Goal: Task Accomplishment & Management: Manage account settings

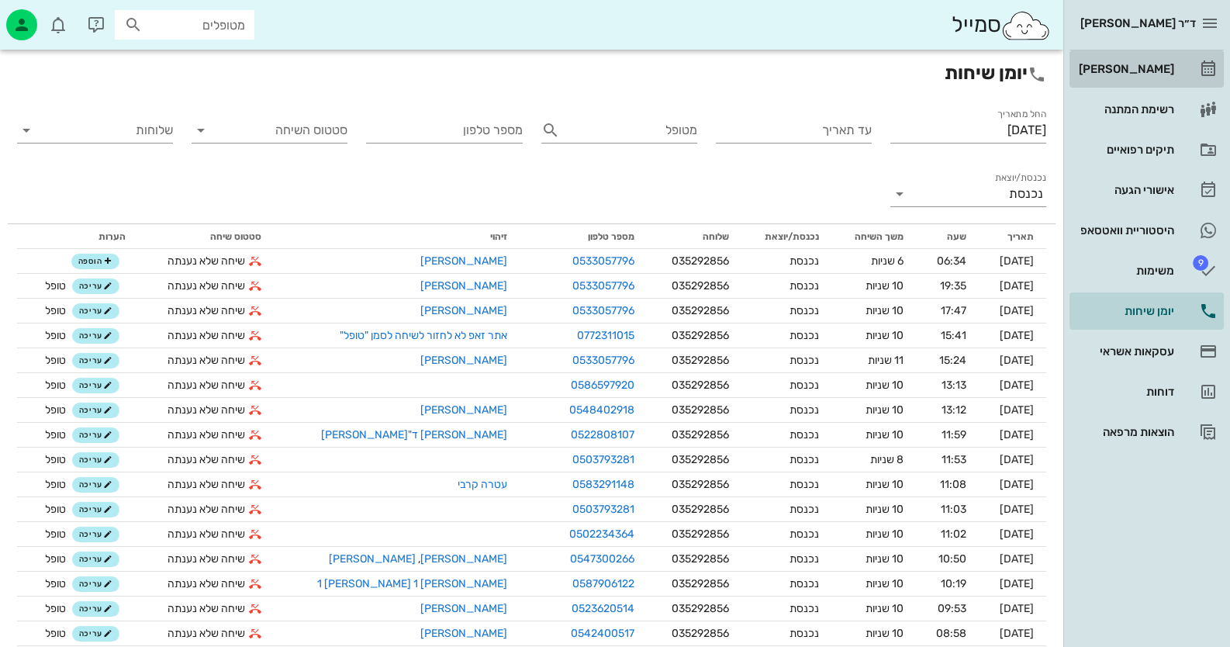
click at [1177, 54] on link "[PERSON_NAME]" at bounding box center [1146, 68] width 154 height 37
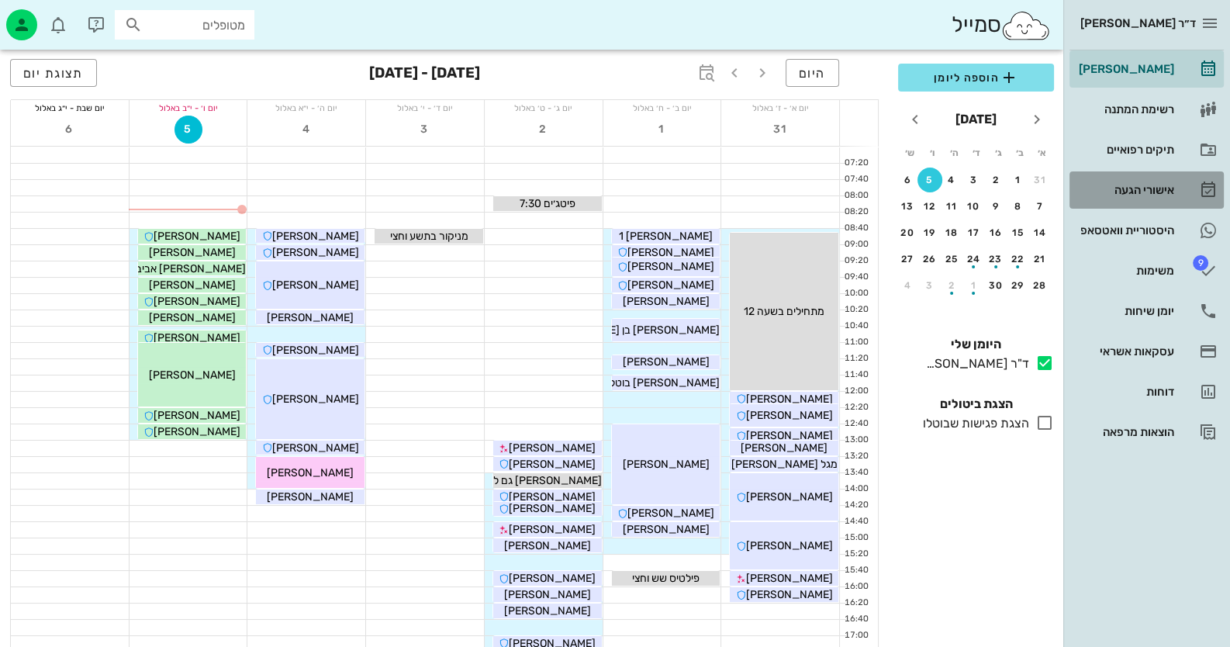
click at [1148, 195] on div "אישורי הגעה" at bounding box center [1124, 190] width 98 height 12
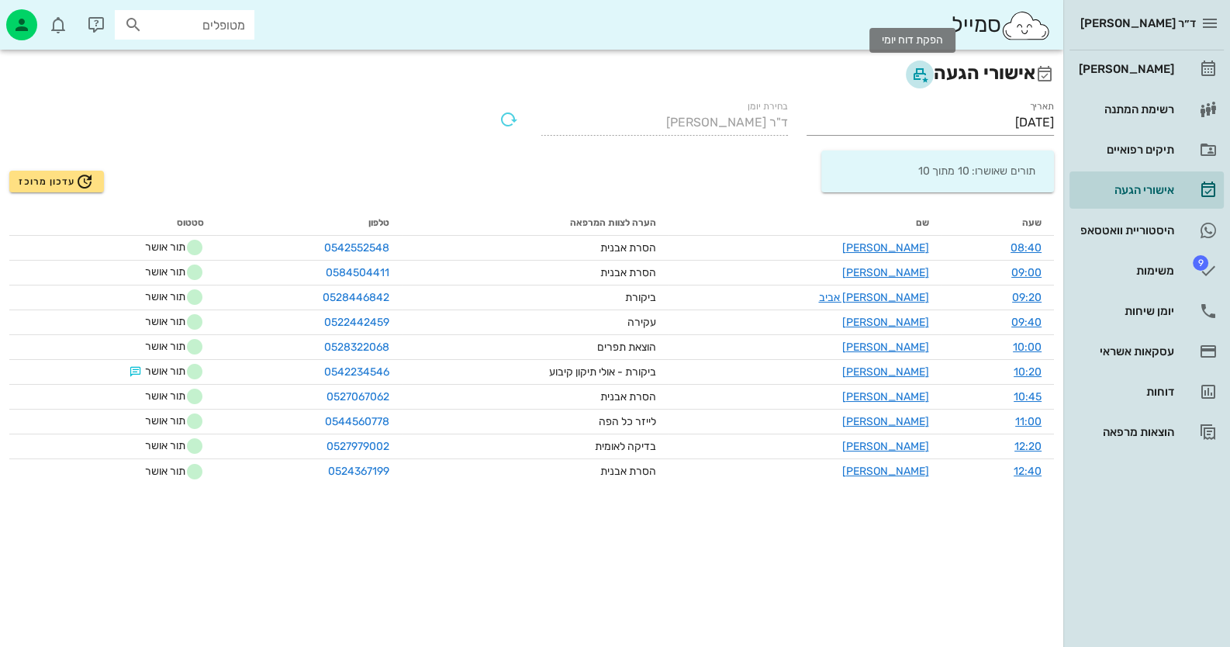
click at [910, 74] on icon "button" at bounding box center [919, 74] width 19 height 19
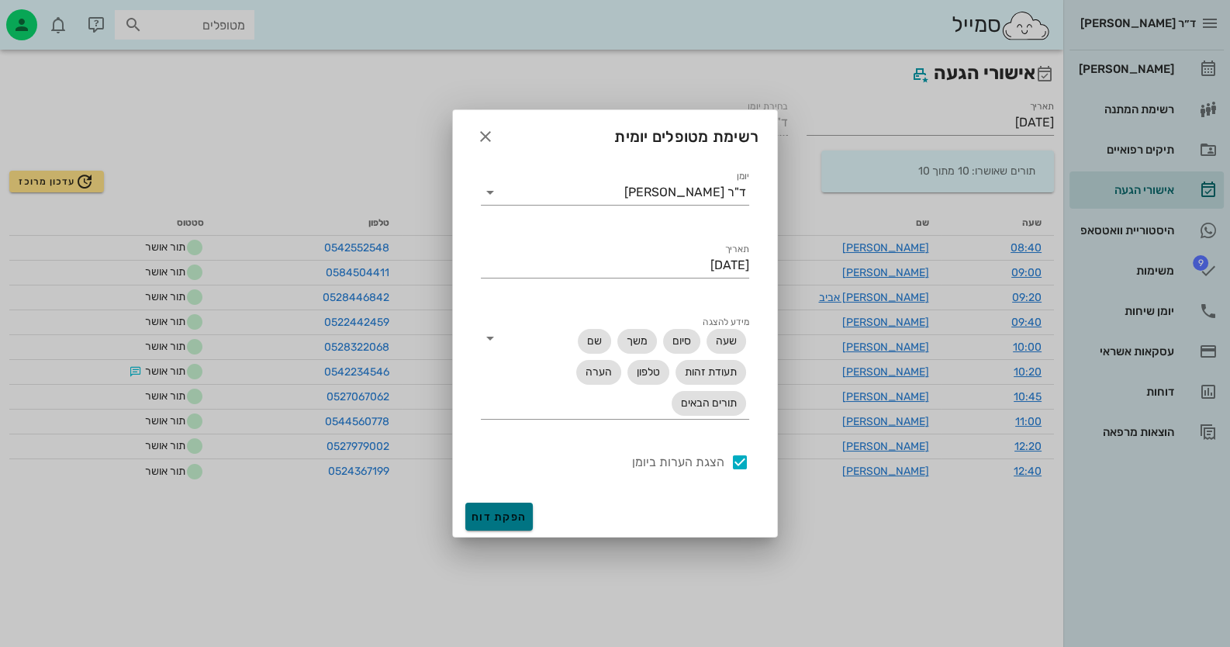
click at [509, 520] on span "הפקת דוח" at bounding box center [498, 516] width 55 height 13
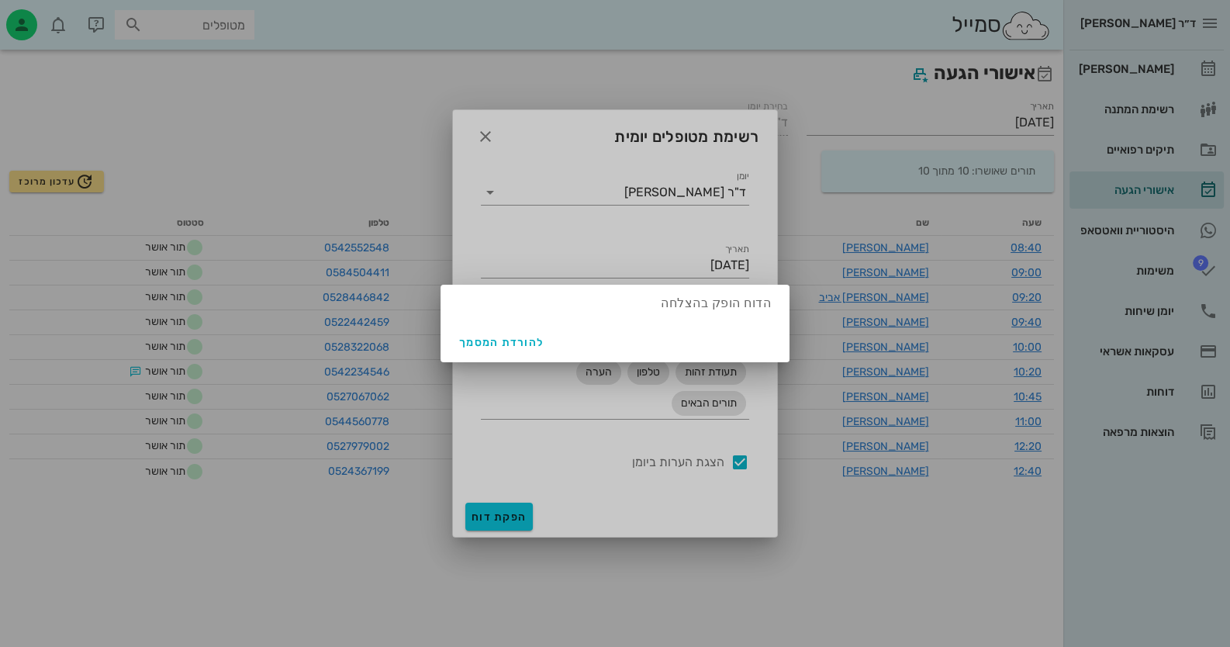
click at [485, 136] on div at bounding box center [615, 323] width 1230 height 647
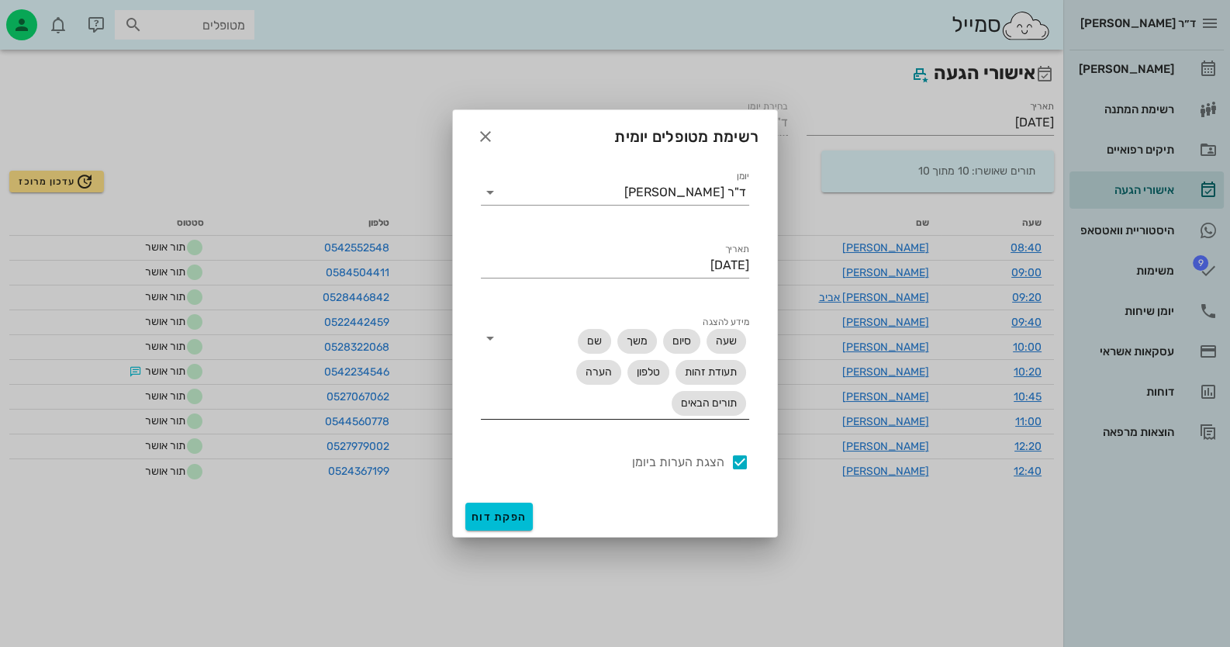
click at [488, 335] on icon at bounding box center [490, 338] width 19 height 19
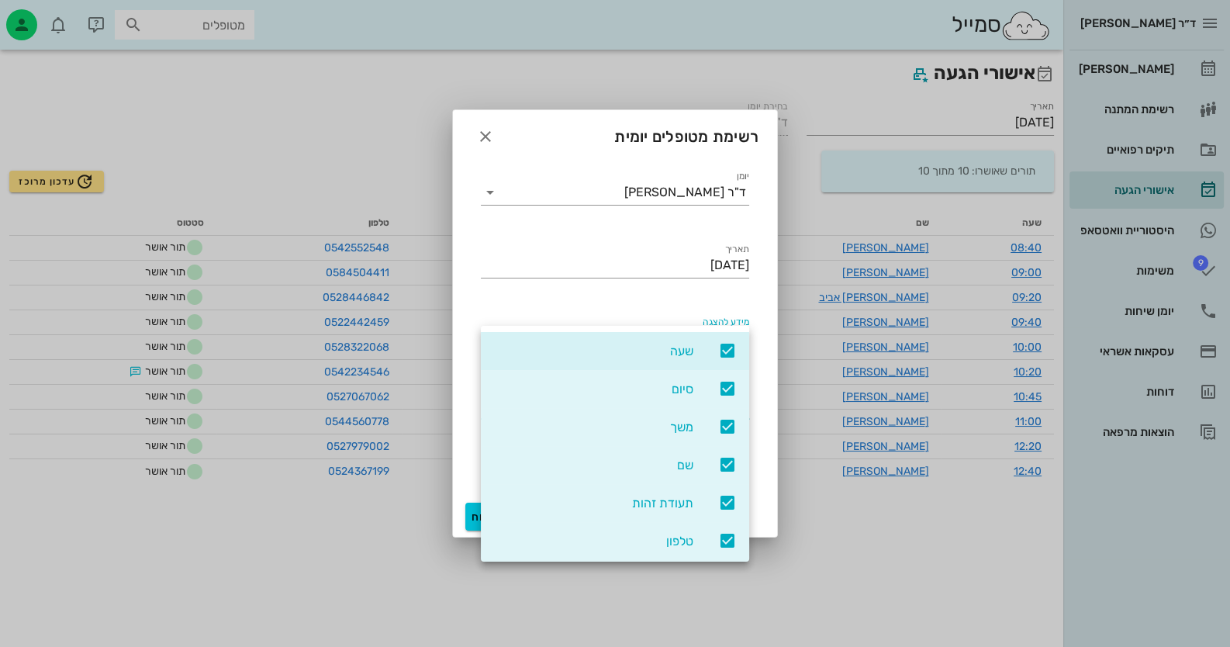
click at [349, 150] on div at bounding box center [615, 323] width 1230 height 647
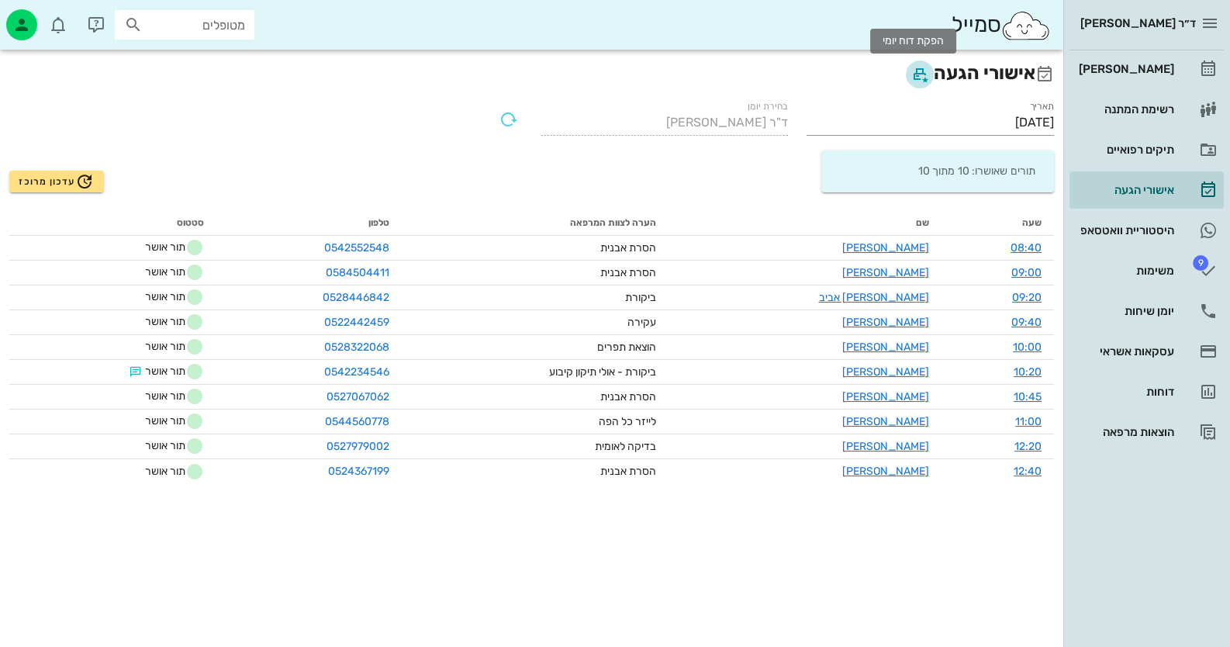
click at [910, 78] on icon "button" at bounding box center [919, 74] width 19 height 19
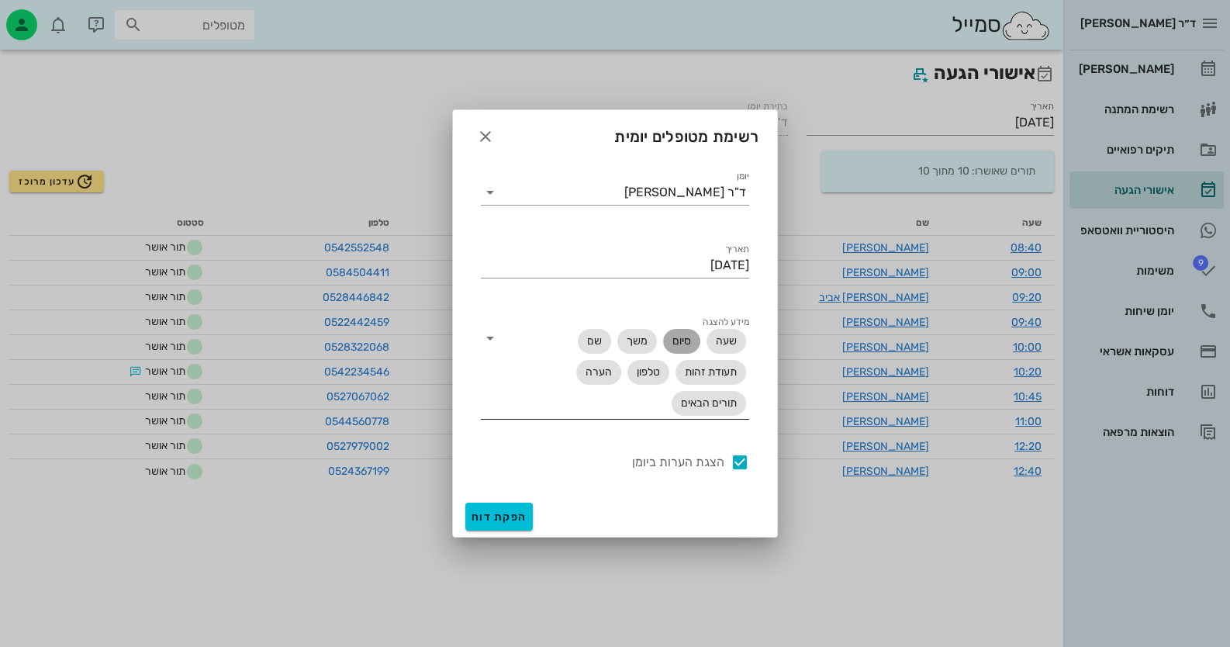
click at [678, 344] on span "סיום" at bounding box center [681, 341] width 19 height 25
click at [481, 513] on span "הפקת דוח" at bounding box center [498, 516] width 55 height 13
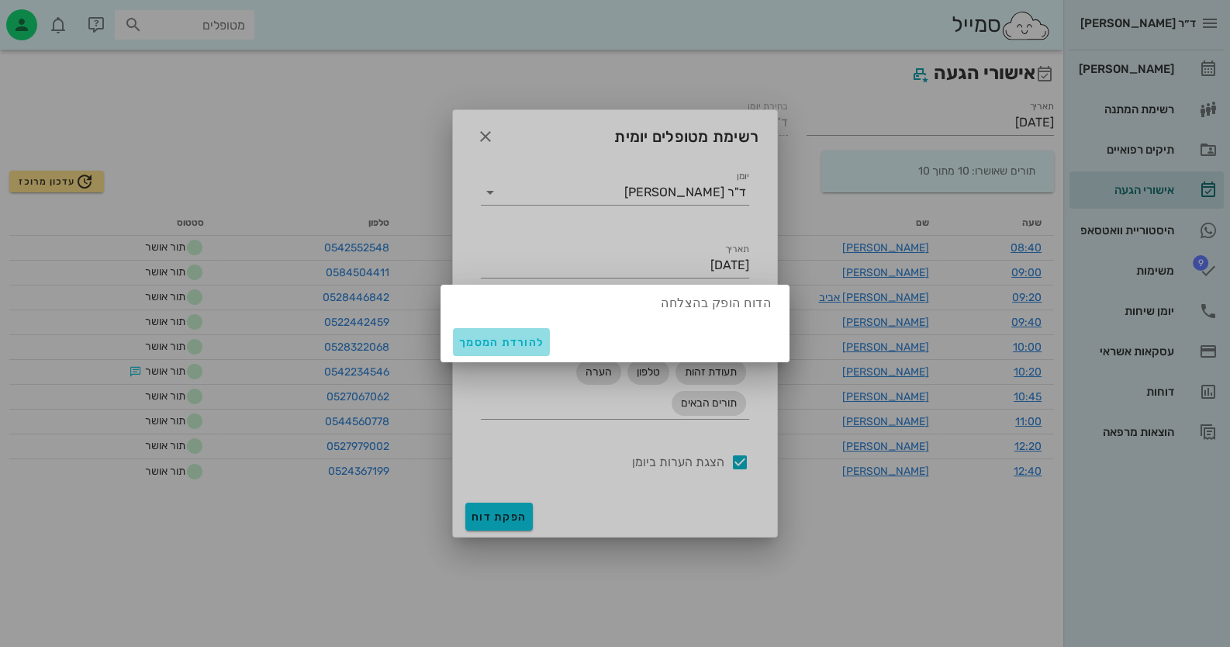
click at [499, 336] on span "להורדת המסמך" at bounding box center [501, 342] width 85 height 13
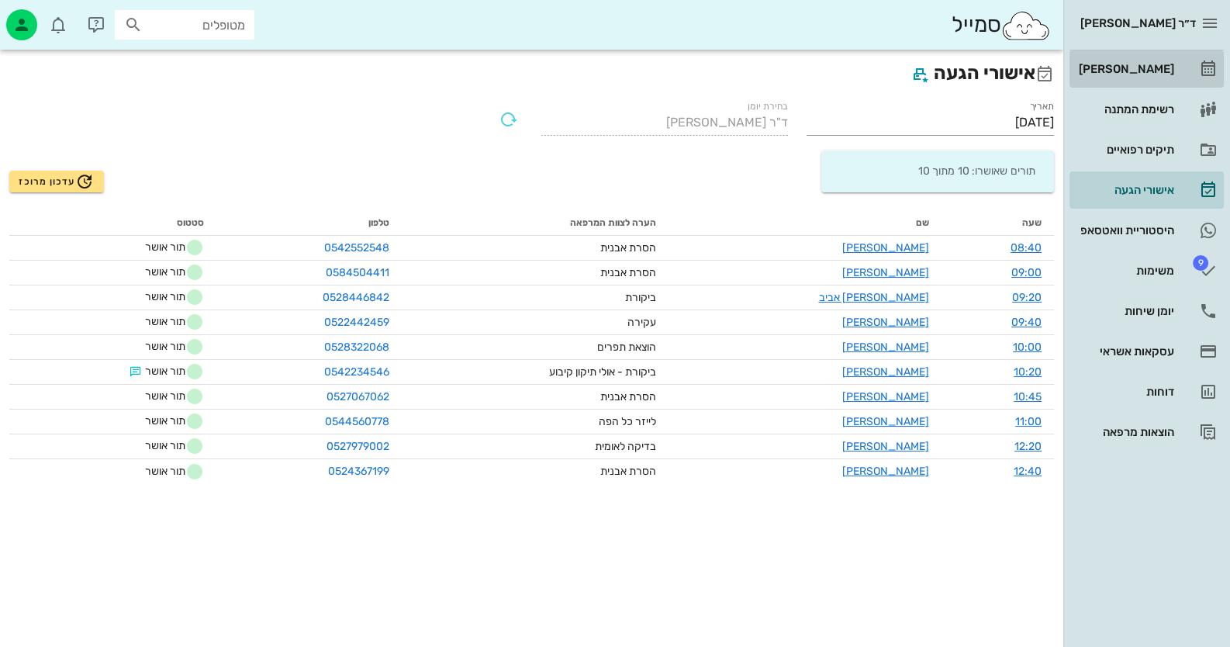
click at [1168, 64] on div "[PERSON_NAME]" at bounding box center [1124, 69] width 98 height 12
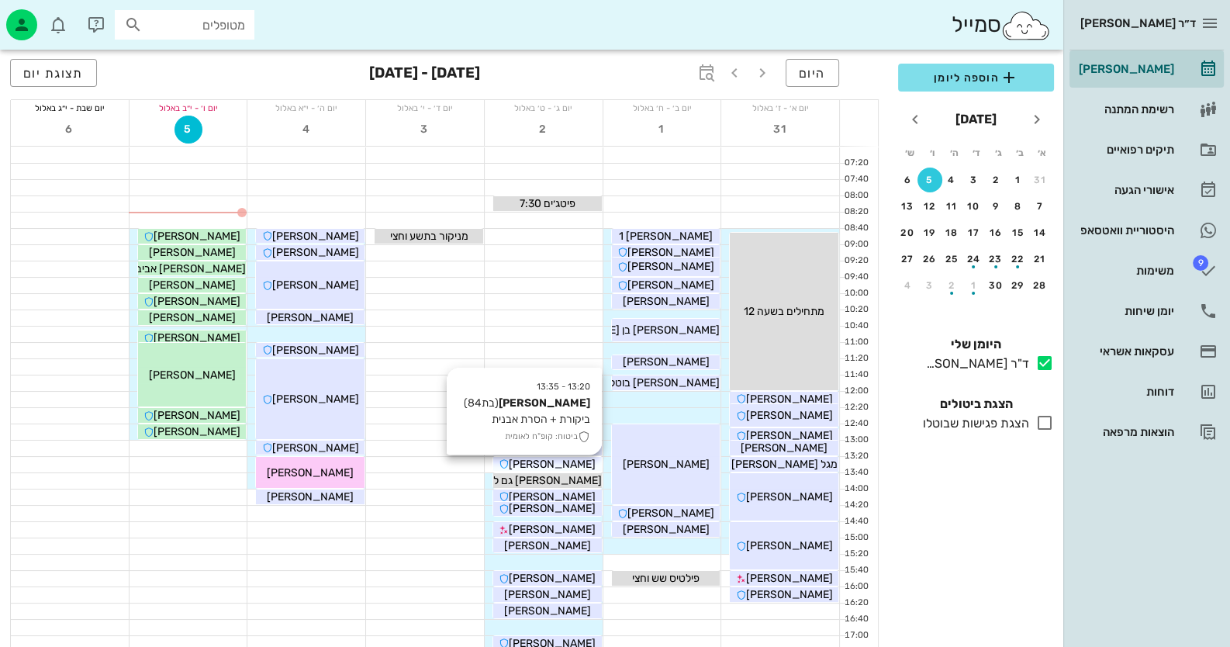
click at [574, 463] on span "[PERSON_NAME]" at bounding box center [552, 463] width 87 height 13
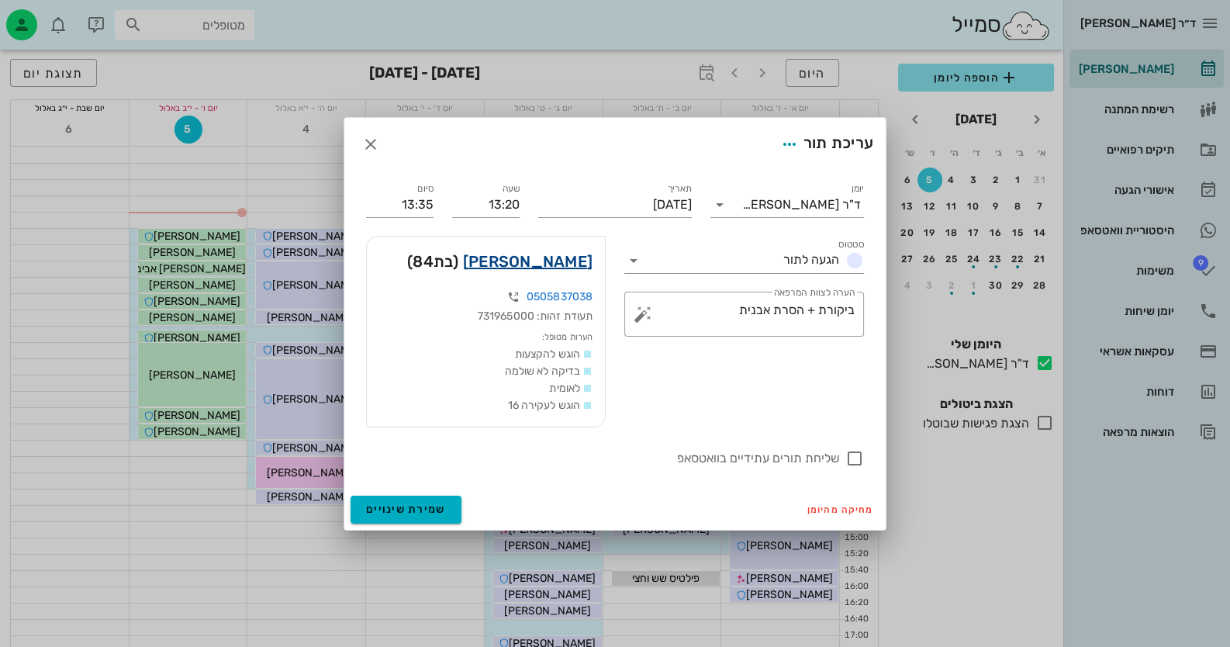
click at [547, 263] on link "[PERSON_NAME]" at bounding box center [527, 261] width 129 height 25
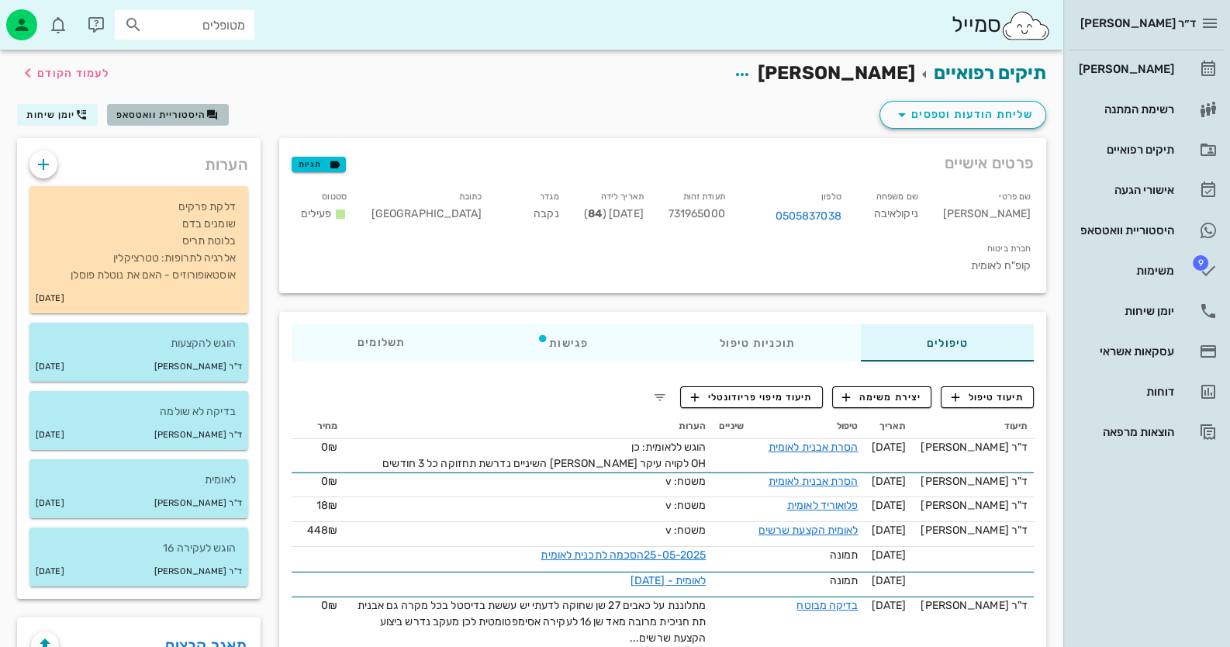
click at [177, 112] on span "היסטוריית וואטסאפ" at bounding box center [161, 114] width 90 height 11
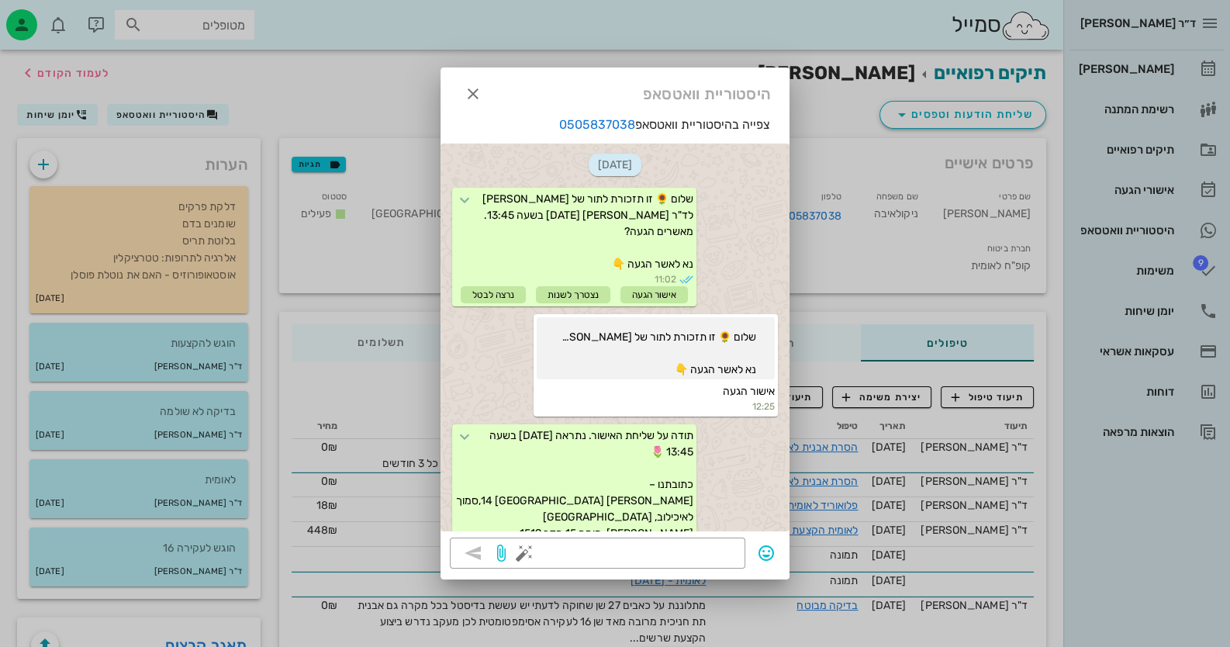
scroll to position [771, 0]
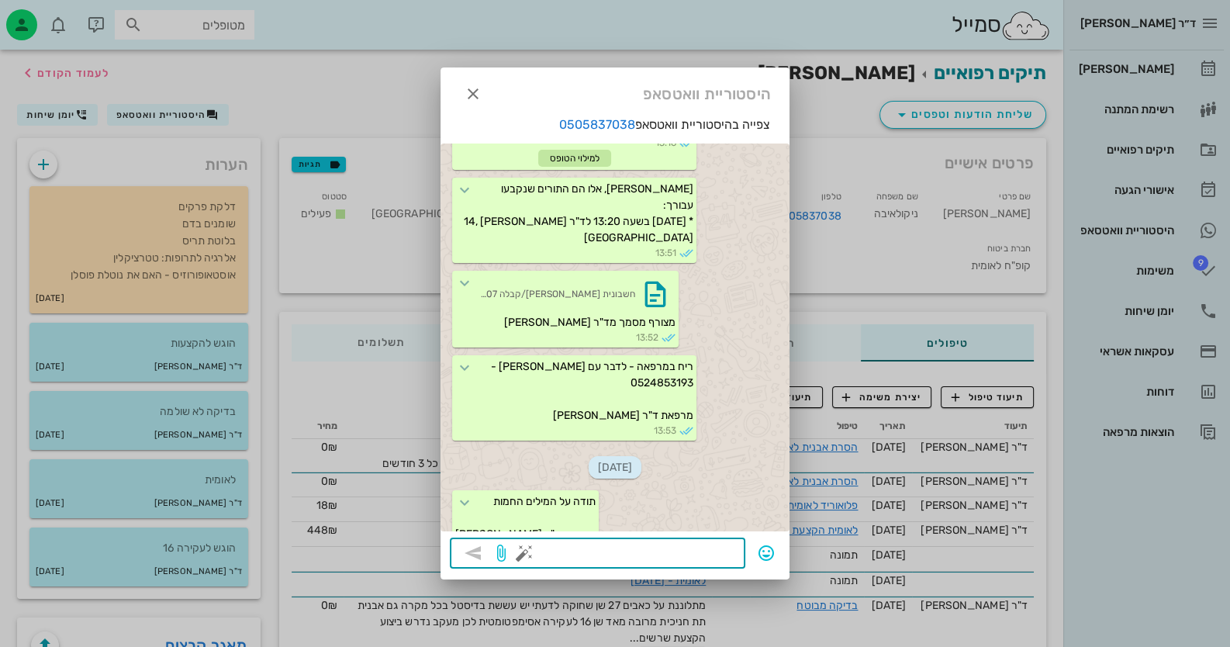
paste textarea "AVEIALOKIN ANYLAG תז. 731965000 535170 [DATE] 88 336 הסרת אבנית במרפאת פריודונט…"
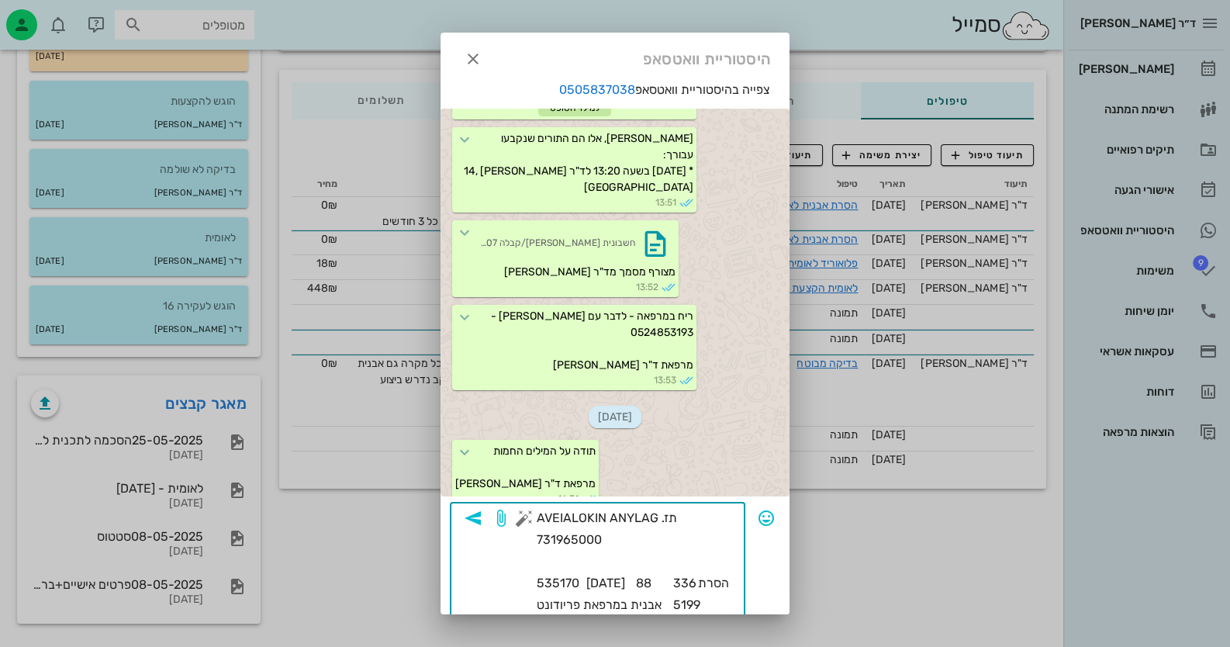
scroll to position [96, 0]
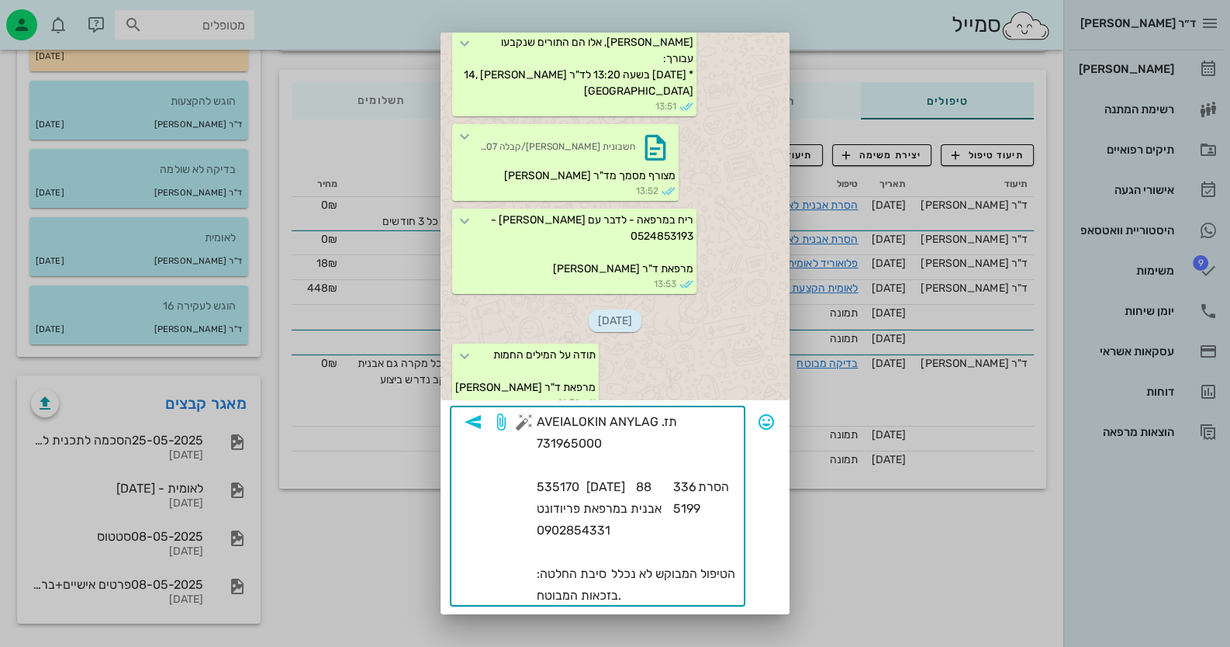
drag, startPoint x: 527, startPoint y: 588, endPoint x: 775, endPoint y: 502, distance: 261.9
click at [775, 502] on div "​ AVEIALOKIN ANYLAG תז. 731965000 535170 [DATE] 88 336 הסרת אבנית במרפאת פריודו…" at bounding box center [615, 506] width 330 height 200
drag, startPoint x: 538, startPoint y: 597, endPoint x: 549, endPoint y: 423, distance: 174.8
click at [549, 423] on textarea "AVEIALOKIN ANYLAG תז. 731965000 535170 [DATE] 88 336 הסרת אבנית במרפאת פריודונט…" at bounding box center [631, 508] width 209 height 195
type textarea "נכלל בזכאות המבוטח."
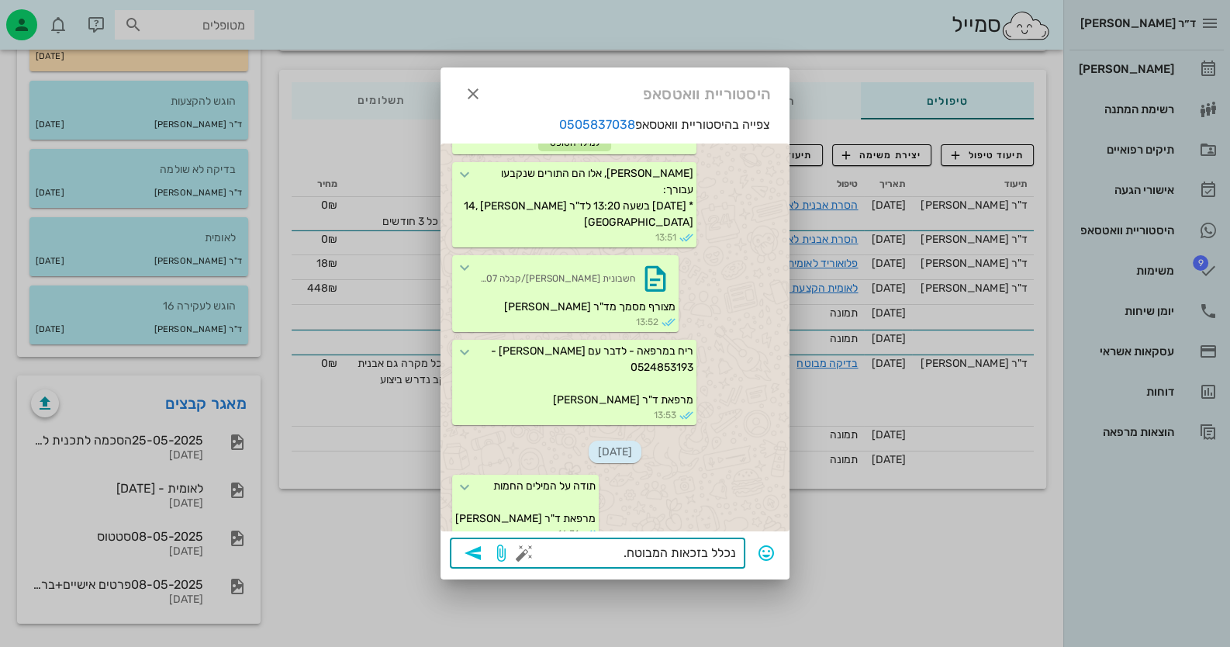
scroll to position [771, 0]
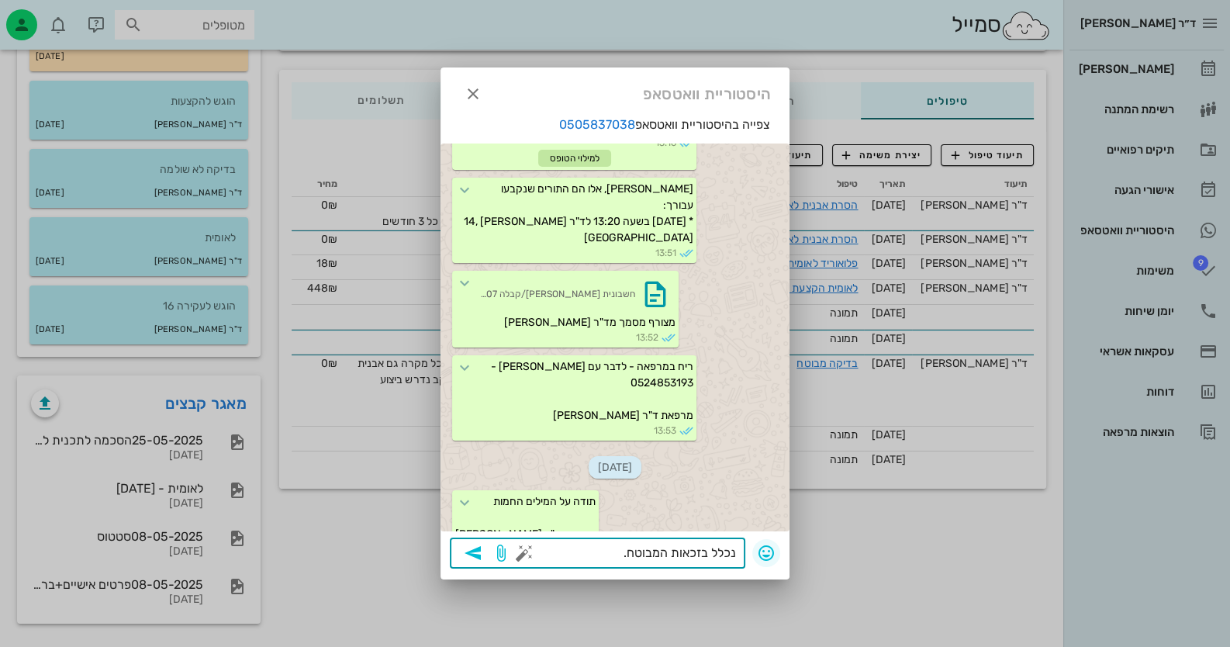
drag, startPoint x: 621, startPoint y: 551, endPoint x: 775, endPoint y: 550, distance: 154.3
click at [775, 550] on div "​ נכלל בזכאות המבוטח." at bounding box center [615, 553] width 330 height 33
paste textarea "535170 [DATE] 88 336 הסרת אבנית במרפאת פריודונט 5199 0902854331 סיבת החלטה: הטי…"
type textarea "535170 [DATE] 88 336 הסרת אבנית במרפאת פריודונט 5199 0902854331 סיבת החלטה: הטי…"
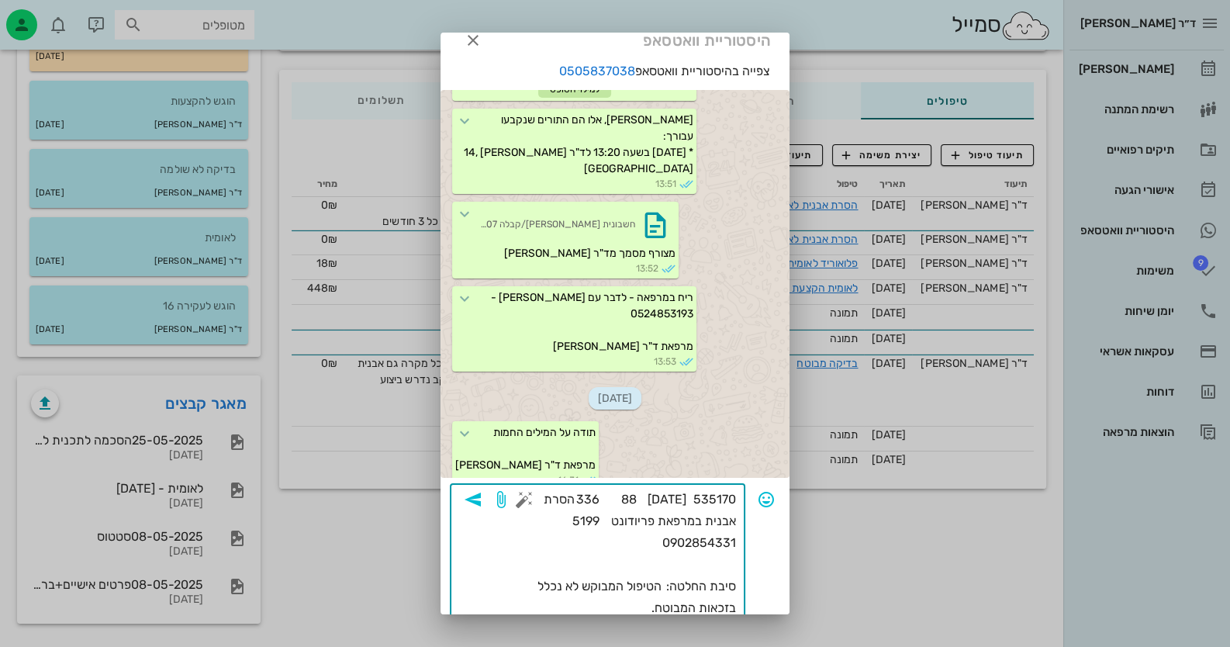
scroll to position [31, 0]
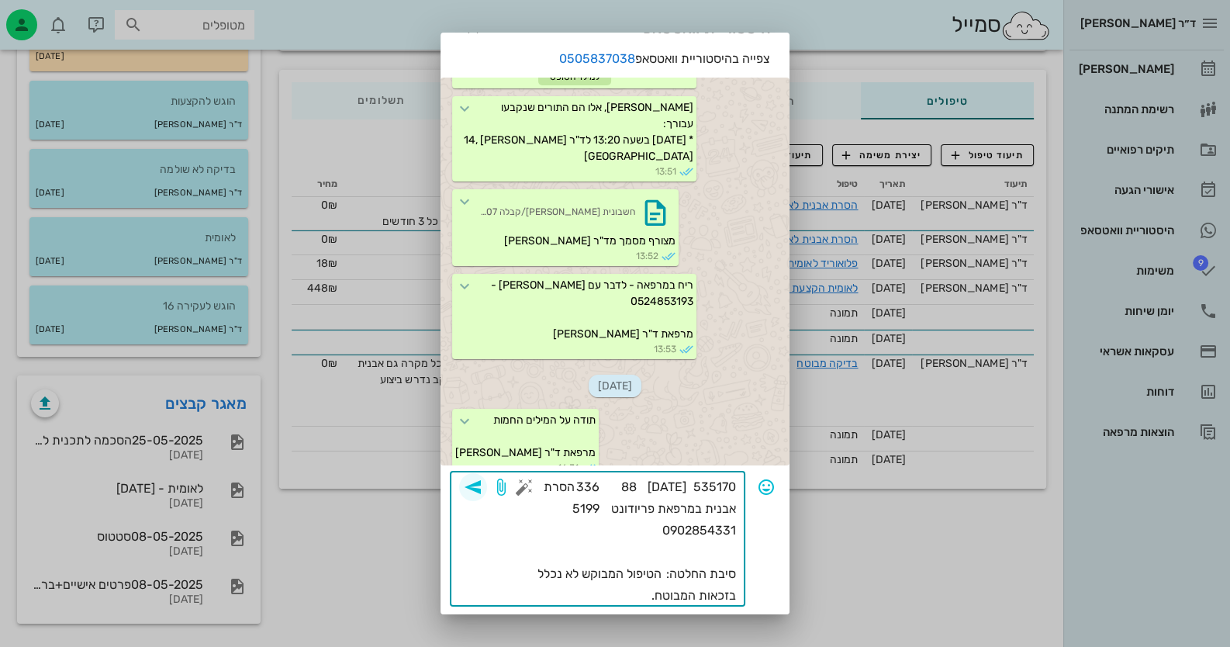
click at [482, 488] on icon "button" at bounding box center [473, 487] width 19 height 19
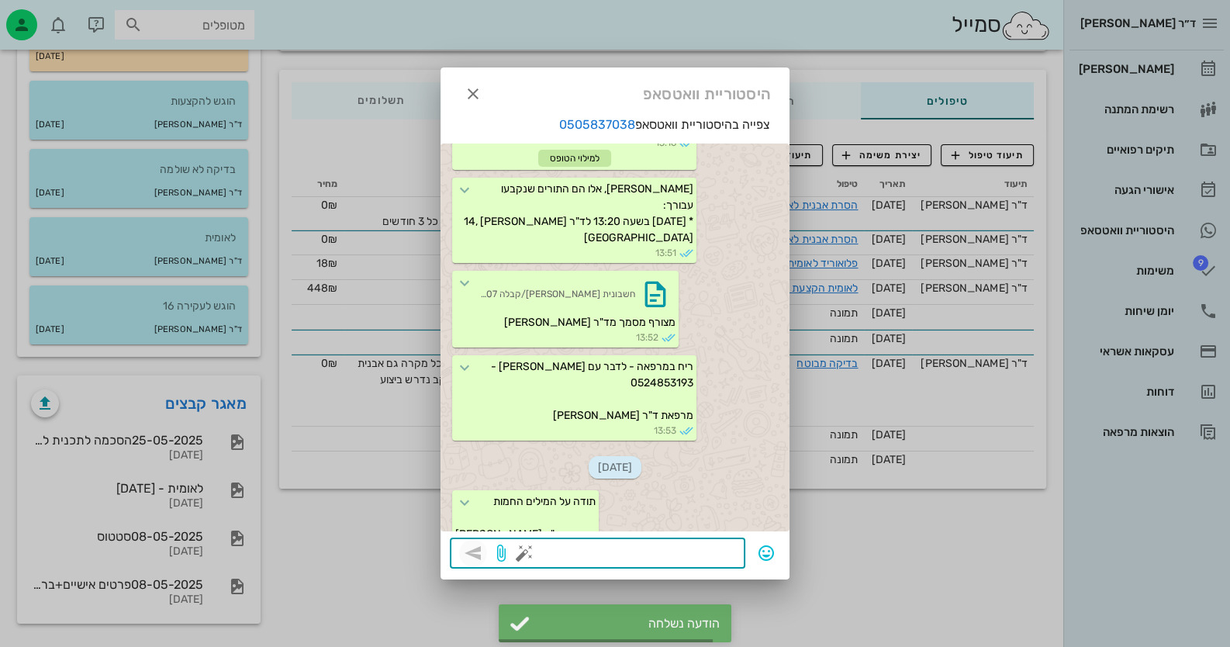
scroll to position [922, 0]
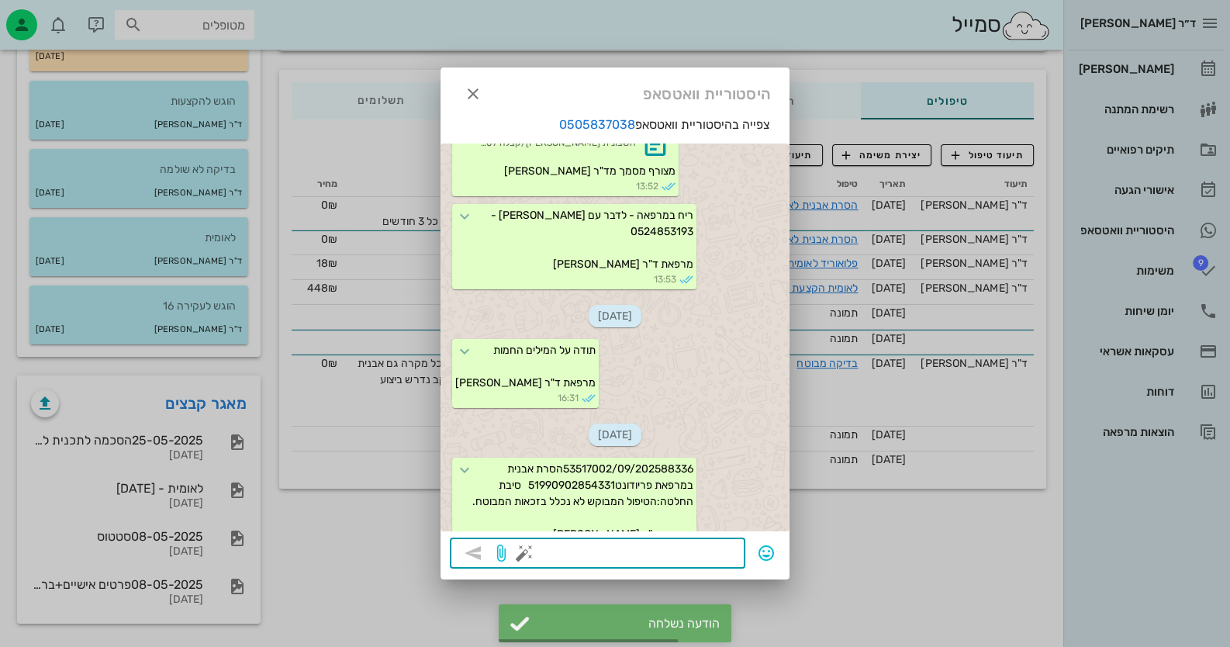
click at [699, 550] on textarea at bounding box center [631, 554] width 209 height 25
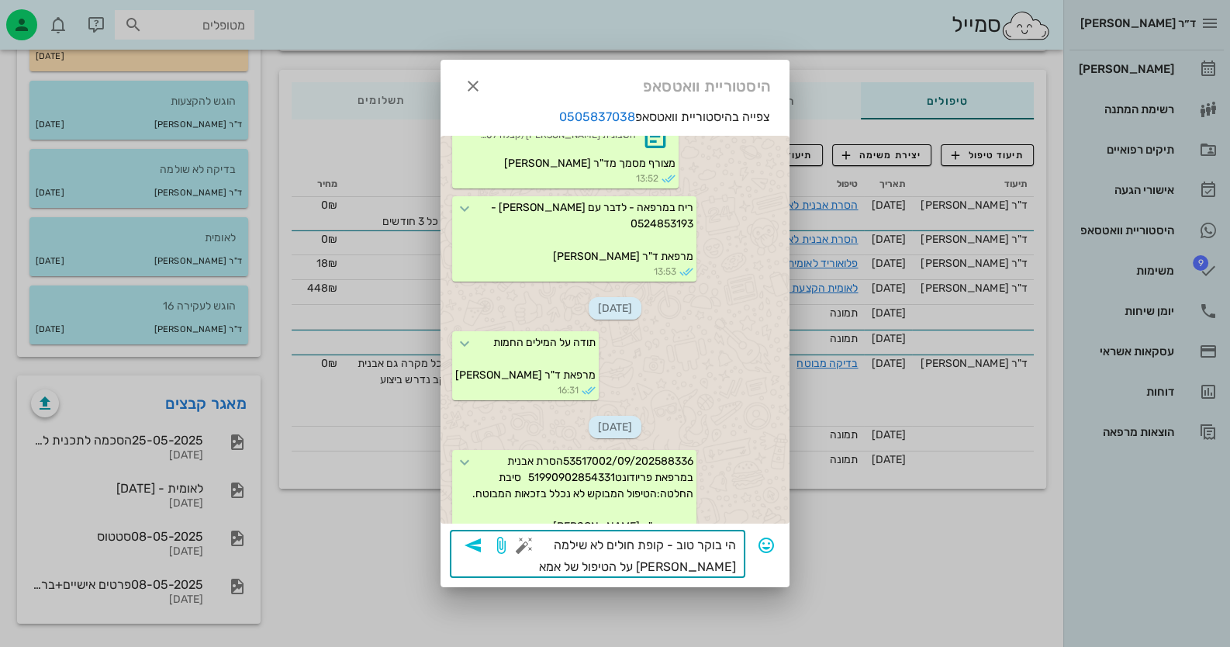
type textarea "הי בוקר טוב - קופת חולים לא שילמה [PERSON_NAME] על הטיפול של אמא שלך."
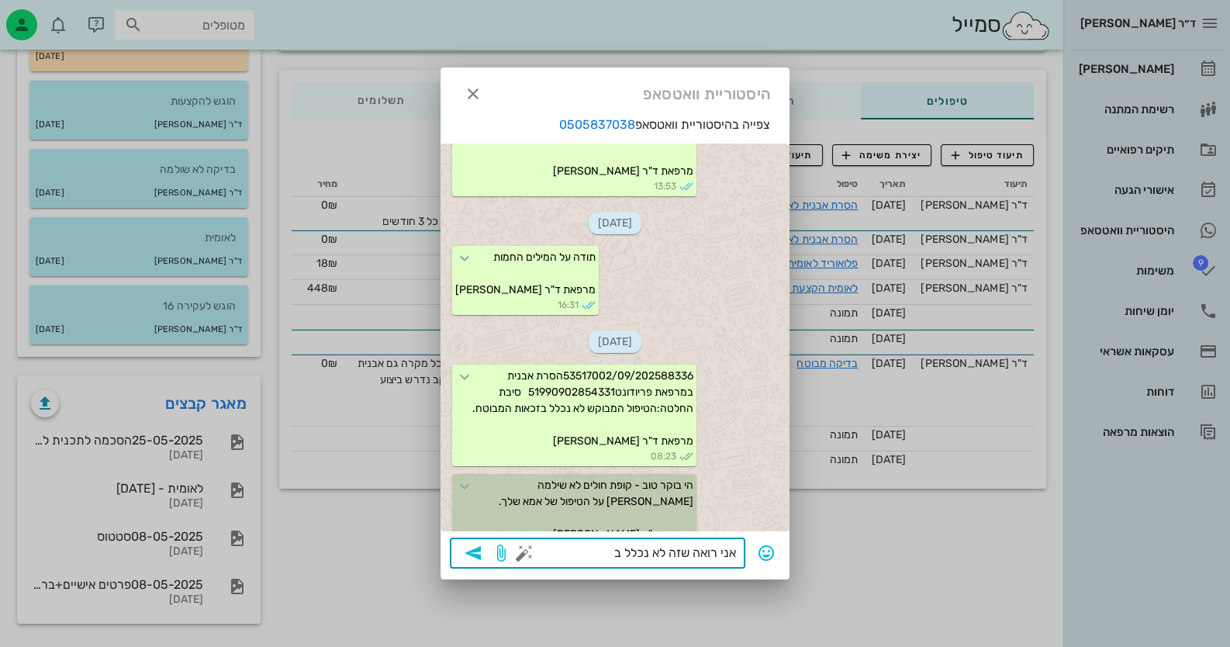
scroll to position [1092, 0]
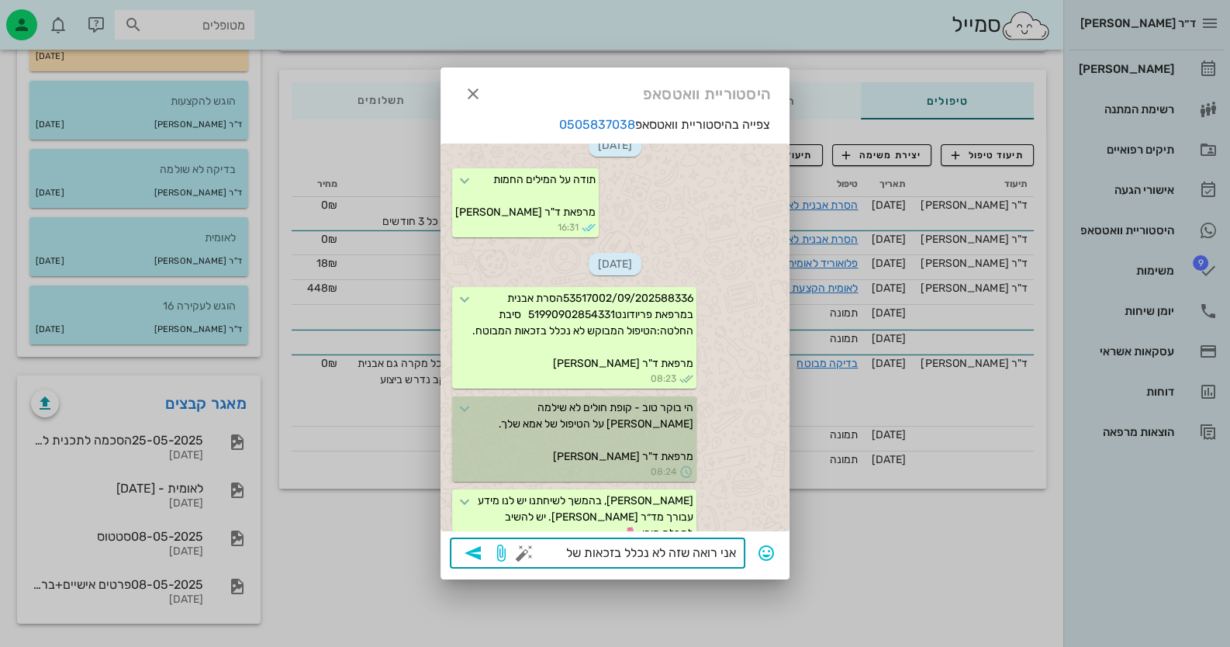
type textarea "אני רואה שזה לא נכלל בזכאות שלה"
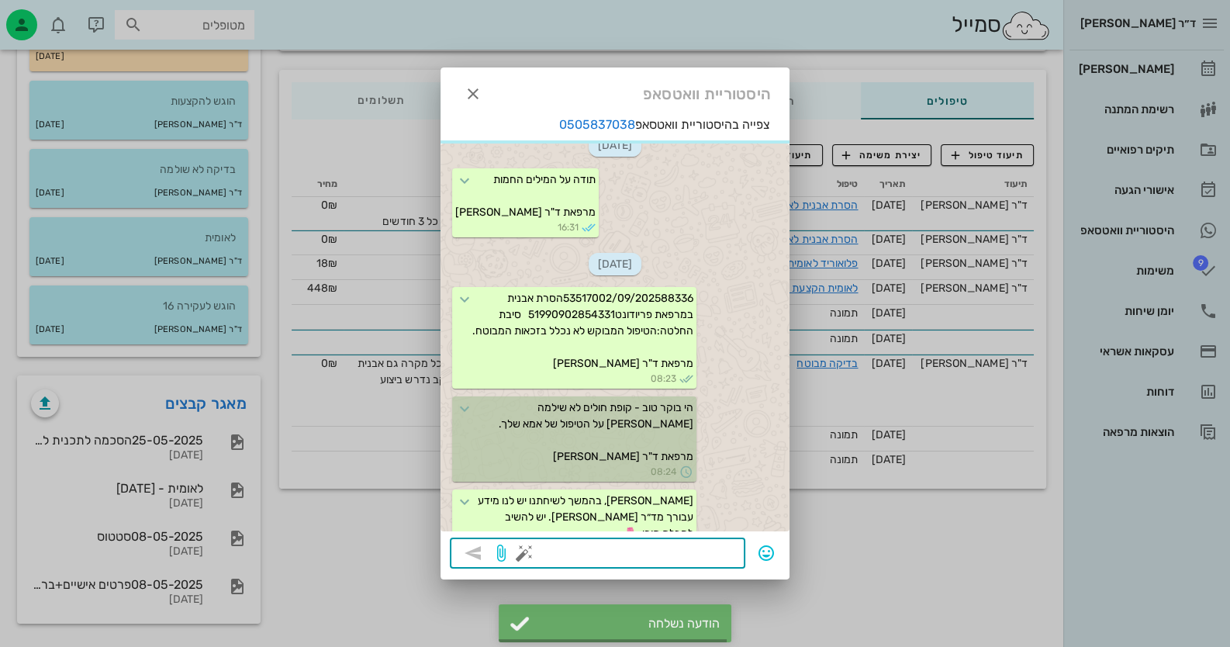
scroll to position [1169, 0]
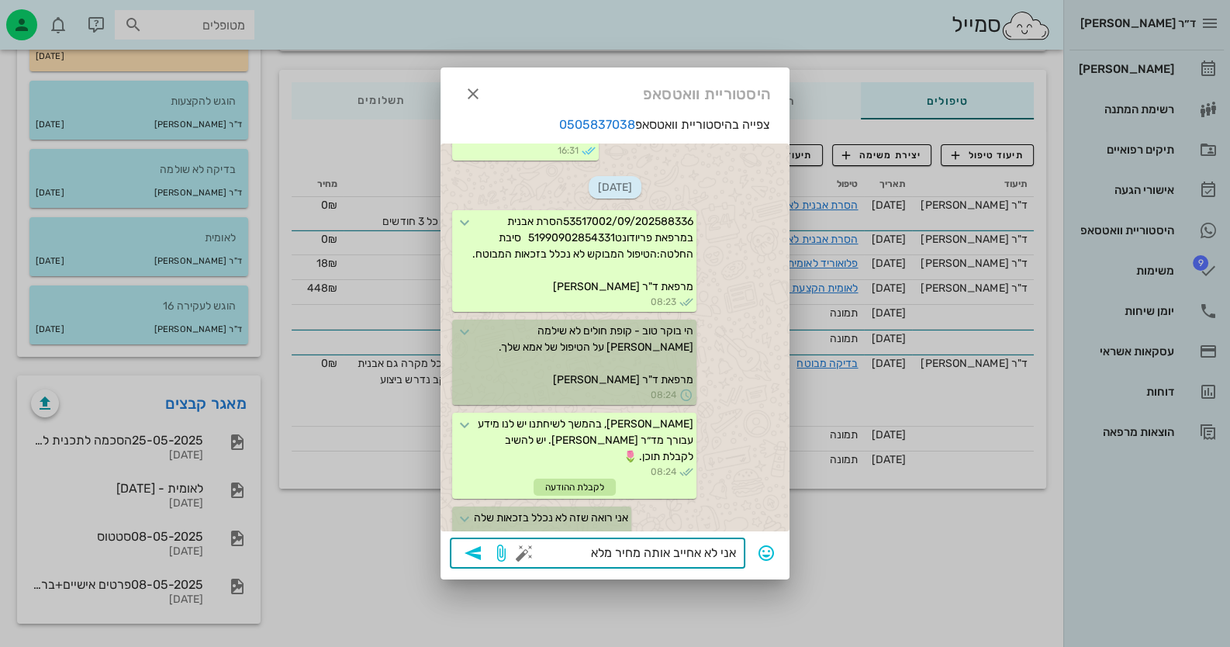
type textarea "אני לא אחייב אותה מחיר מלא"
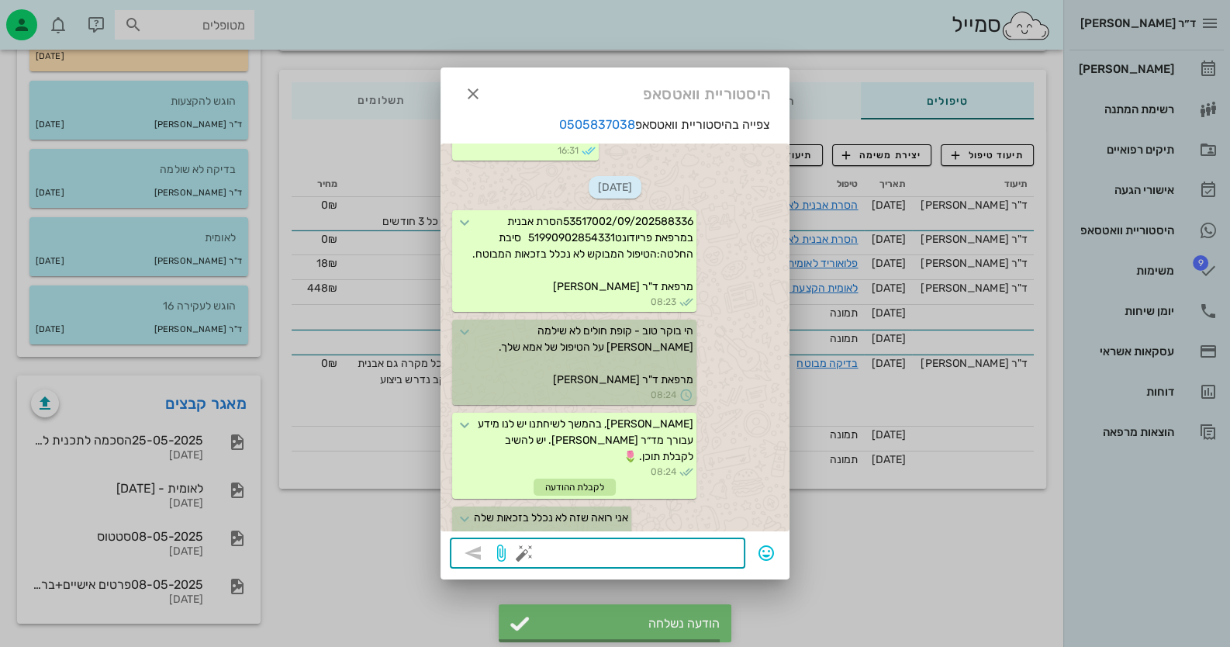
scroll to position [1246, 0]
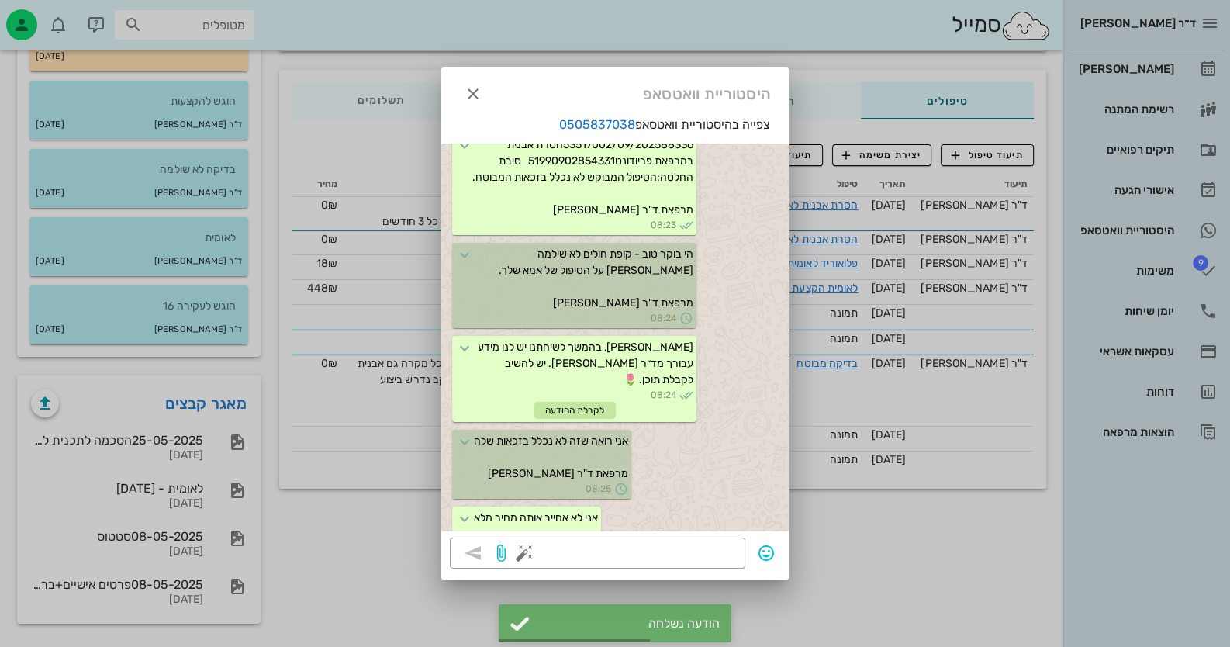
click at [858, 516] on div at bounding box center [615, 323] width 1230 height 647
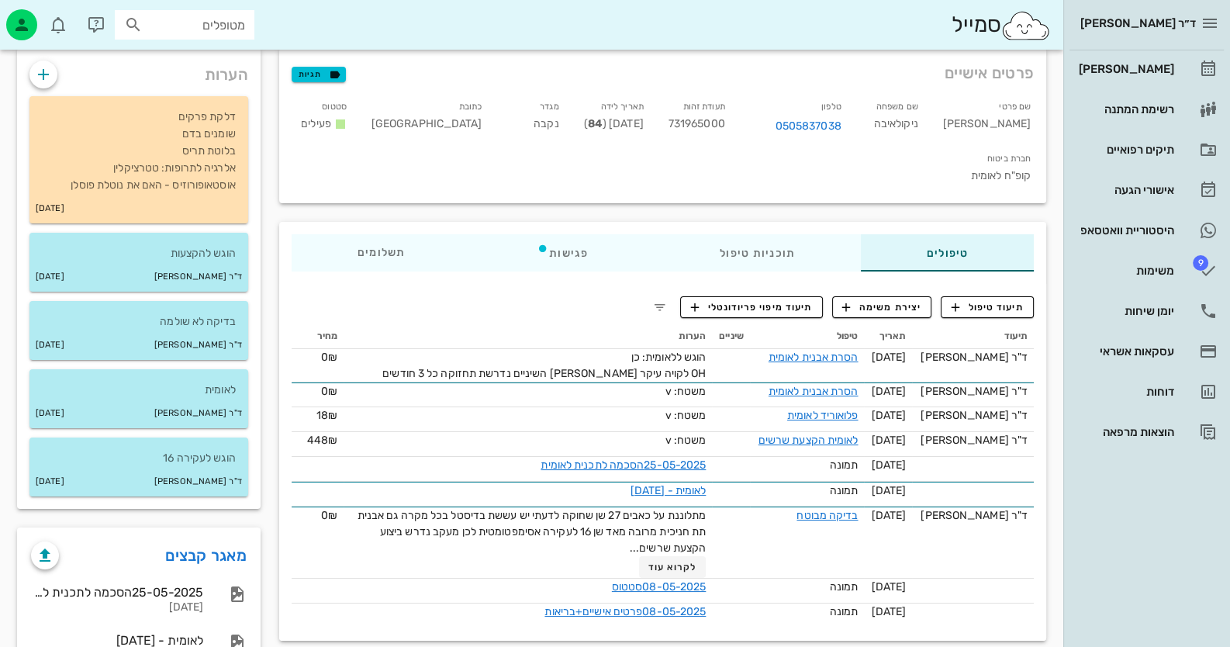
scroll to position [87, 0]
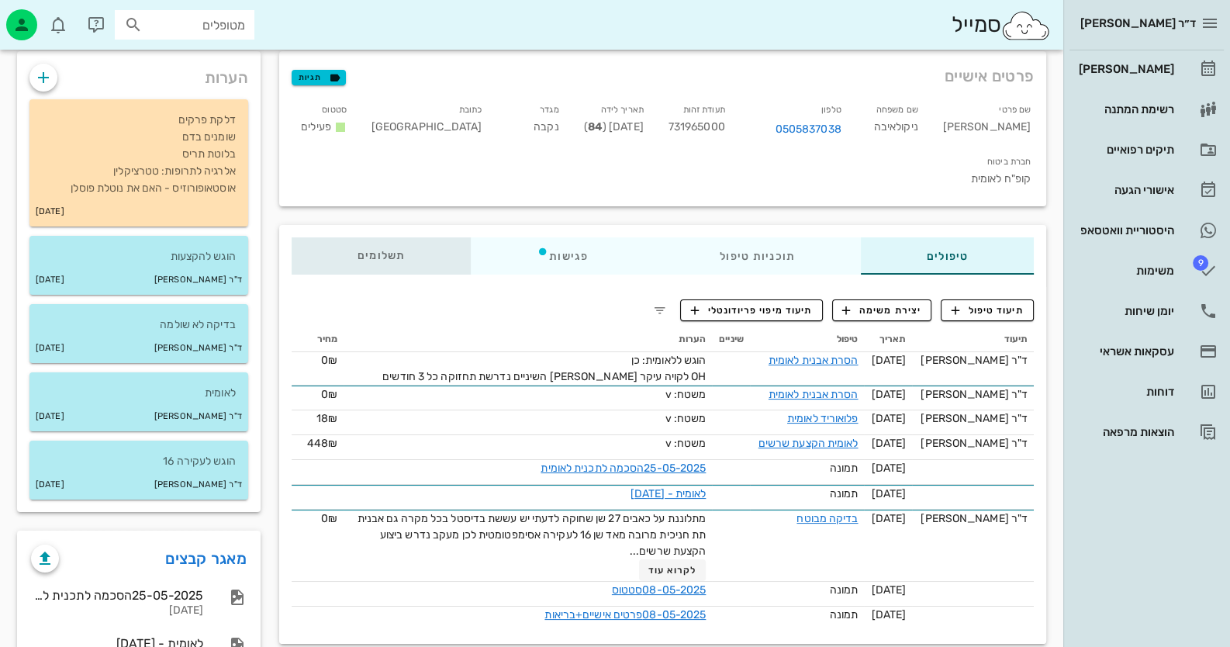
click at [376, 237] on div "תשלומים 0₪" at bounding box center [381, 255] width 179 height 37
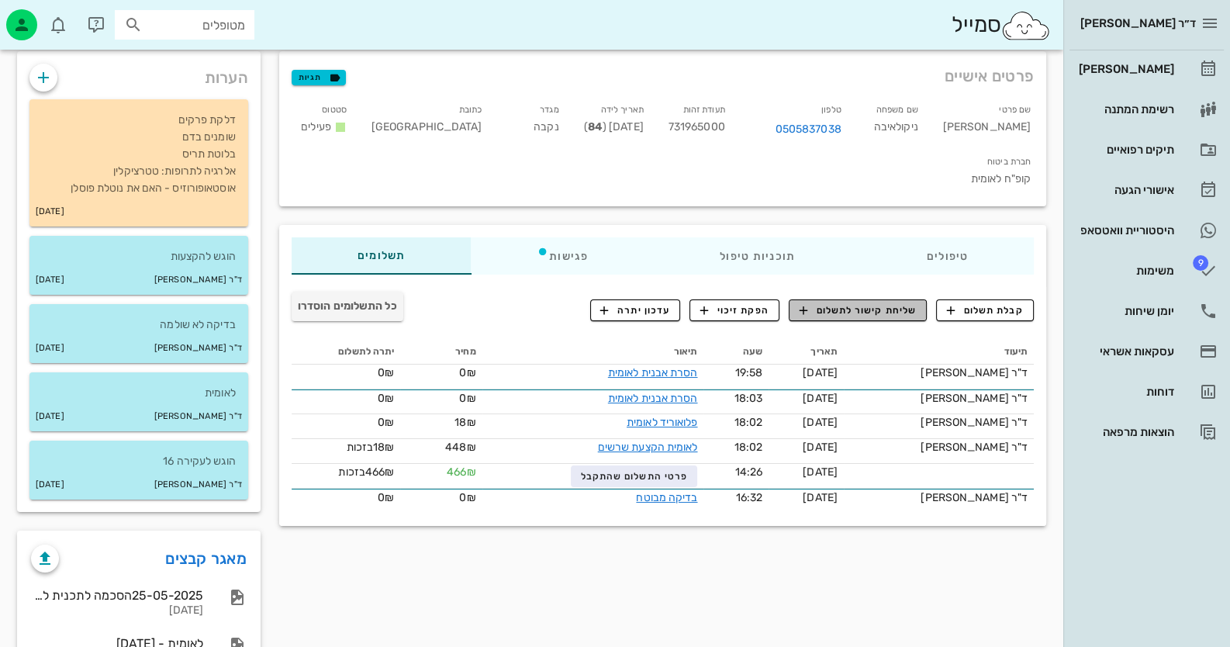
click at [853, 303] on span "שליחת קישור לתשלום" at bounding box center [857, 310] width 117 height 14
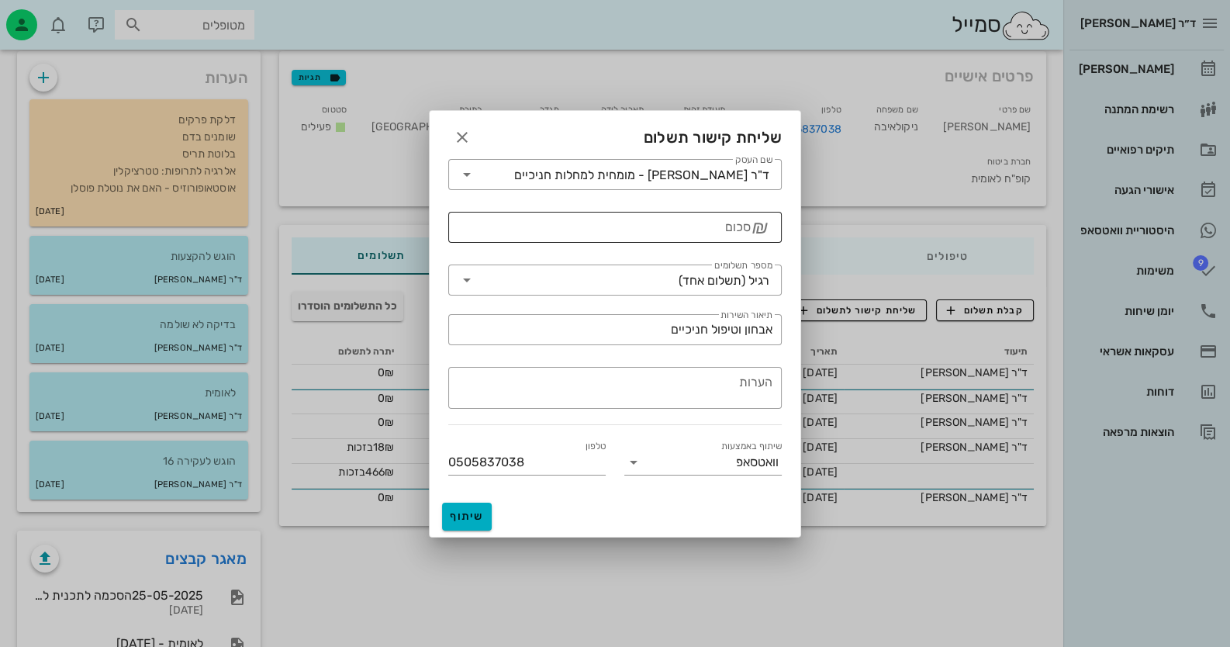
click at [733, 233] on input "סכום" at bounding box center [603, 227] width 293 height 25
type input "250"
click at [713, 385] on textarea "הערות" at bounding box center [610, 389] width 324 height 37
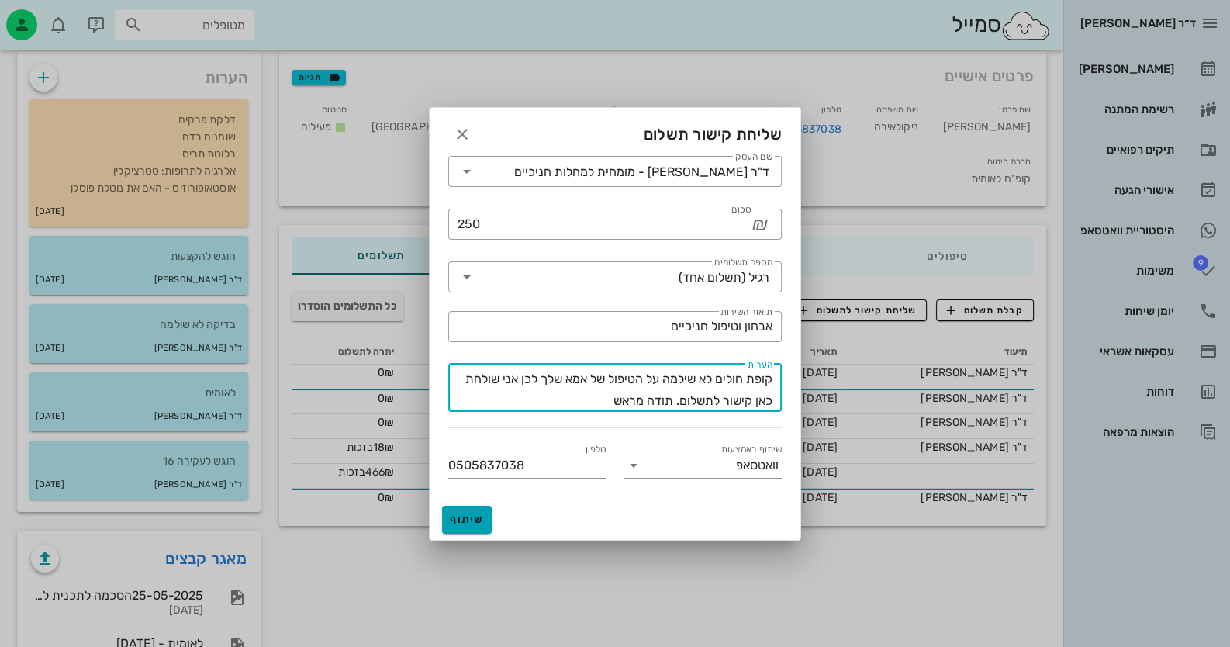
type textarea "קופת חולים לא שילמה על הטיפול של אמא שלך לכן אני שולחת כאן קישור לתשלום. תודה מ…"
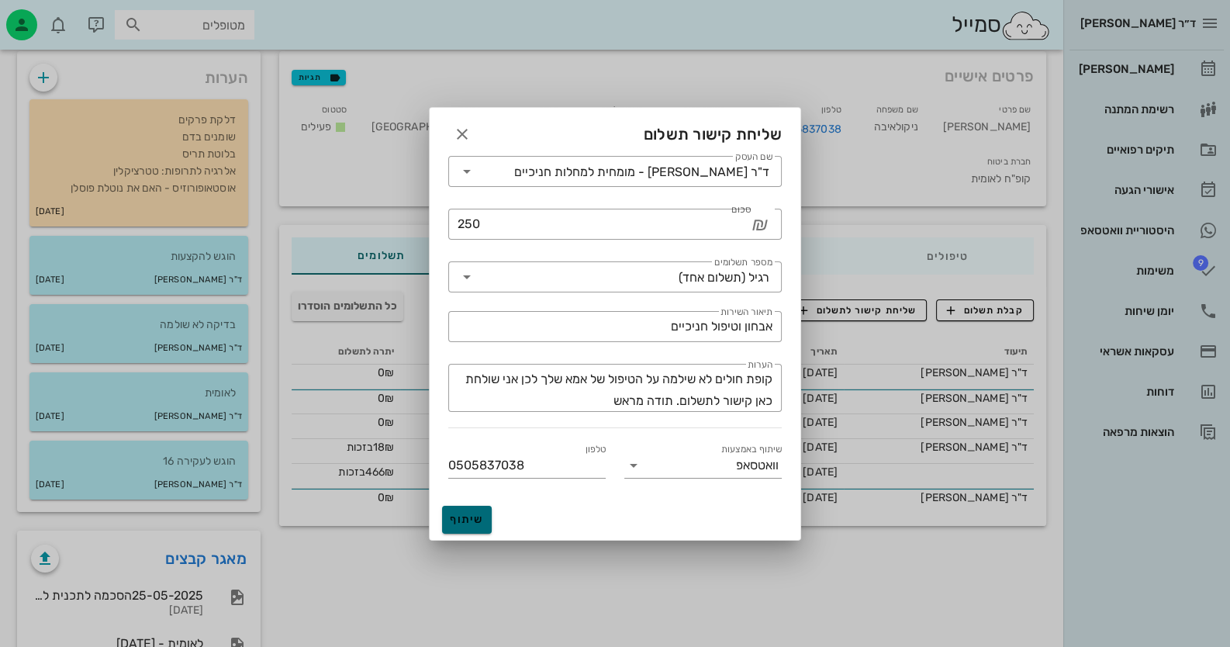
click at [454, 518] on span "שיתוף" at bounding box center [466, 519] width 37 height 13
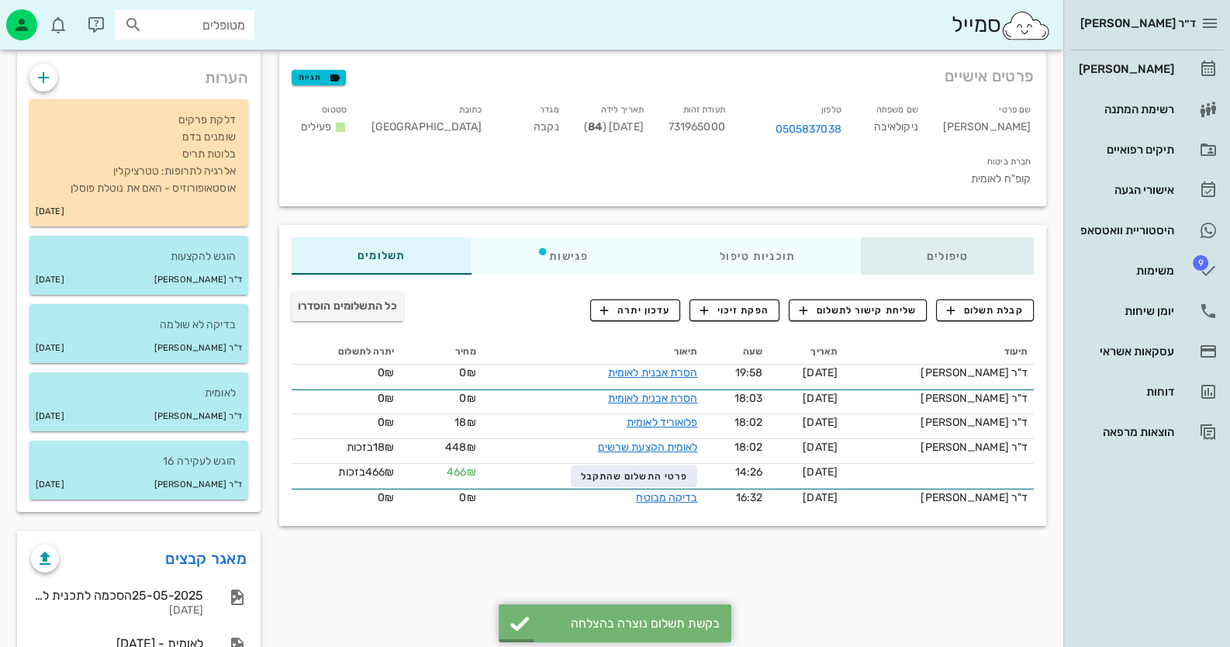
click at [928, 237] on div "טיפולים" at bounding box center [947, 255] width 173 height 37
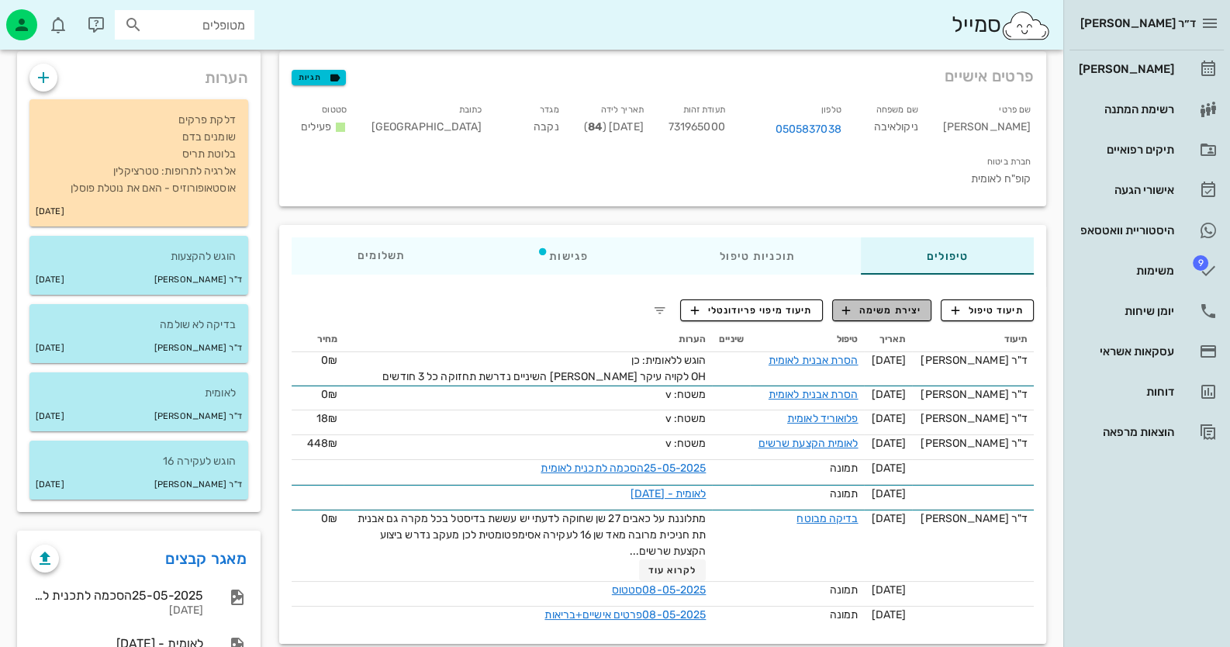
click at [898, 303] on span "יצירת משימה" at bounding box center [881, 310] width 79 height 14
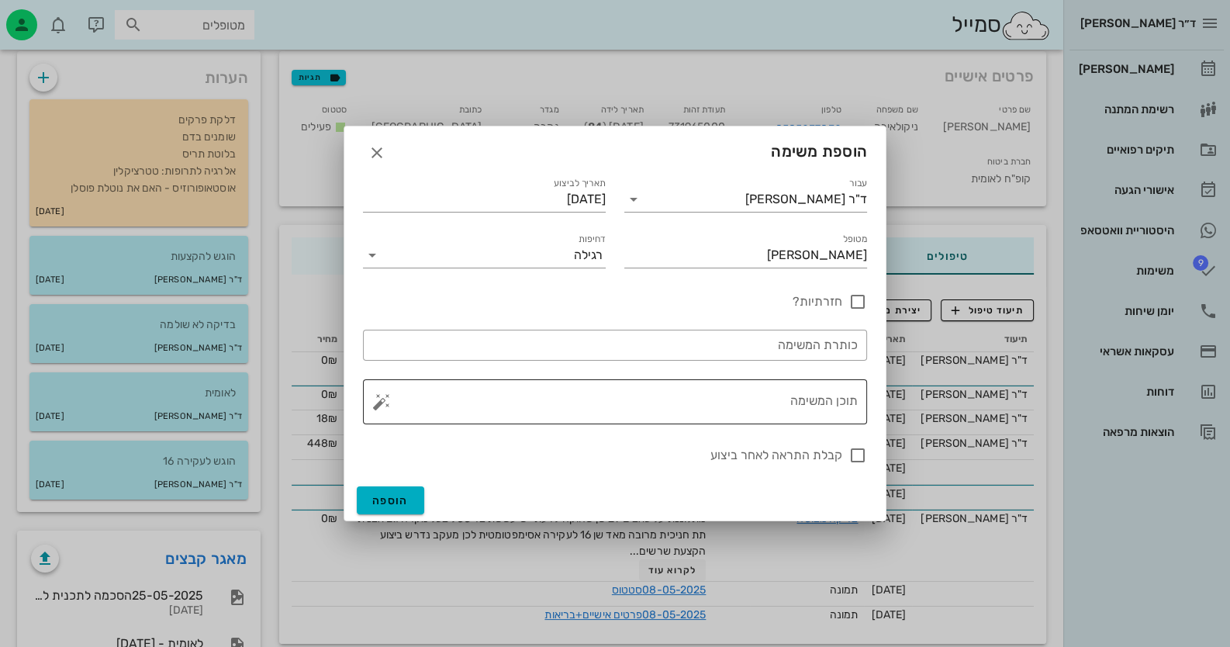
click at [841, 408] on textarea "תוכן המשימה" at bounding box center [621, 405] width 473 height 37
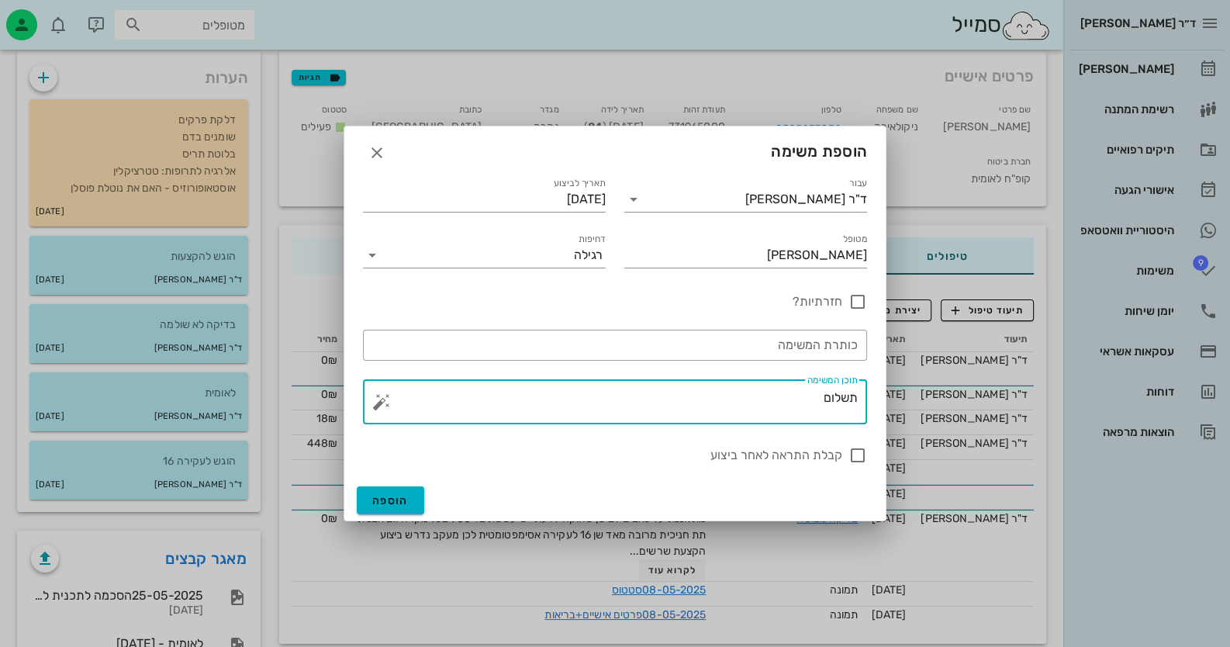
drag, startPoint x: 833, startPoint y: 391, endPoint x: 826, endPoint y: 402, distance: 14.0
click at [830, 399] on textarea "תשלום" at bounding box center [621, 405] width 473 height 37
drag, startPoint x: 820, startPoint y: 399, endPoint x: 928, endPoint y: 395, distance: 107.8
click at [928, 395] on div "ד״ר [PERSON_NAME] רשימת המתנה תיקים רפואיים אישורי הגעה היסטוריית וואטסאפ 9 משי…" at bounding box center [615, 358] width 1230 height 890
type textarea "נשלח קישור לתשלום"
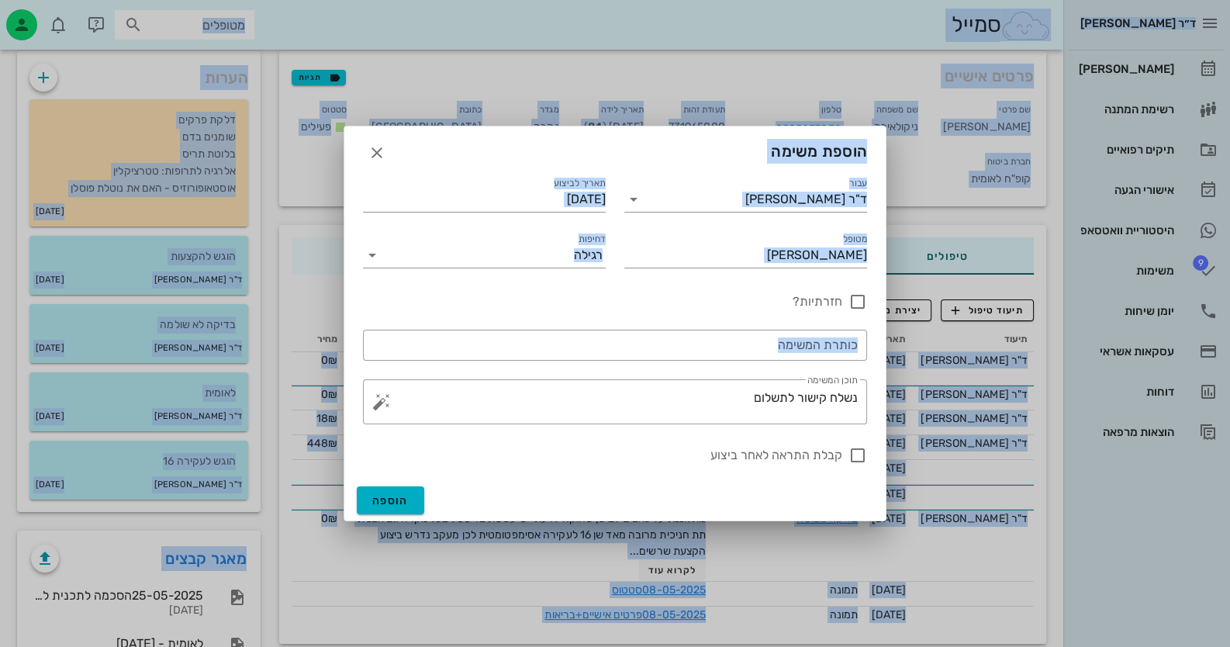
drag, startPoint x: 694, startPoint y: 381, endPoint x: 973, endPoint y: 389, distance: 279.3
click at [973, 389] on div "ד״ר [PERSON_NAME] רשימת המתנה תיקים רפואיים אישורי הגעה היסטוריית וואטסאפ 9 משי…" at bounding box center [615, 358] width 1230 height 890
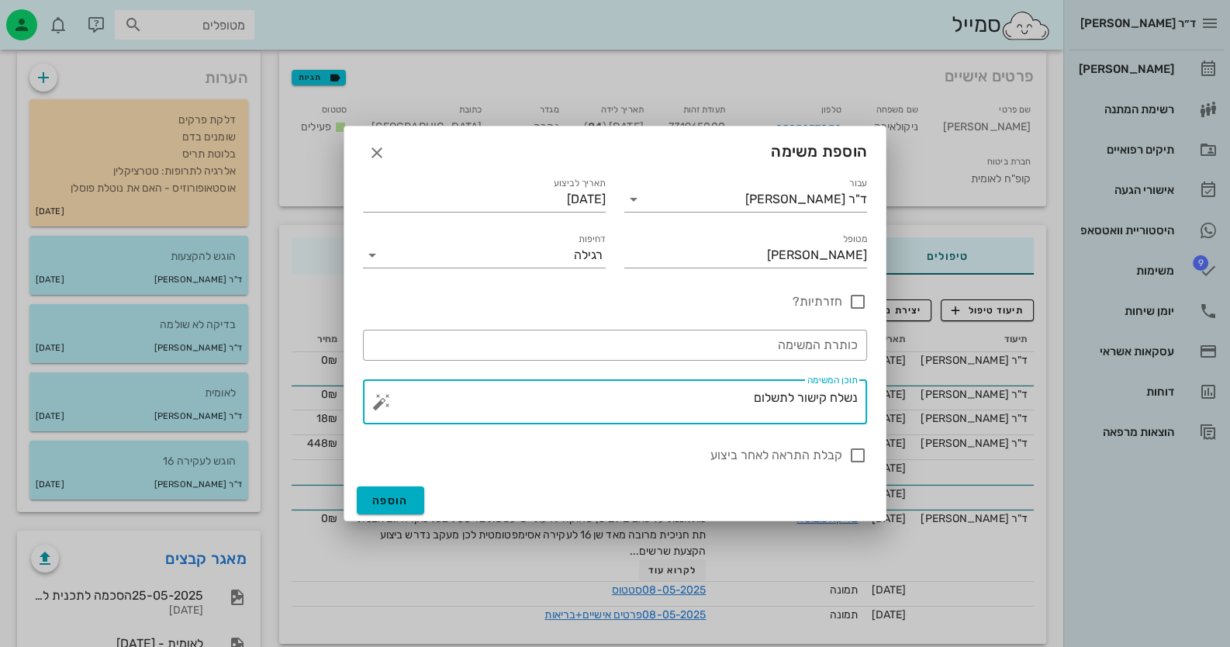
click at [717, 402] on textarea "נשלח קישור לתשלום" at bounding box center [621, 405] width 473 height 37
drag, startPoint x: 736, startPoint y: 408, endPoint x: 871, endPoint y: 395, distance: 135.6
click at [871, 395] on div "​ תוכן המשימה נשלח קישור לתשלום" at bounding box center [615, 402] width 523 height 64
click at [380, 399] on button "button" at bounding box center [381, 401] width 19 height 19
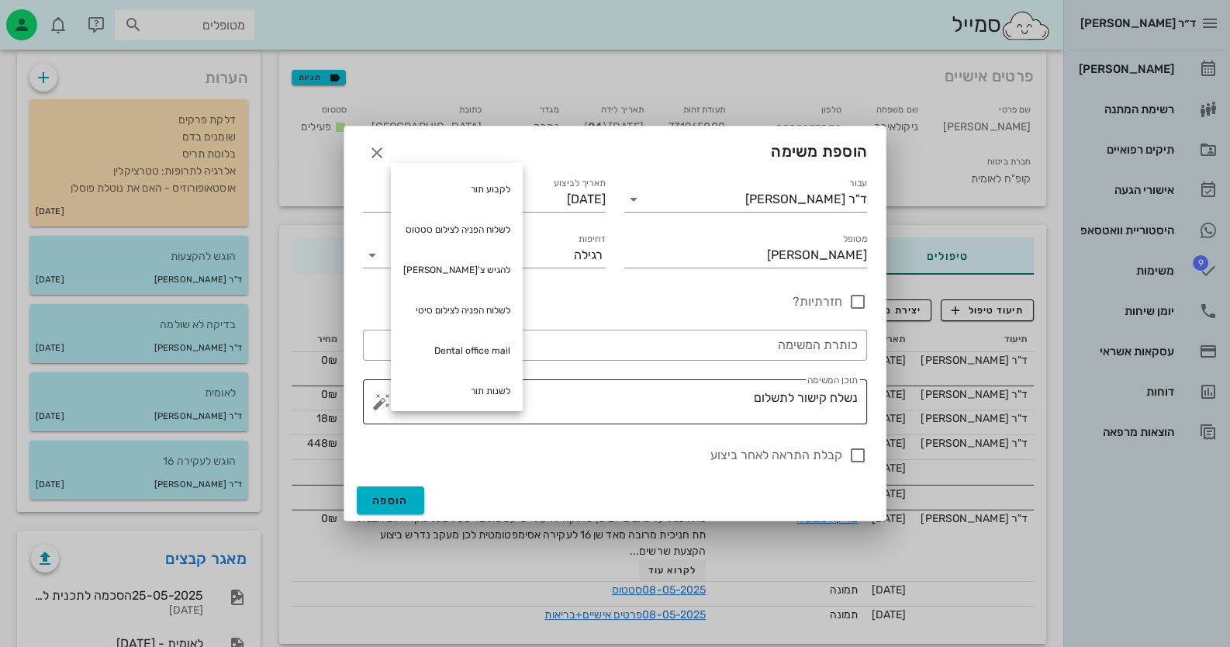
click at [665, 407] on textarea "נשלח קישור לתשלום" at bounding box center [621, 405] width 473 height 37
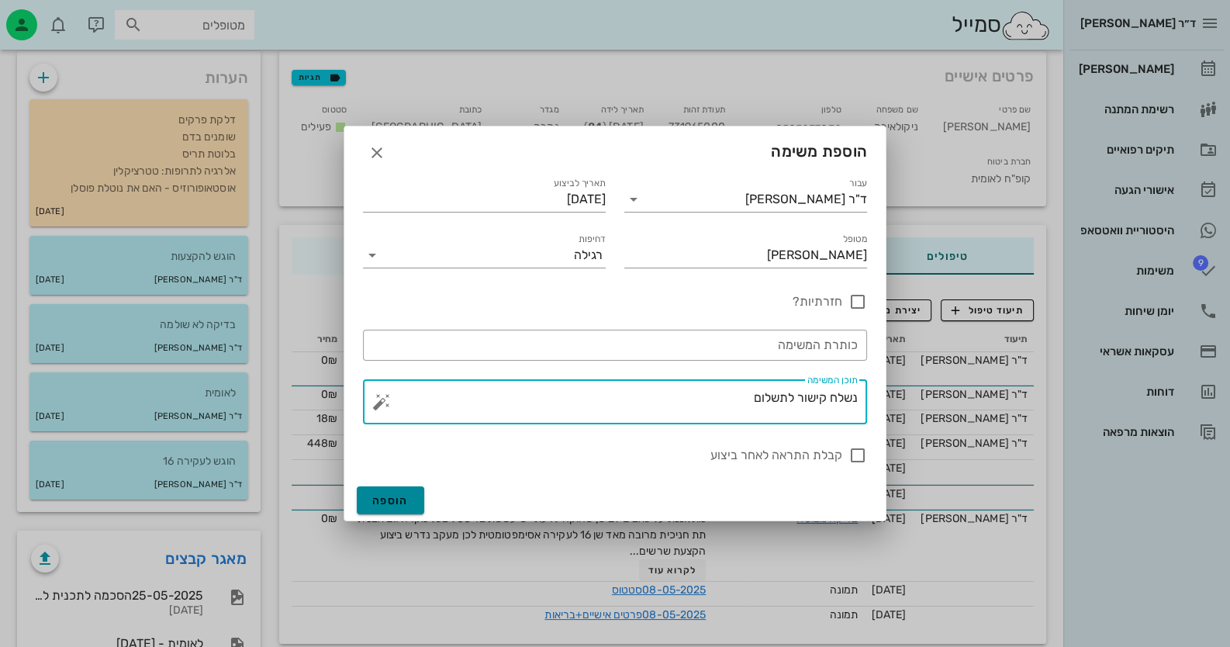
click at [396, 499] on span "הוספה" at bounding box center [390, 500] width 36 height 13
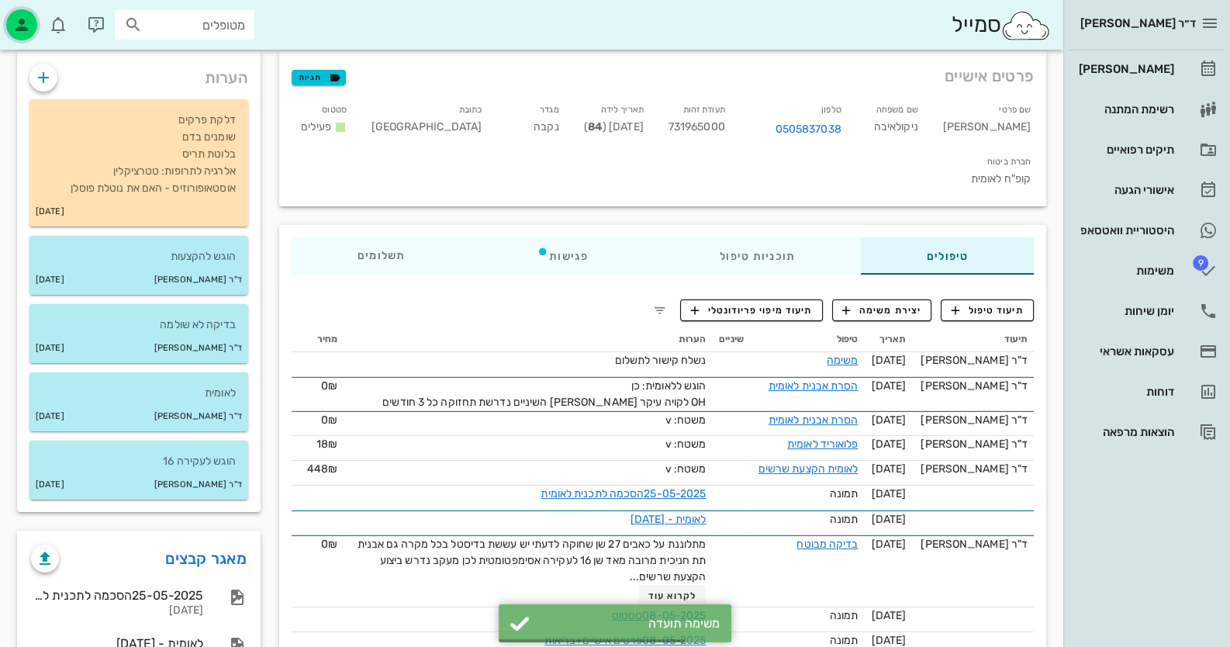
click at [26, 21] on icon "button" at bounding box center [21, 25] width 19 height 19
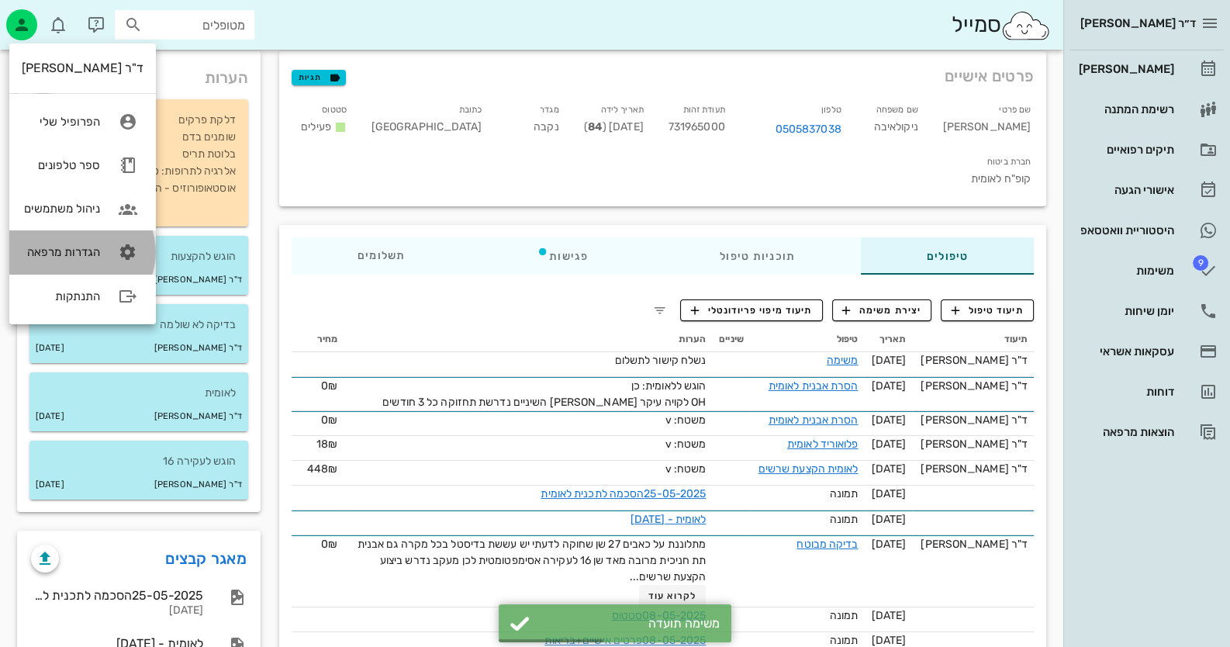
click at [97, 244] on link "הגדרות מרפאה" at bounding box center [82, 251] width 147 height 43
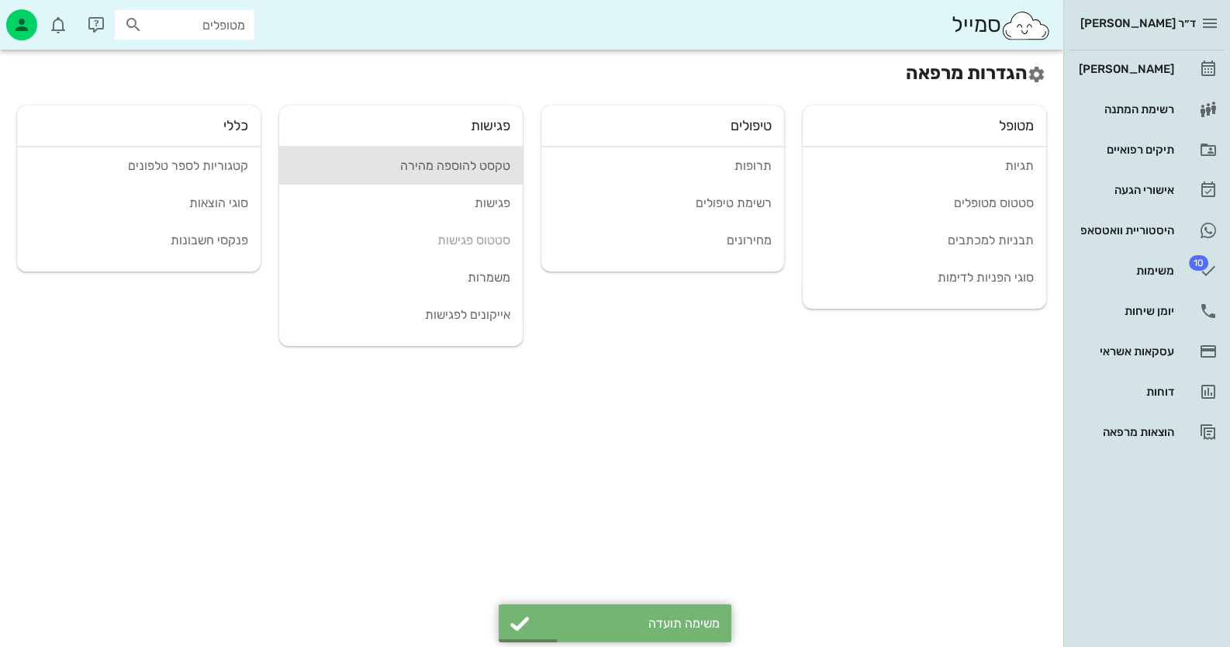
click at [497, 168] on div "טקסט להוספה מהירה" at bounding box center [401, 165] width 219 height 15
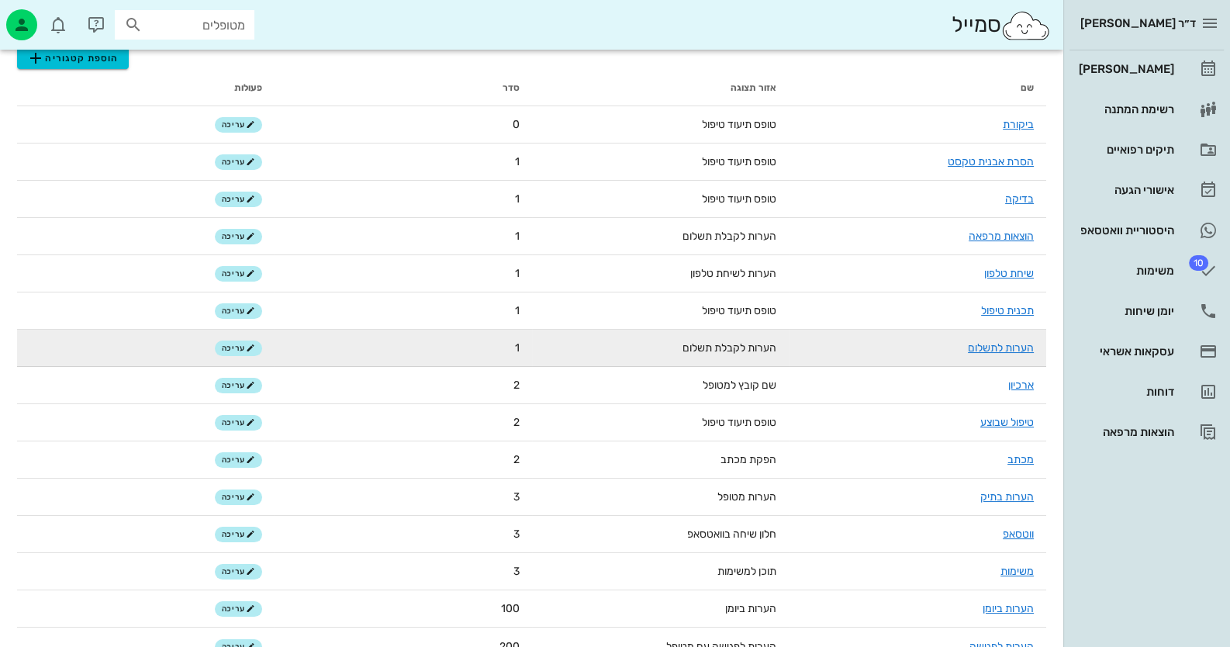
scroll to position [136, 0]
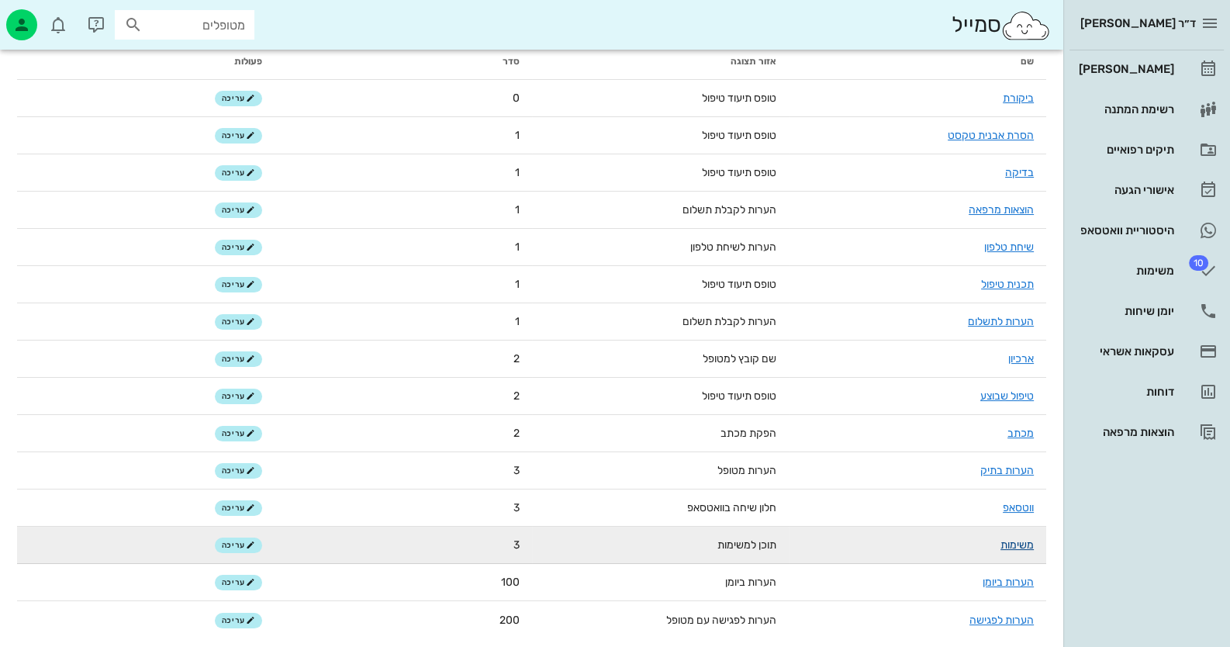
click at [1010, 546] on link "משימות" at bounding box center [1016, 544] width 33 height 13
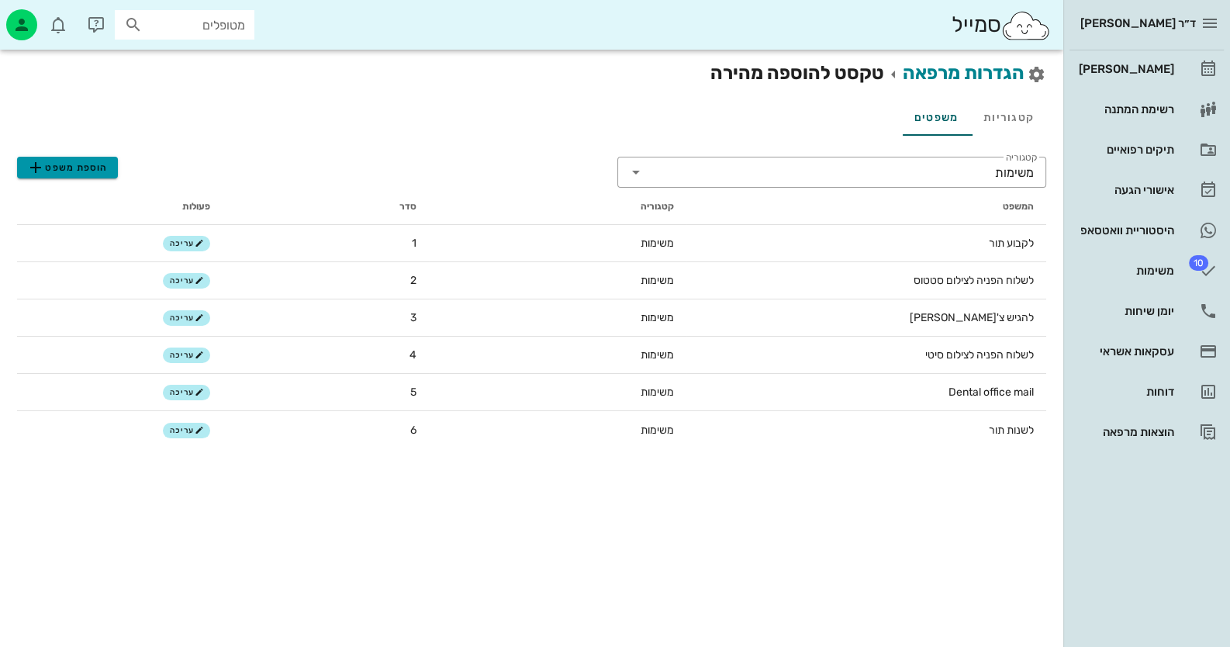
click at [105, 171] on span "הוספת משפט" at bounding box center [66, 167] width 81 height 19
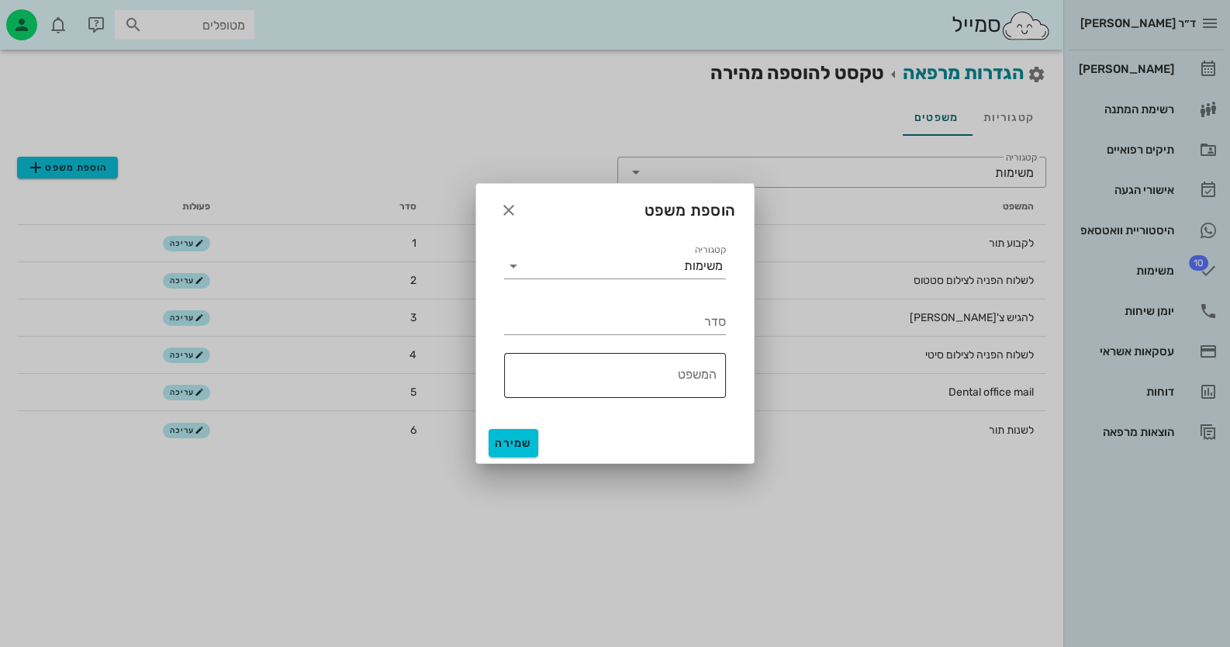
click at [631, 378] on textarea "המשפט" at bounding box center [610, 379] width 212 height 37
paste textarea "נשלח קישור לתשלום"
type textarea "נשלח קישור לתשלום"
click at [677, 317] on input "סדר" at bounding box center [615, 321] width 222 height 25
click at [694, 321] on input "7" at bounding box center [615, 321] width 222 height 25
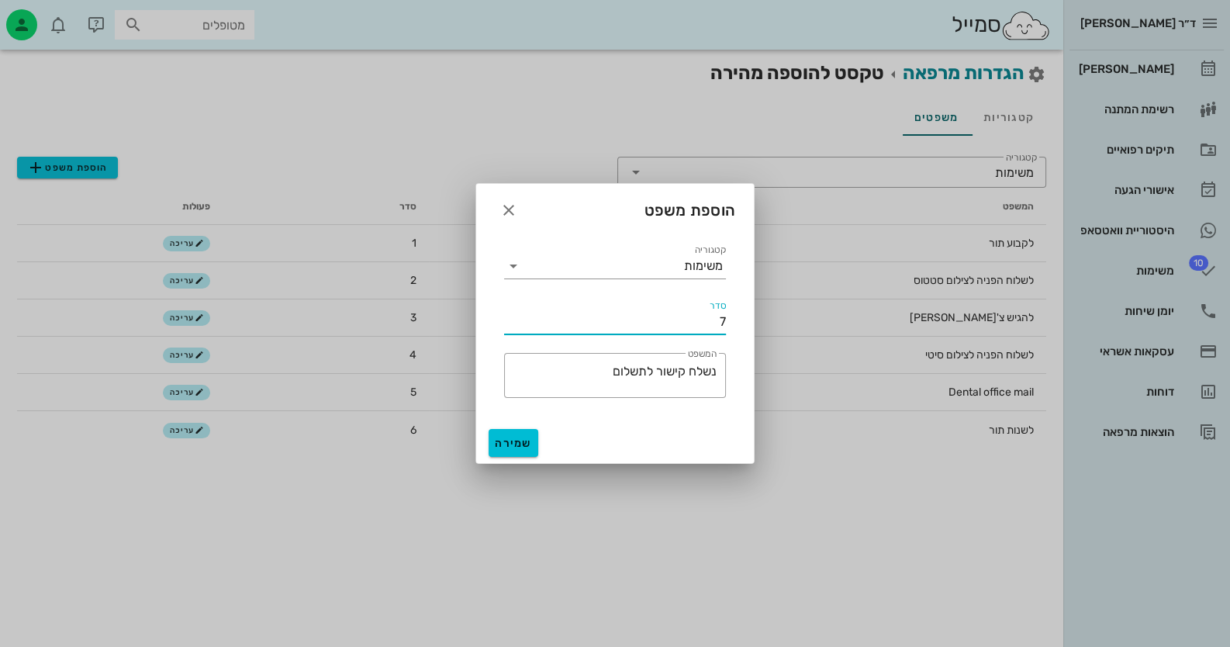
type input "7"
click at [564, 446] on div "שמירה" at bounding box center [615, 443] width 278 height 40
click at [537, 444] on button "שמירה" at bounding box center [513, 443] width 50 height 28
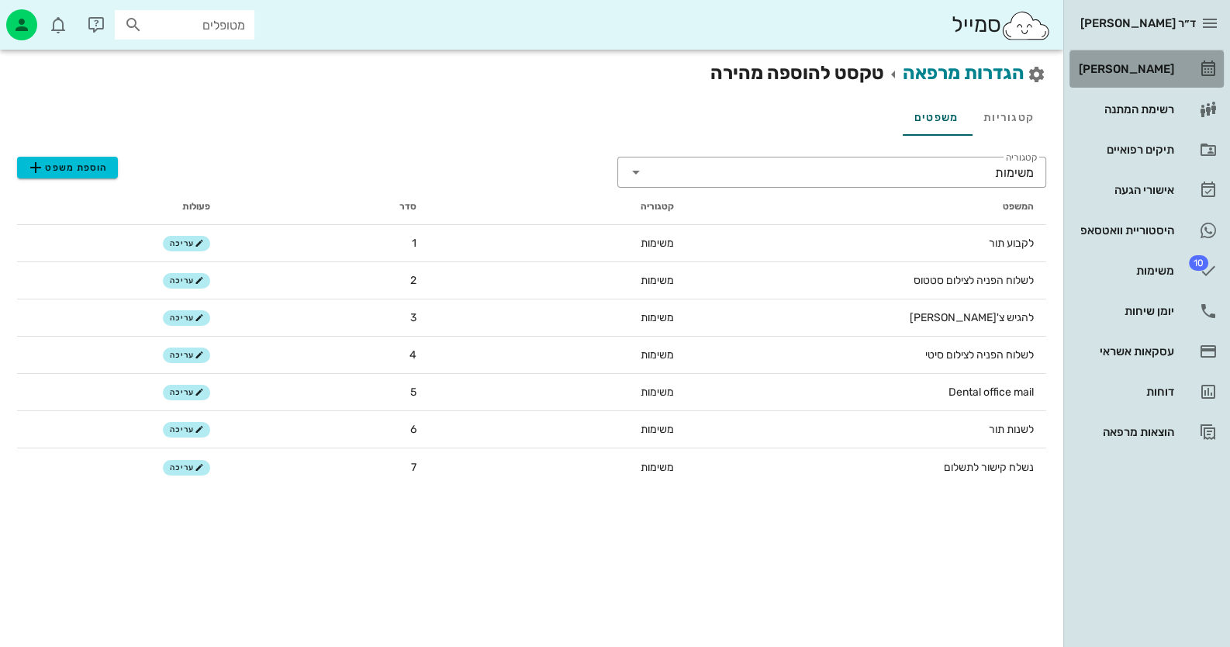
click at [1172, 69] on div "[PERSON_NAME]" at bounding box center [1124, 69] width 98 height 12
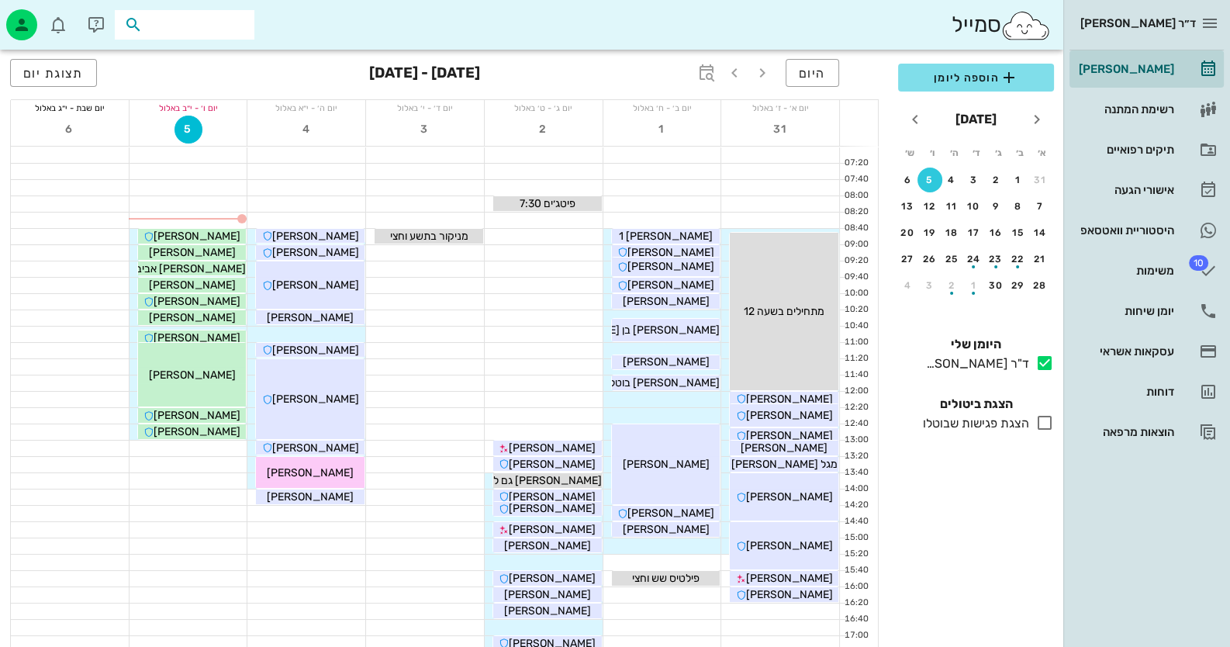
click at [207, 22] on input "text" at bounding box center [195, 25] width 99 height 20
paste input "204310577"
type input "204310577"
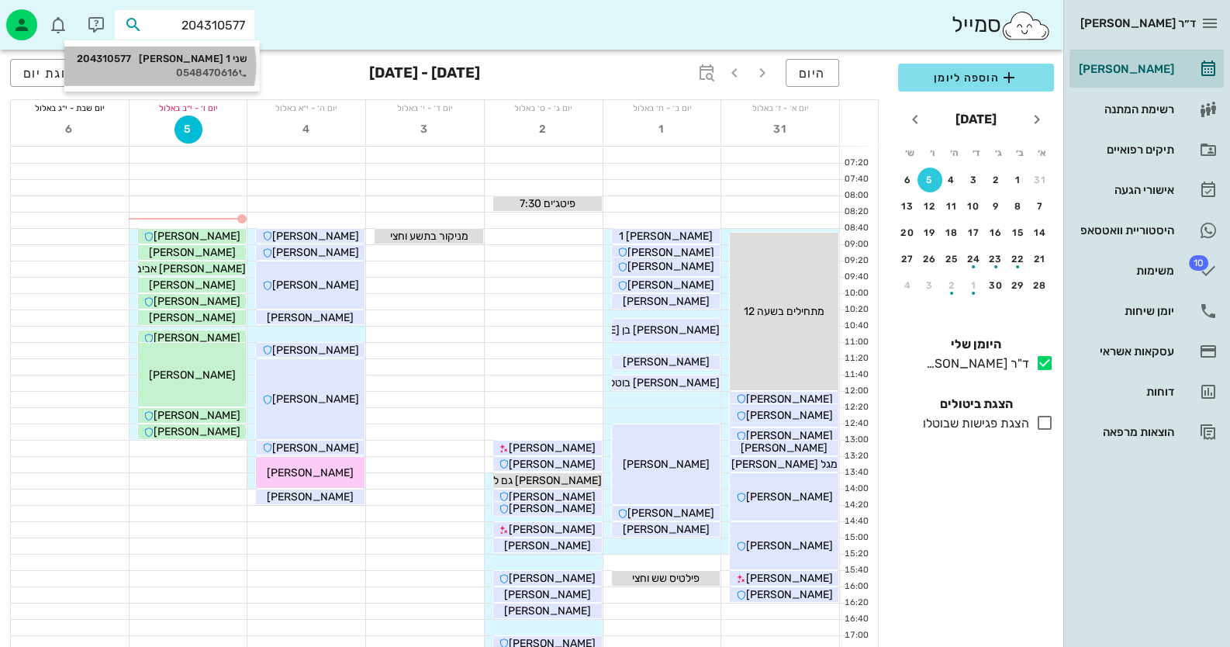
click at [231, 62] on div "שני 1 [PERSON_NAME] 204310577" at bounding box center [162, 59] width 171 height 12
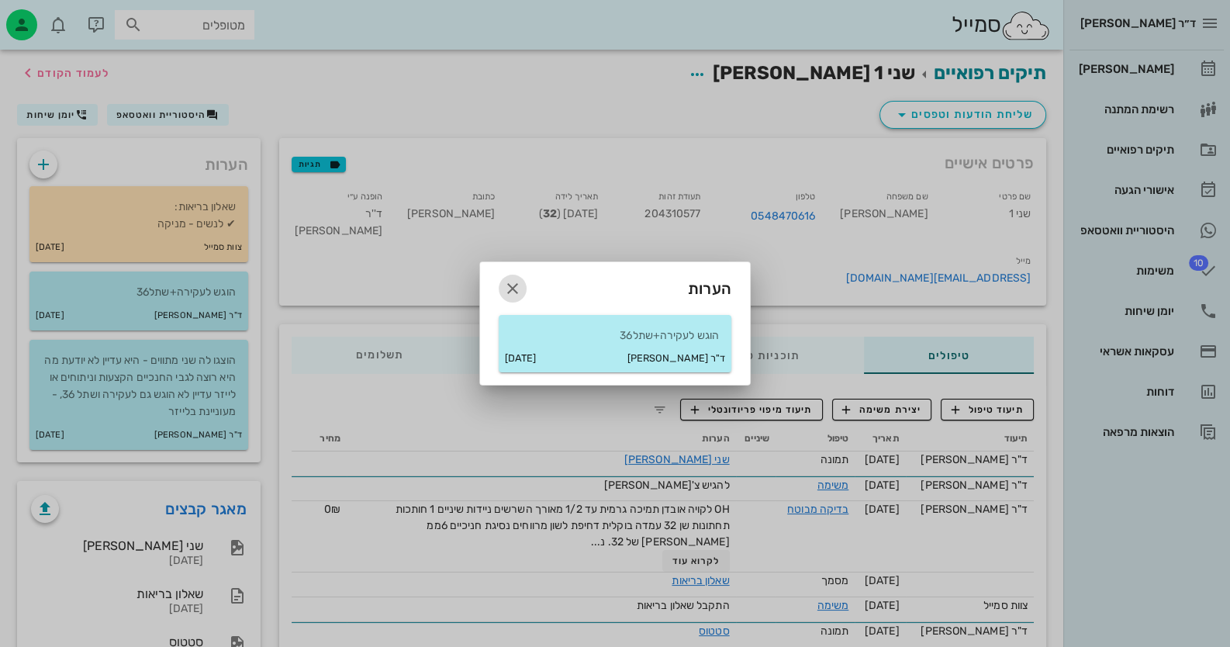
click at [524, 286] on span "button" at bounding box center [513, 288] width 28 height 19
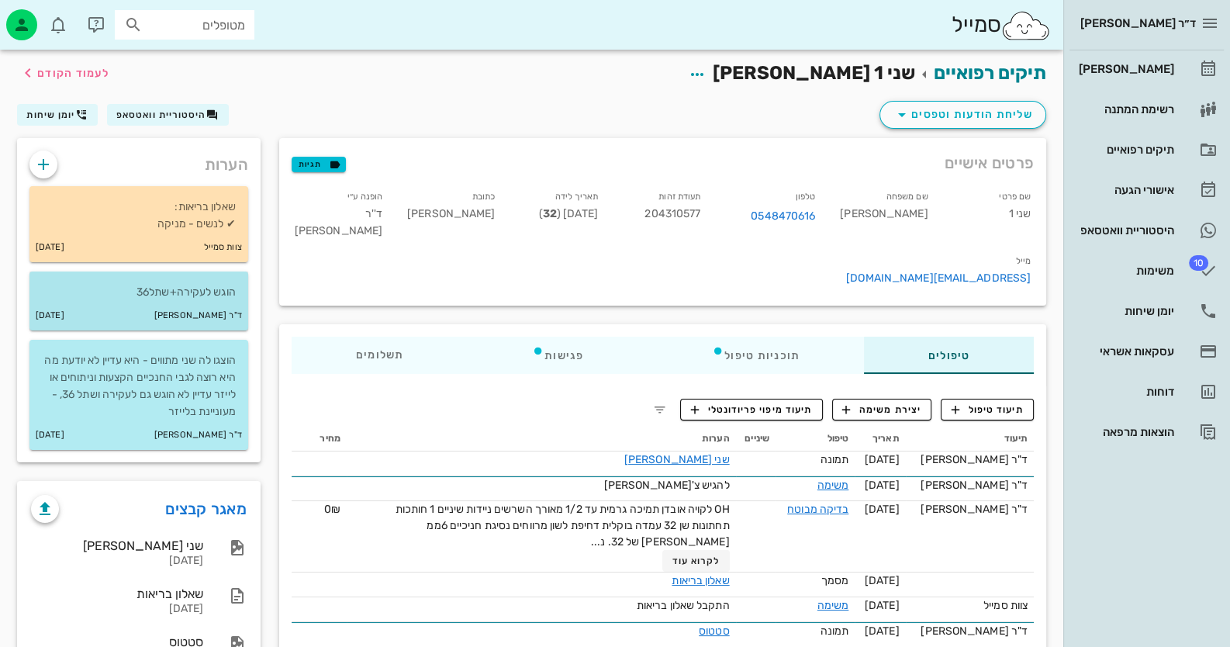
click at [176, 301] on div "ד"ר [PERSON_NAME] [DATE]" at bounding box center [138, 315] width 219 height 29
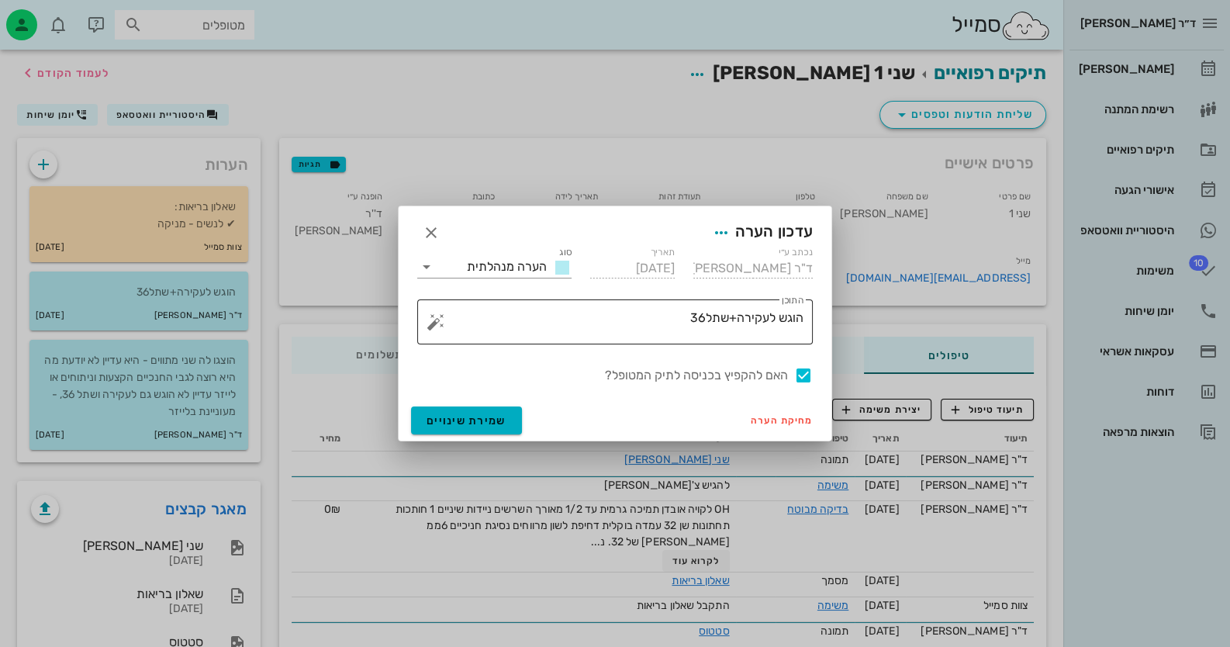
click at [793, 325] on textarea "הוגש לעקירה+שתל36" at bounding box center [621, 325] width 364 height 37
click at [431, 318] on button "button" at bounding box center [435, 321] width 19 height 19
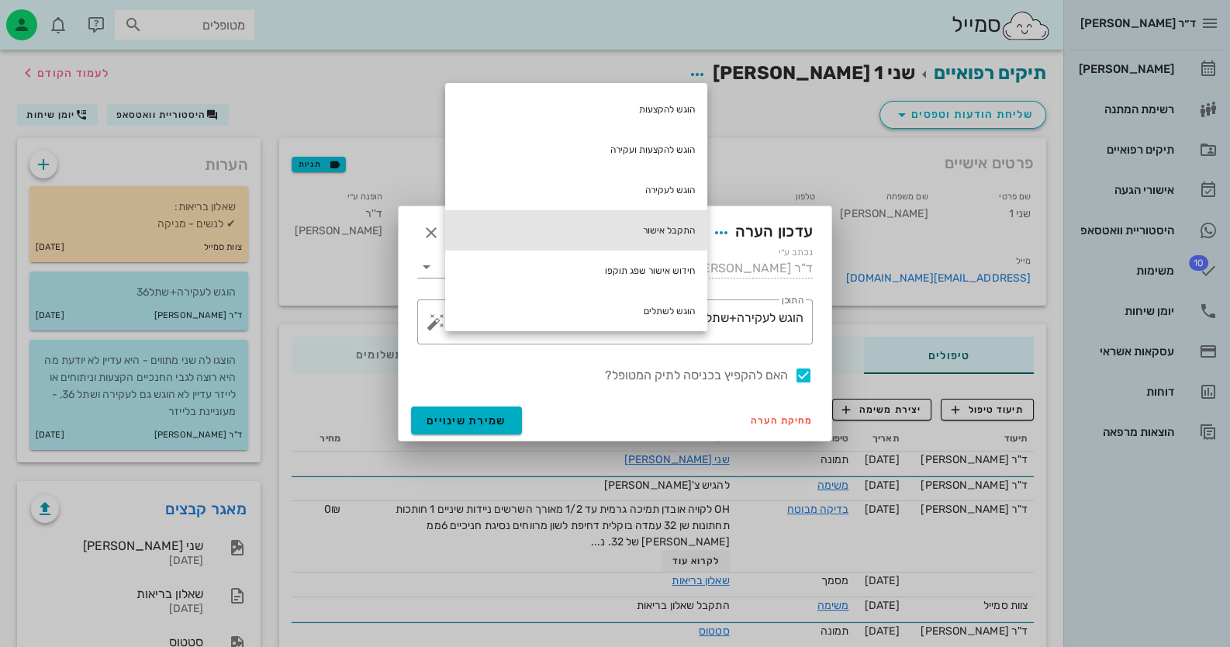
click at [631, 215] on div "התקבל אישור" at bounding box center [576, 230] width 262 height 40
type textarea "התקבל אישור הוגש לעקירה+שתל36"
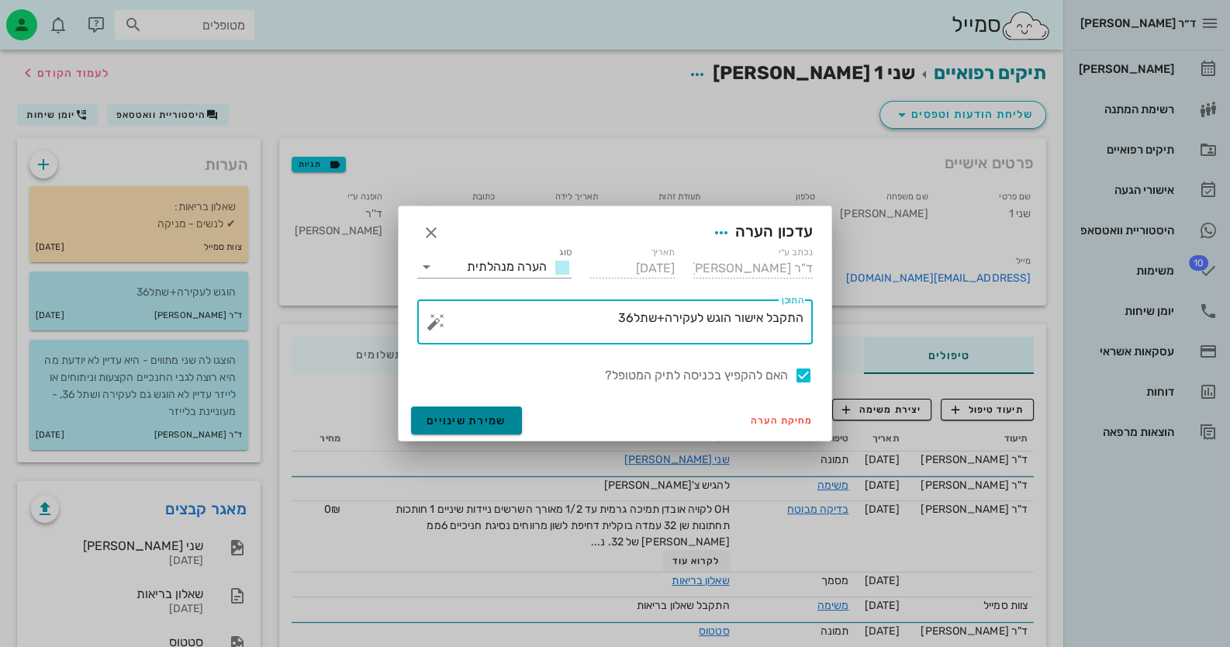
click at [458, 420] on span "שמירת שינויים" at bounding box center [466, 420] width 80 height 13
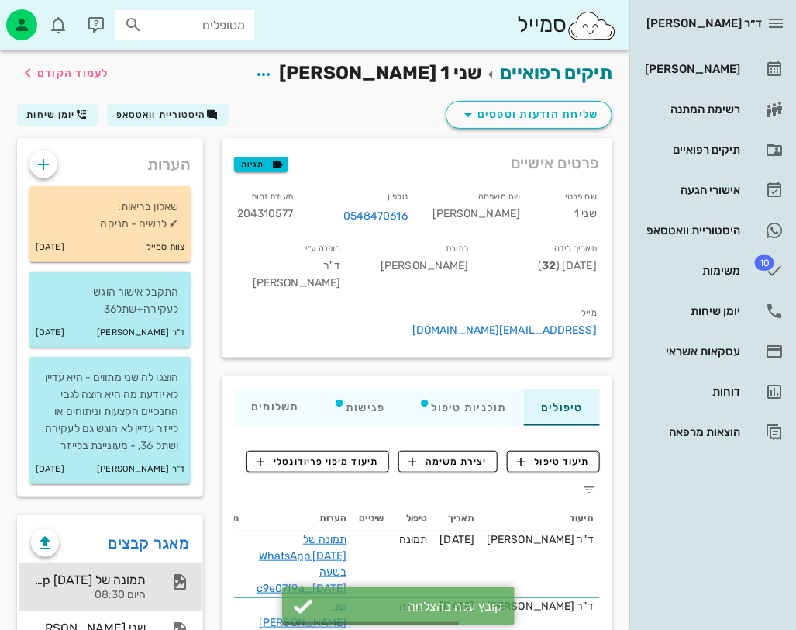
click at [132, 587] on div "תמונה של WhatsApp [DATE] בשעה [DATE]_c9e07f9a" at bounding box center [88, 579] width 115 height 15
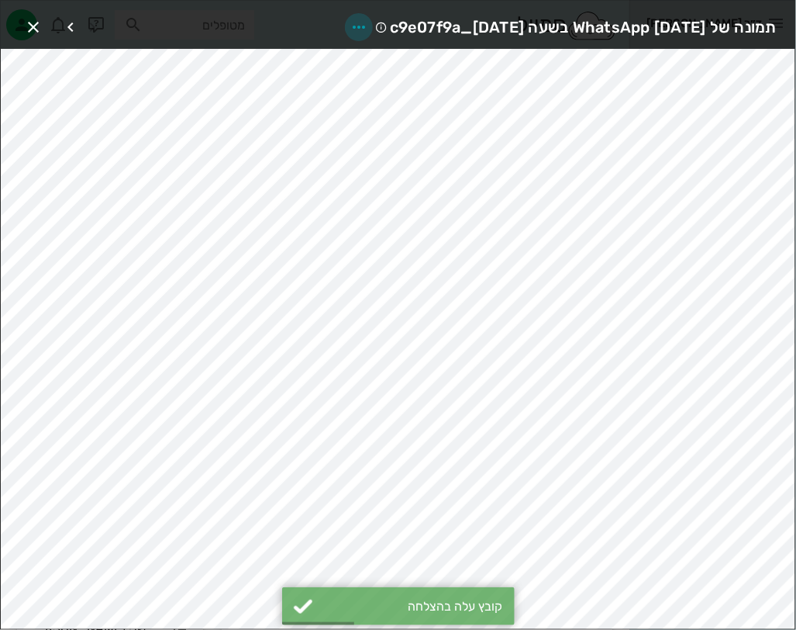
click at [350, 29] on icon "button" at bounding box center [359, 27] width 19 height 19
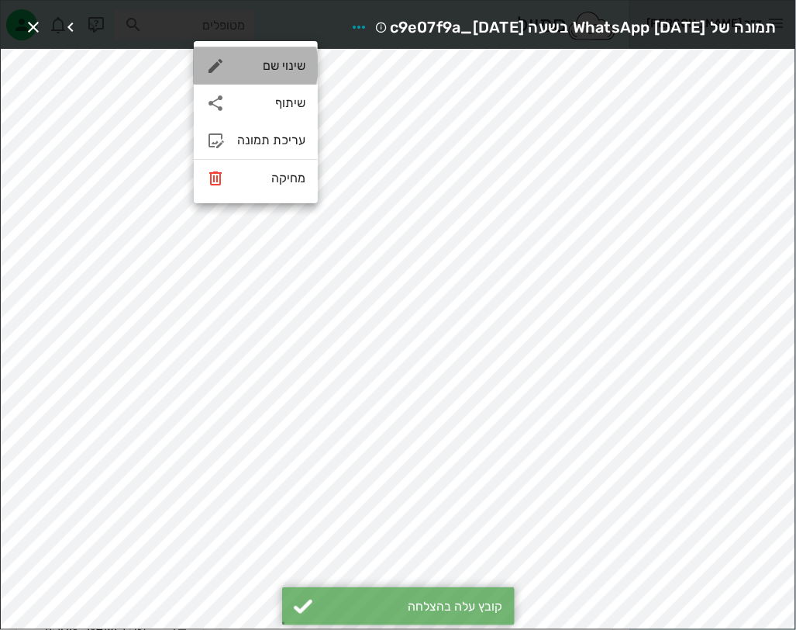
click at [292, 66] on div "שינוי שם" at bounding box center [271, 65] width 68 height 15
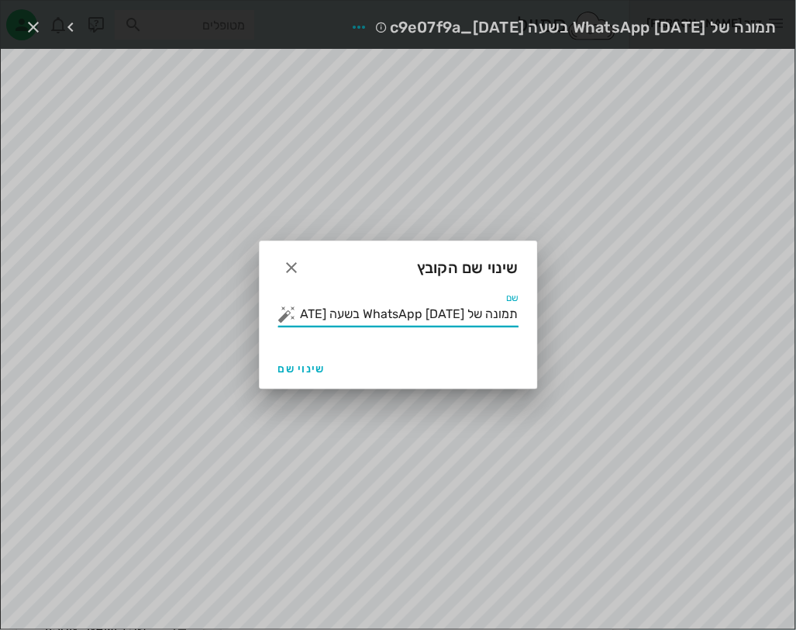
click at [416, 312] on input "תמונה של WhatsApp [DATE] בשעה [DATE]_c9e07f9a" at bounding box center [409, 314] width 219 height 25
click at [283, 313] on button "button" at bounding box center [287, 314] width 19 height 19
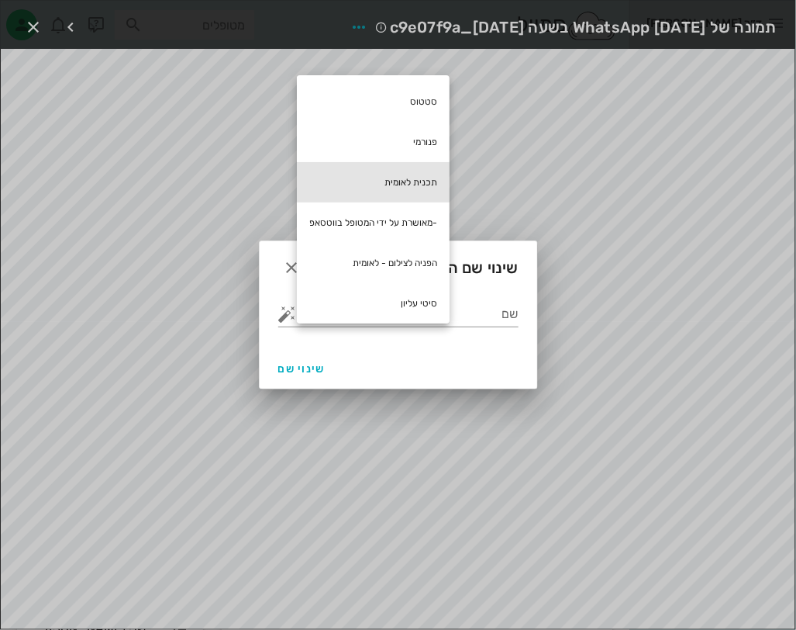
click at [367, 167] on div "תכנית לאומית" at bounding box center [373, 182] width 153 height 40
type input "תכנית לאומית"
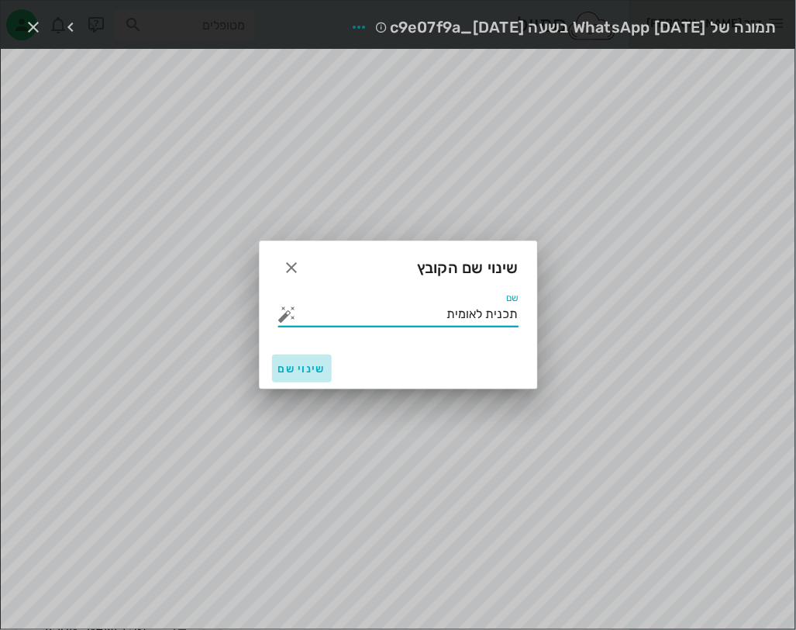
click at [315, 372] on span "שינוי שם" at bounding box center [301, 368] width 47 height 13
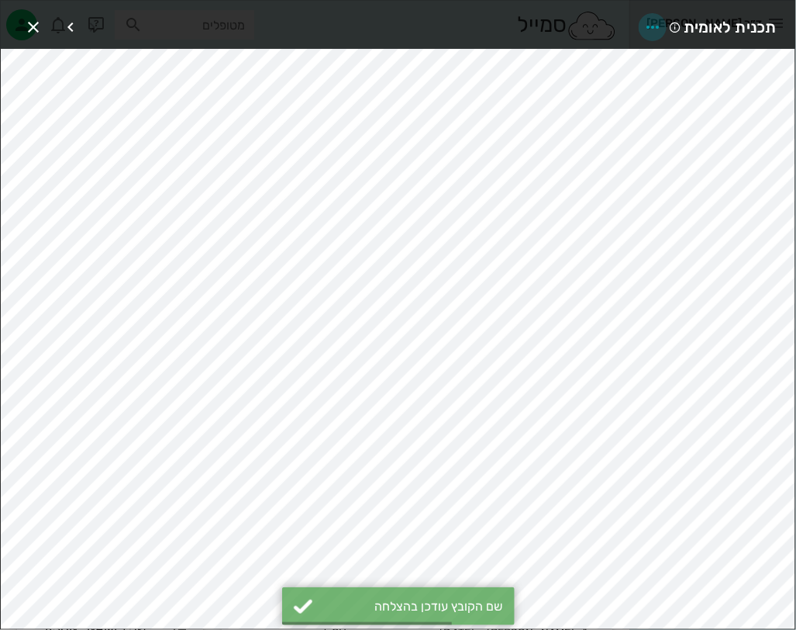
click at [651, 23] on icon "button" at bounding box center [653, 27] width 19 height 19
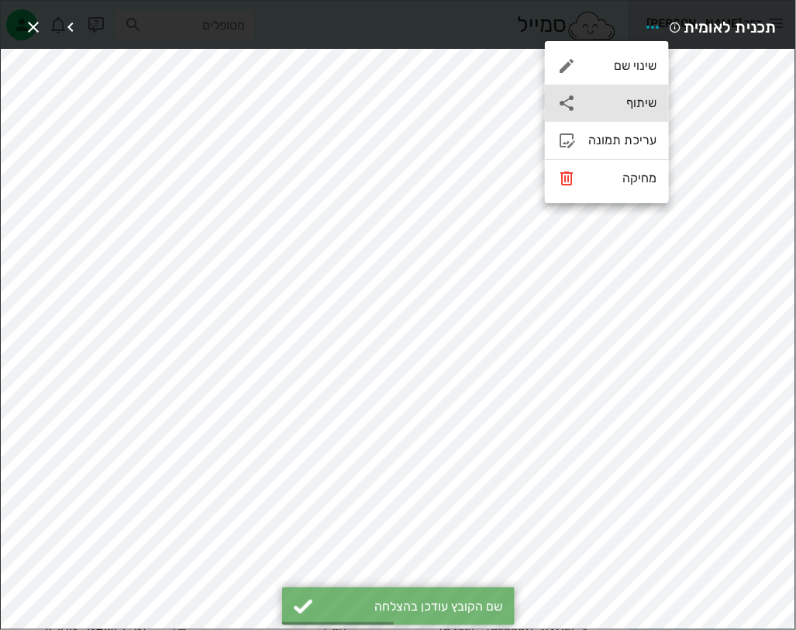
click at [633, 109] on div "שיתוף" at bounding box center [622, 102] width 68 height 15
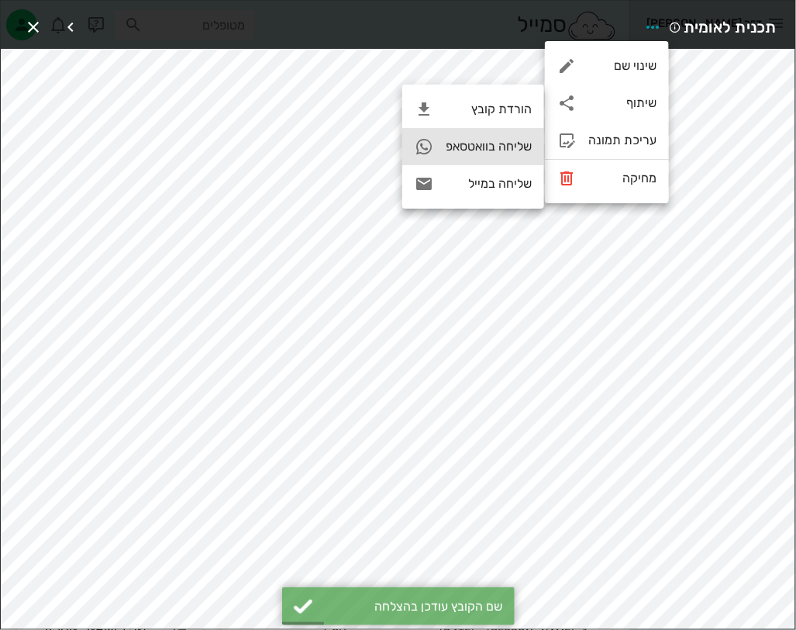
click at [509, 134] on div "שליחה בוואטסאפ" at bounding box center [473, 146] width 142 height 37
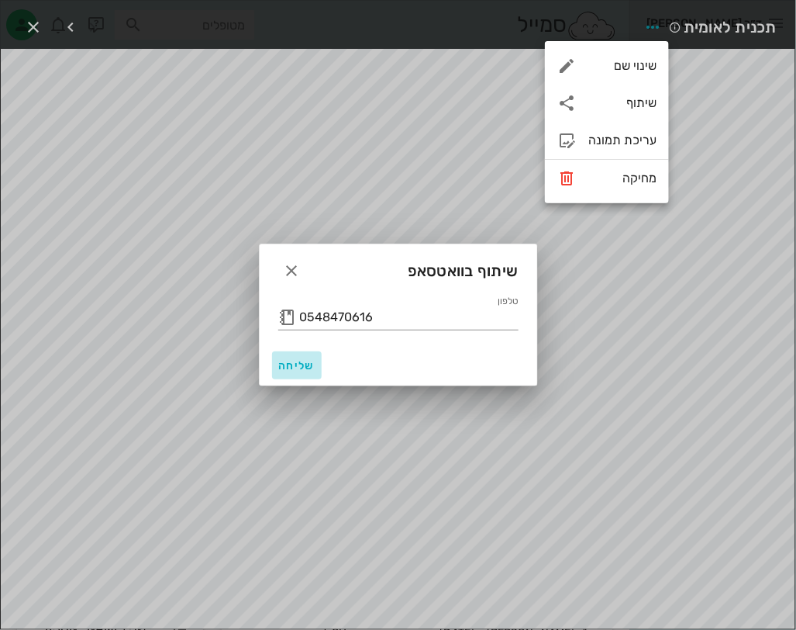
click at [295, 367] on span "שליחה" at bounding box center [296, 365] width 37 height 13
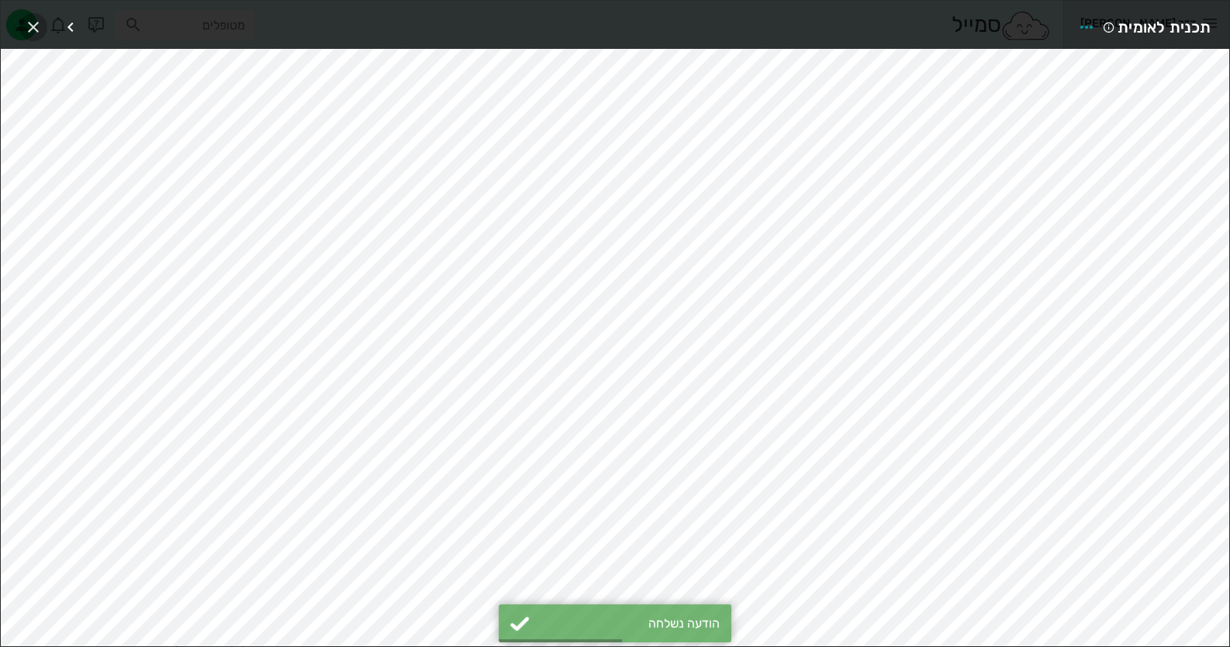
click at [37, 18] on icon "button" at bounding box center [33, 27] width 19 height 19
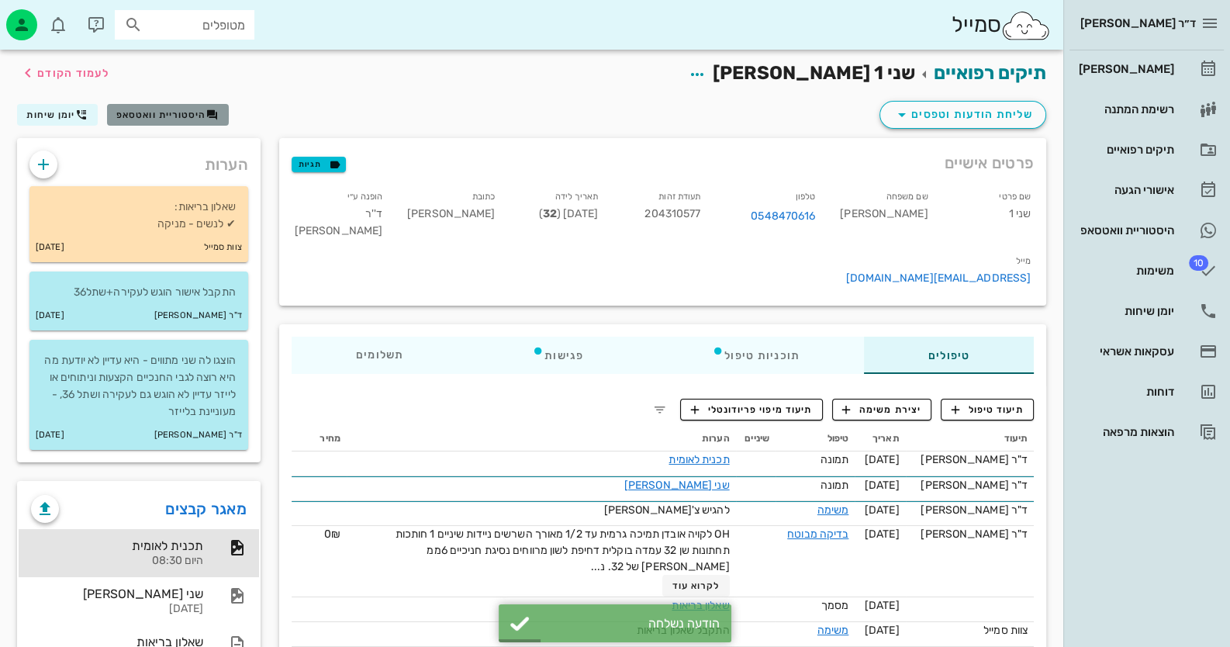
click at [173, 118] on span "היסטוריית וואטסאפ" at bounding box center [161, 114] width 90 height 11
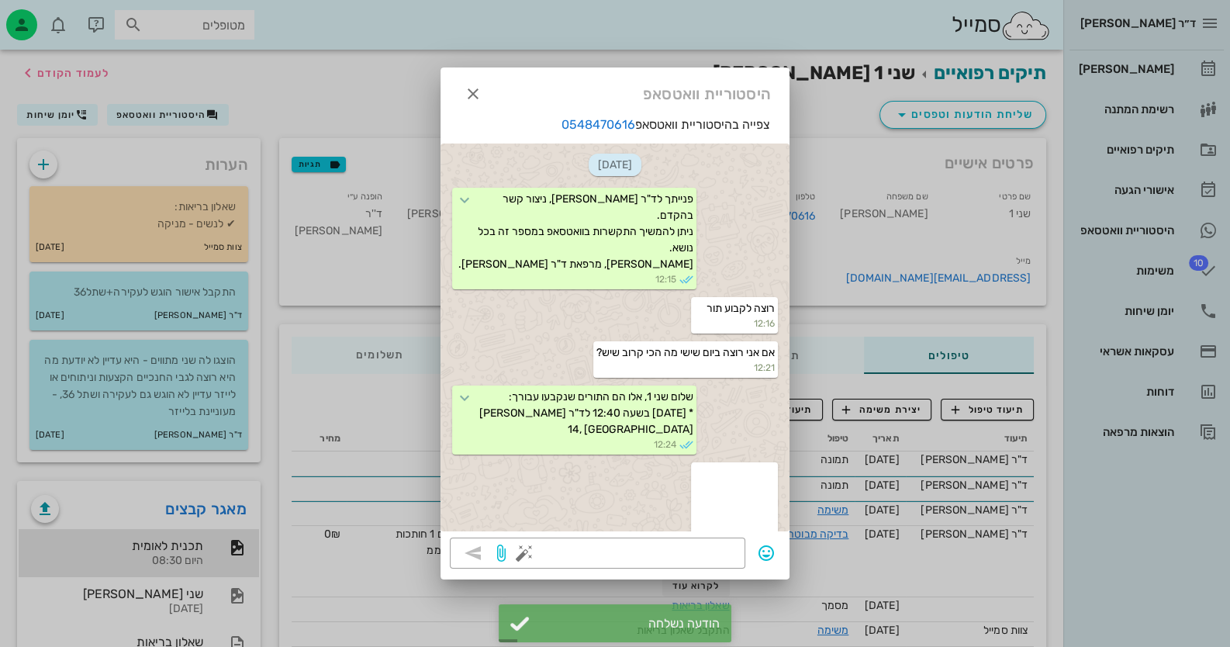
scroll to position [1320, 0]
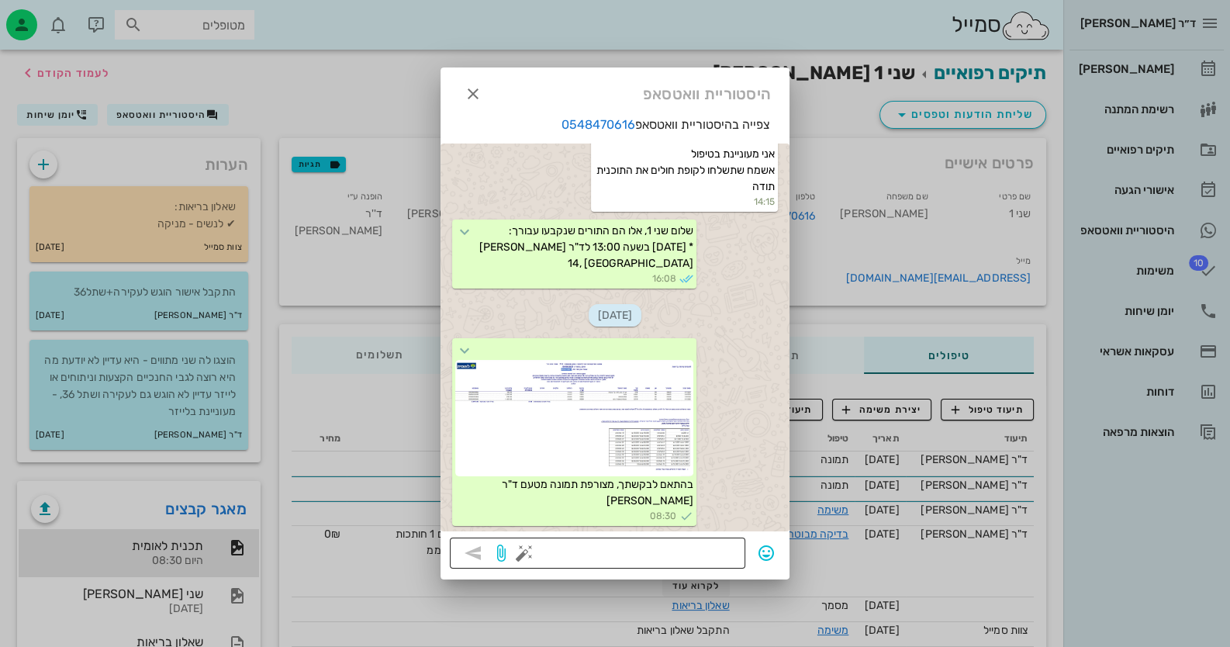
click at [530, 551] on button "button" at bounding box center [524, 553] width 19 height 19
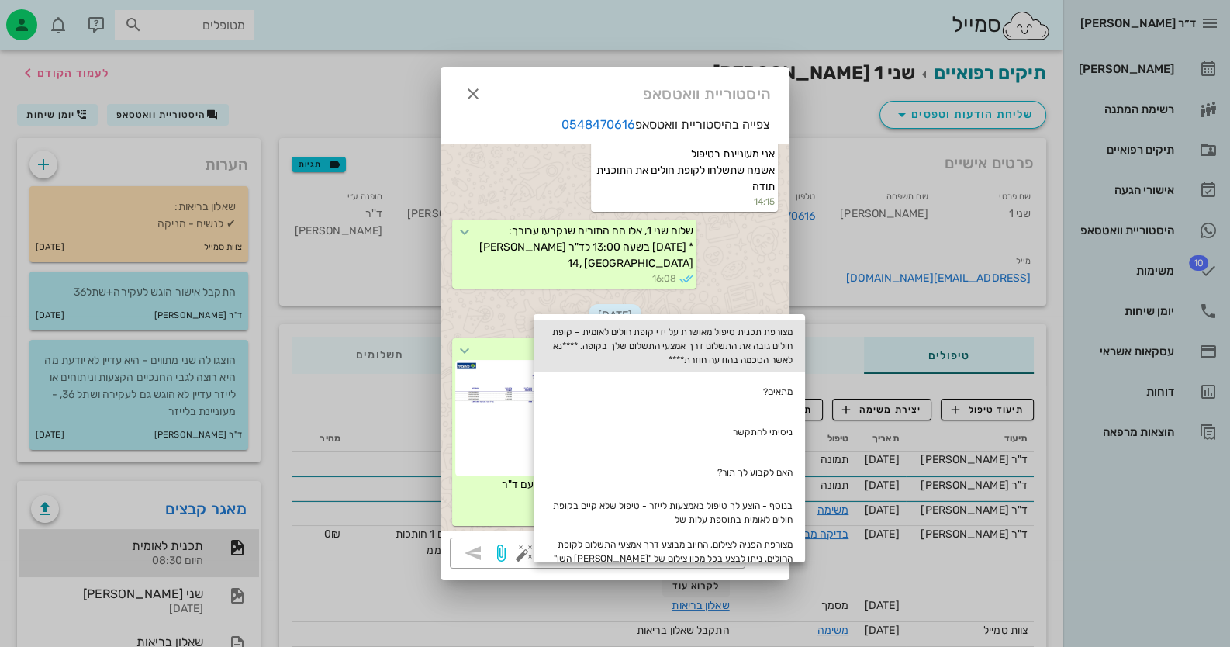
click at [754, 326] on div "מצורפת תכנית טיפול מאושרת על ידי קופת חולים לאומית – קופת חולים גובה את התשלום …" at bounding box center [668, 345] width 271 height 51
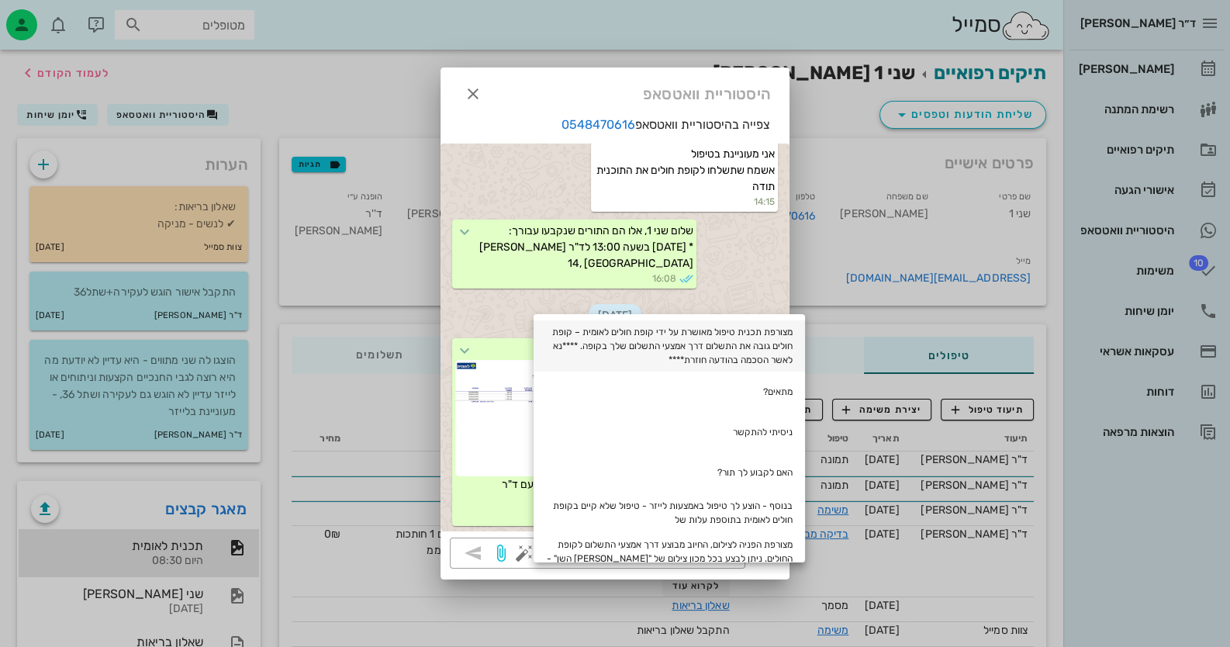
type textarea "מצורפת תכנית טיפול מאושרת על ידי קופת חולים לאומית – קופת חולים גובה את התשלום …"
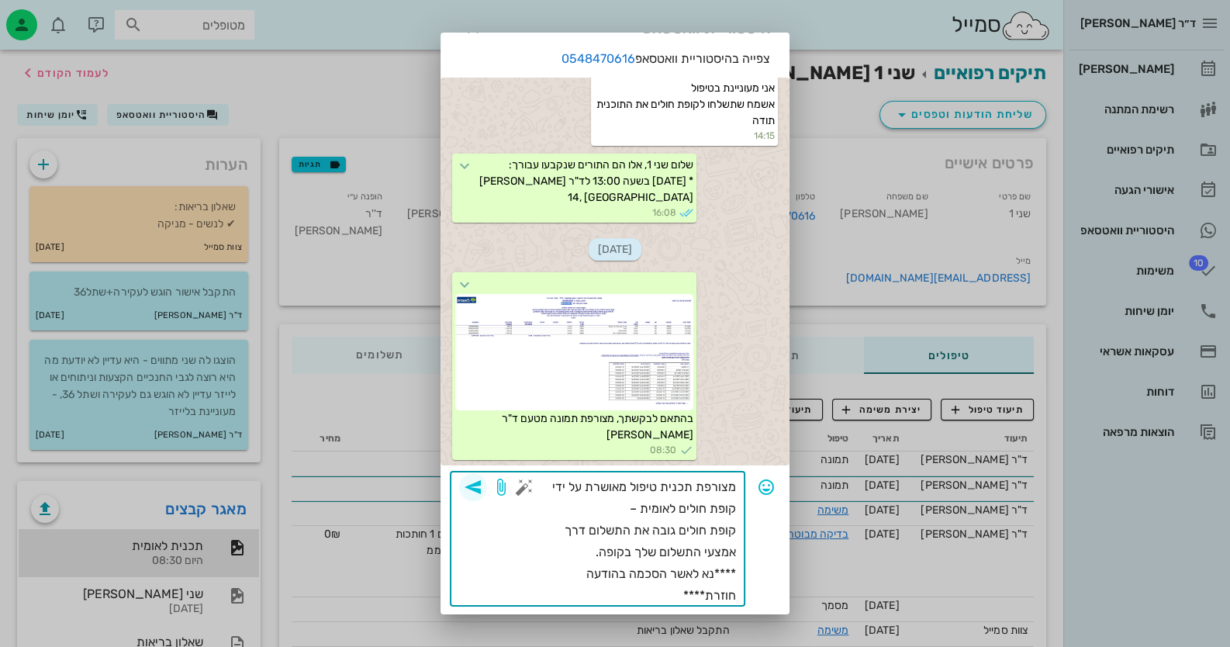
click at [481, 484] on icon "button" at bounding box center [473, 487] width 19 height 19
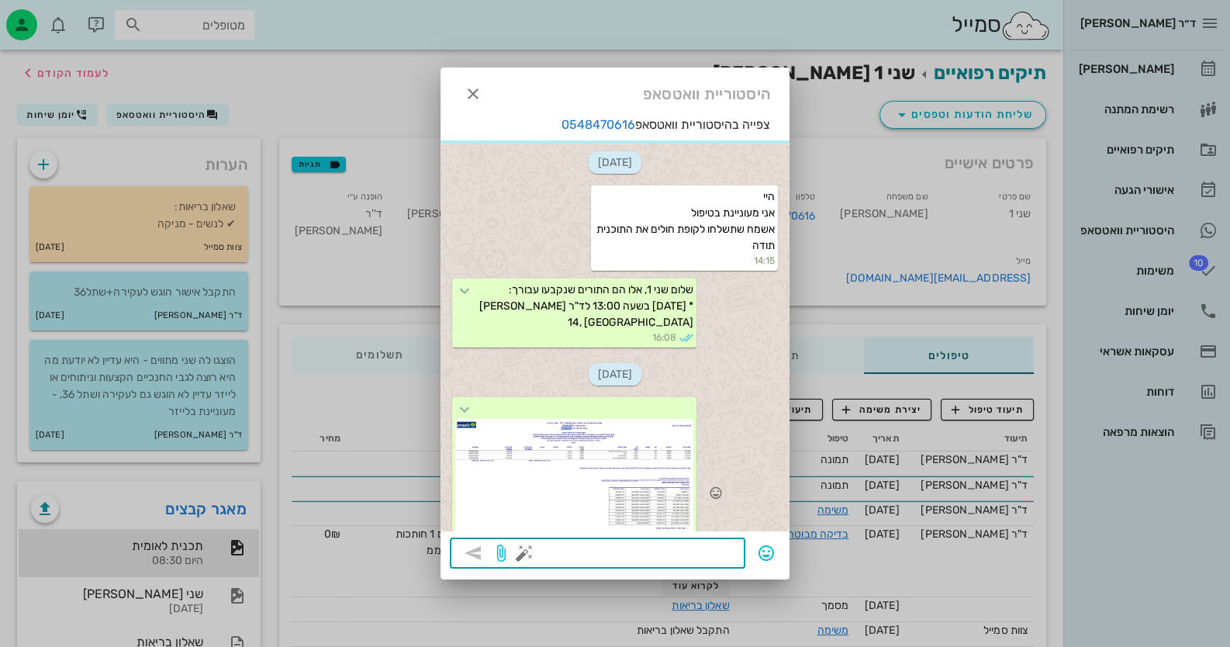
scroll to position [1445, 0]
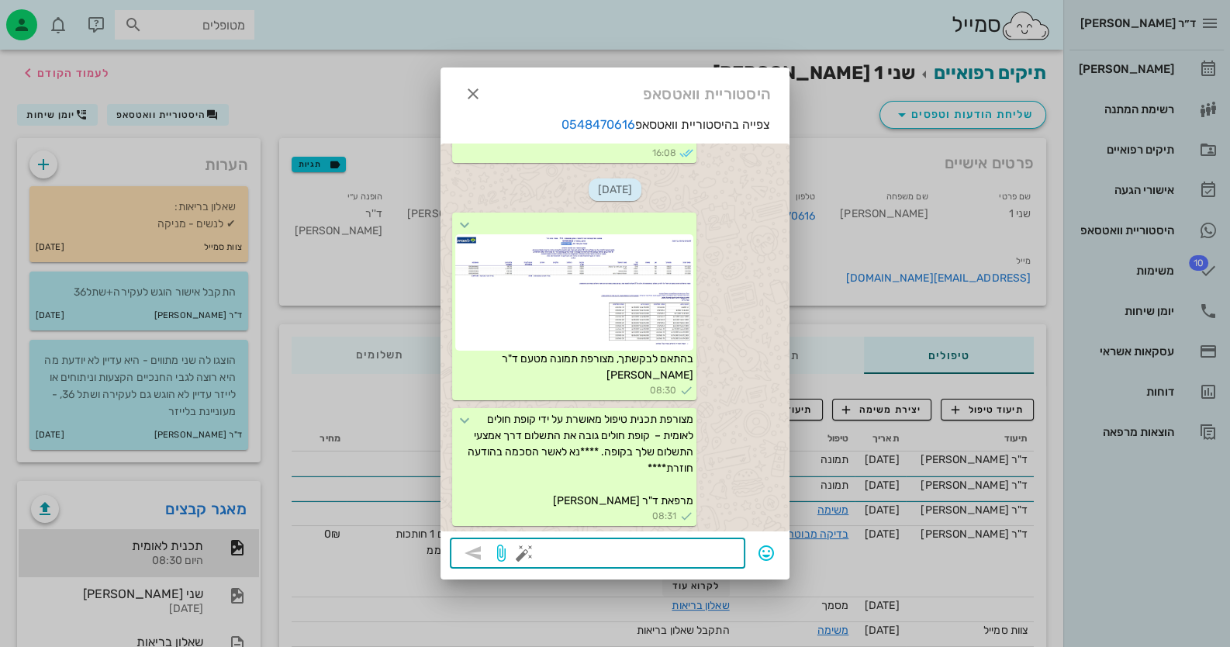
click at [1169, 64] on div at bounding box center [615, 323] width 1230 height 647
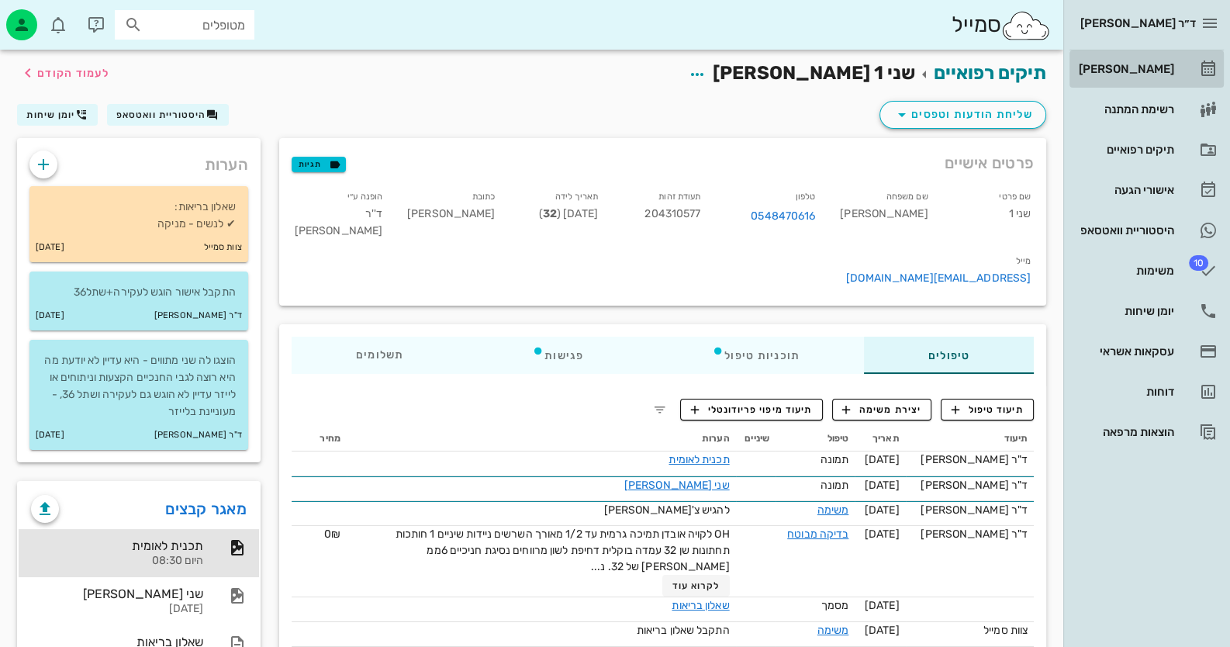
click at [1169, 64] on div "[PERSON_NAME]" at bounding box center [1124, 69] width 98 height 12
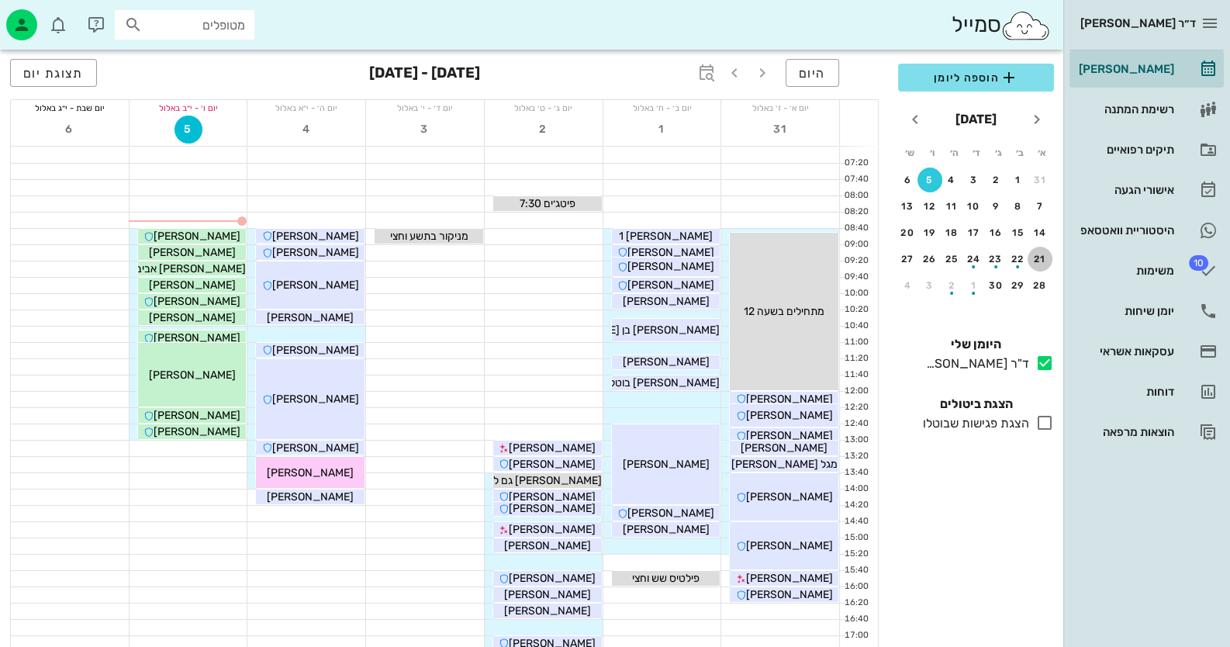
click at [1033, 261] on div "21" at bounding box center [1039, 259] width 25 height 11
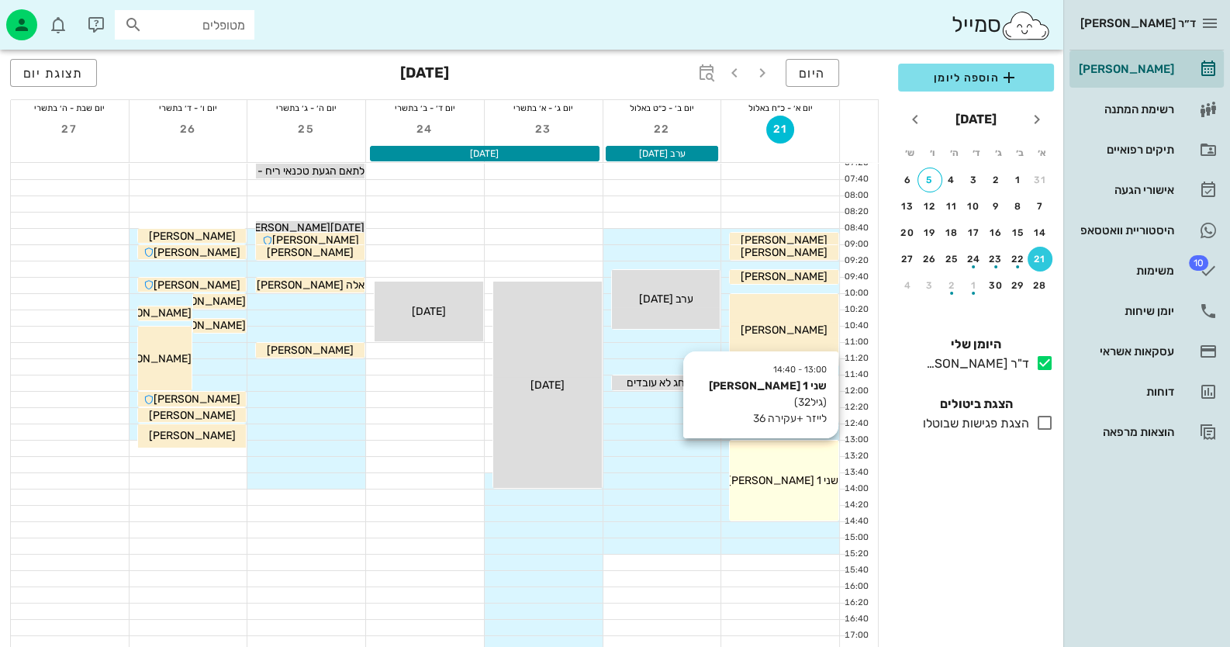
click at [780, 472] on div "שני 1 [PERSON_NAME]" at bounding box center [784, 480] width 109 height 16
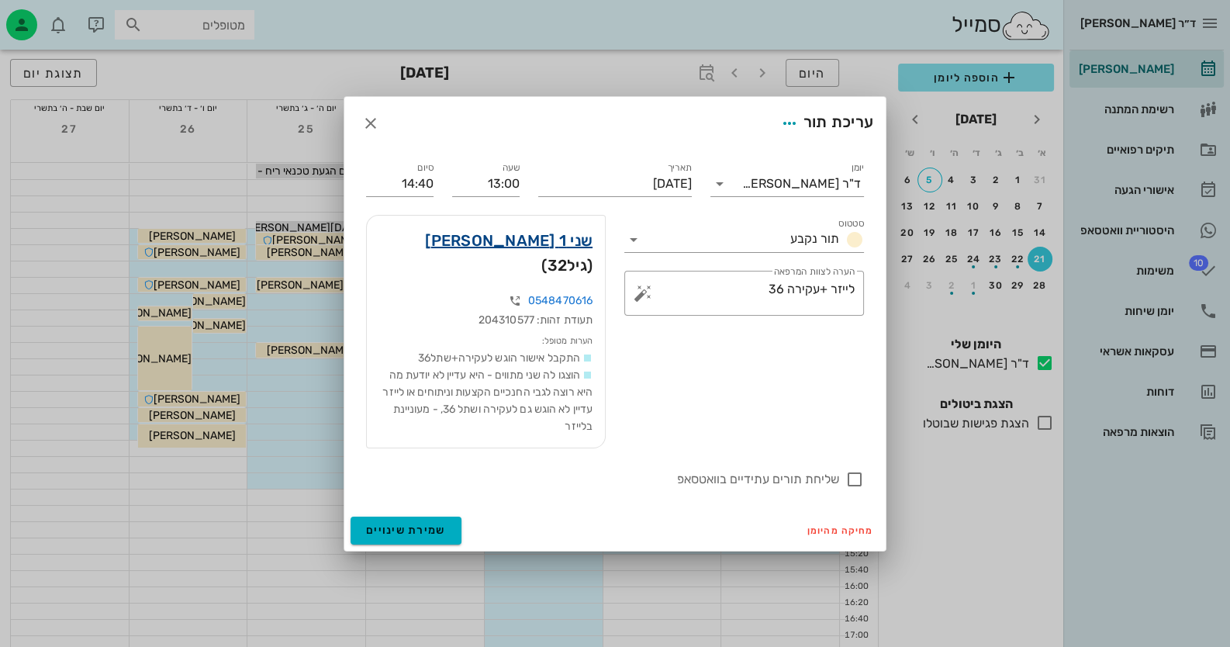
click at [557, 253] on link "שני 1 [PERSON_NAME]" at bounding box center [508, 240] width 167 height 25
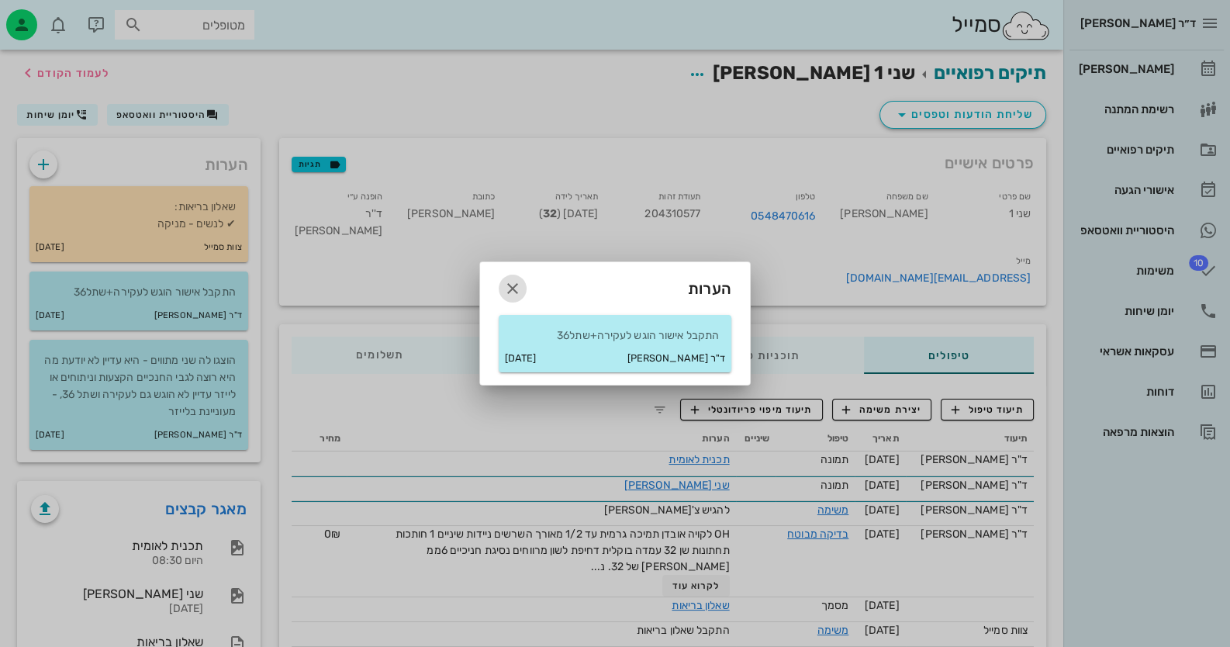
click at [514, 286] on icon "button" at bounding box center [512, 288] width 19 height 19
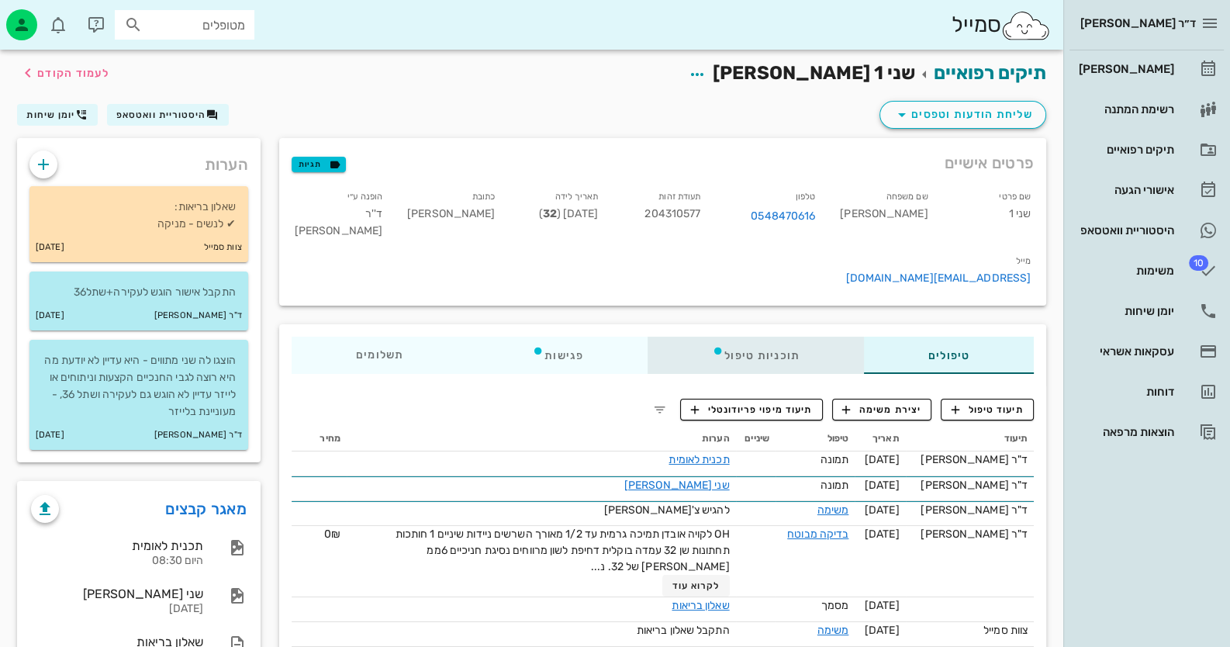
click at [710, 337] on div "תוכניות טיפול" at bounding box center [755, 355] width 216 height 37
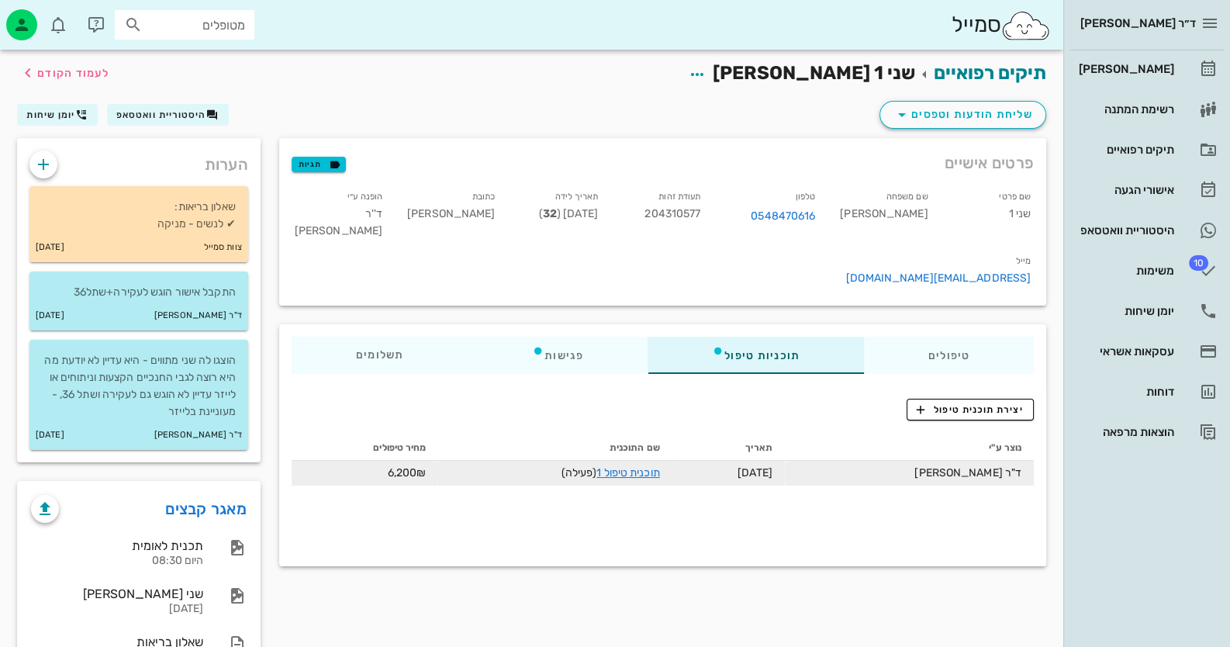
click at [645, 461] on td "תוכנית טיפול 1 (פעילה)" at bounding box center [554, 473] width 233 height 25
click at [651, 466] on link "תוכנית טיפול 1" at bounding box center [627, 472] width 63 height 13
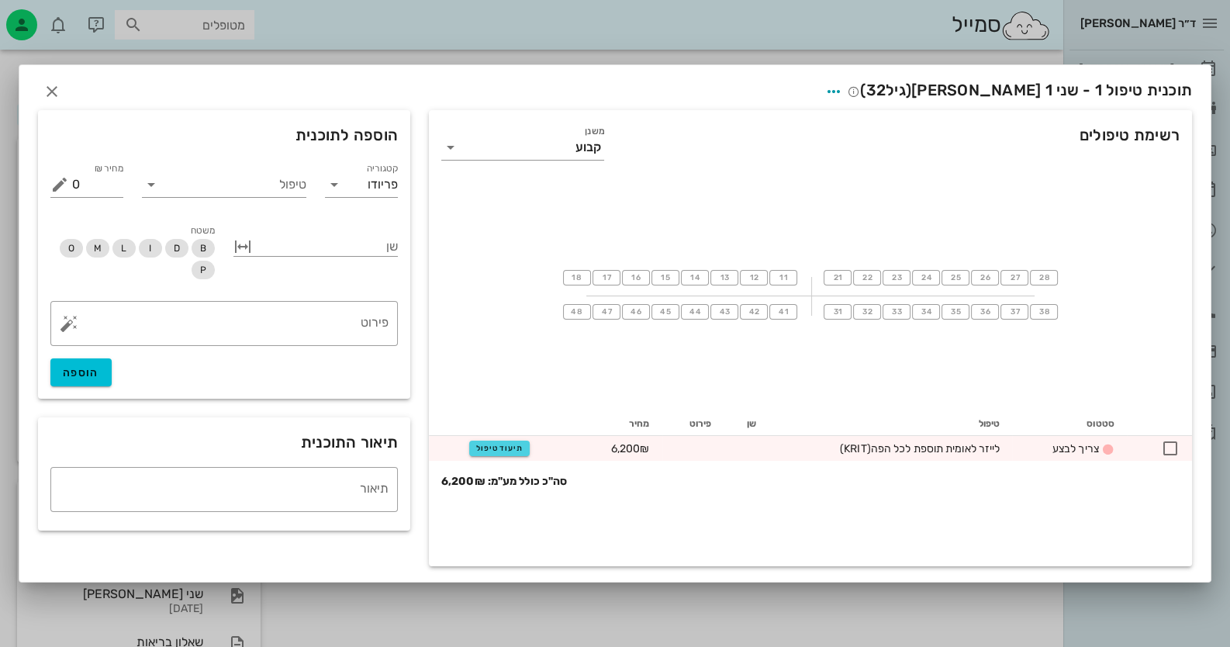
click at [1130, 591] on div at bounding box center [615, 323] width 1230 height 647
click at [47, 88] on icon "button" at bounding box center [52, 91] width 19 height 19
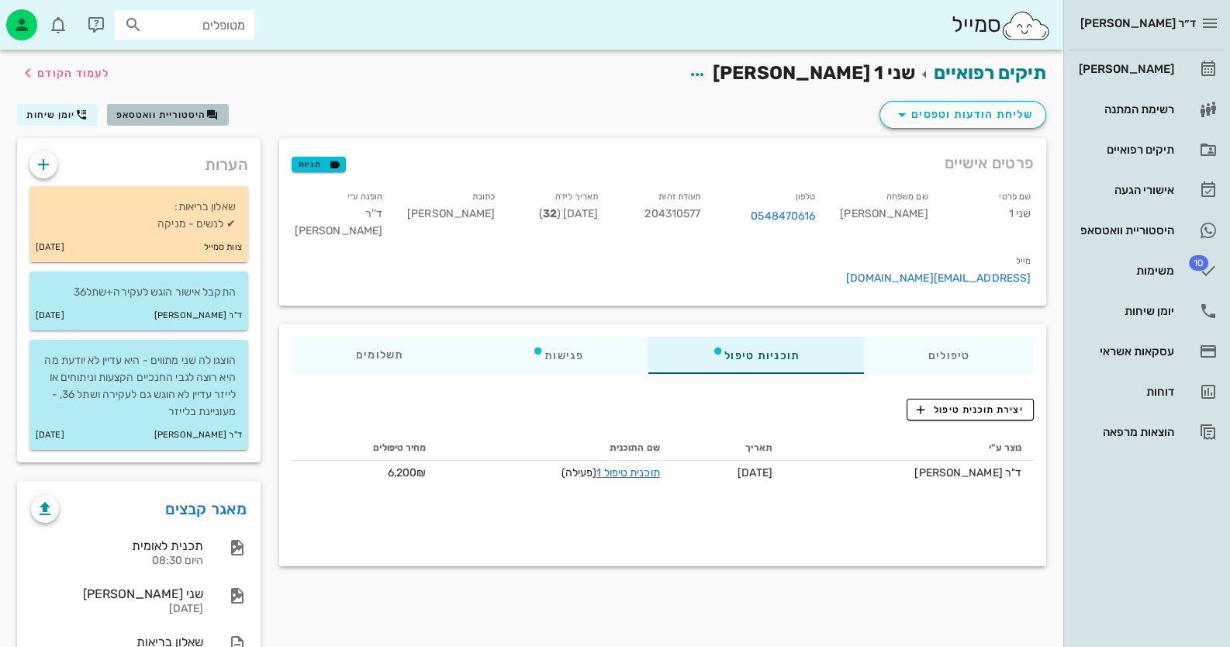
click at [155, 116] on span "היסטוריית וואטסאפ" at bounding box center [161, 114] width 90 height 11
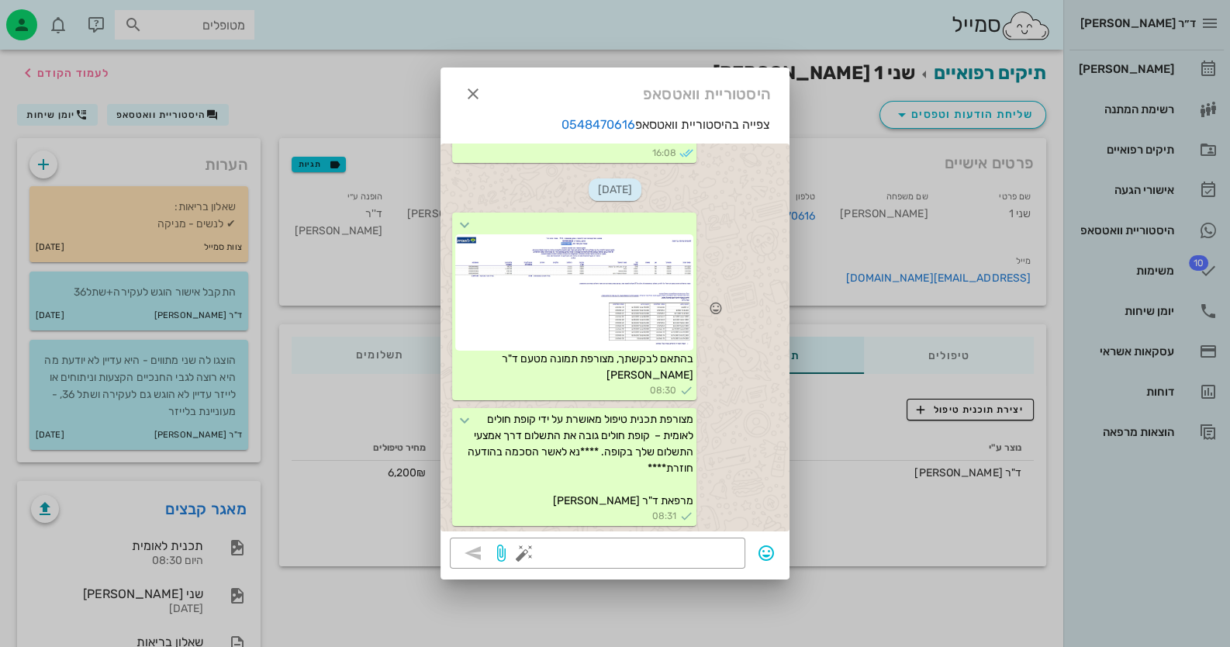
scroll to position [1445, 0]
click at [644, 282] on div at bounding box center [574, 292] width 238 height 116
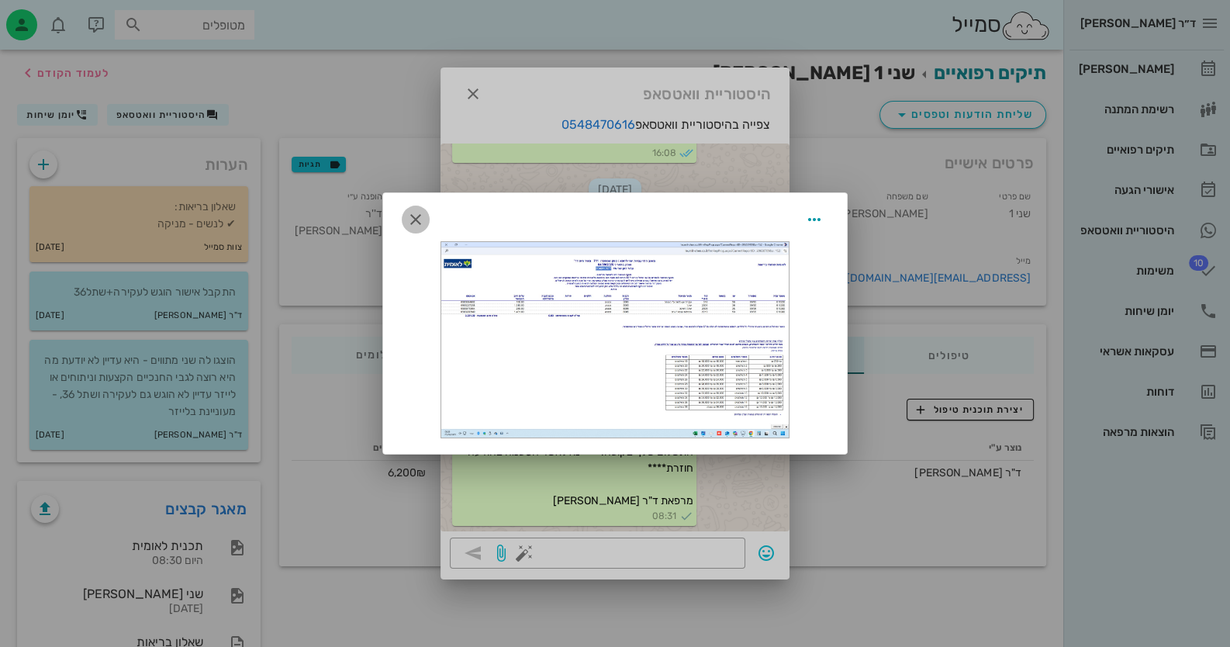
click at [419, 216] on icon "button" at bounding box center [415, 219] width 19 height 19
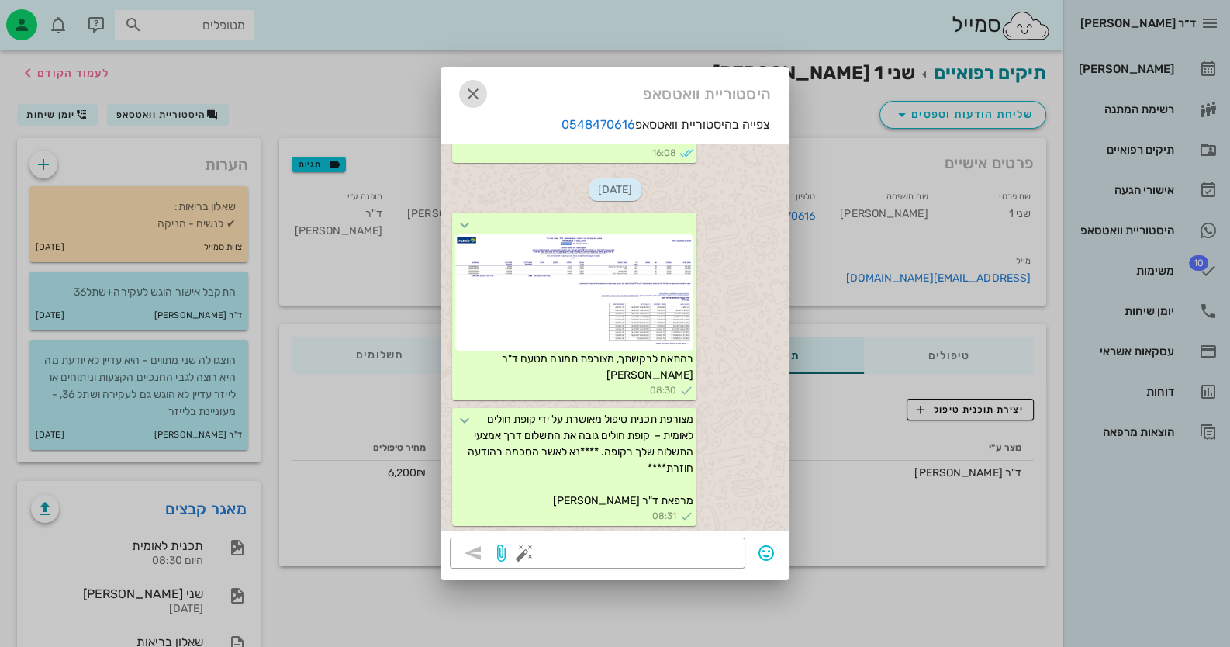
click at [481, 88] on icon "button" at bounding box center [473, 94] width 19 height 19
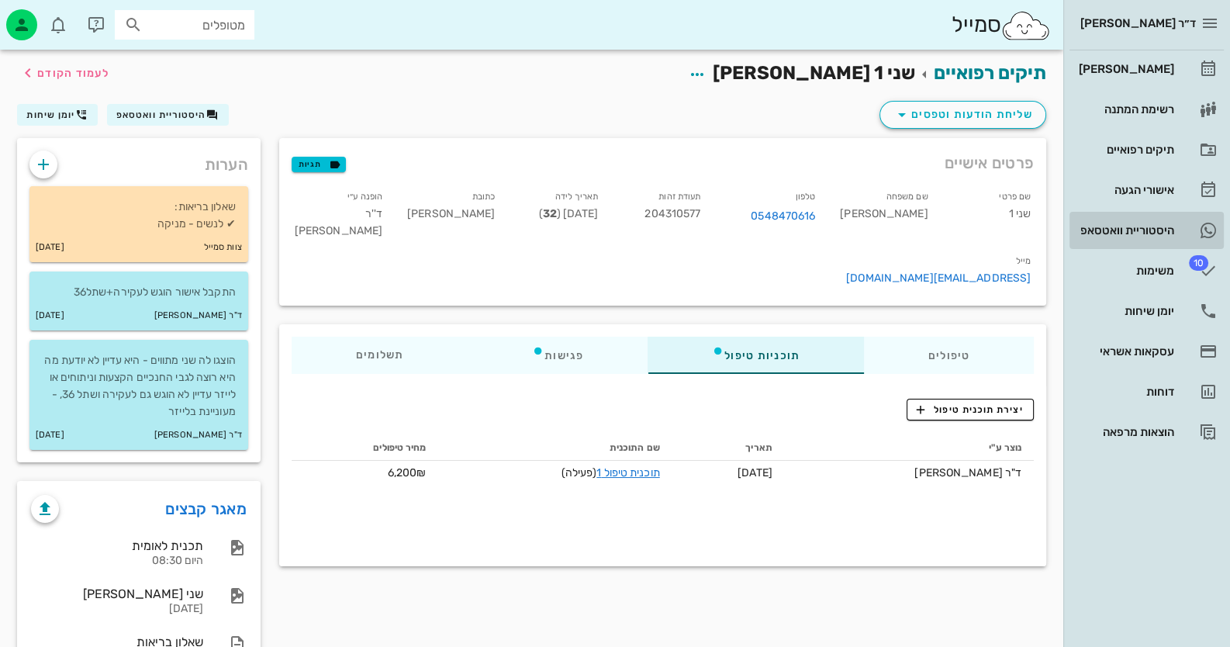
click at [1159, 213] on link "היסטוריית וואטסאפ" at bounding box center [1146, 230] width 154 height 37
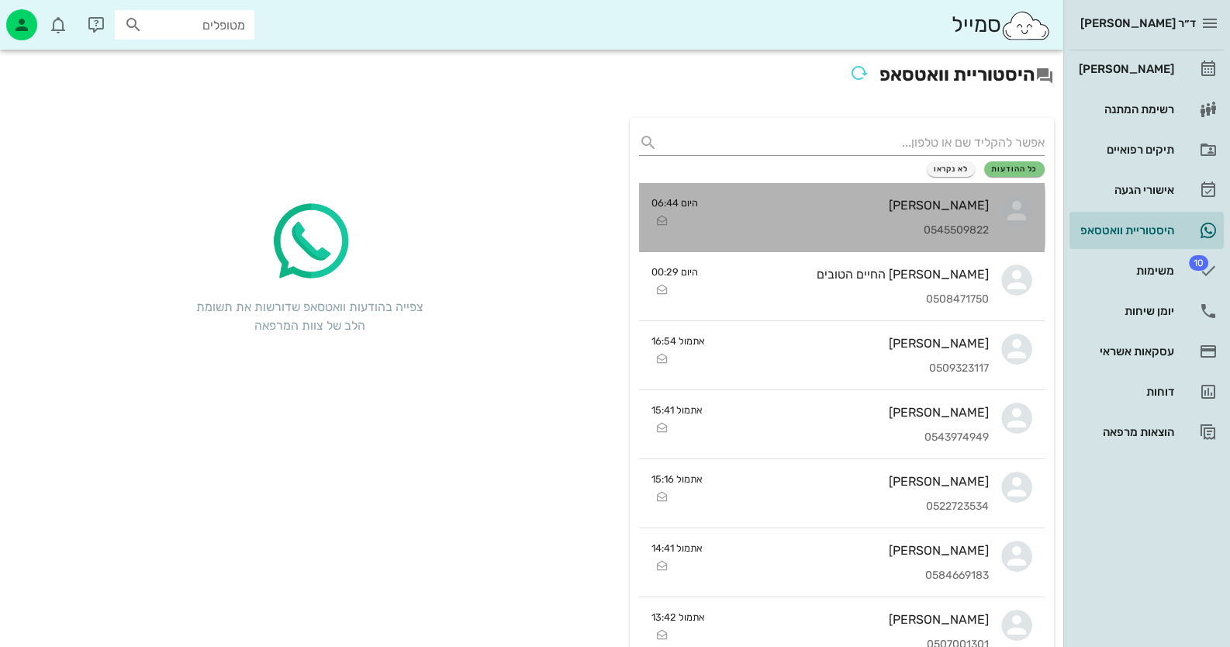
click at [964, 193] on div "[PERSON_NAME] 0545509822" at bounding box center [849, 217] width 278 height 68
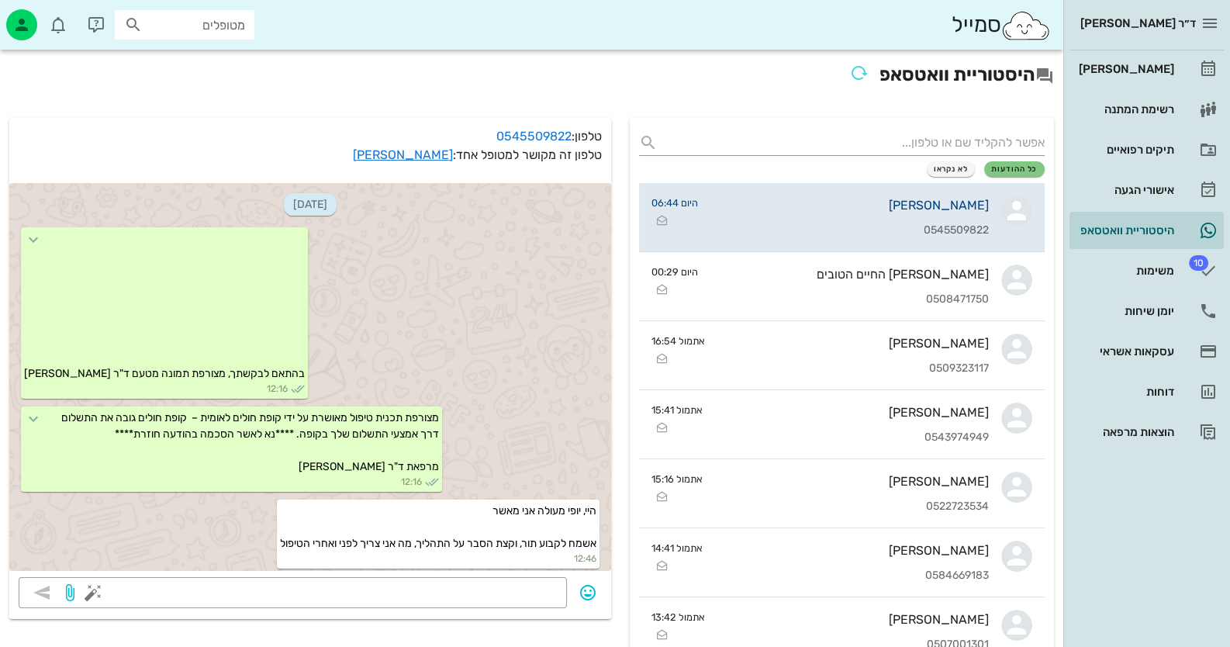
scroll to position [1020, 0]
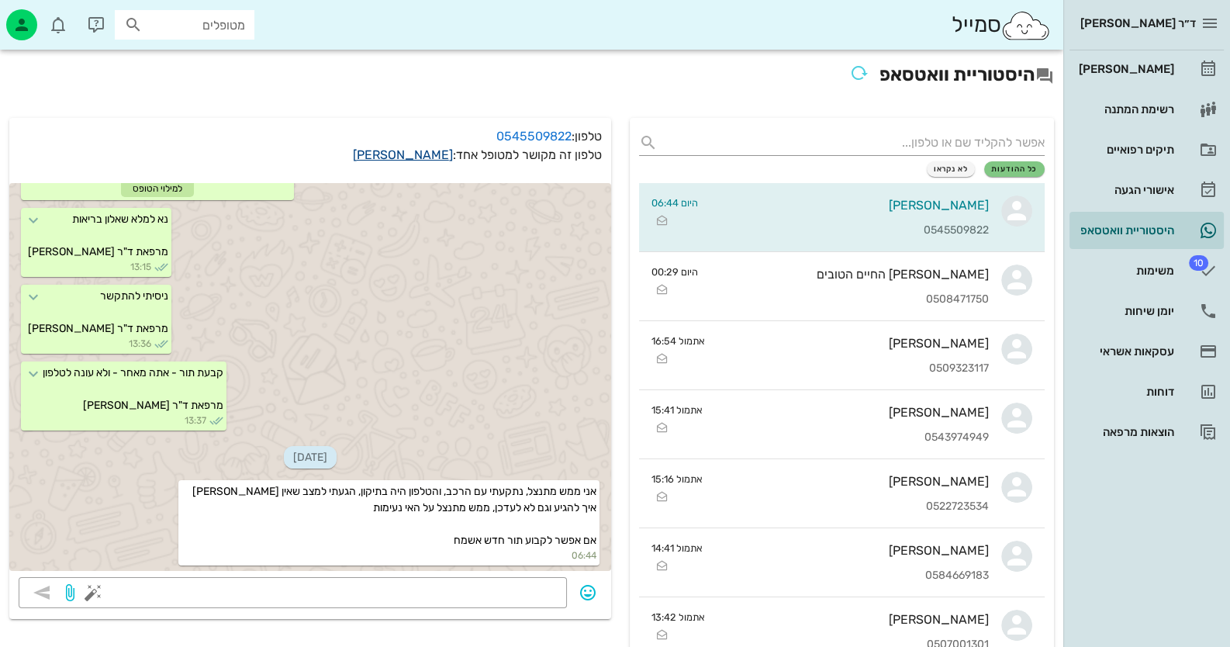
click at [409, 148] on link "[PERSON_NAME]" at bounding box center [403, 154] width 100 height 15
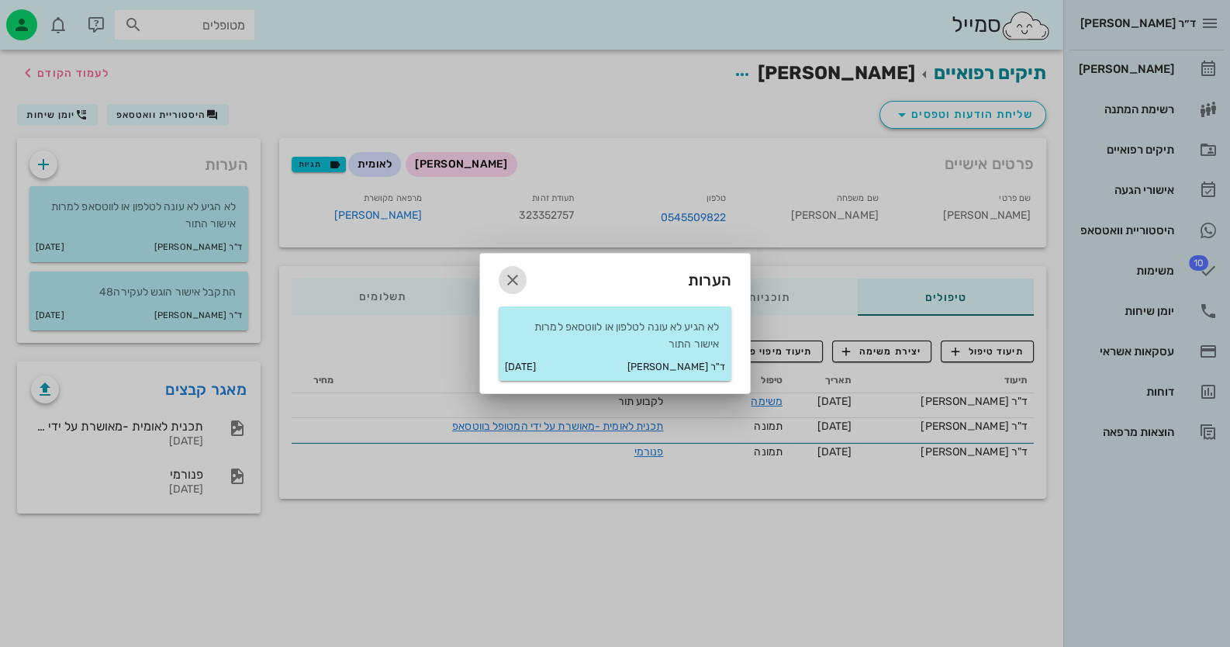
click at [504, 274] on icon "button" at bounding box center [512, 280] width 19 height 19
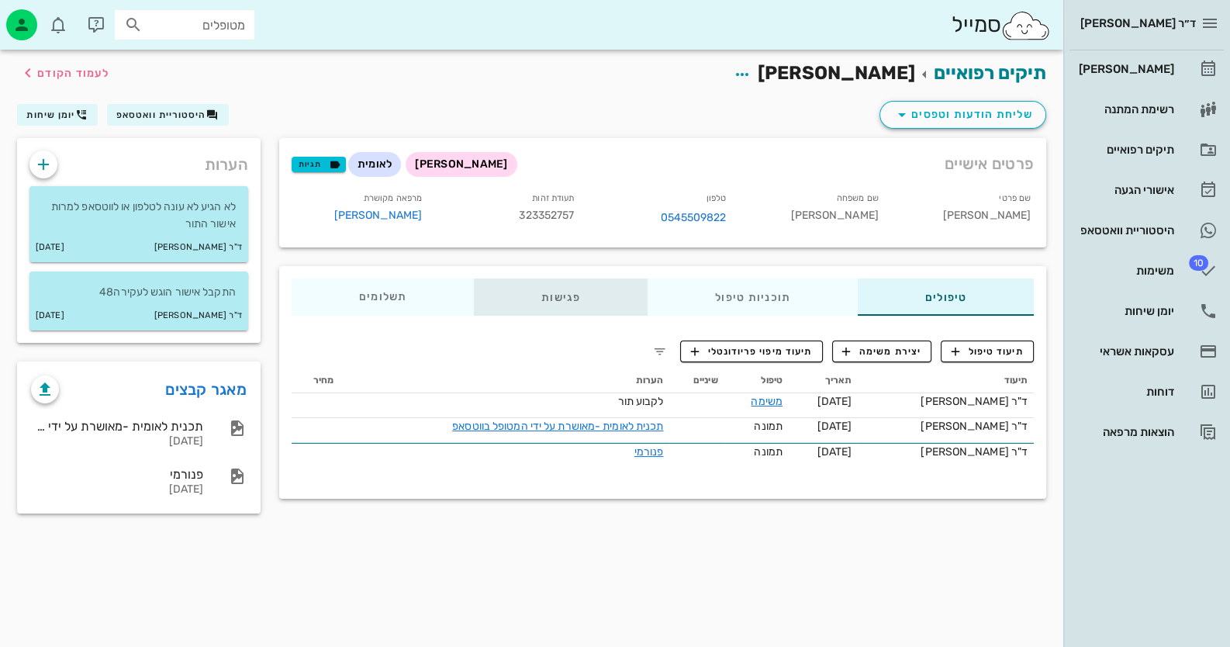
click at [546, 297] on div "פגישות" at bounding box center [561, 296] width 174 height 37
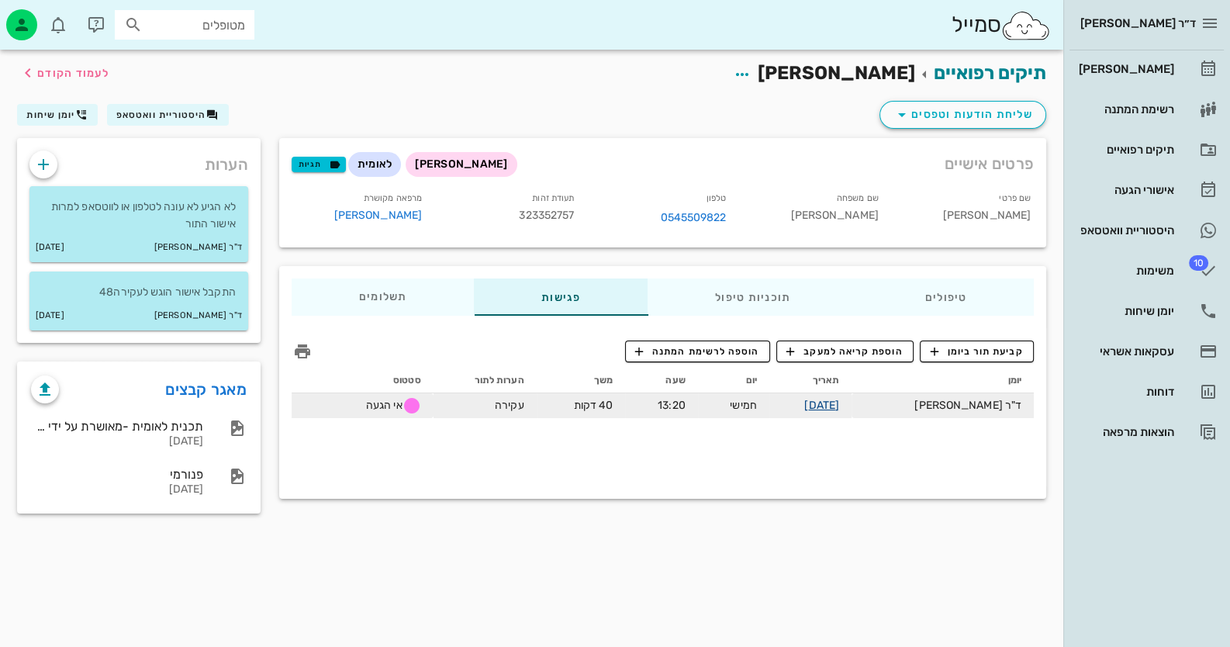
click at [839, 400] on link "[DATE]" at bounding box center [821, 405] width 35 height 13
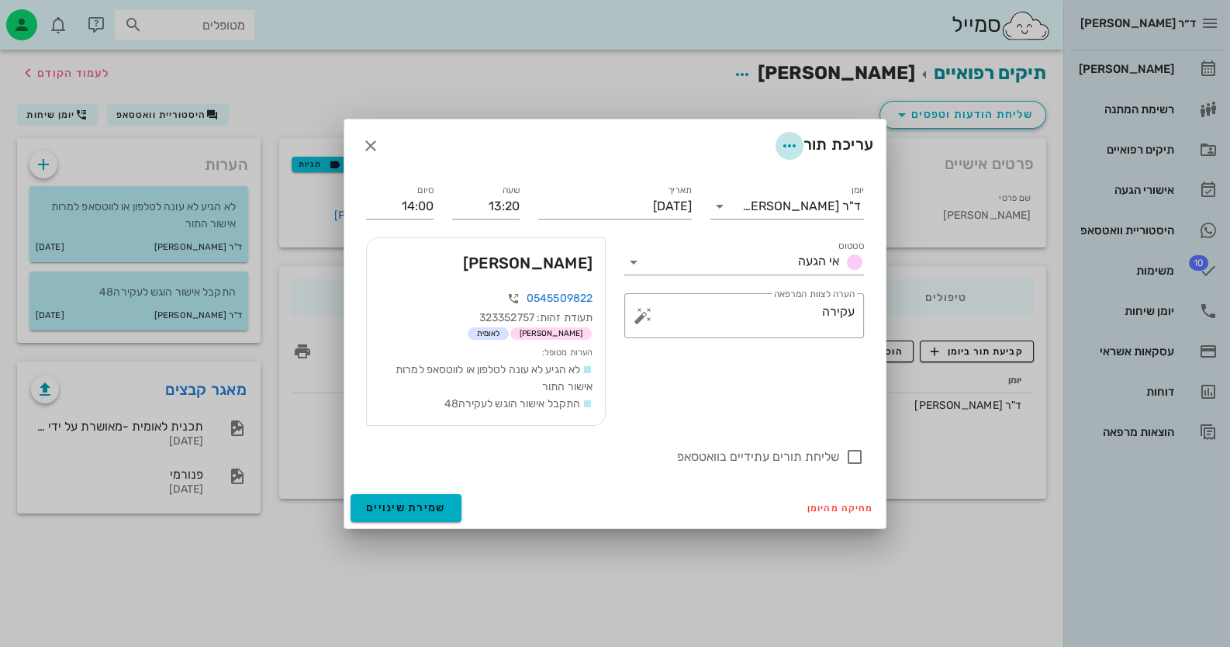
click at [783, 150] on icon "button" at bounding box center [789, 145] width 19 height 19
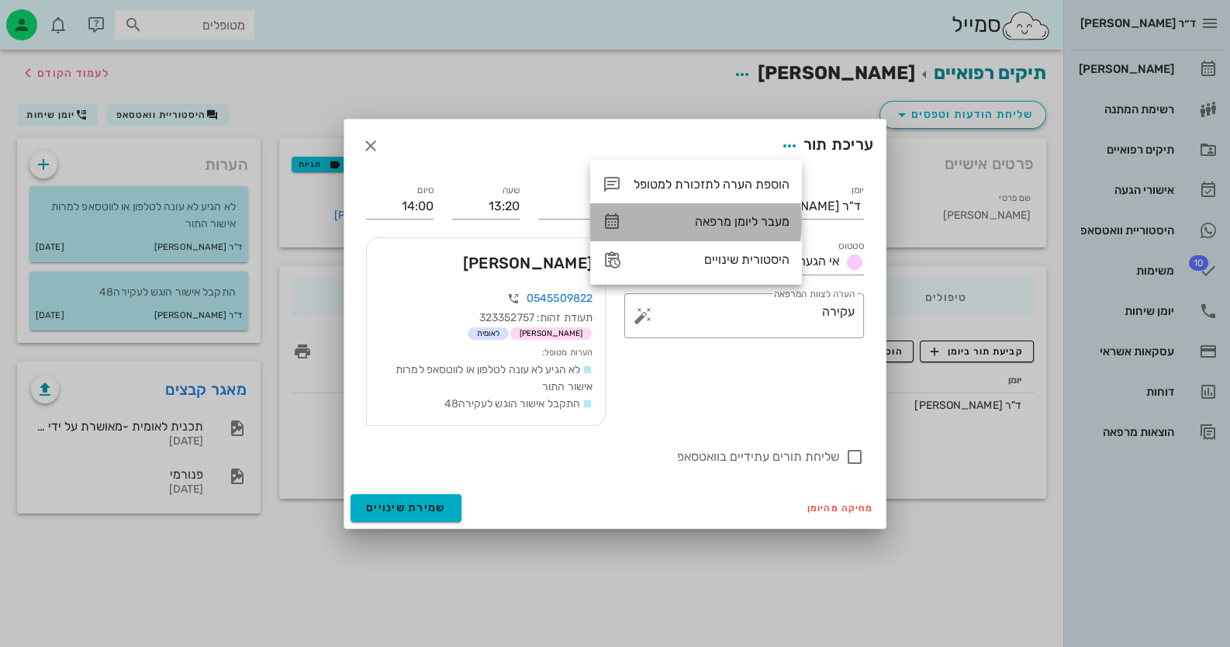
click at [748, 226] on div "מעבר ליומן מרפאה" at bounding box center [711, 221] width 156 height 15
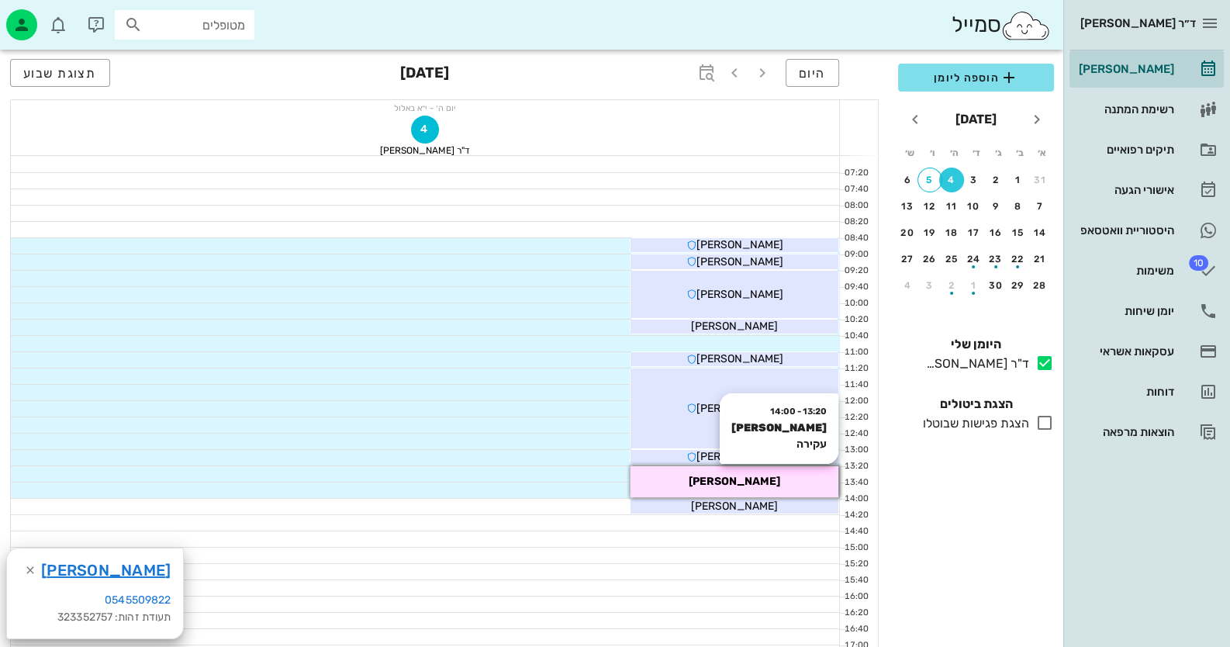
click at [784, 468] on div "13:20 - 14:00 [PERSON_NAME] [PERSON_NAME]" at bounding box center [734, 481] width 208 height 31
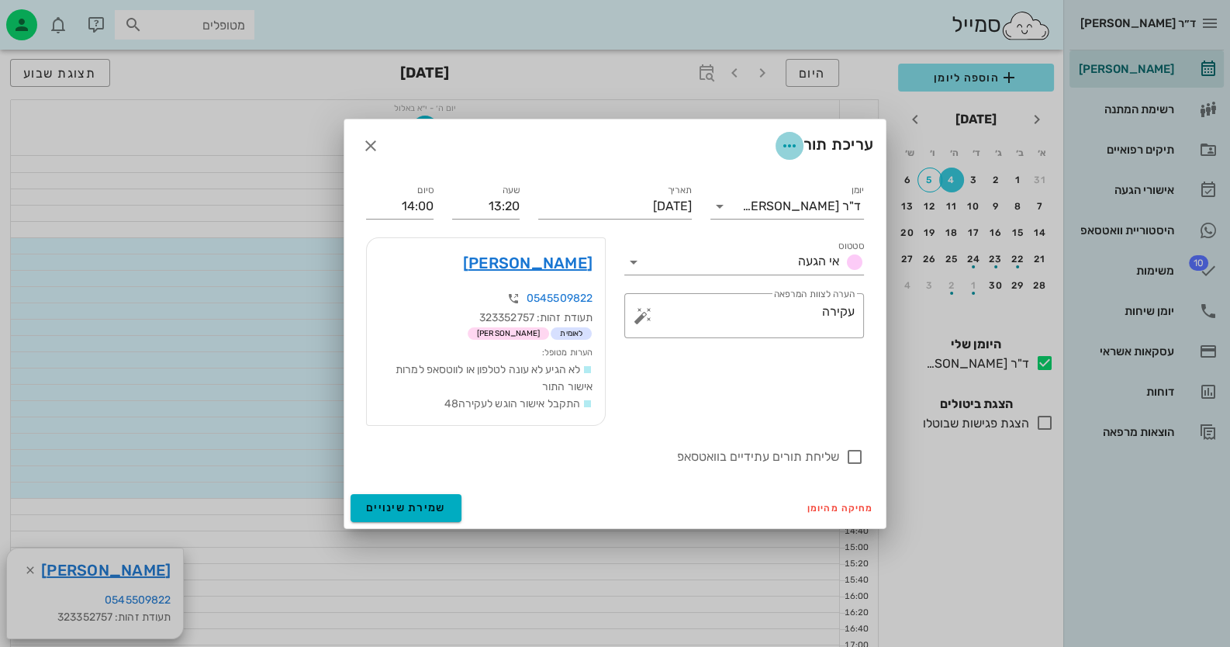
click at [780, 147] on icon "button" at bounding box center [789, 145] width 19 height 19
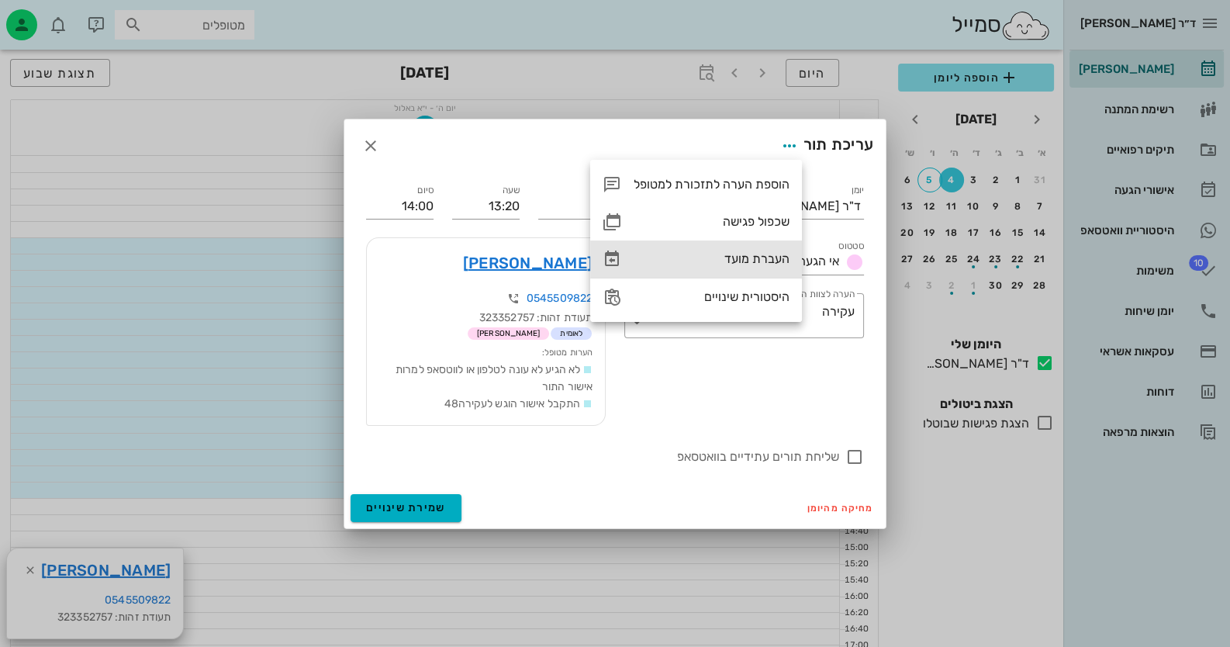
click at [748, 253] on div "העברת מועד" at bounding box center [711, 258] width 156 height 15
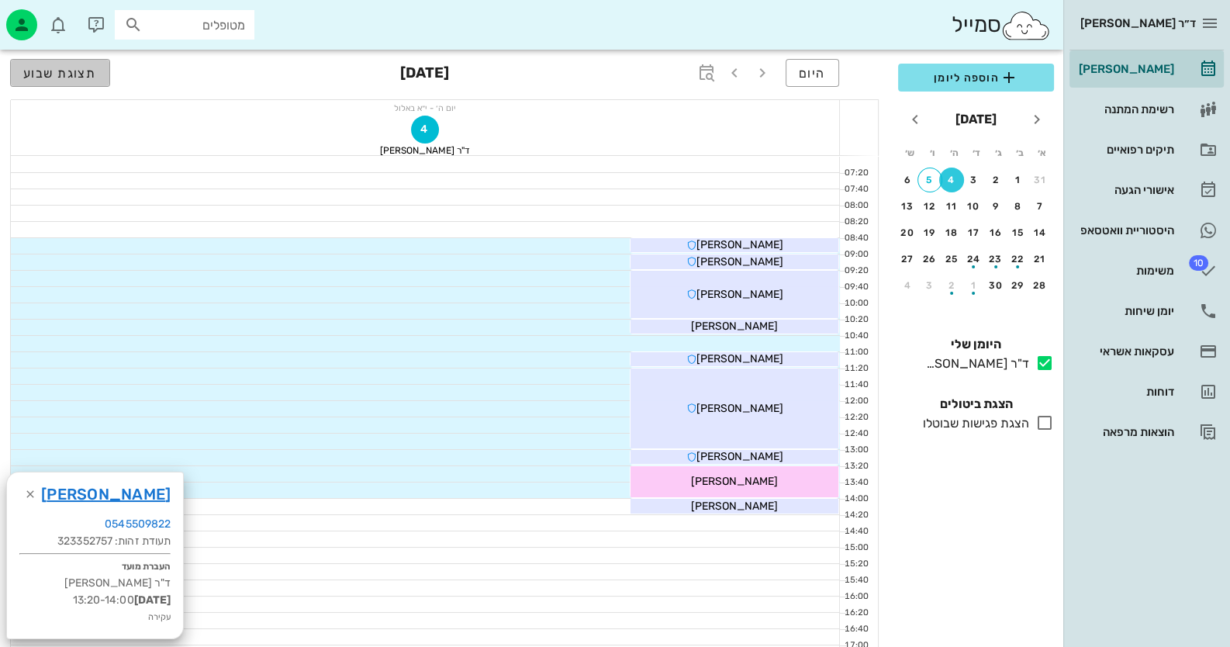
click at [91, 78] on span "תצוגת שבוע" at bounding box center [60, 73] width 74 height 15
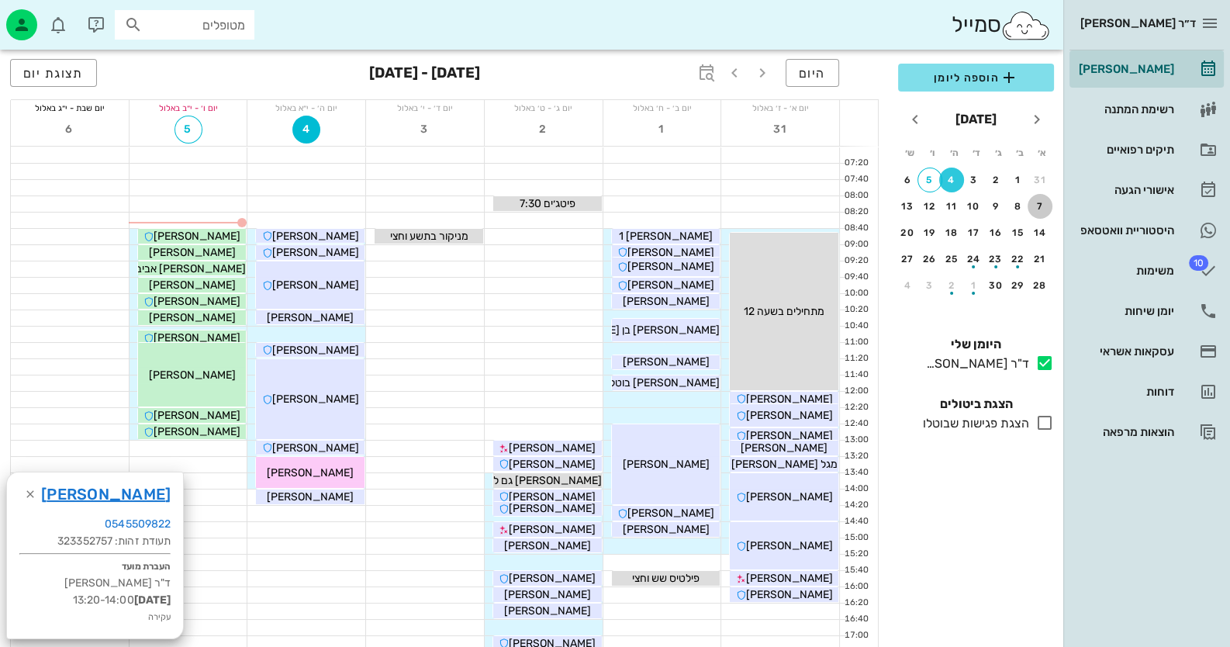
click at [1040, 205] on div "7" at bounding box center [1039, 206] width 25 height 11
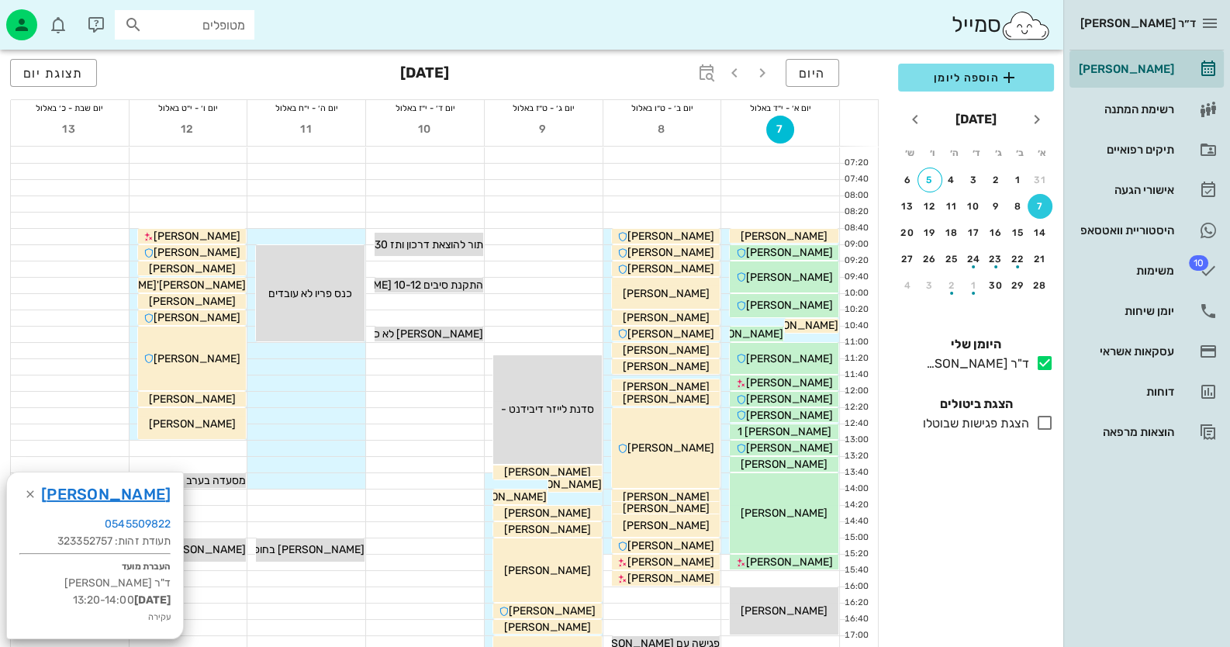
click at [1040, 205] on div "7" at bounding box center [1039, 206] width 25 height 11
click at [1034, 232] on div "14" at bounding box center [1039, 232] width 25 height 11
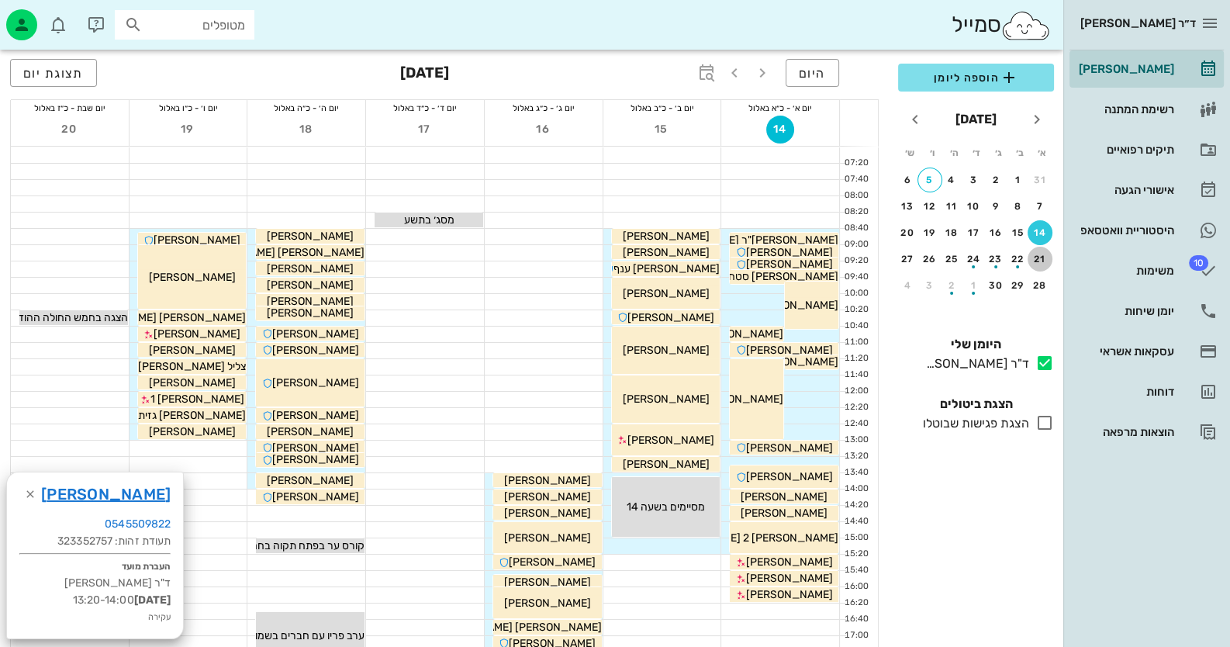
click at [1039, 254] on div "21" at bounding box center [1039, 259] width 25 height 11
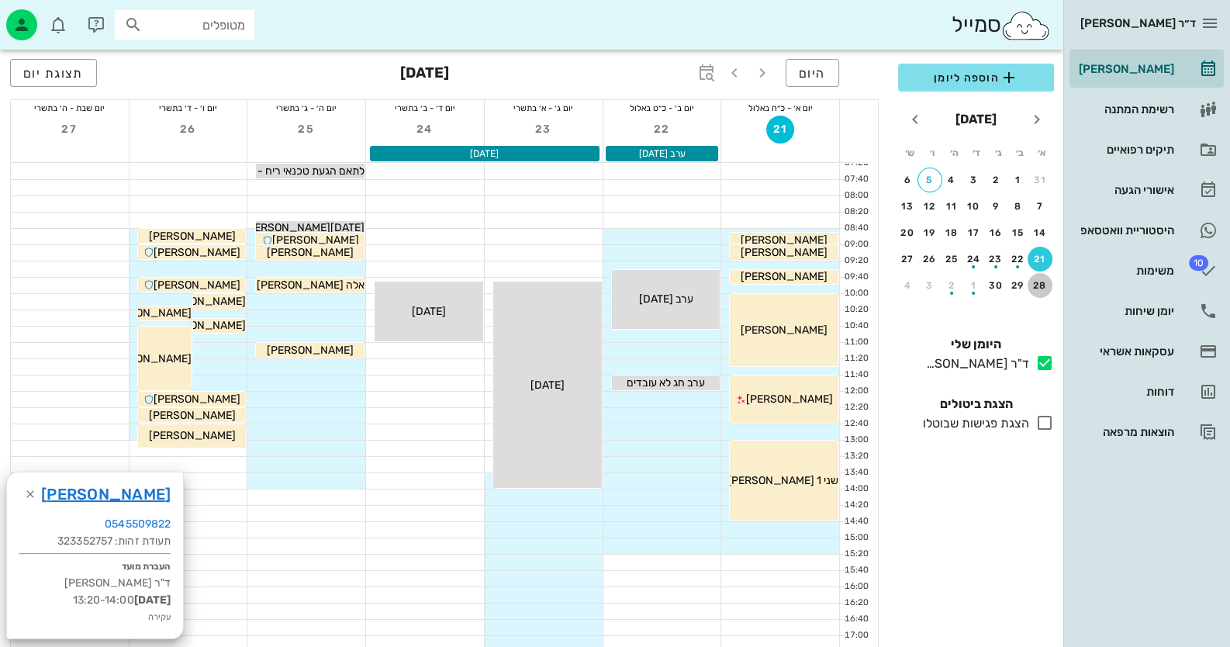
click at [1040, 273] on button "28" at bounding box center [1039, 285] width 25 height 25
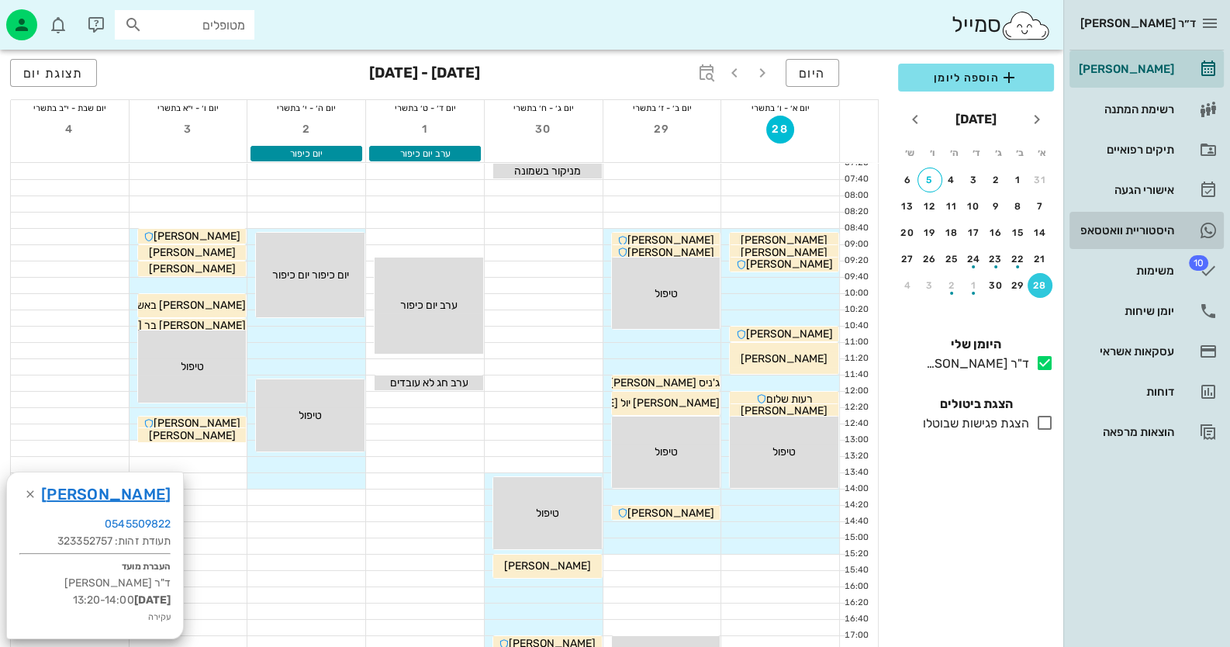
click at [1202, 221] on icon at bounding box center [1208, 230] width 19 height 19
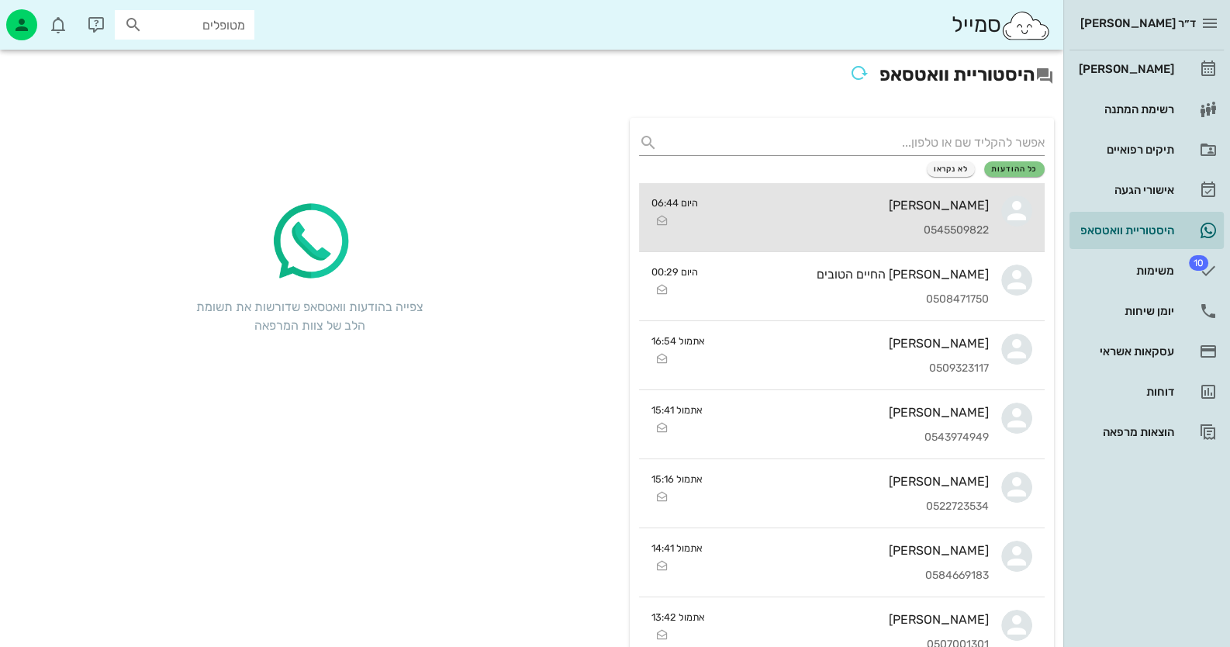
click at [915, 208] on div "[PERSON_NAME]" at bounding box center [849, 205] width 278 height 15
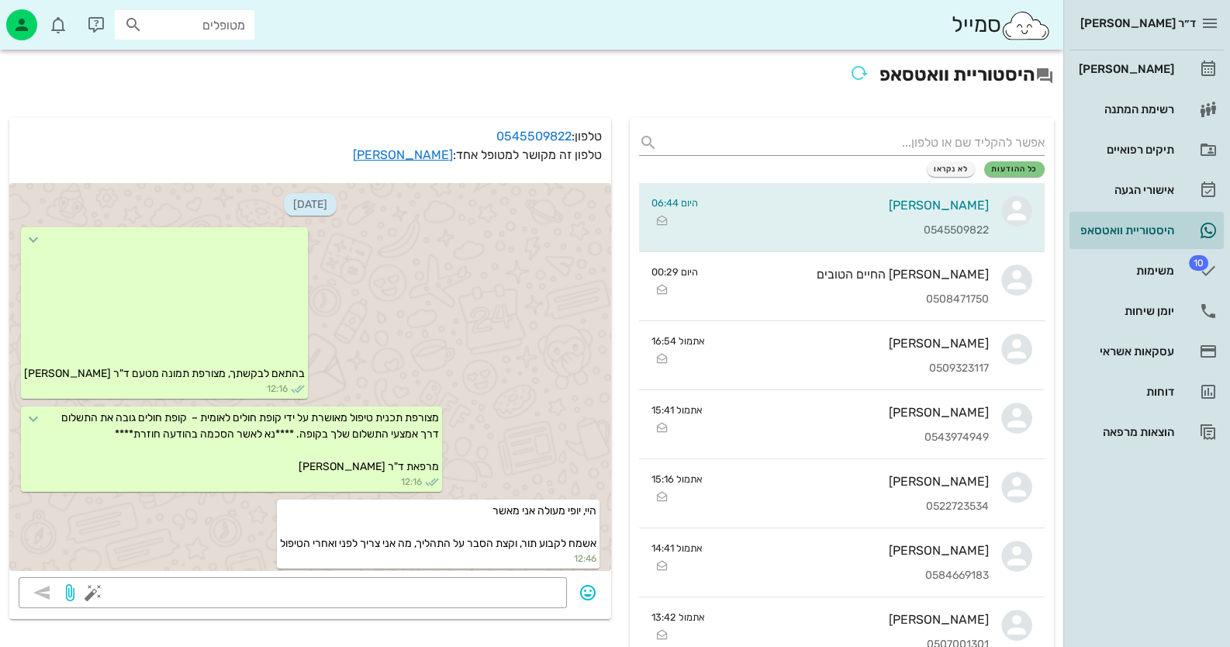
scroll to position [1020, 0]
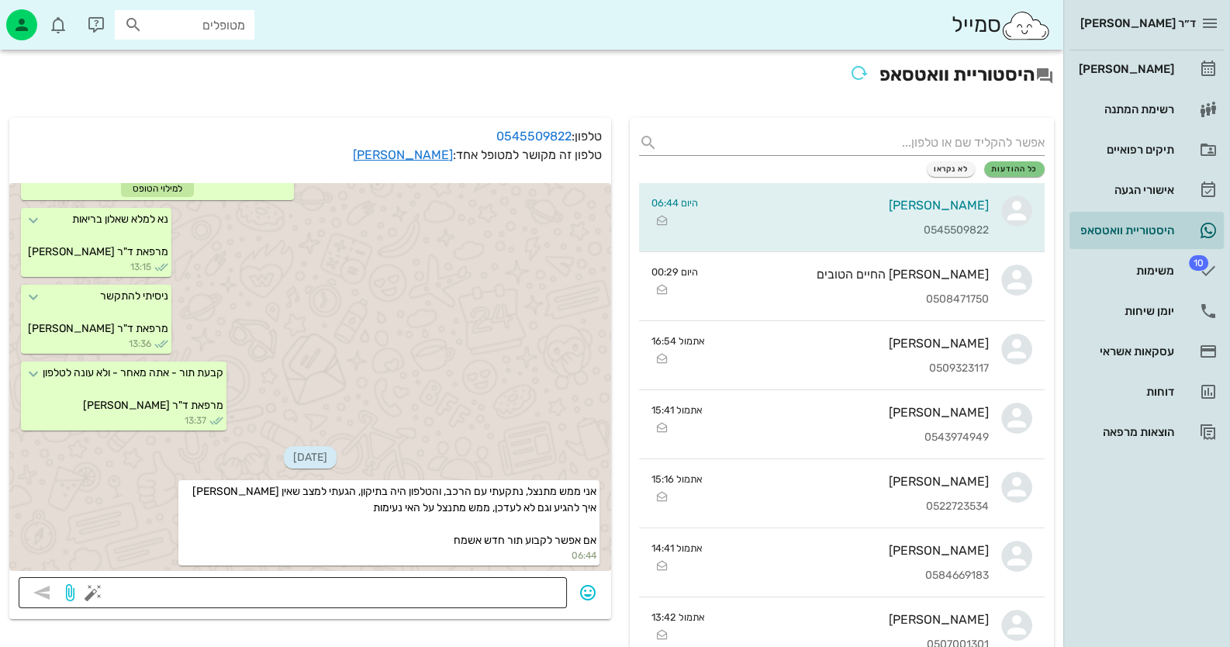
click at [91, 594] on button "button" at bounding box center [93, 592] width 19 height 19
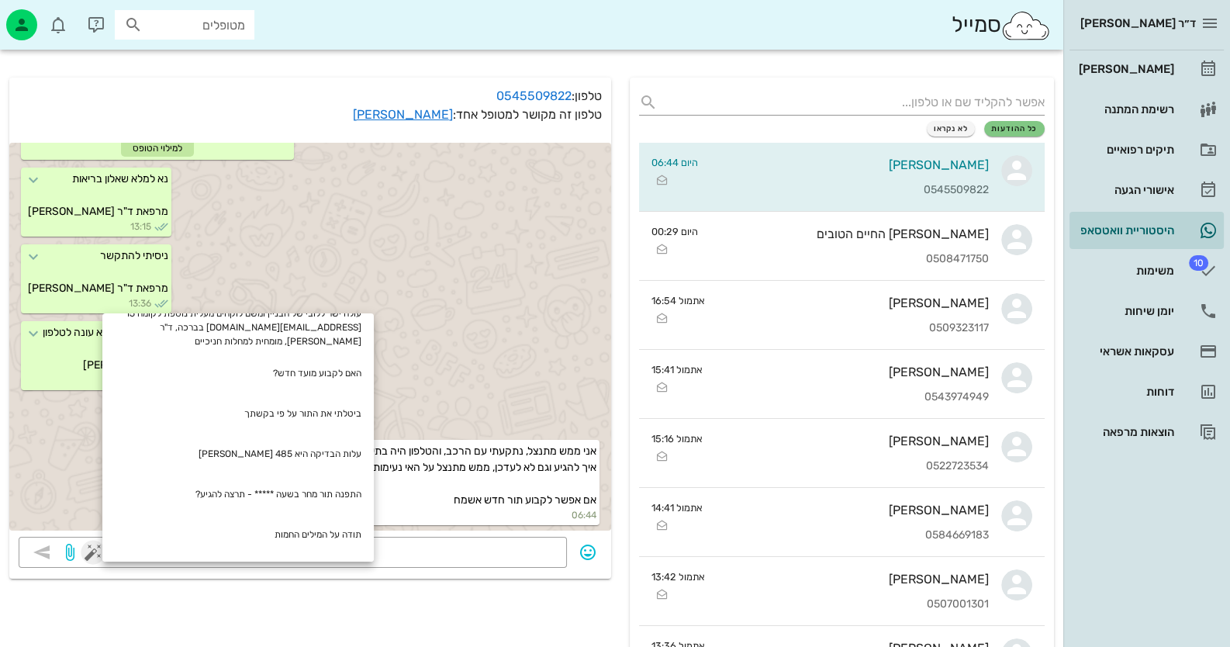
scroll to position [77, 0]
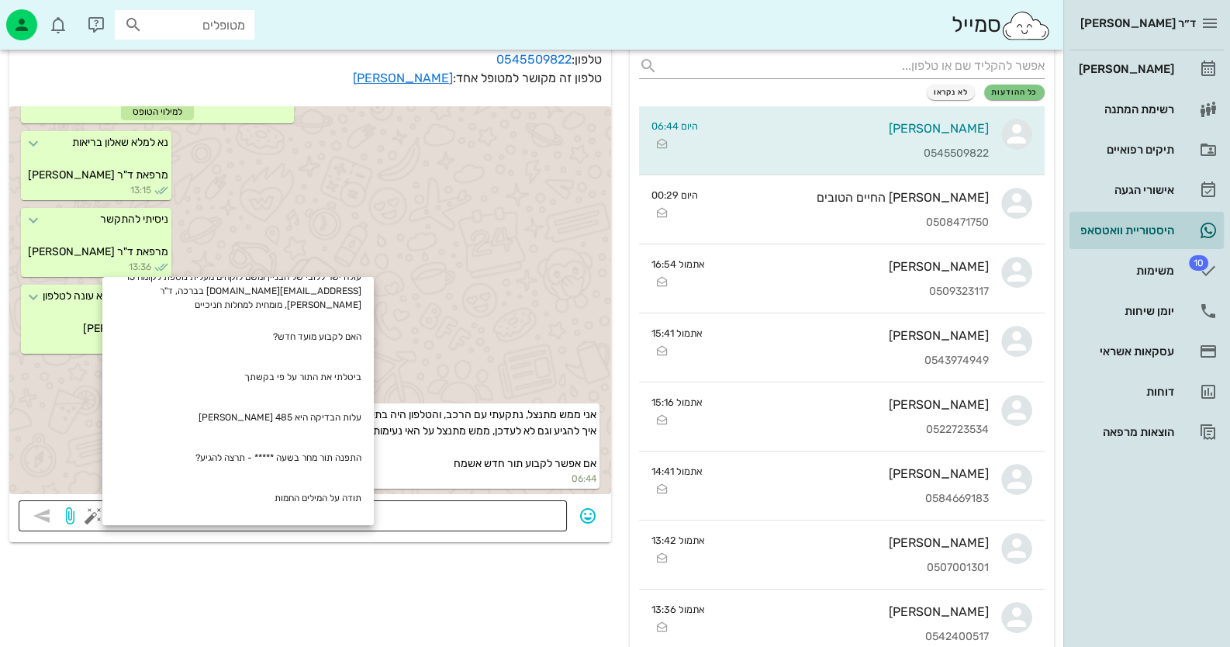
click at [552, 513] on textarea at bounding box center [326, 517] width 461 height 25
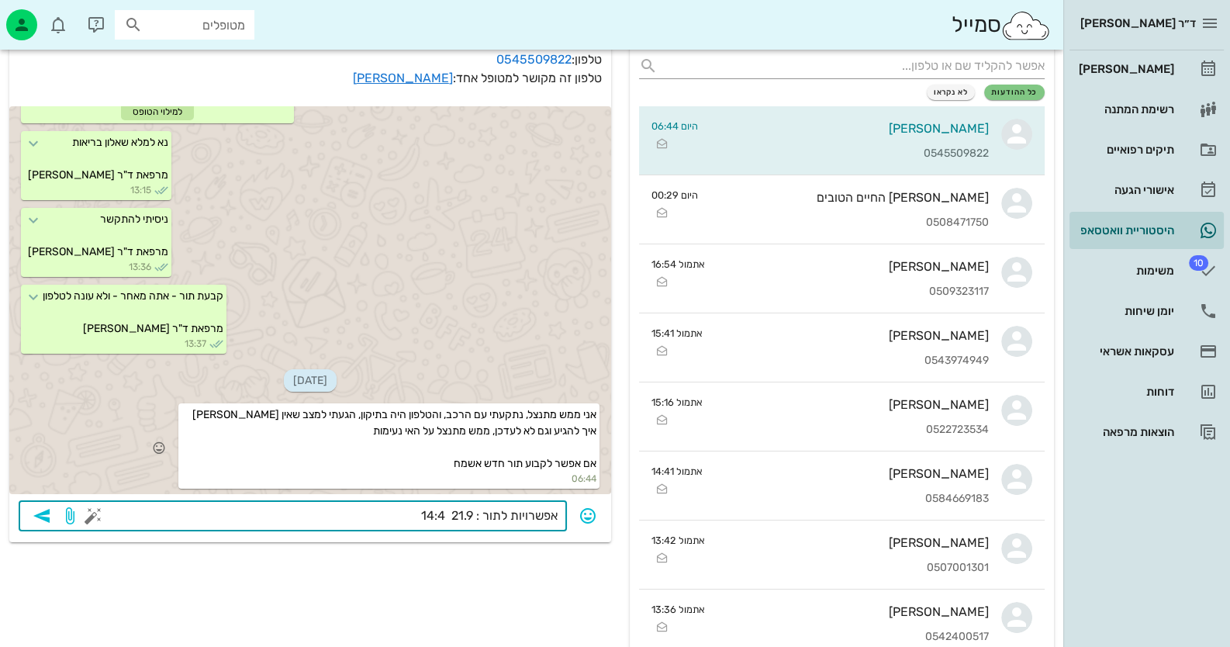
type textarea "אפשרויות לתור : 21.9 14:40"
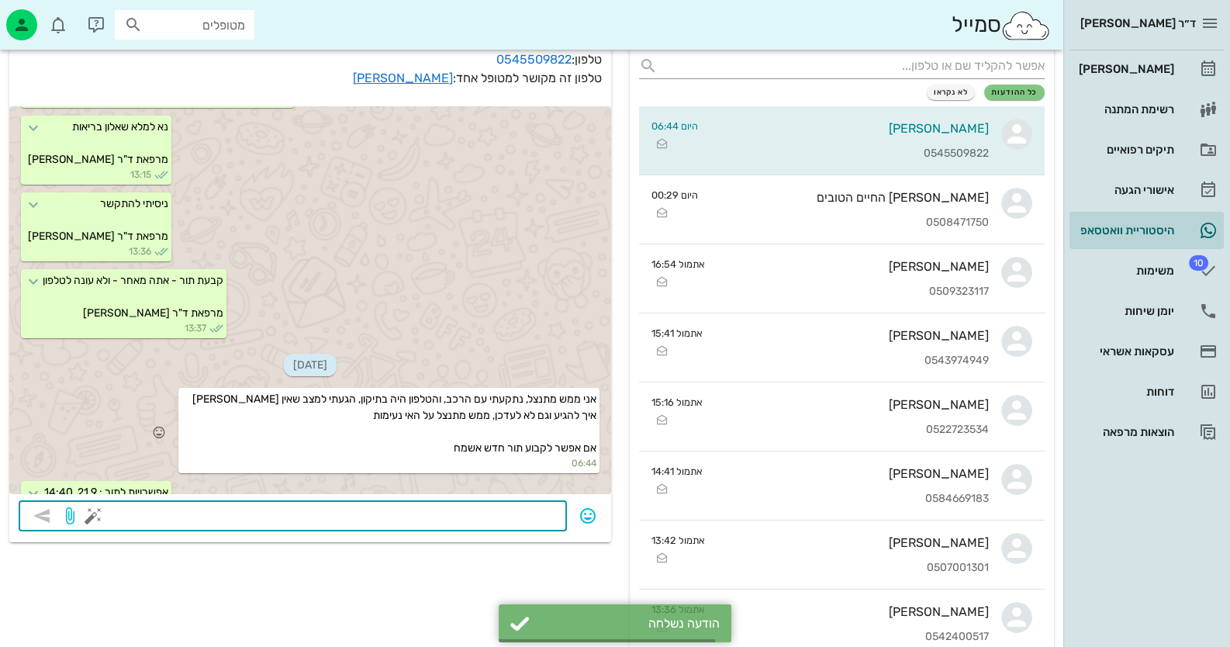
scroll to position [1064, 0]
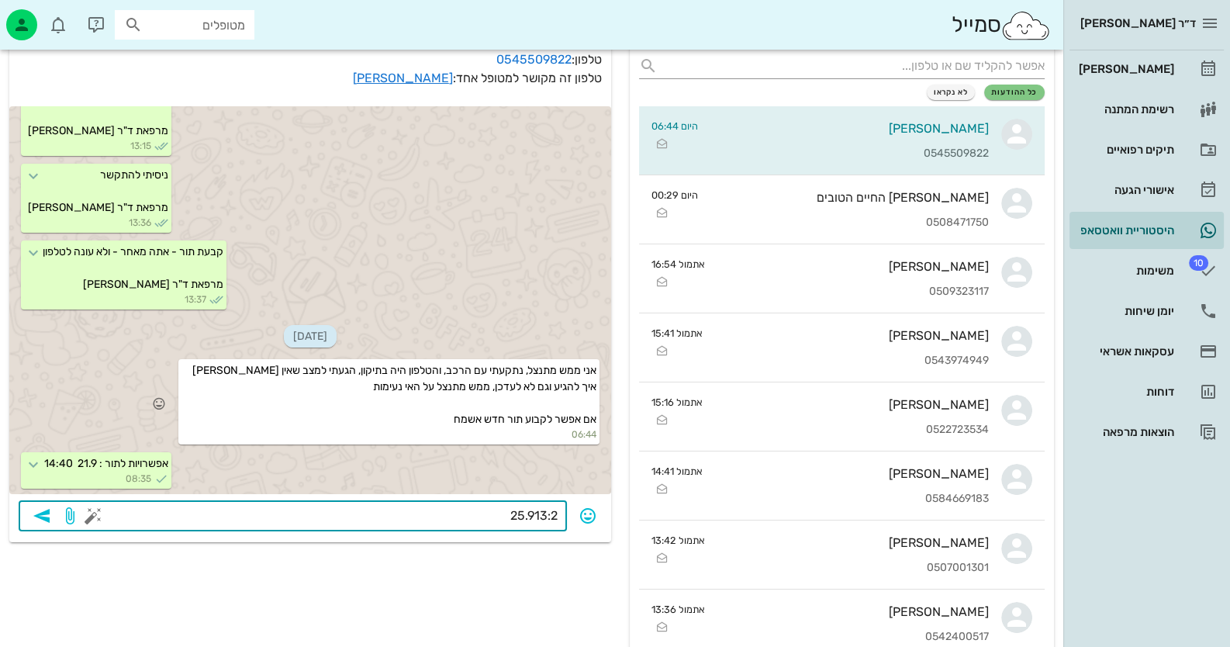
type textarea "25.913:20"
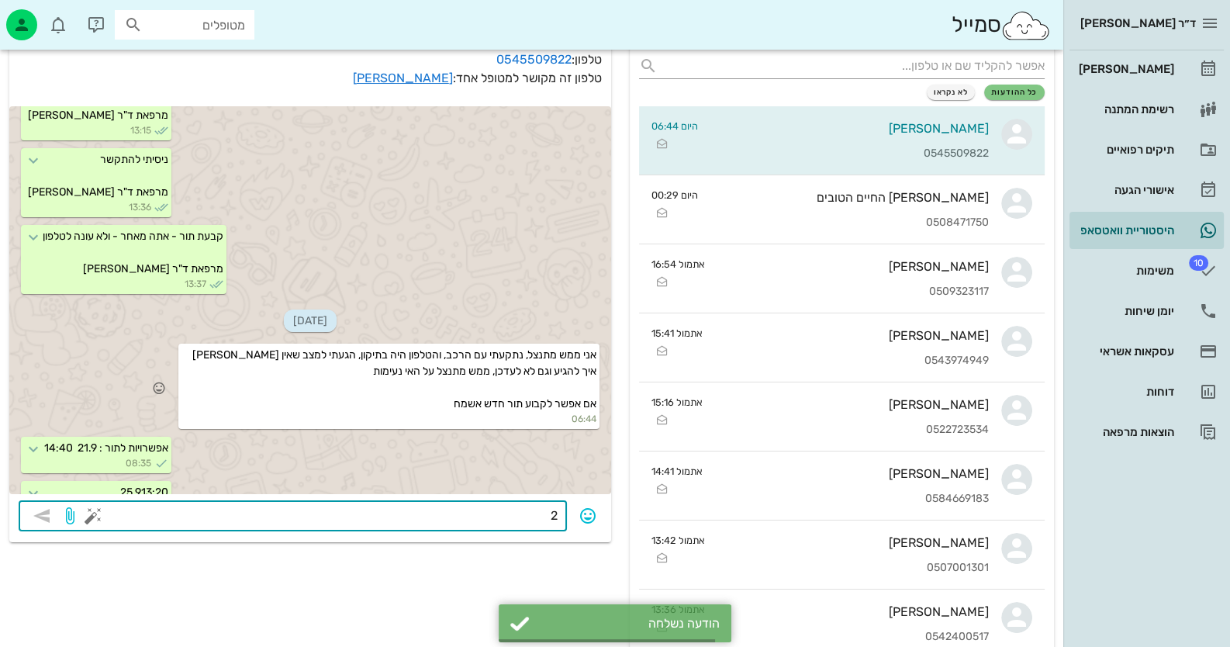
scroll to position [1108, 0]
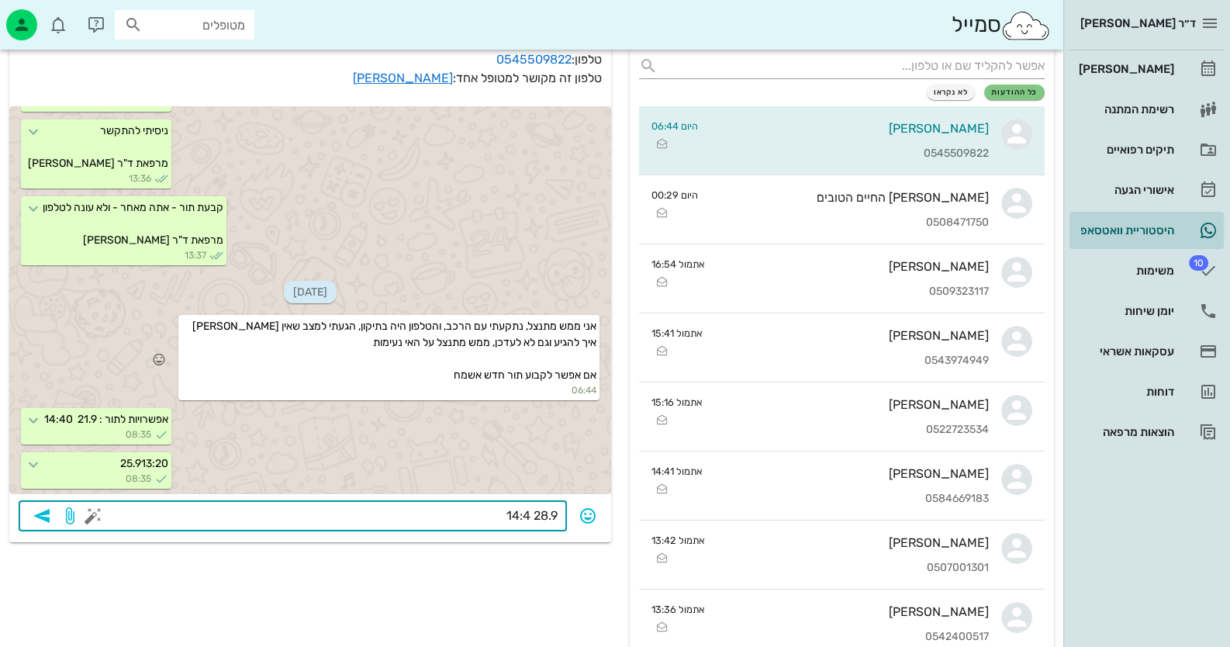
type textarea "28.9 14:40"
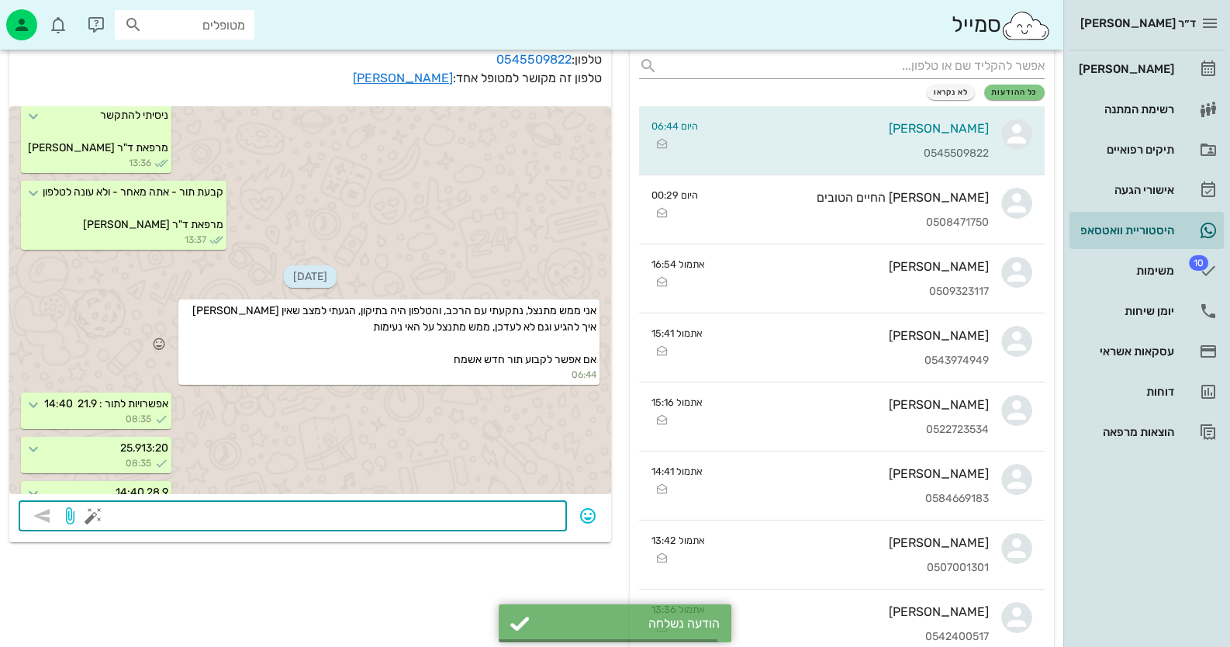
scroll to position [1152, 0]
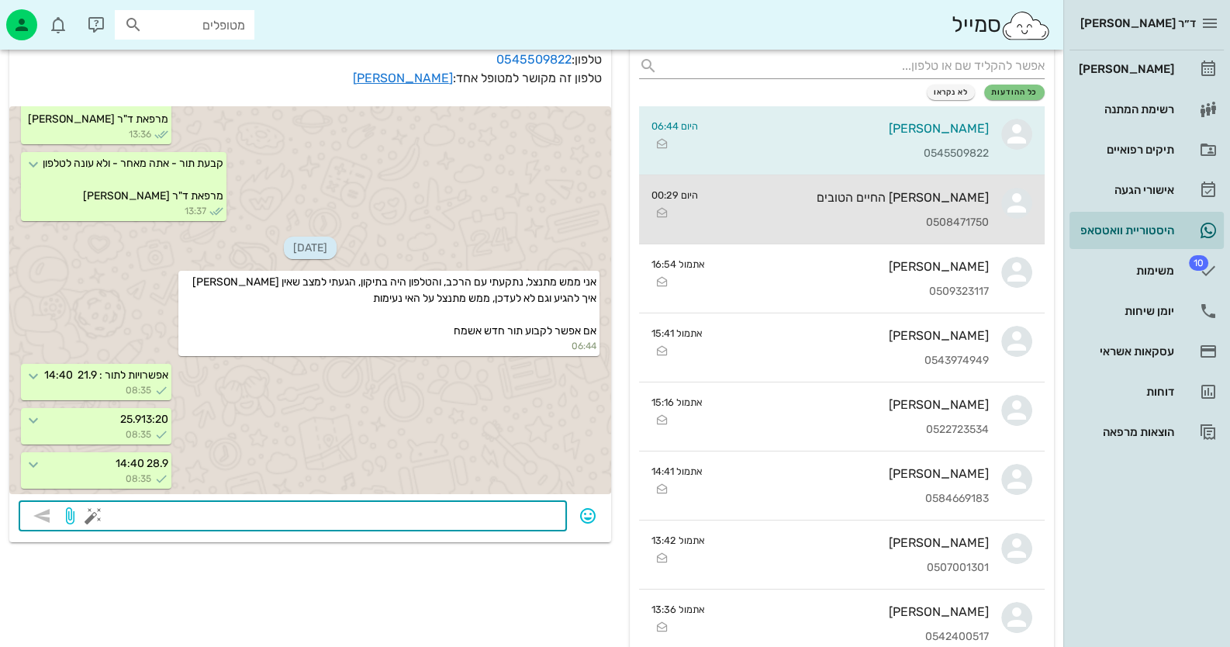
click at [981, 225] on div "0508471750" at bounding box center [849, 222] width 278 height 13
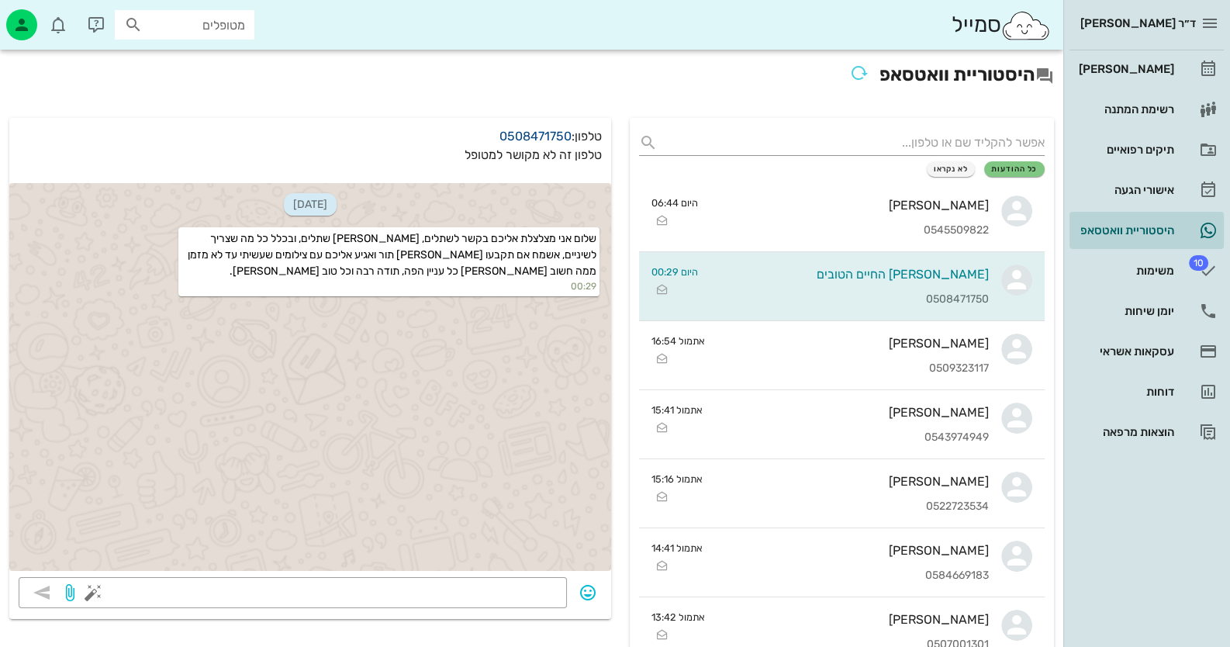
click at [512, 133] on link "0508471750" at bounding box center [535, 136] width 72 height 15
click at [1171, 312] on div "יומן שיחות" at bounding box center [1124, 311] width 98 height 12
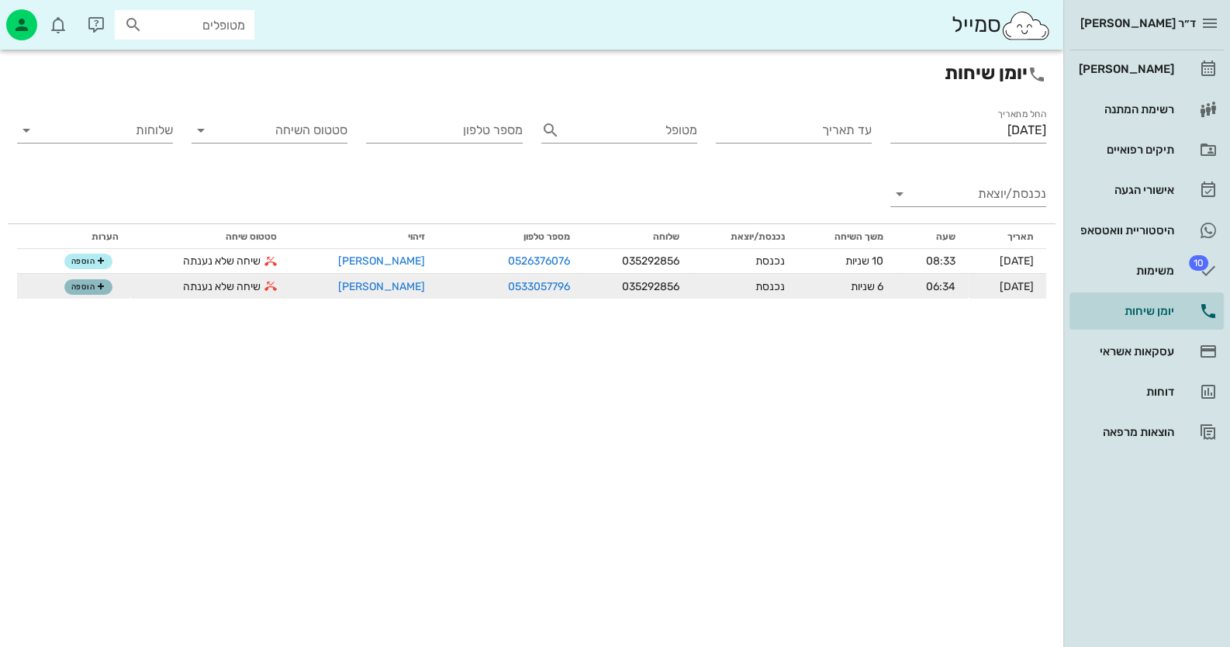
click at [85, 290] on span "הוספה" at bounding box center [88, 286] width 34 height 9
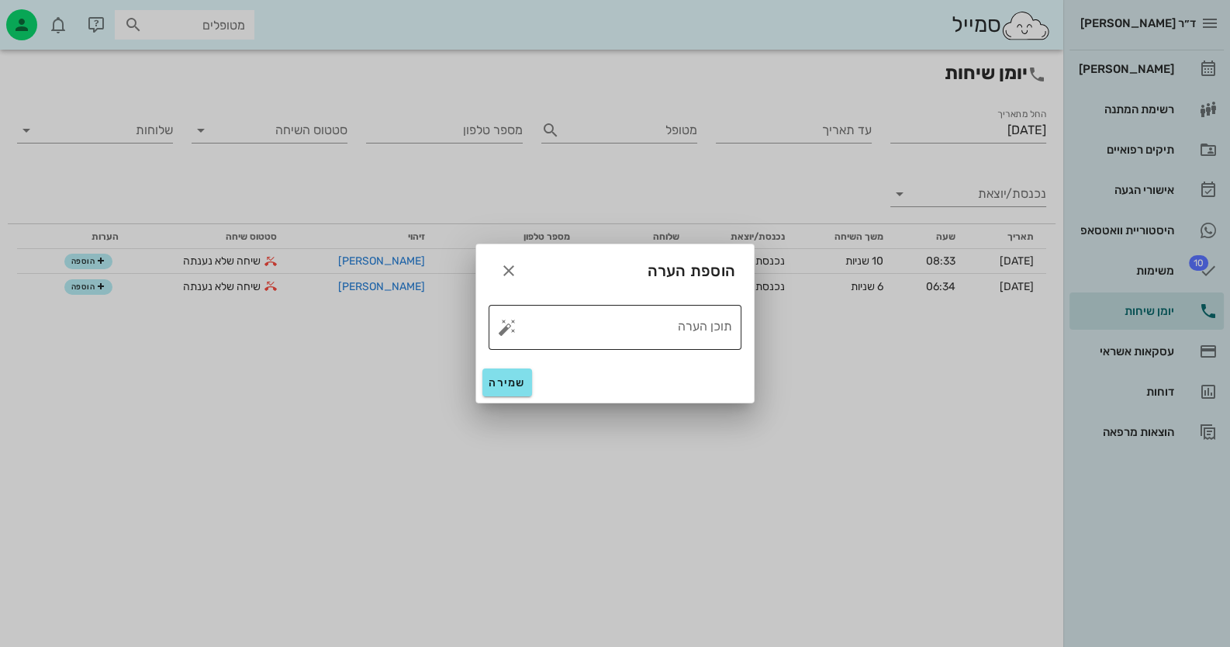
click at [510, 328] on button "button" at bounding box center [507, 327] width 19 height 19
click at [554, 312] on div "טופל" at bounding box center [574, 310] width 116 height 40
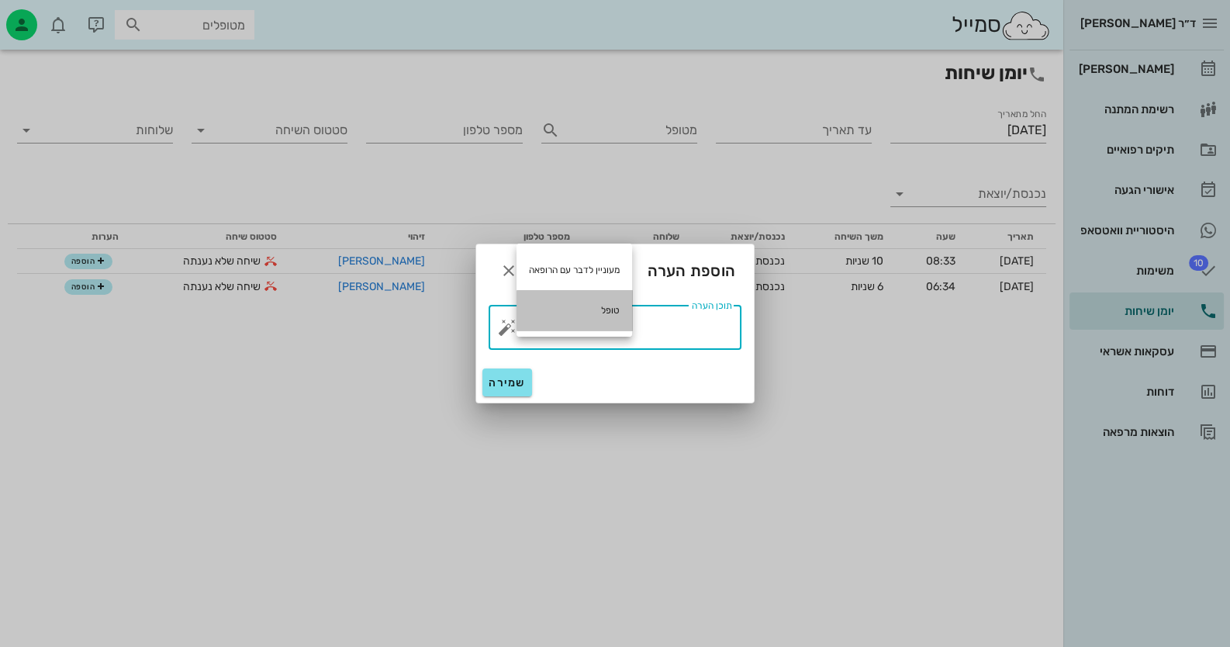
type textarea "טופל"
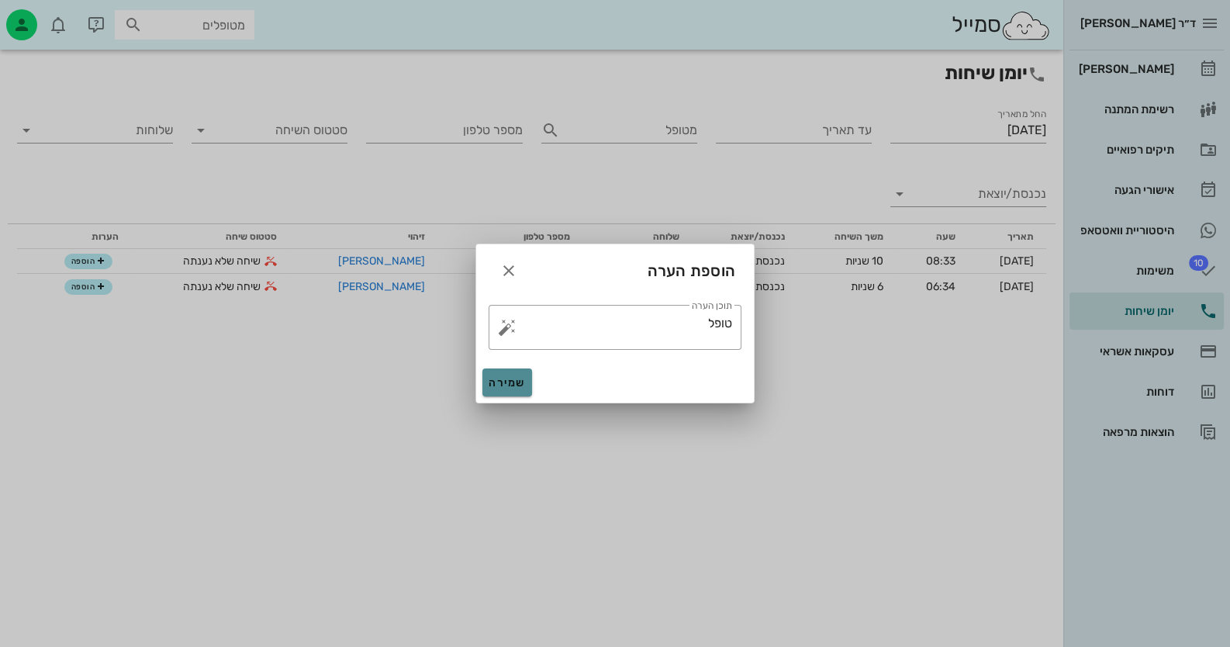
click at [515, 379] on span "שמירה" at bounding box center [506, 382] width 37 height 13
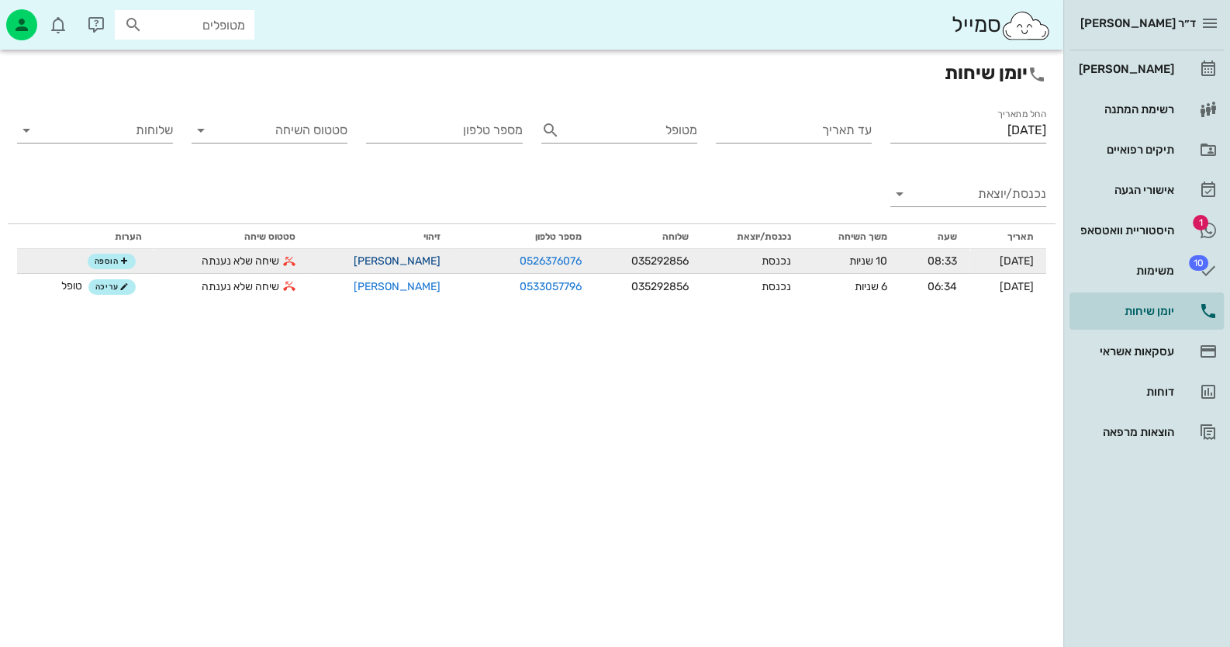
click at [354, 260] on link "[PERSON_NAME]" at bounding box center [397, 260] width 87 height 13
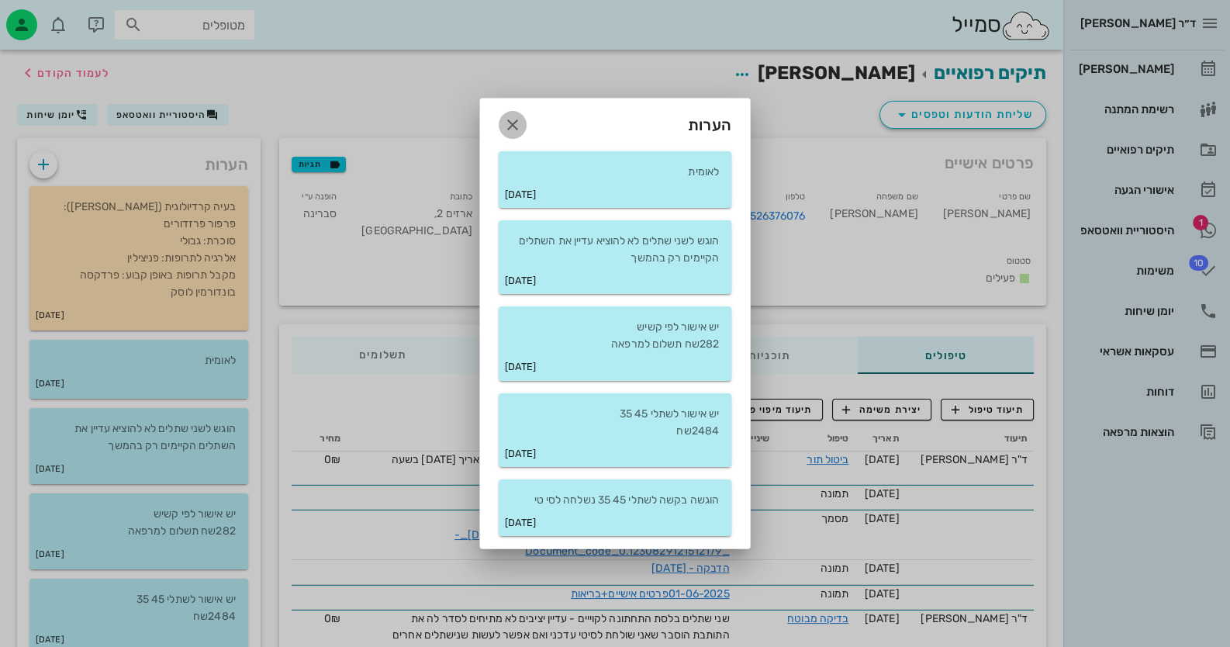
click at [516, 126] on icon "button" at bounding box center [512, 125] width 19 height 19
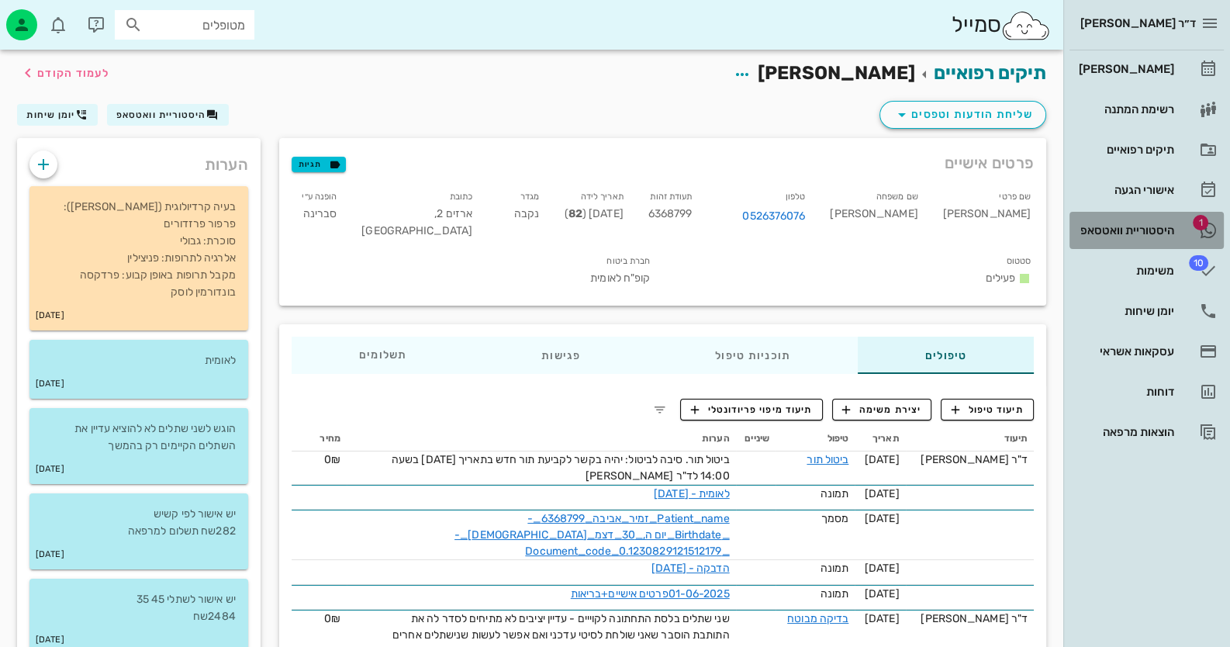
click at [1134, 216] on link "1 היסטוריית וואטסאפ" at bounding box center [1146, 230] width 154 height 37
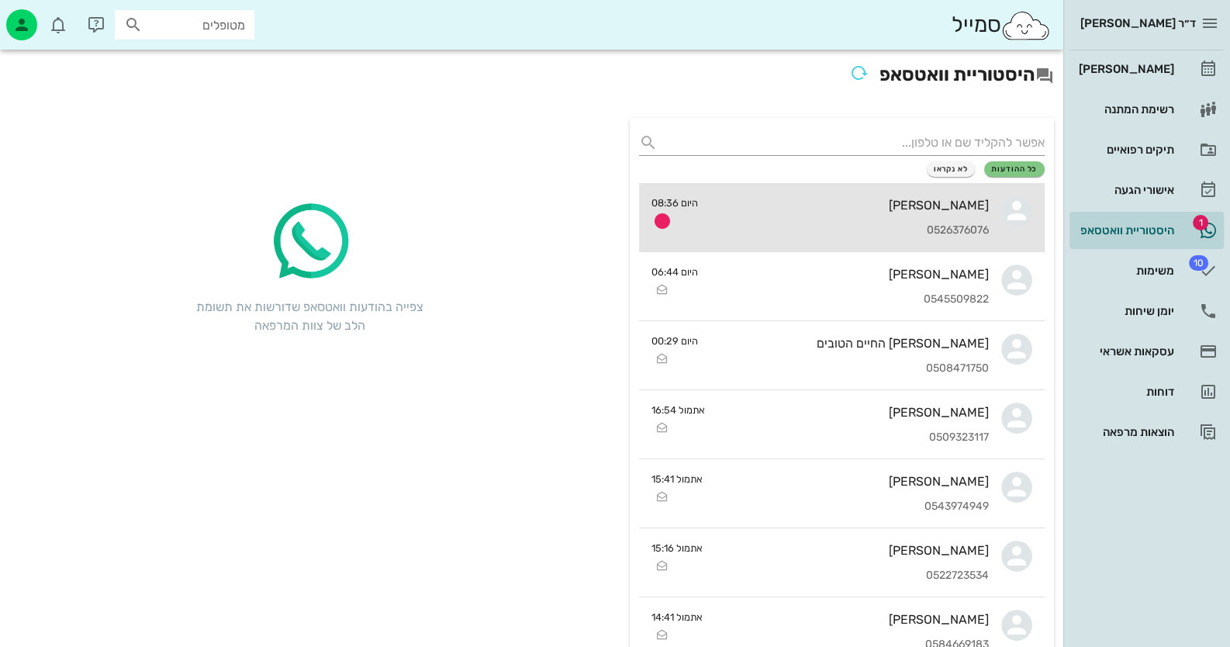
click at [695, 197] on small "היום 08:36" at bounding box center [674, 202] width 47 height 15
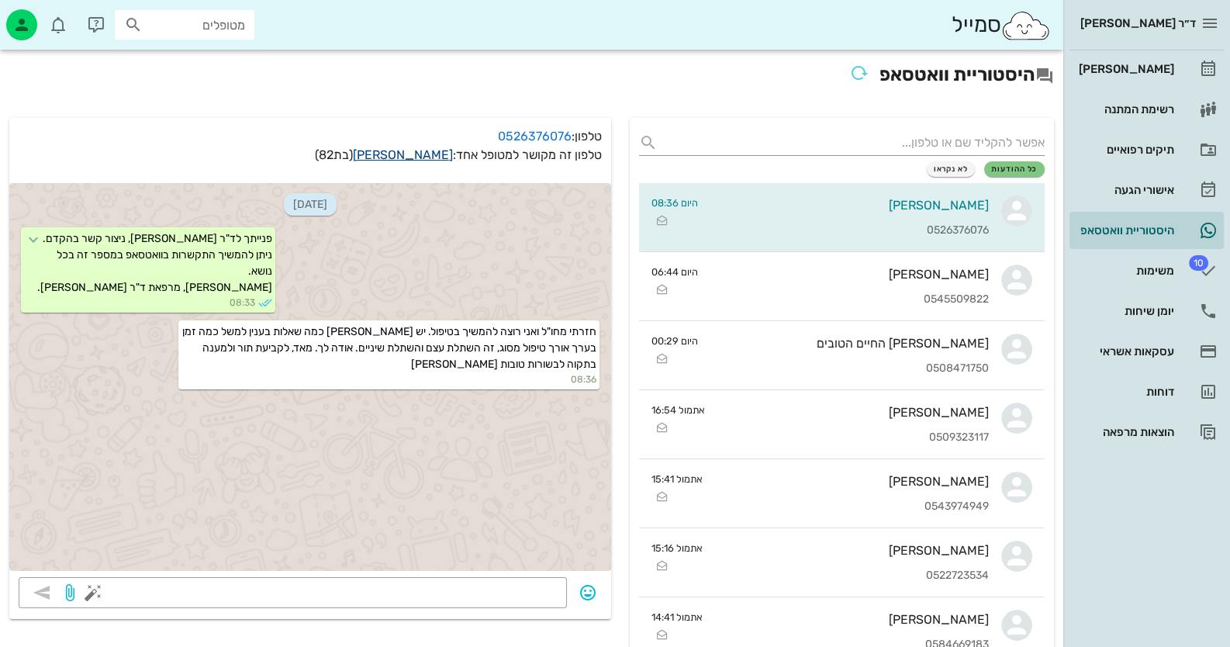
click at [411, 156] on link "[PERSON_NAME]" at bounding box center [403, 154] width 100 height 15
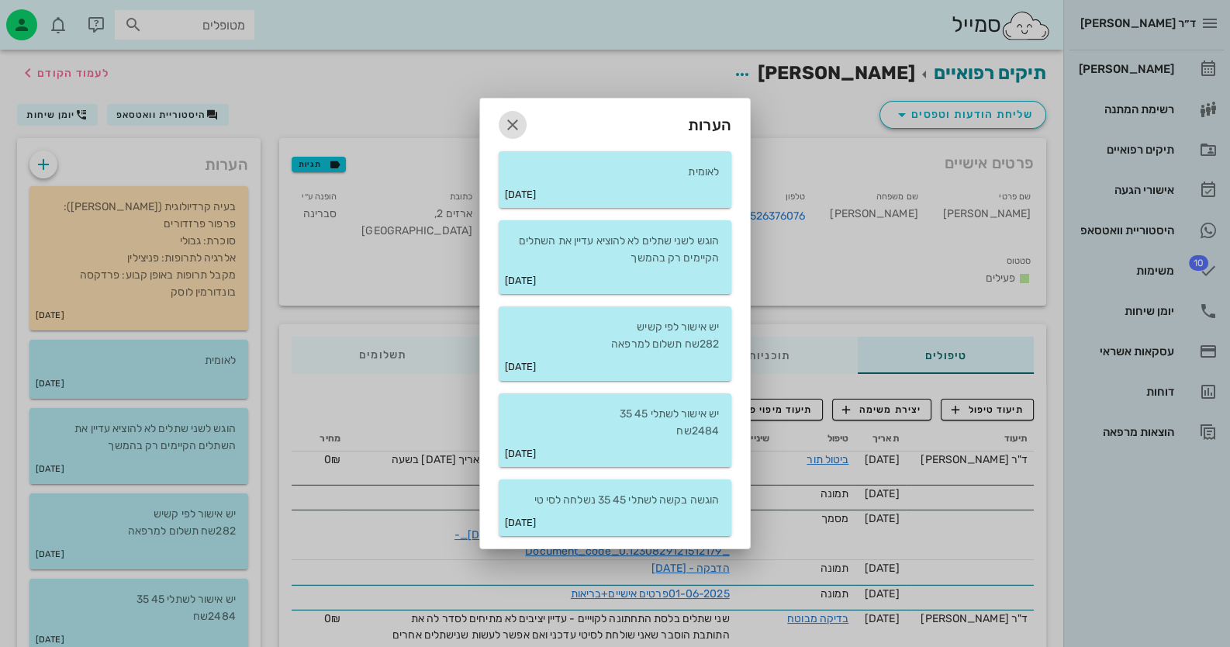
click at [511, 131] on icon "button" at bounding box center [512, 125] width 19 height 19
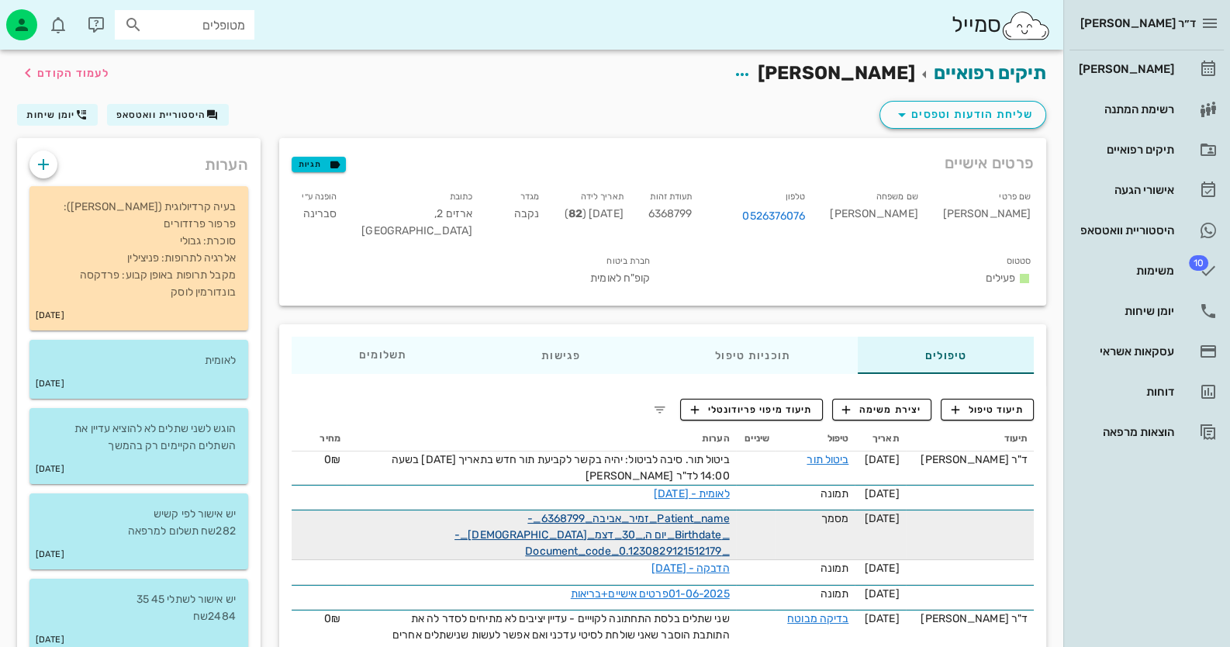
click at [583, 512] on link "Patient_name_זמיר_אביבה_6368799_-_Birthdate_יום ה,_30_דצמ_[DEMOGRAPHIC_DATA]_-_…" at bounding box center [591, 535] width 275 height 46
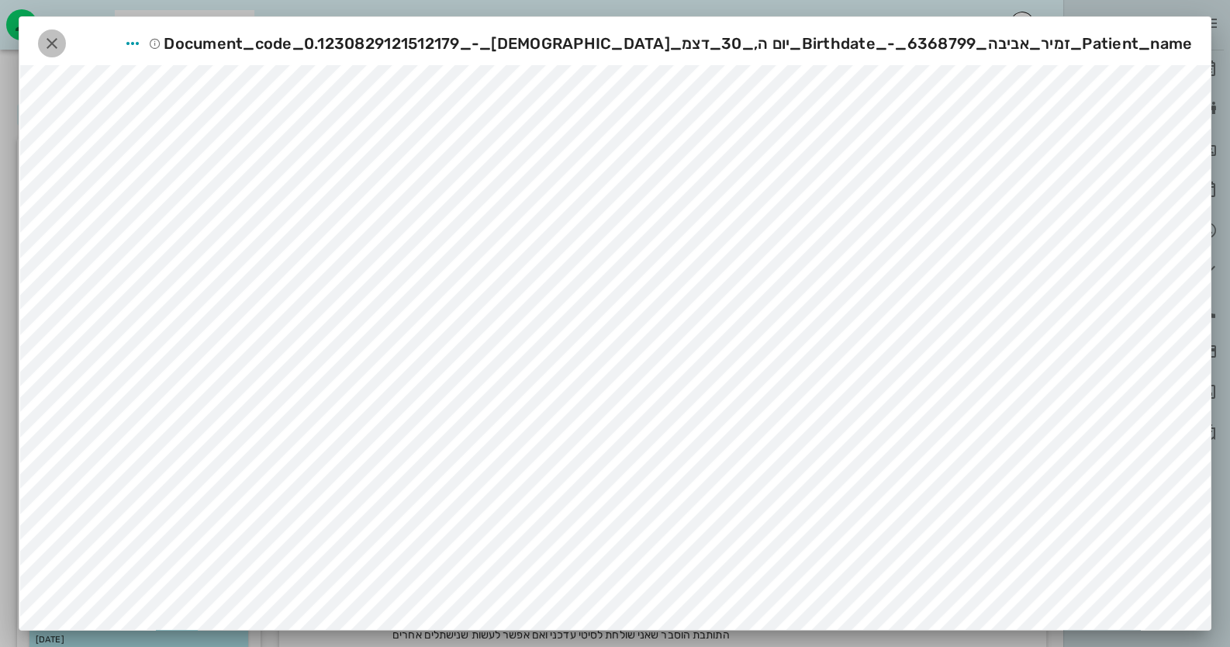
click at [56, 38] on icon "button" at bounding box center [52, 43] width 19 height 19
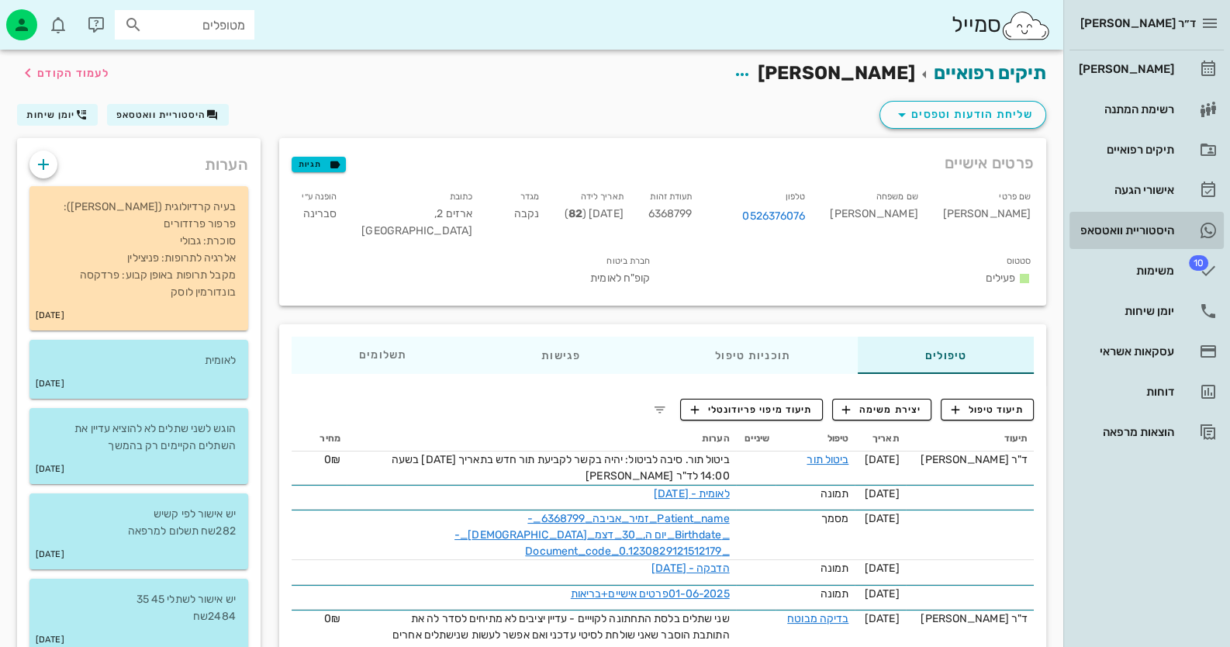
click at [1143, 236] on div "היסטוריית וואטסאפ" at bounding box center [1124, 230] width 98 height 25
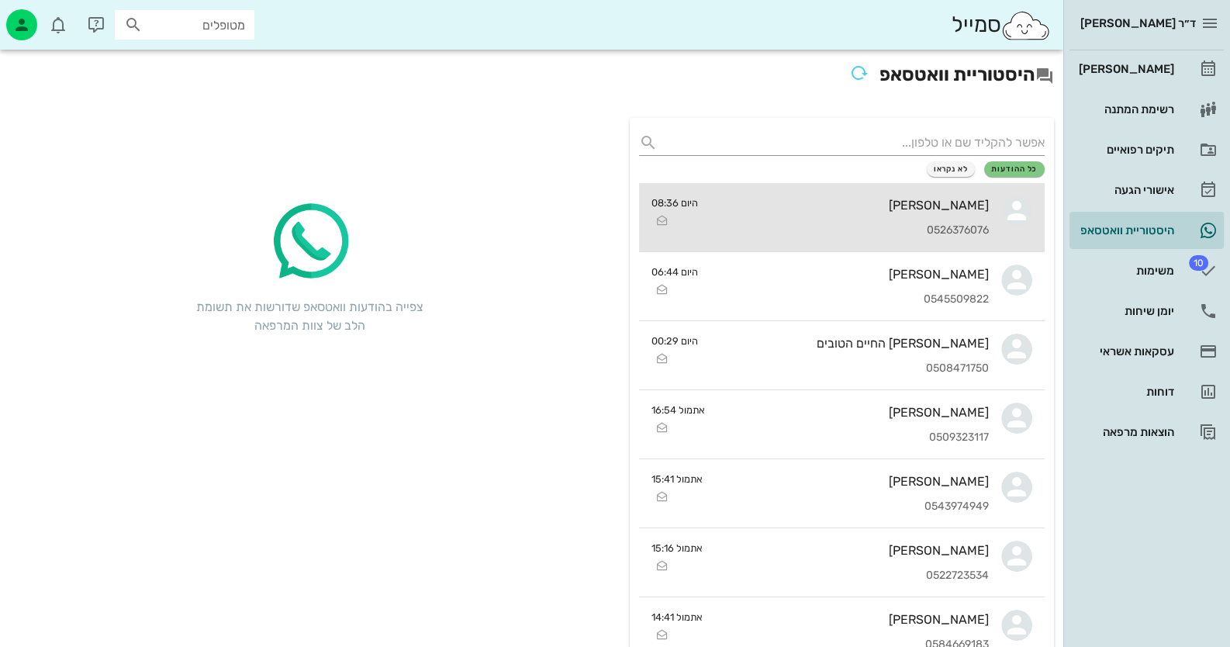
click at [982, 201] on div "[PERSON_NAME]" at bounding box center [849, 205] width 278 height 15
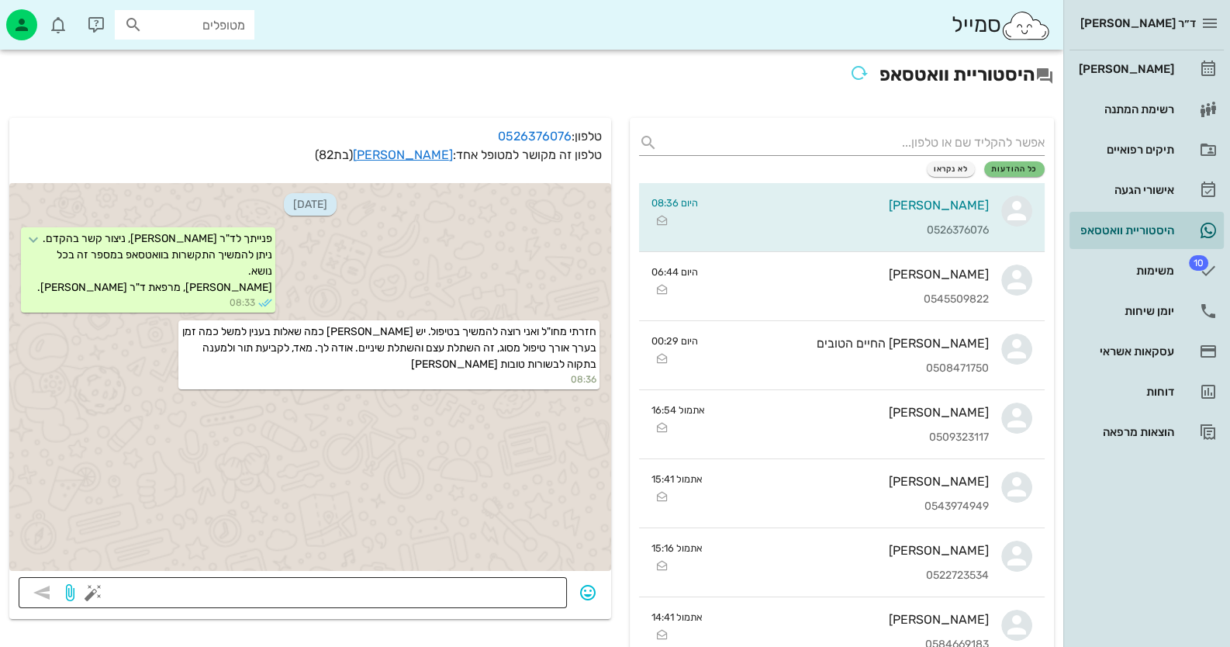
click at [486, 596] on textarea at bounding box center [326, 594] width 461 height 25
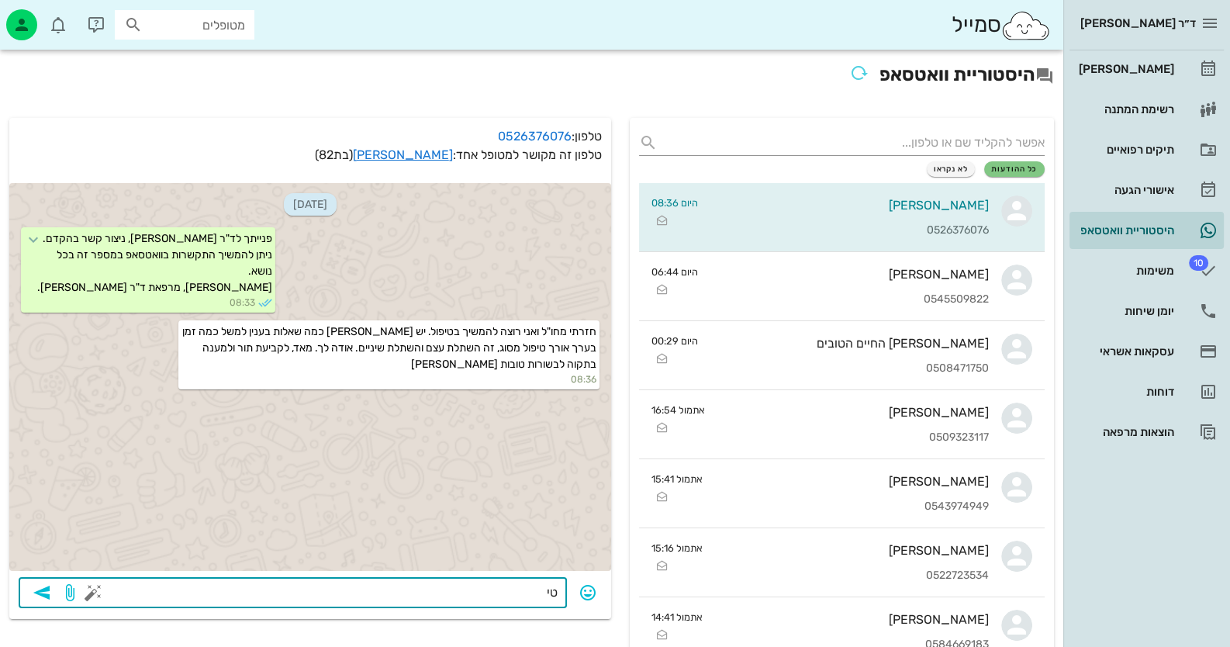
type textarea "ט"
type textarea "הטיפול אורך כשעה"
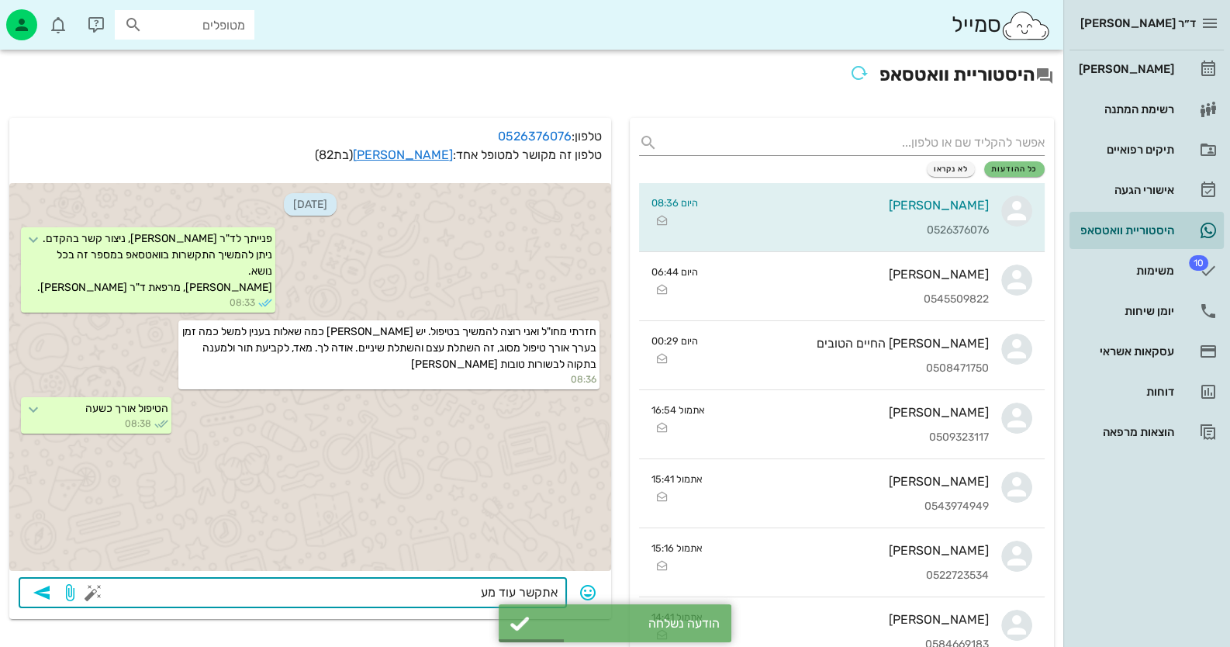
type textarea "אתקשר עוד מעט"
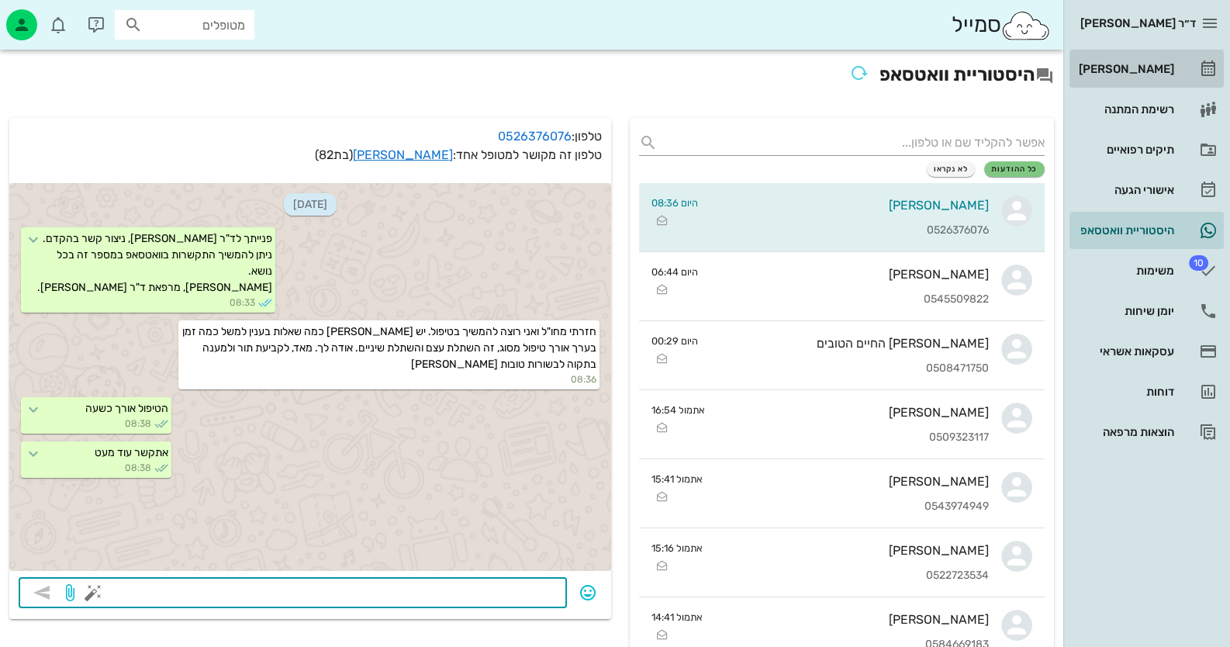
click at [1143, 76] on div "[PERSON_NAME]" at bounding box center [1124, 69] width 98 height 25
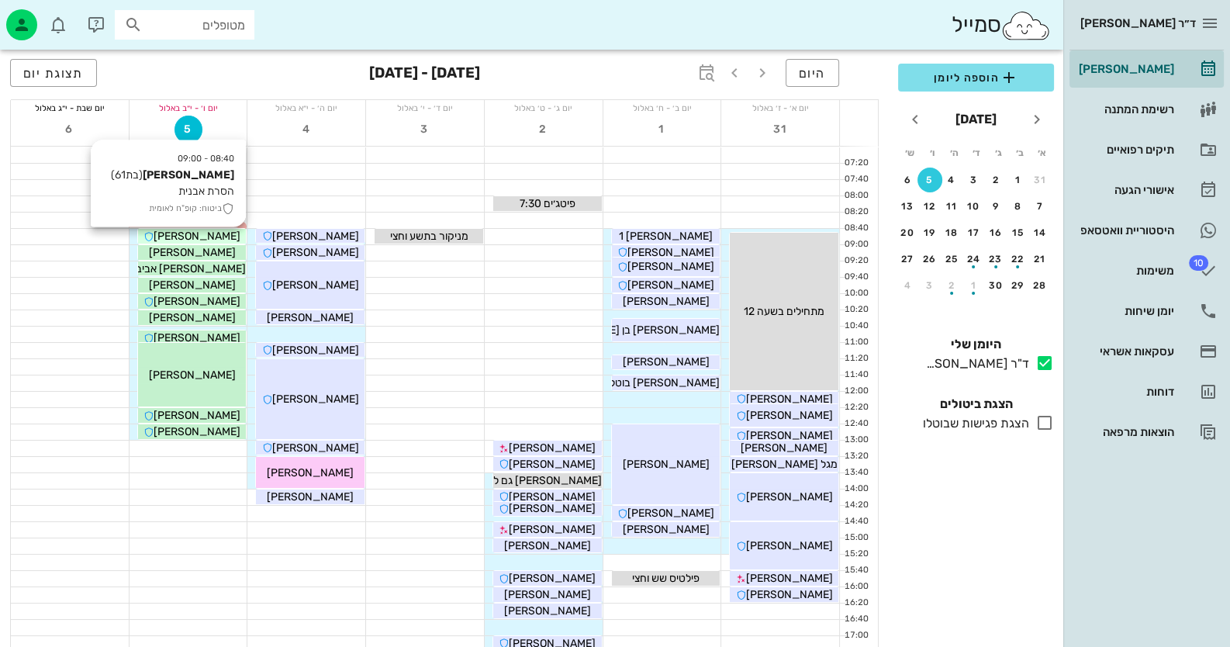
click at [221, 236] on span "[PERSON_NAME]" at bounding box center [197, 236] width 87 height 13
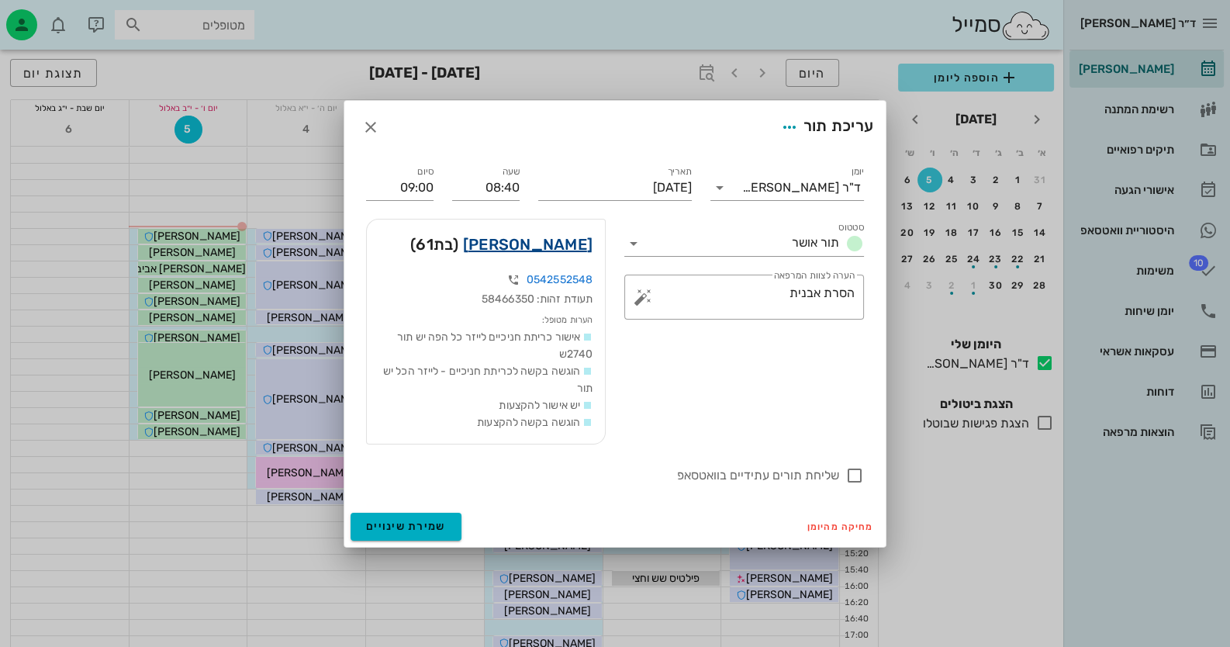
click at [533, 240] on link "[PERSON_NAME]" at bounding box center [527, 244] width 129 height 25
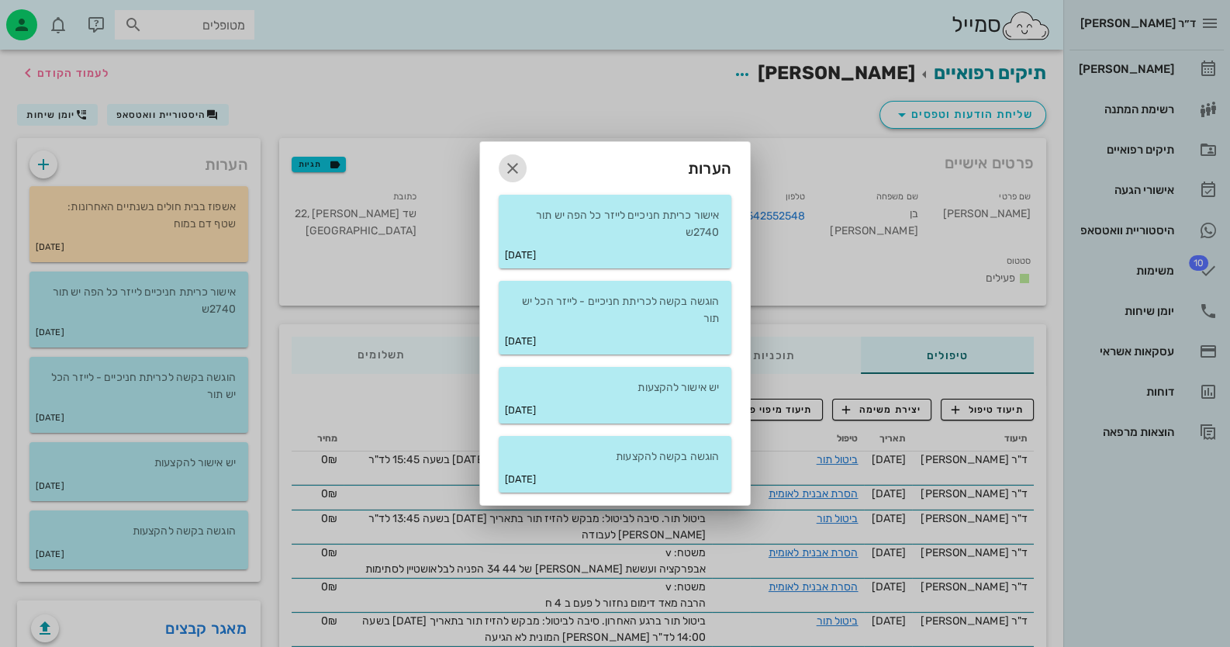
click at [516, 163] on icon "button" at bounding box center [512, 168] width 19 height 19
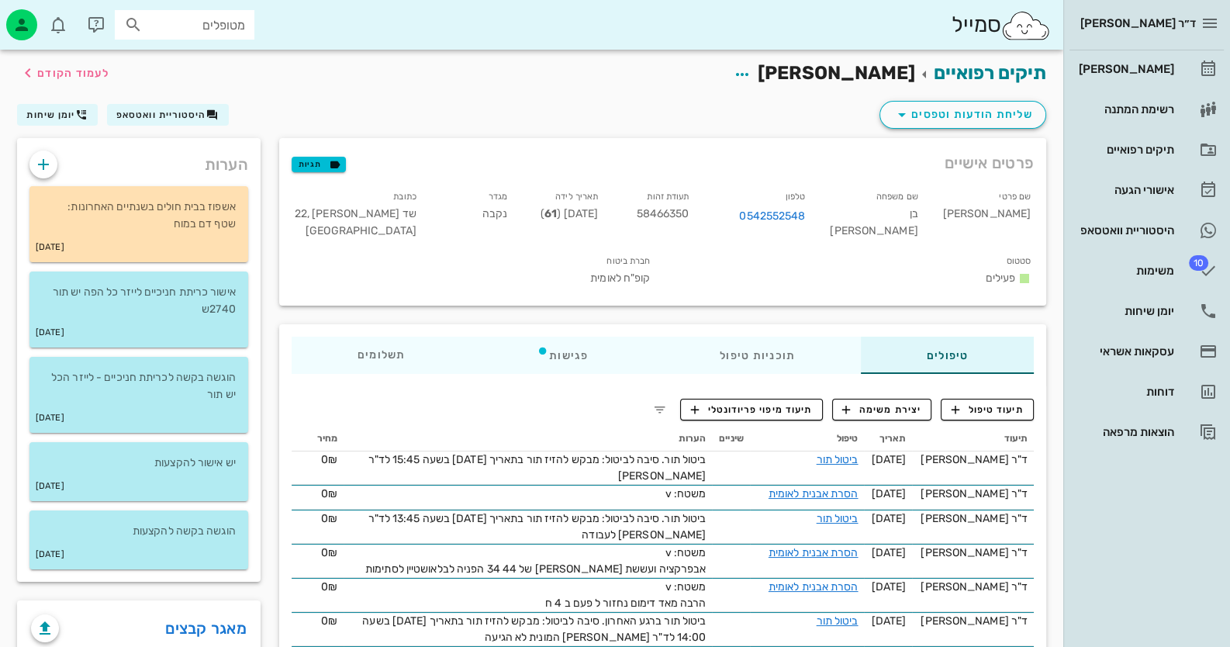
click at [689, 216] on span "58466350" at bounding box center [663, 213] width 53 height 13
copy span "58466350"
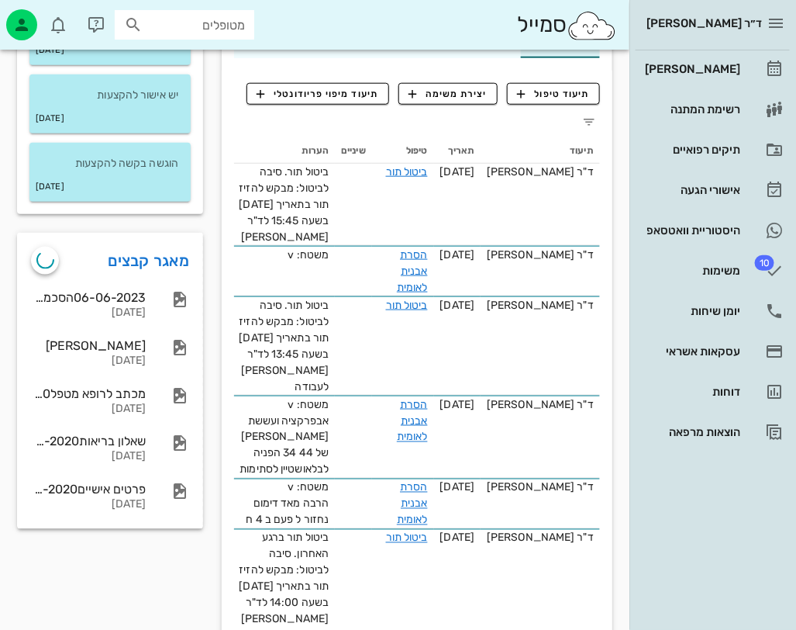
scroll to position [387, 0]
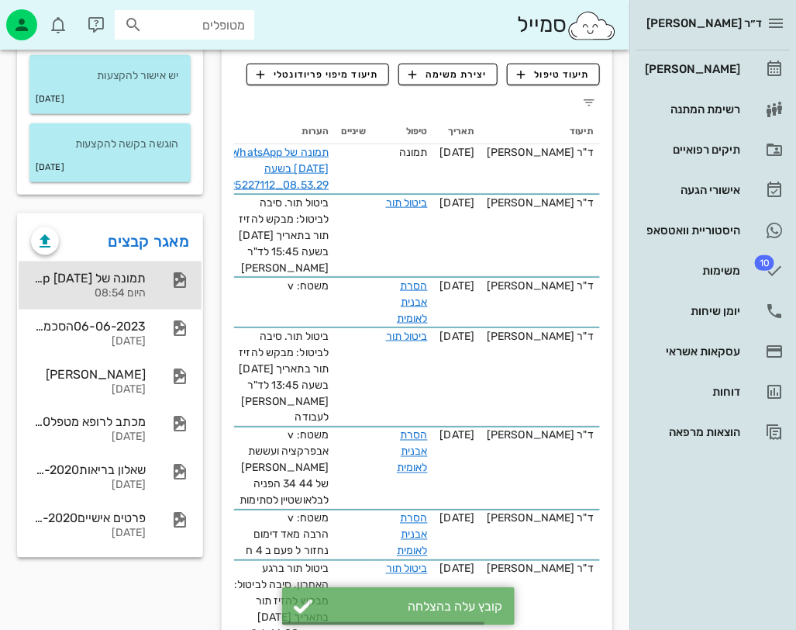
click at [105, 271] on div "תמונה של WhatsApp [DATE] בשעה 08.53.29_95227112" at bounding box center [88, 278] width 115 height 15
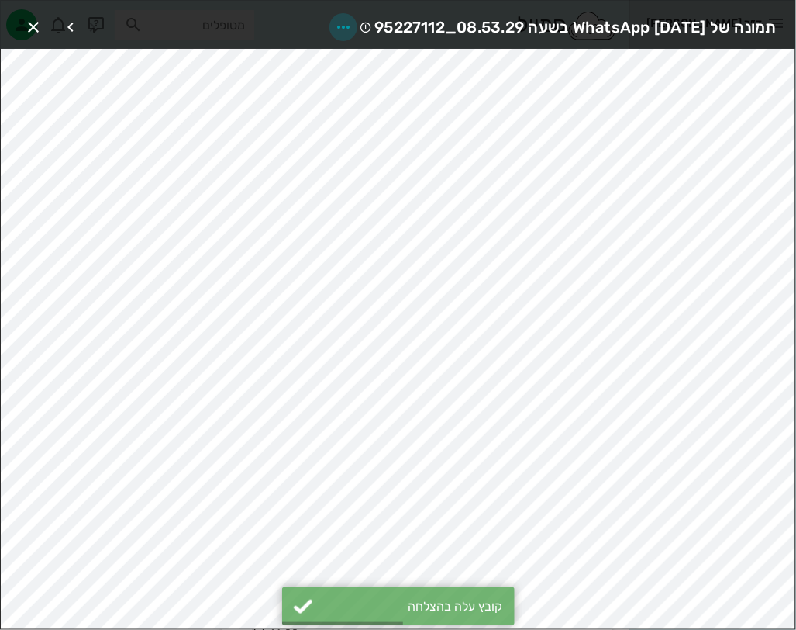
click at [334, 20] on icon "button" at bounding box center [343, 27] width 19 height 19
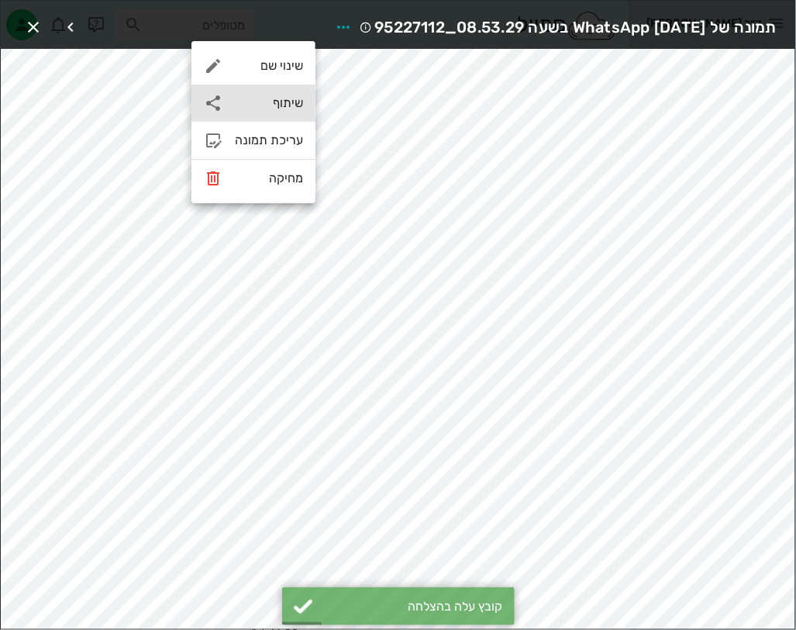
click at [271, 105] on div "שיתוף" at bounding box center [269, 102] width 68 height 15
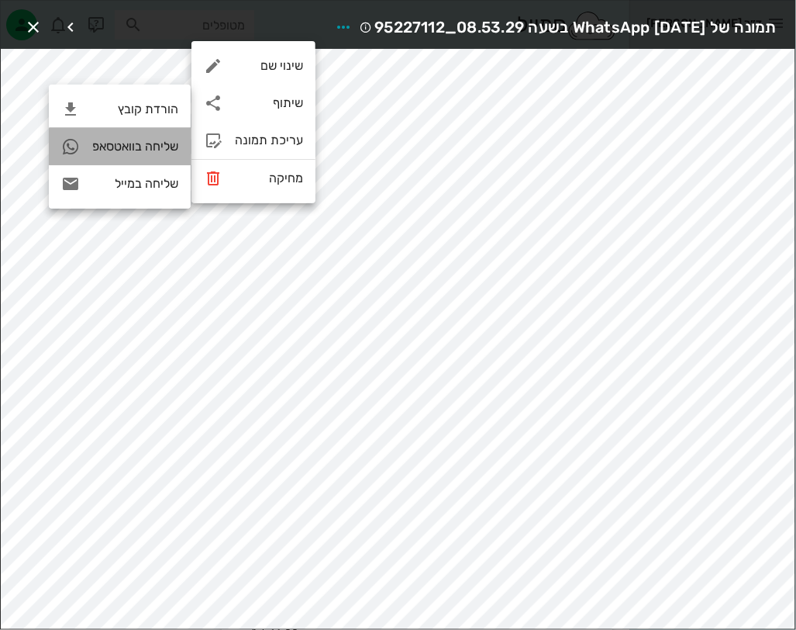
click at [164, 138] on div "שליחה בוואטסאפ" at bounding box center [120, 146] width 142 height 37
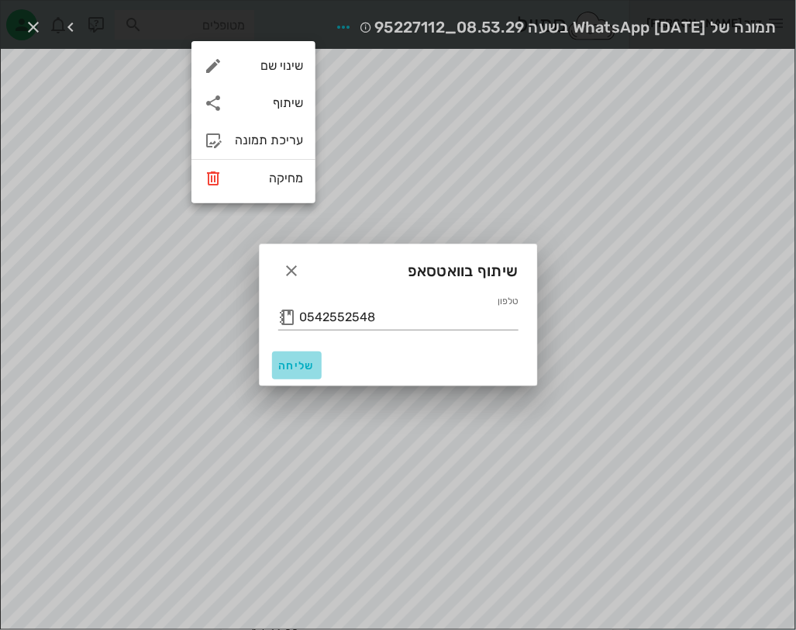
click at [312, 363] on span "שליחה" at bounding box center [296, 365] width 37 height 13
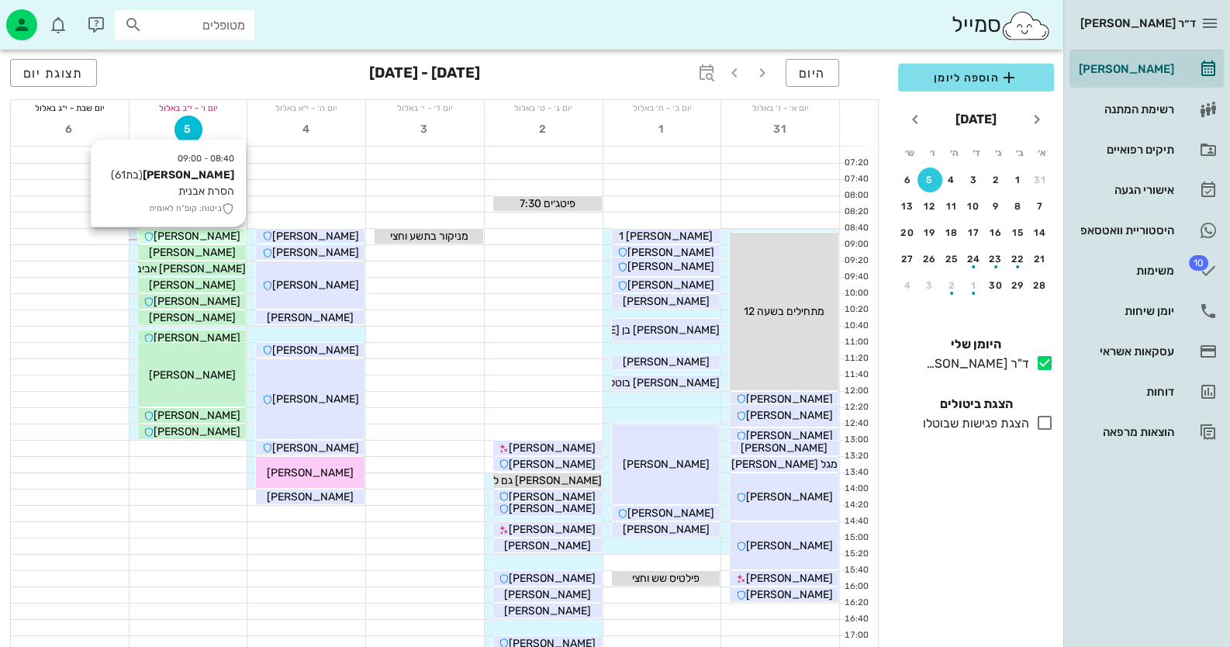
click at [212, 231] on span "[PERSON_NAME]" at bounding box center [197, 236] width 87 height 13
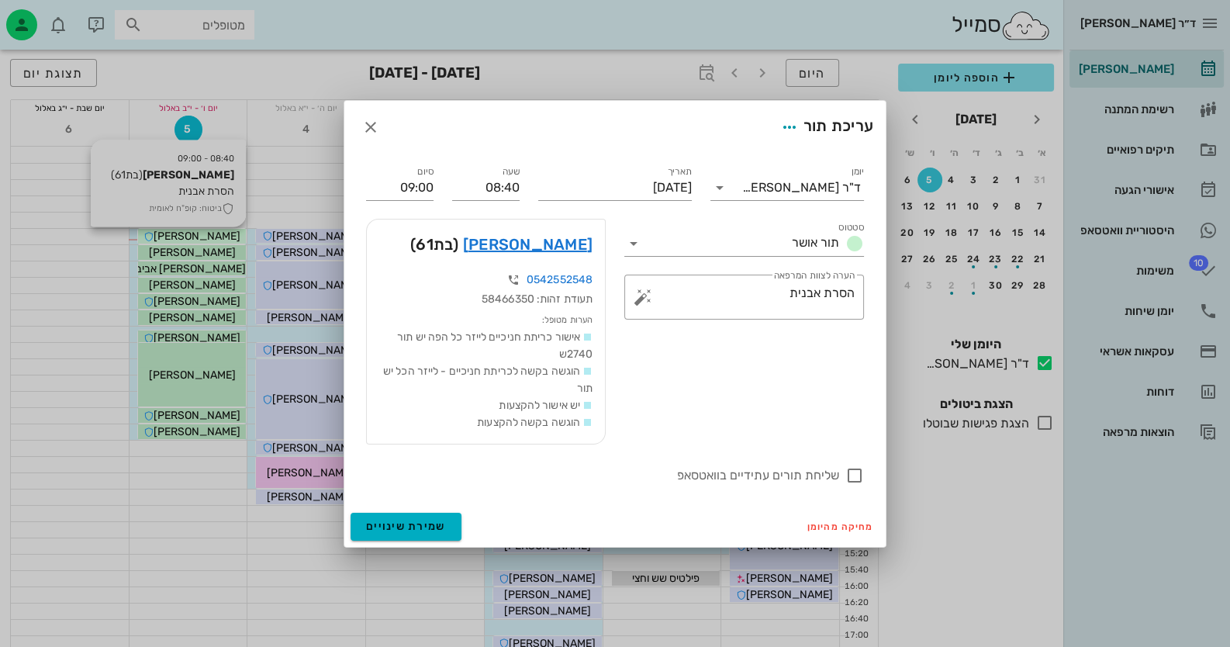
click at [212, 231] on div at bounding box center [615, 323] width 1230 height 647
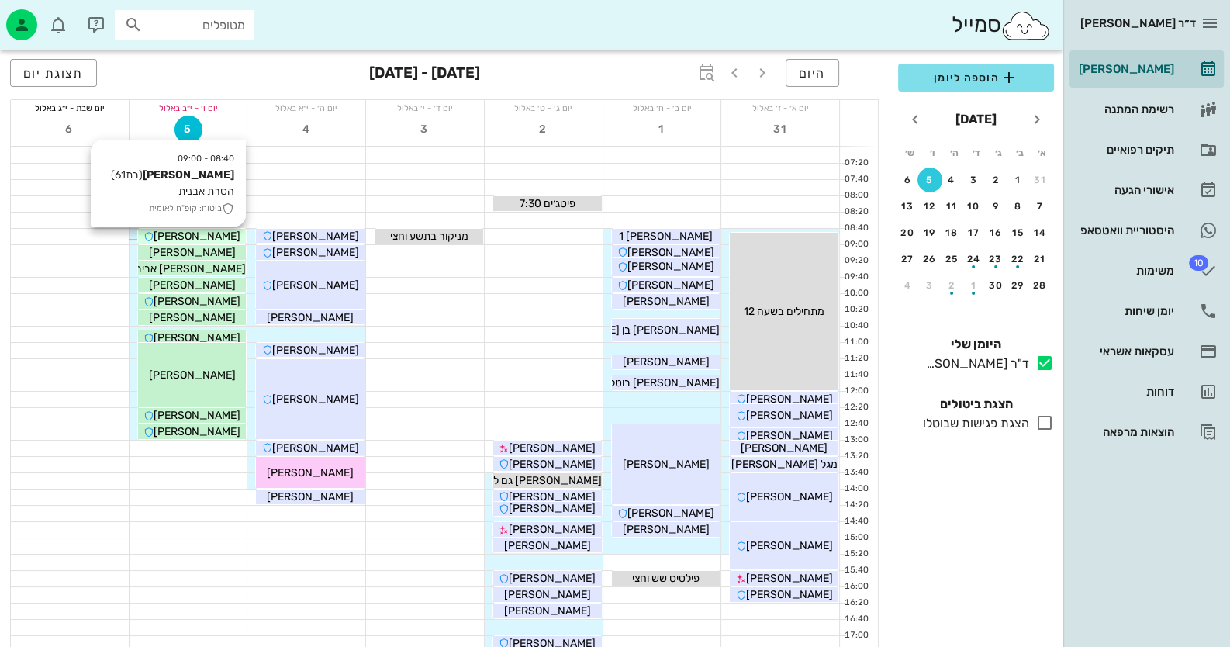
click at [212, 231] on span "[PERSON_NAME]" at bounding box center [197, 236] width 87 height 13
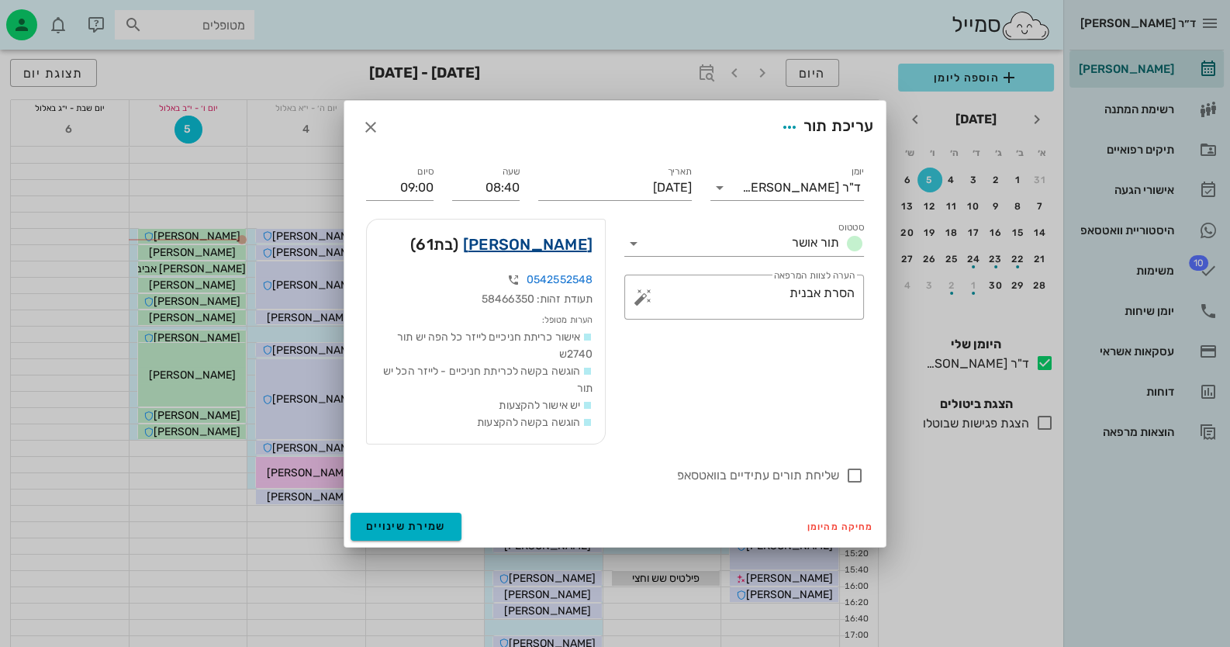
click at [523, 248] on link "[PERSON_NAME]" at bounding box center [527, 244] width 129 height 25
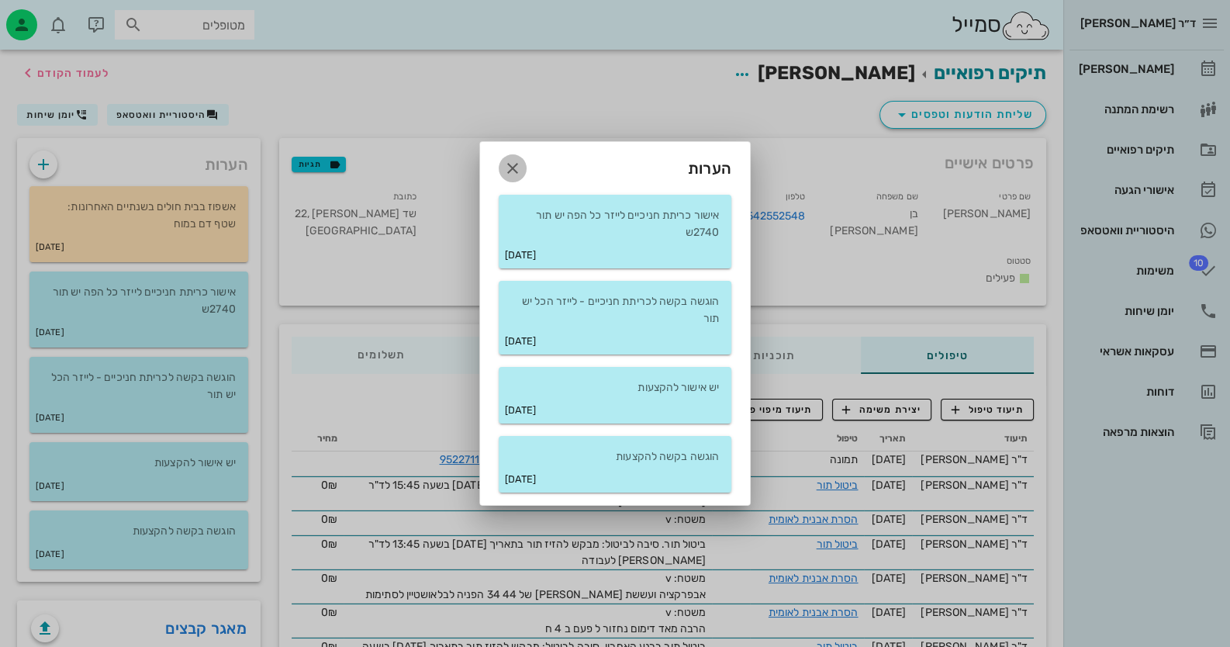
click at [506, 164] on icon "button" at bounding box center [512, 168] width 19 height 19
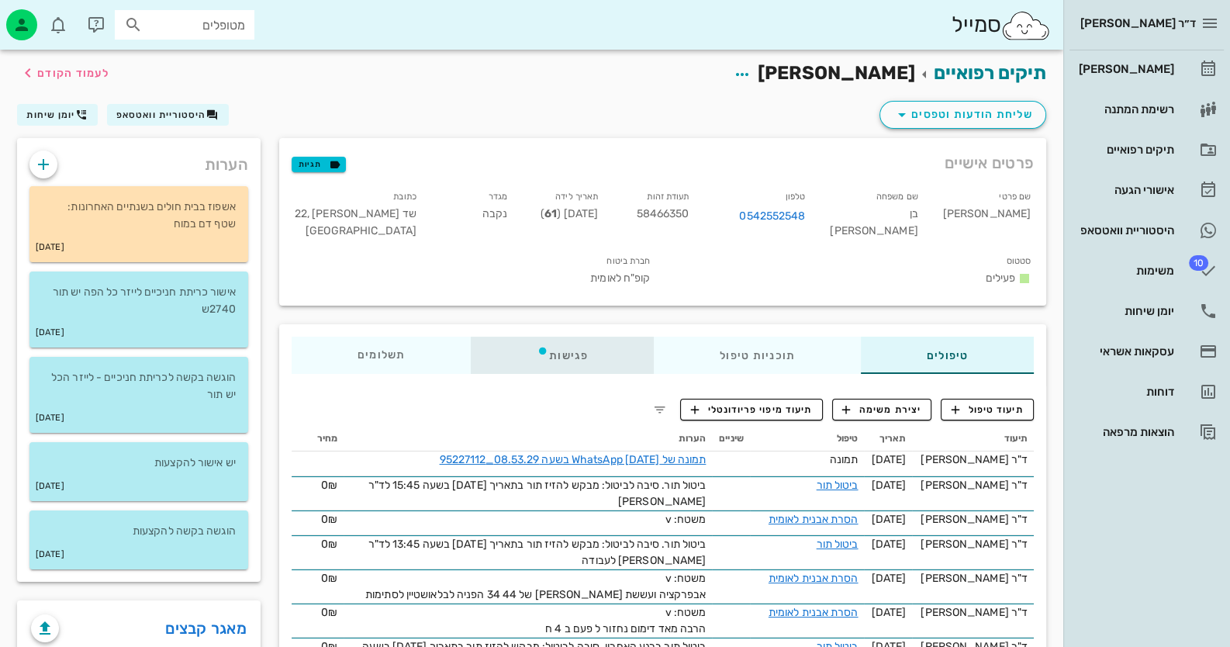
click at [593, 337] on div "פגישות" at bounding box center [562, 355] width 183 height 37
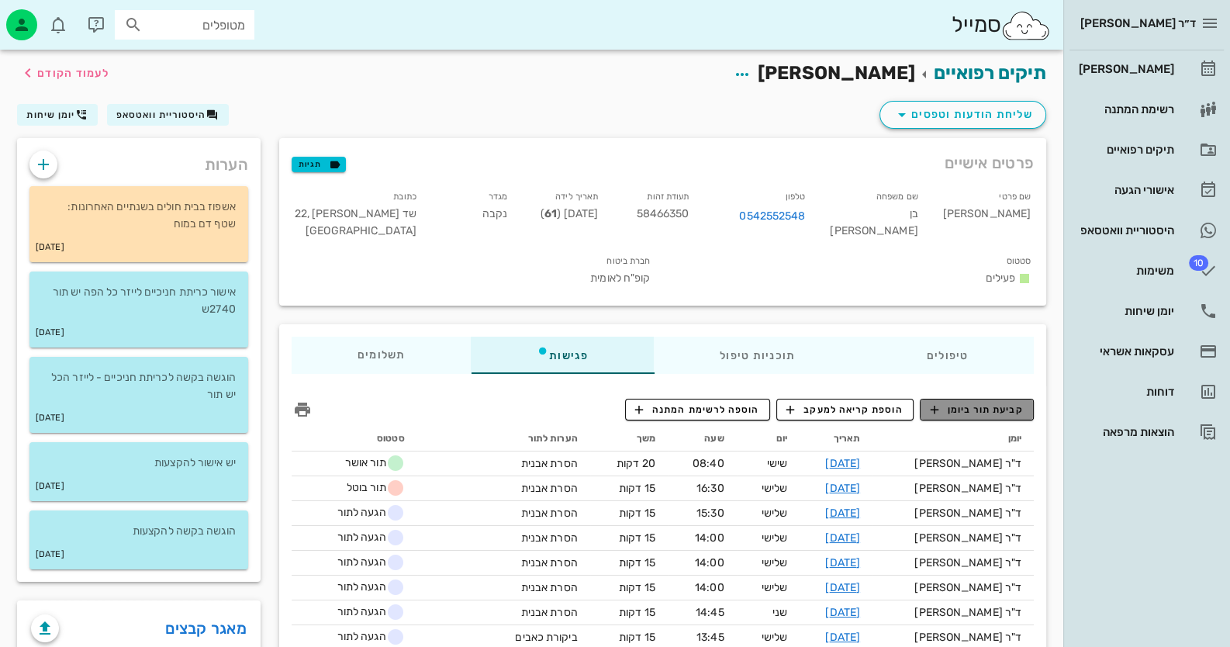
click at [796, 402] on span "קביעת תור ביומן" at bounding box center [976, 409] width 93 height 14
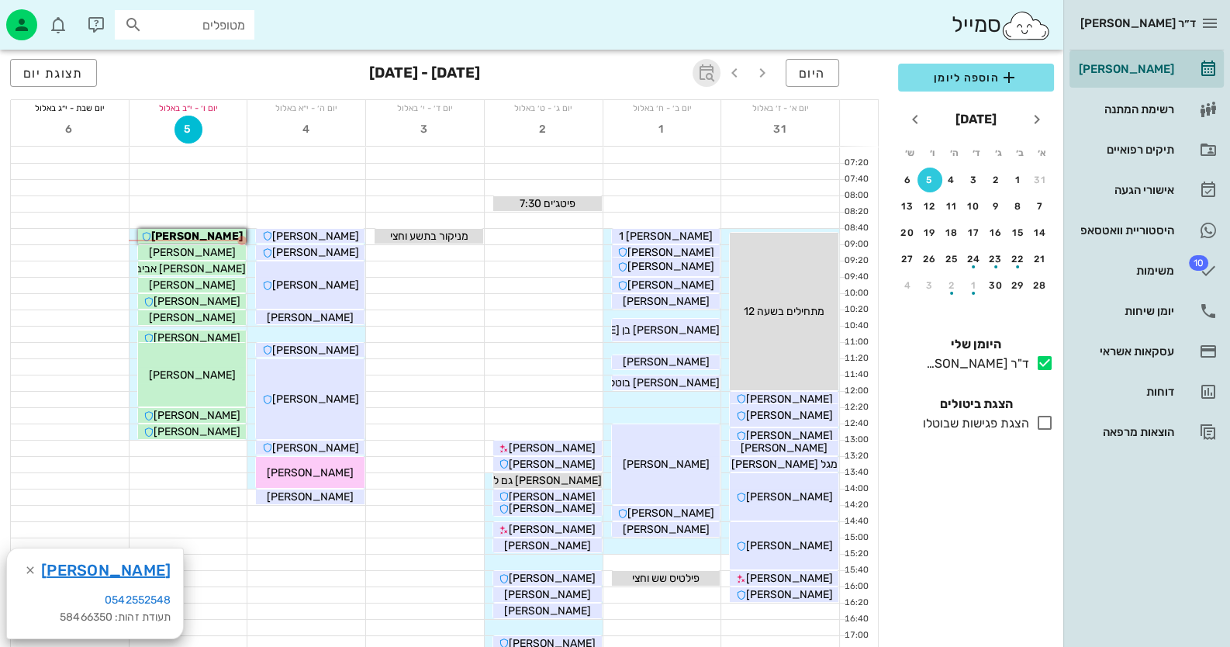
click at [706, 64] on icon "button" at bounding box center [706, 73] width 19 height 19
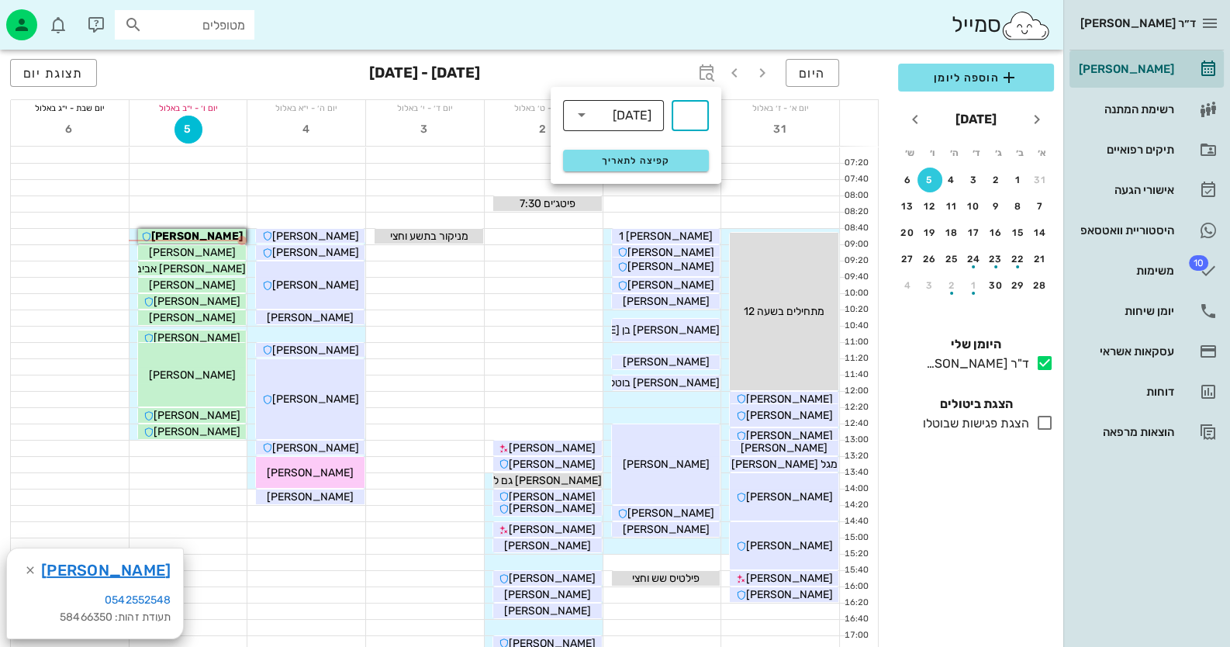
click at [627, 109] on div "שבועות" at bounding box center [632, 116] width 39 height 14
click at [626, 185] on div "חודשים" at bounding box center [613, 183] width 76 height 12
click at [686, 119] on input "text" at bounding box center [690, 115] width 19 height 25
type input "3"
click at [681, 163] on span "קפיצה לתאריך" at bounding box center [635, 160] width 126 height 11
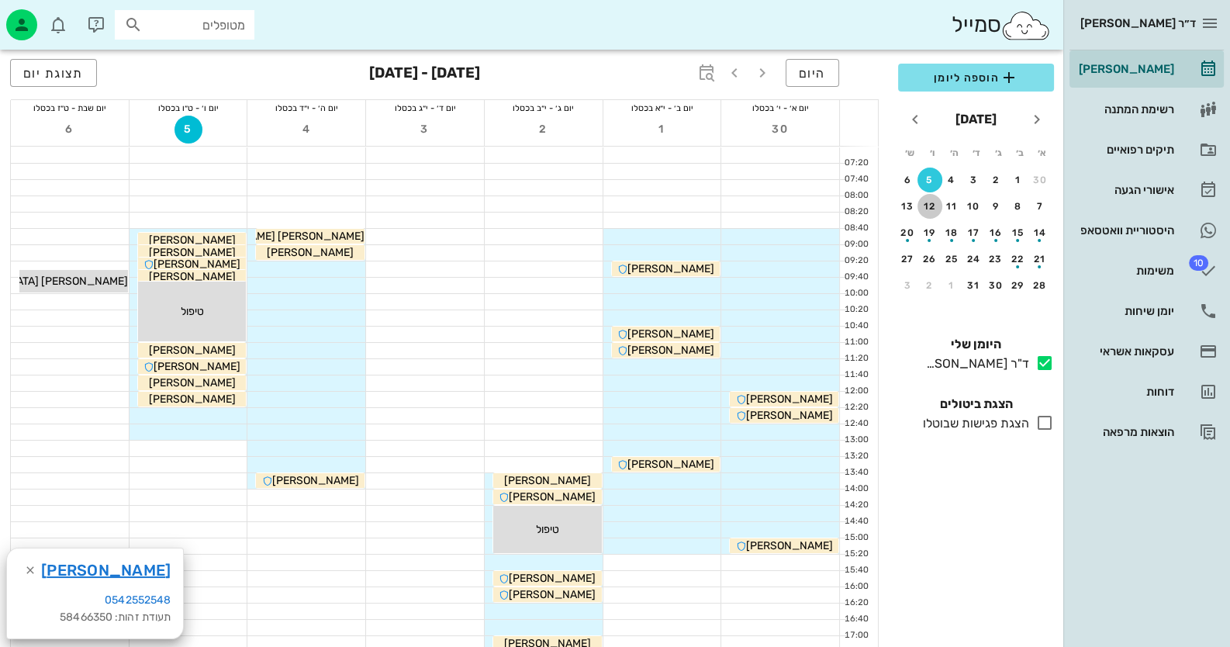
click at [796, 201] on div "12" at bounding box center [929, 206] width 25 height 11
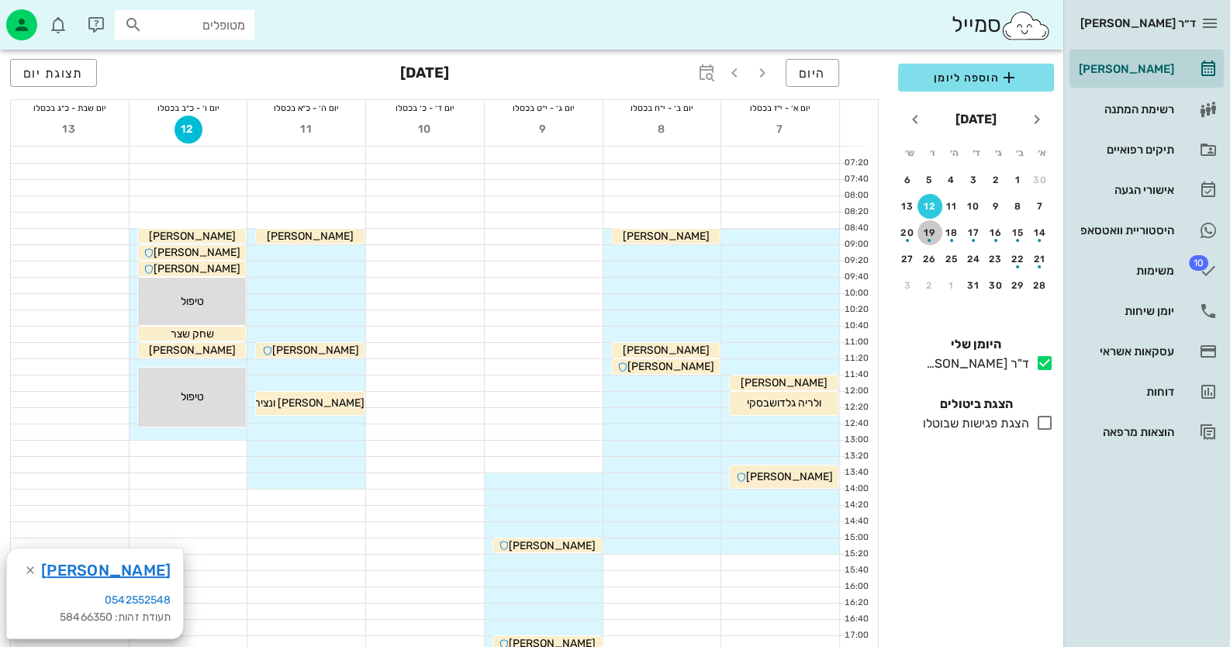
click at [796, 228] on div "19" at bounding box center [929, 232] width 25 height 11
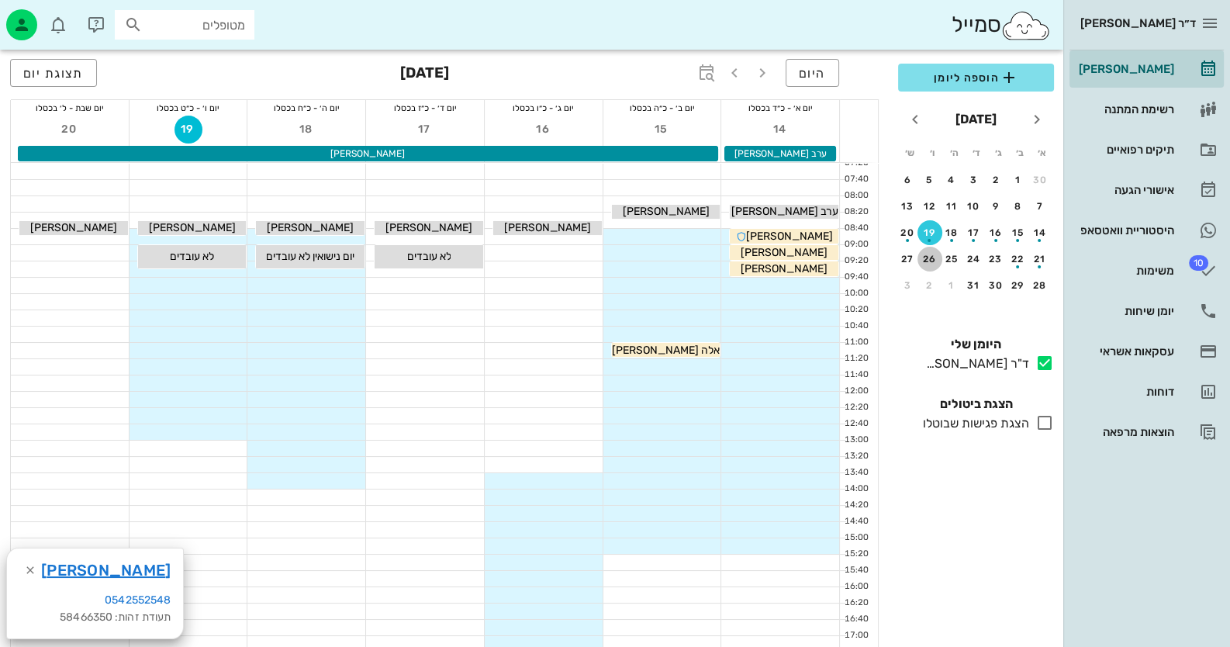
click at [796, 254] on div "26" at bounding box center [929, 259] width 25 height 11
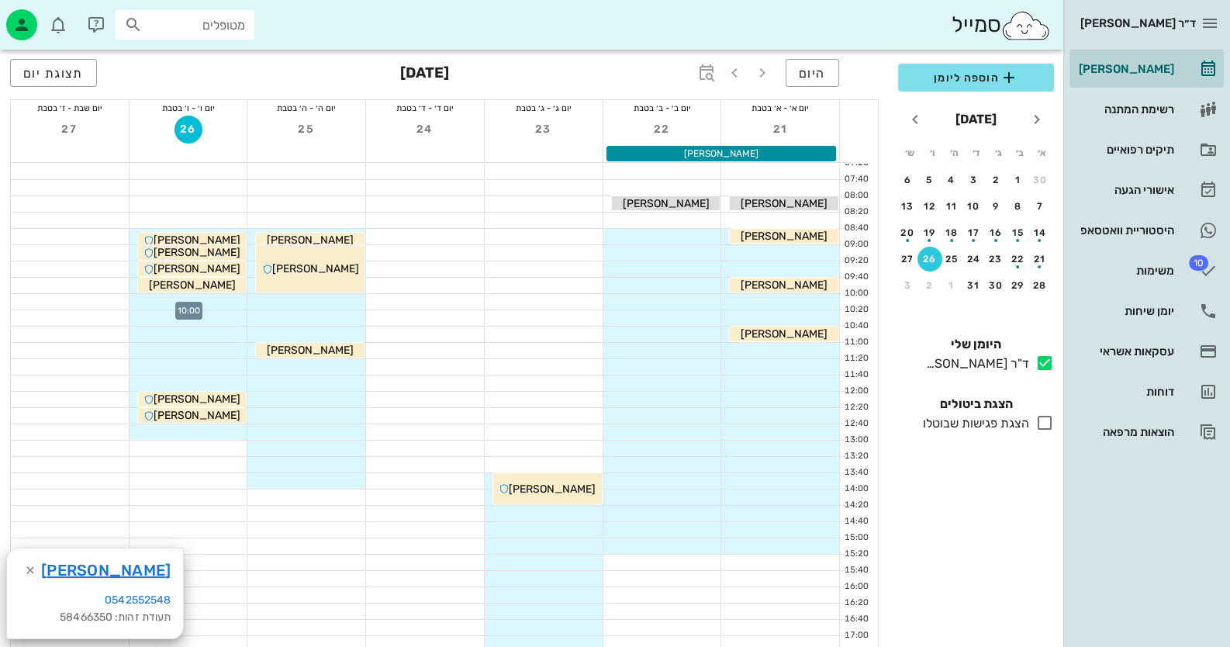
click at [237, 298] on div at bounding box center [188, 302] width 118 height 16
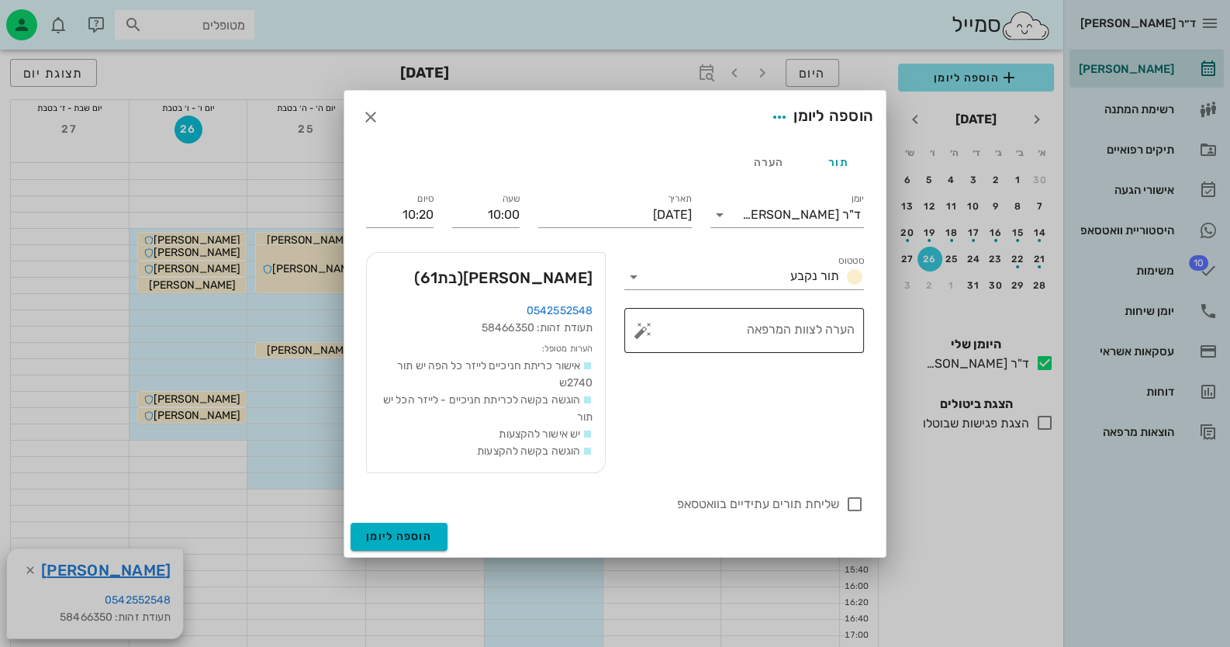
click at [637, 330] on button "button" at bounding box center [642, 330] width 19 height 19
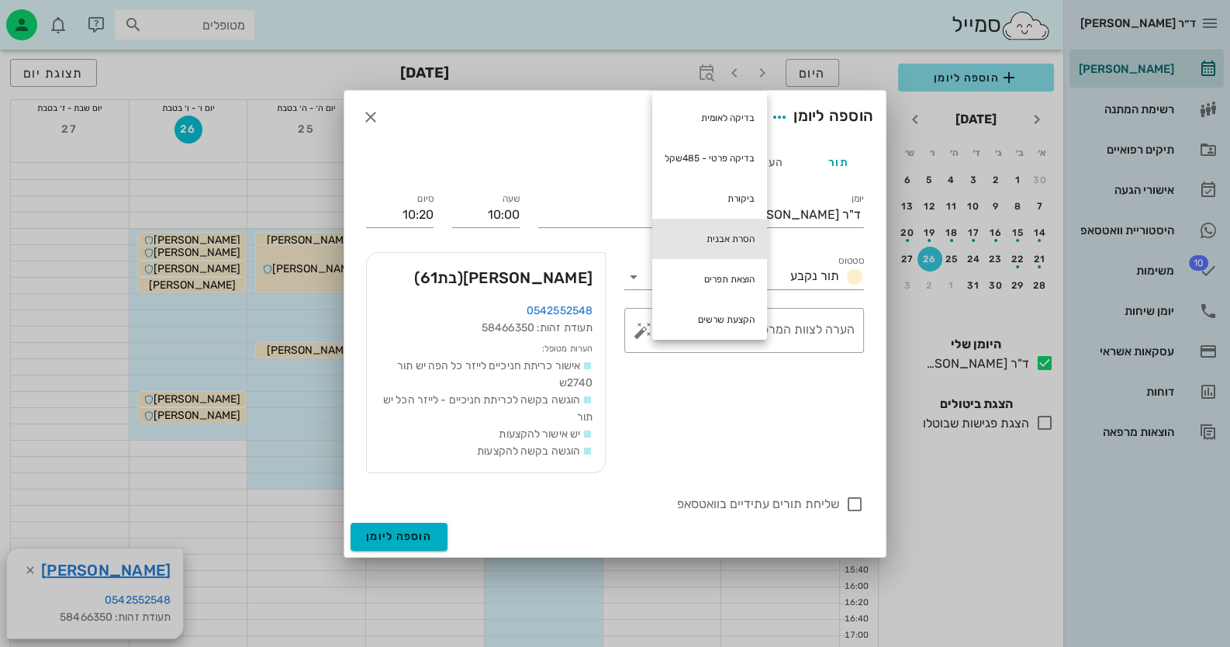
click at [713, 236] on div "הסרת אבנית" at bounding box center [709, 239] width 115 height 40
type textarea "הסרת אבנית"
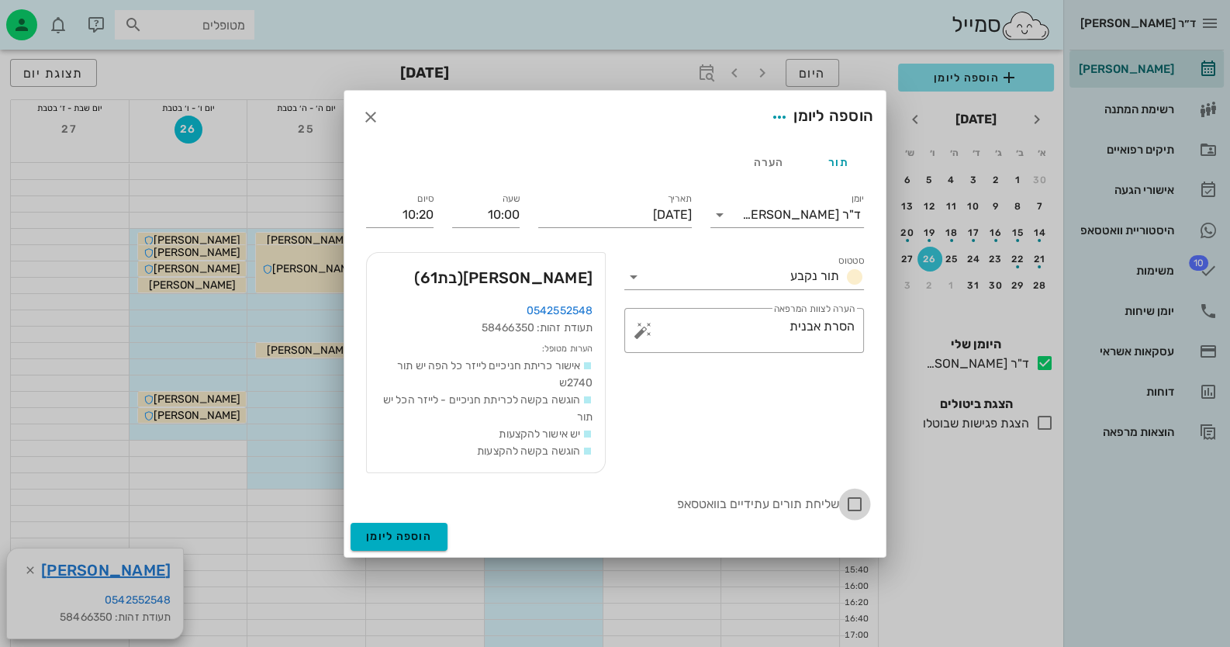
click at [796, 510] on div at bounding box center [854, 504] width 26 height 26
checkbox input "true"
click at [406, 530] on span "הוספה ליומן" at bounding box center [399, 536] width 66 height 13
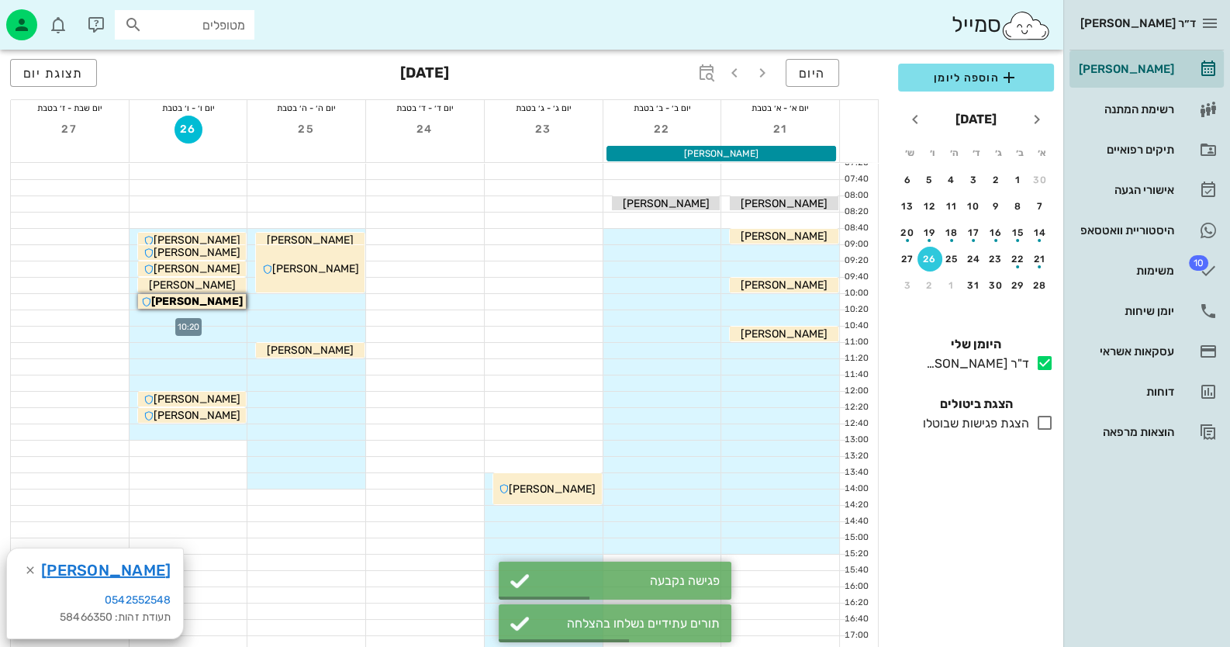
click at [229, 318] on div at bounding box center [188, 318] width 118 height 16
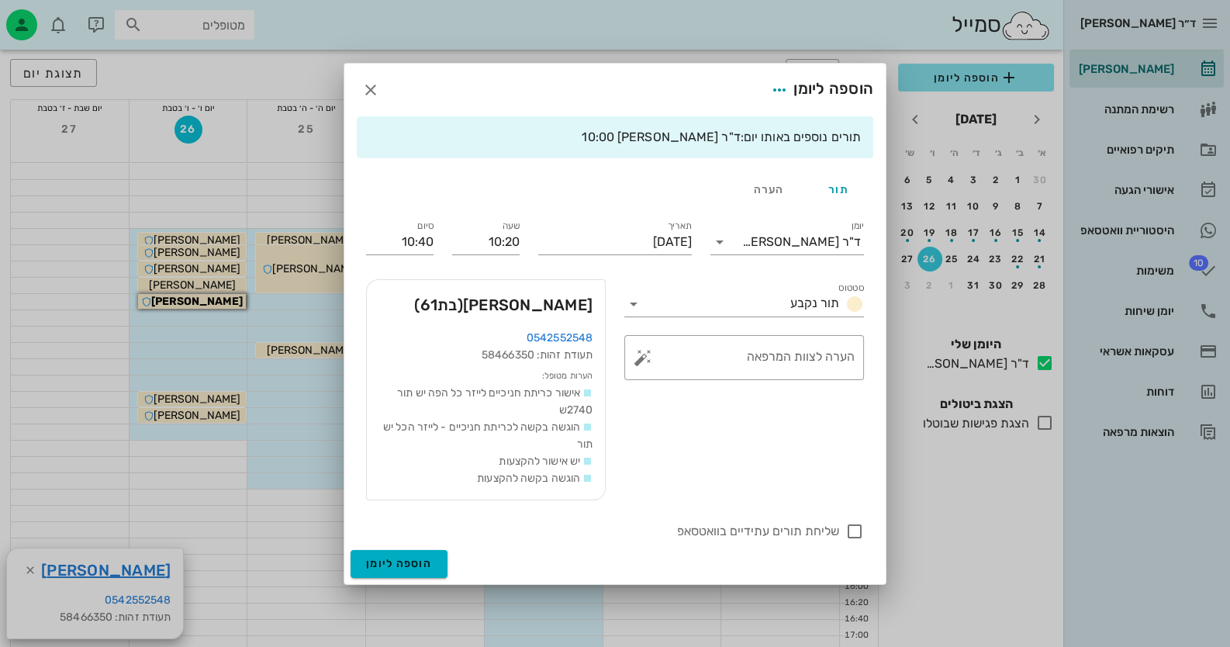
click at [24, 572] on div at bounding box center [615, 323] width 1230 height 647
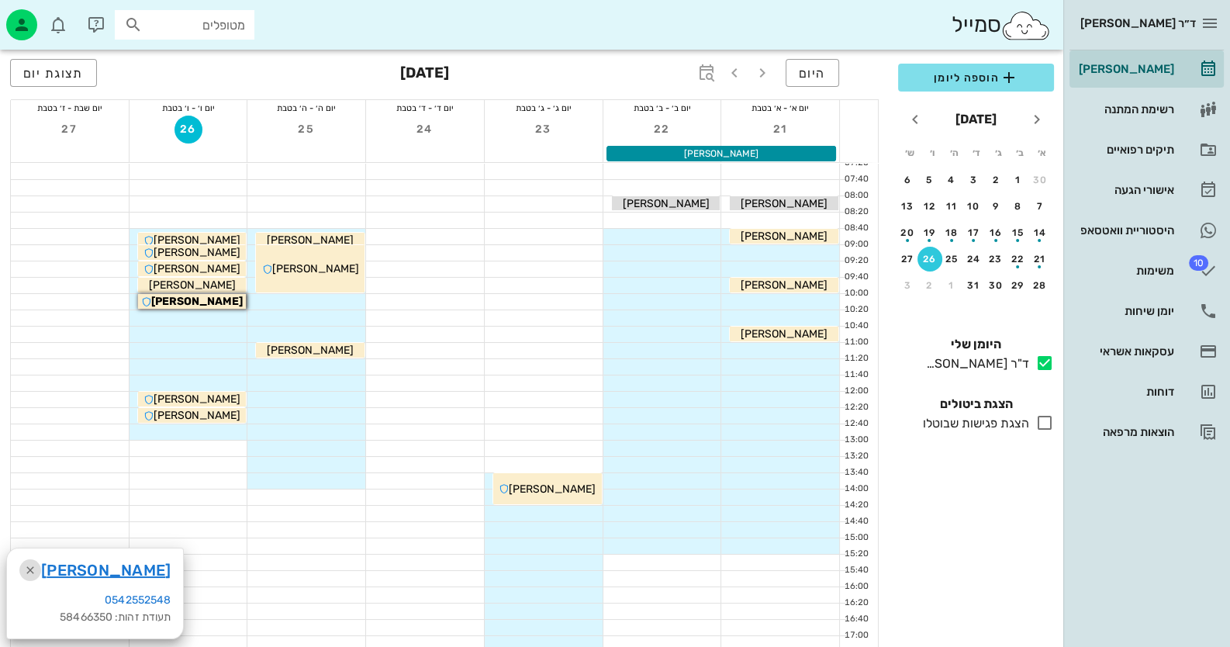
click at [26, 570] on icon "button" at bounding box center [30, 570] width 19 height 19
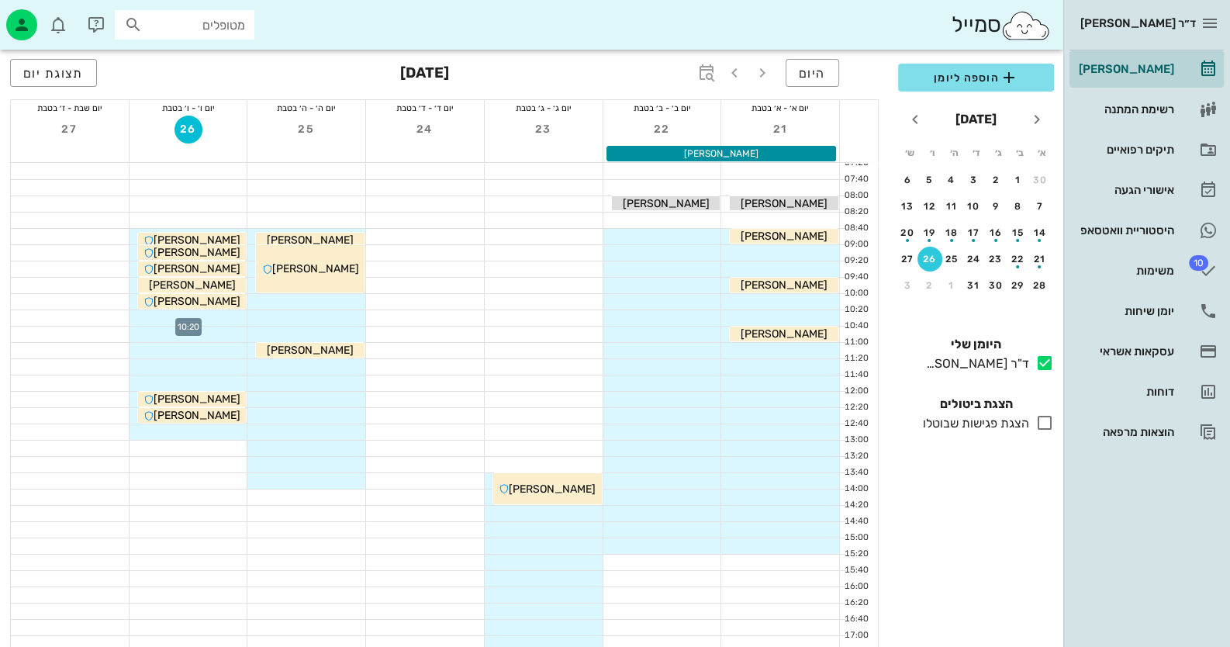
click at [212, 319] on div at bounding box center [188, 318] width 118 height 16
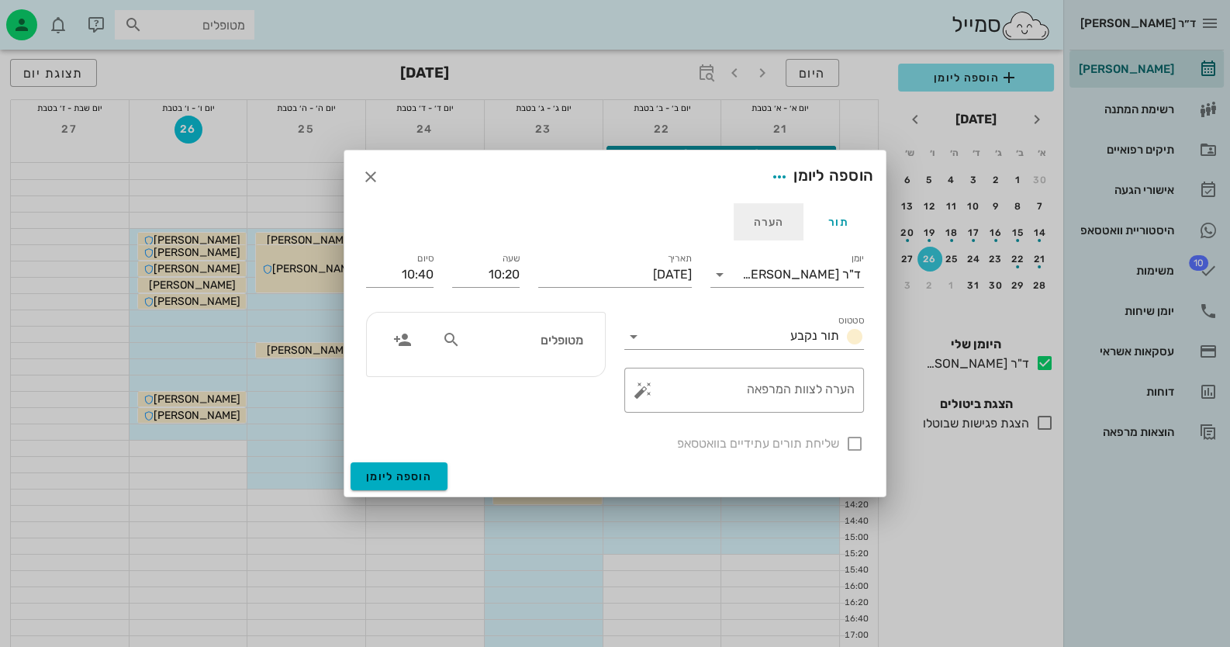
click at [772, 230] on div "הערה" at bounding box center [768, 221] width 70 height 37
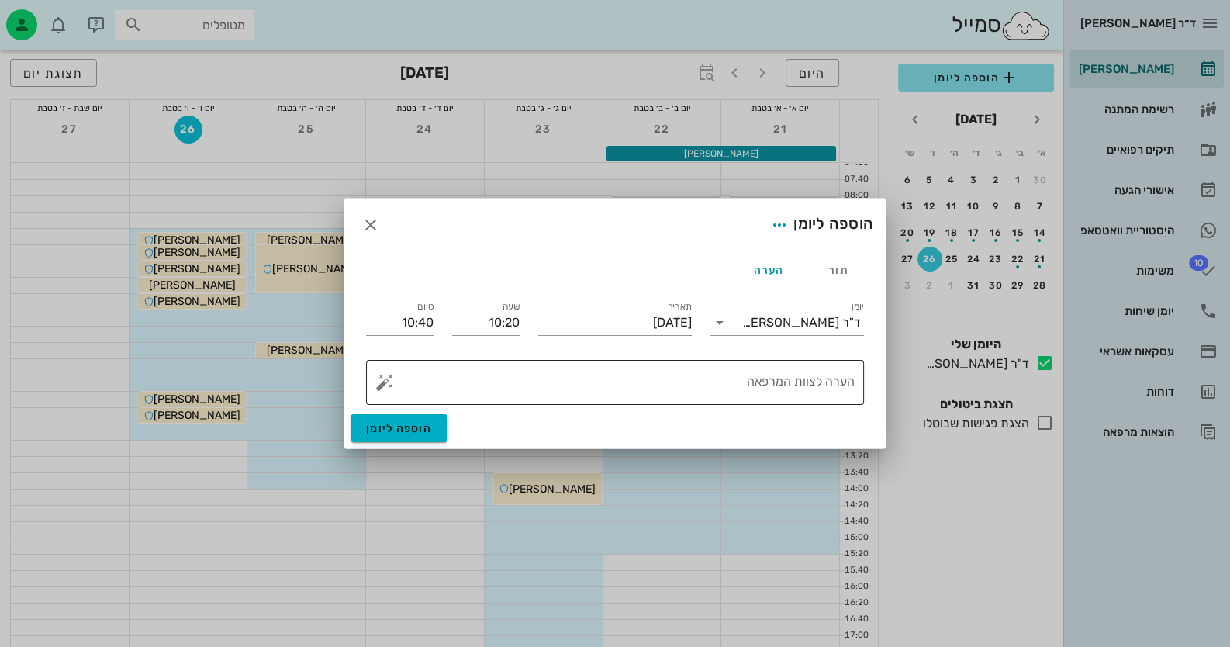
click at [774, 374] on textarea "הערה לצוות המרפאה" at bounding box center [621, 386] width 467 height 37
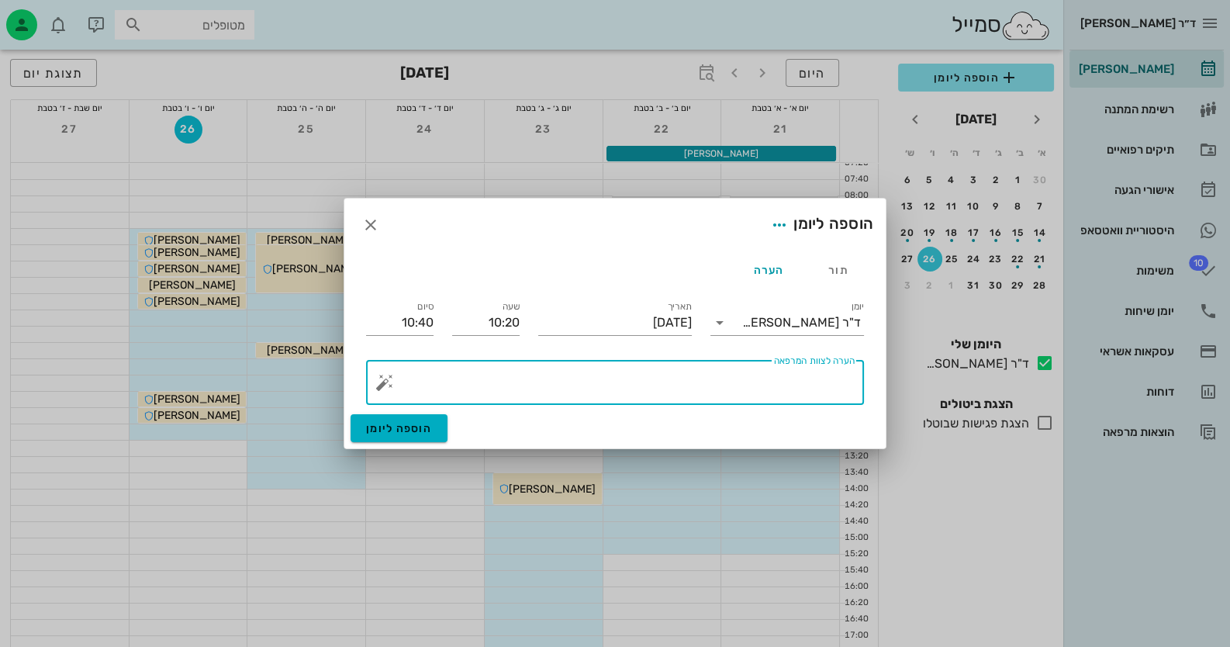
click at [385, 382] on button "button" at bounding box center [384, 382] width 19 height 19
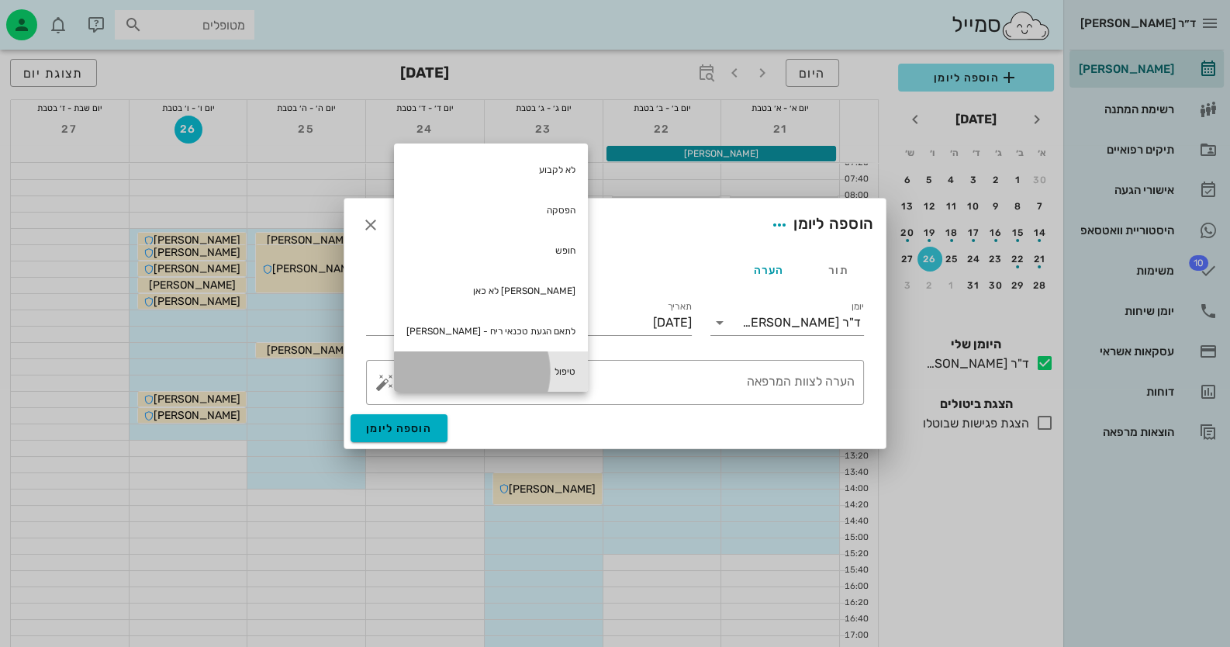
click at [510, 376] on div "טיפול" at bounding box center [491, 371] width 194 height 40
type textarea "טיפול"
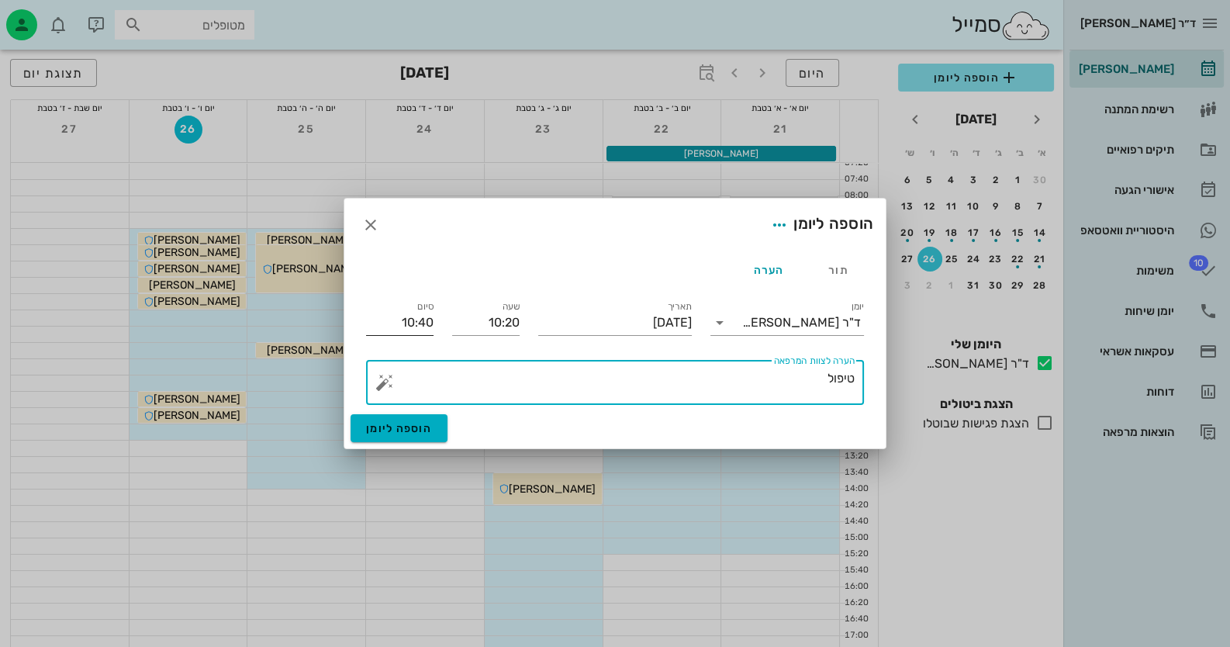
click at [410, 317] on input "10:40" at bounding box center [399, 322] width 67 height 25
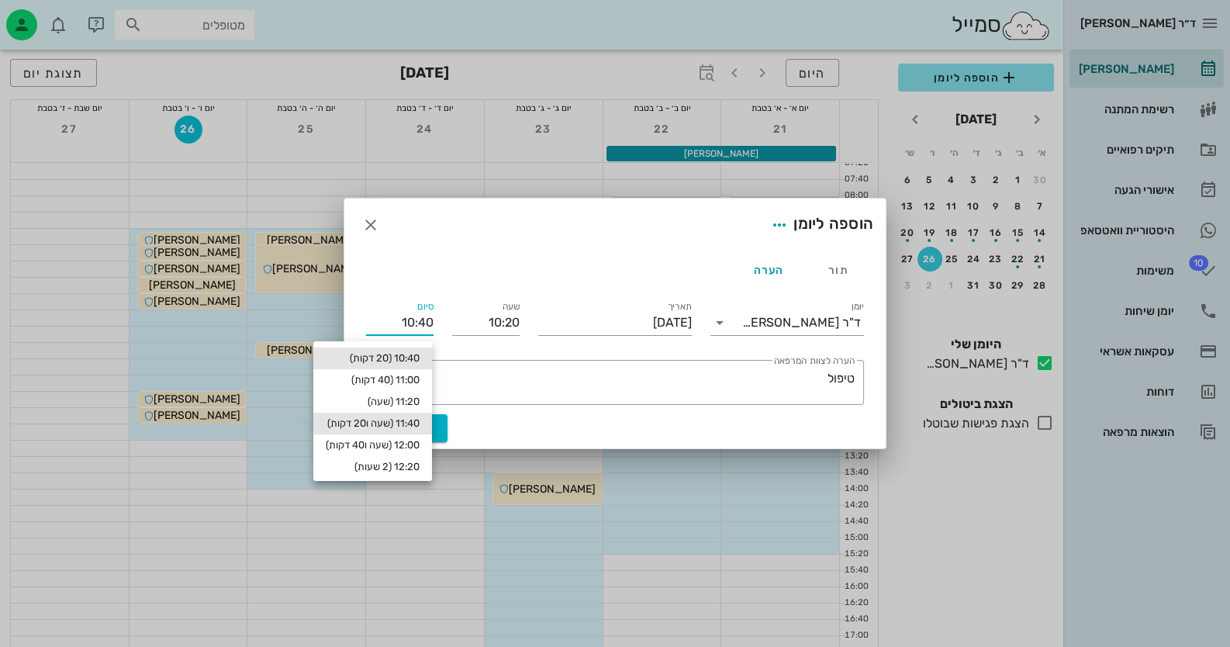
click at [399, 429] on div "11:40 (שעה ו20 דקות)" at bounding box center [373, 423] width 94 height 12
type input "11:40"
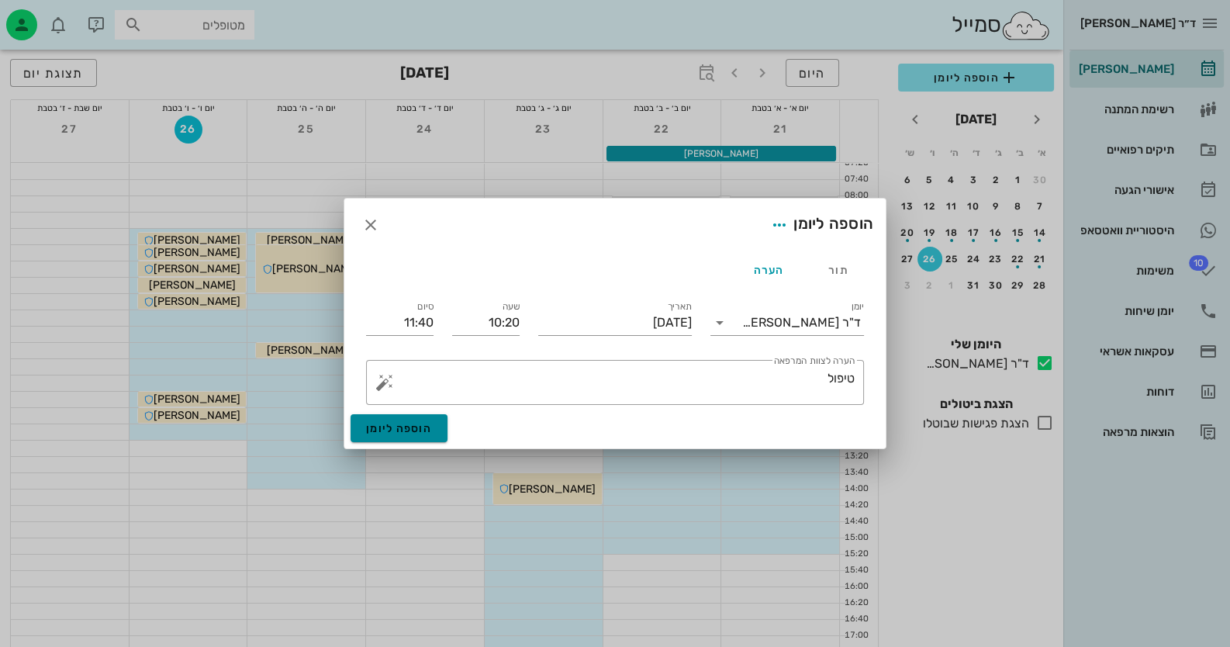
click at [402, 427] on span "הוספה ליומן" at bounding box center [399, 428] width 66 height 13
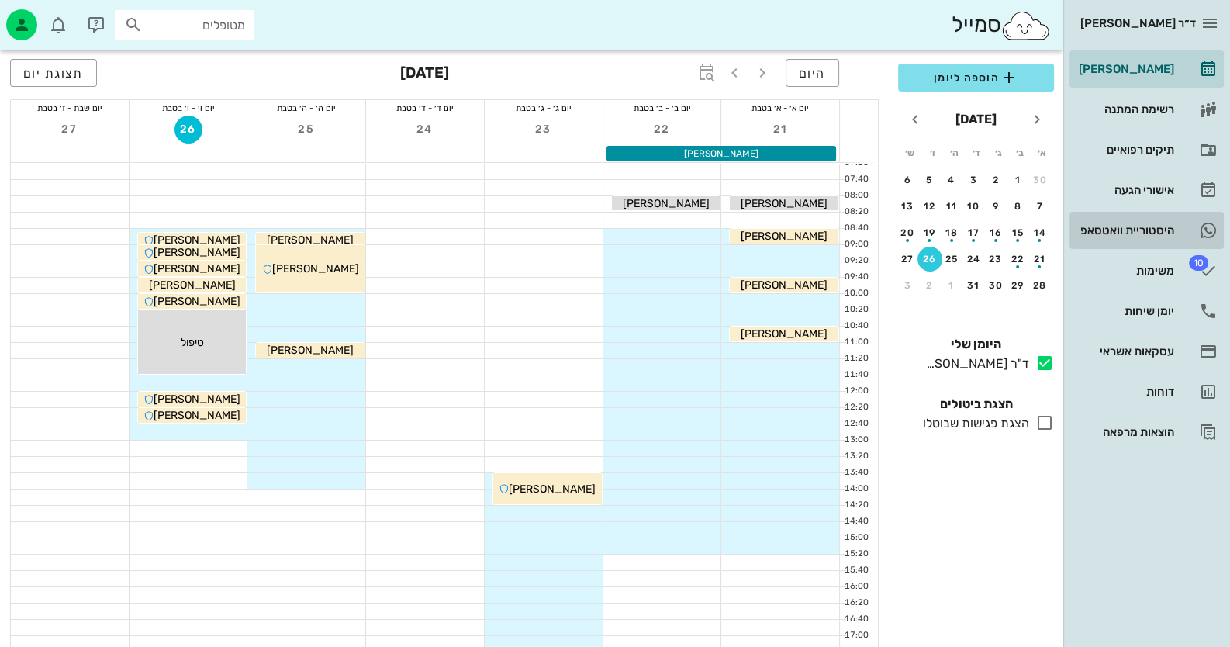
click at [796, 238] on div "היסטוריית וואטסאפ" at bounding box center [1124, 230] width 98 height 25
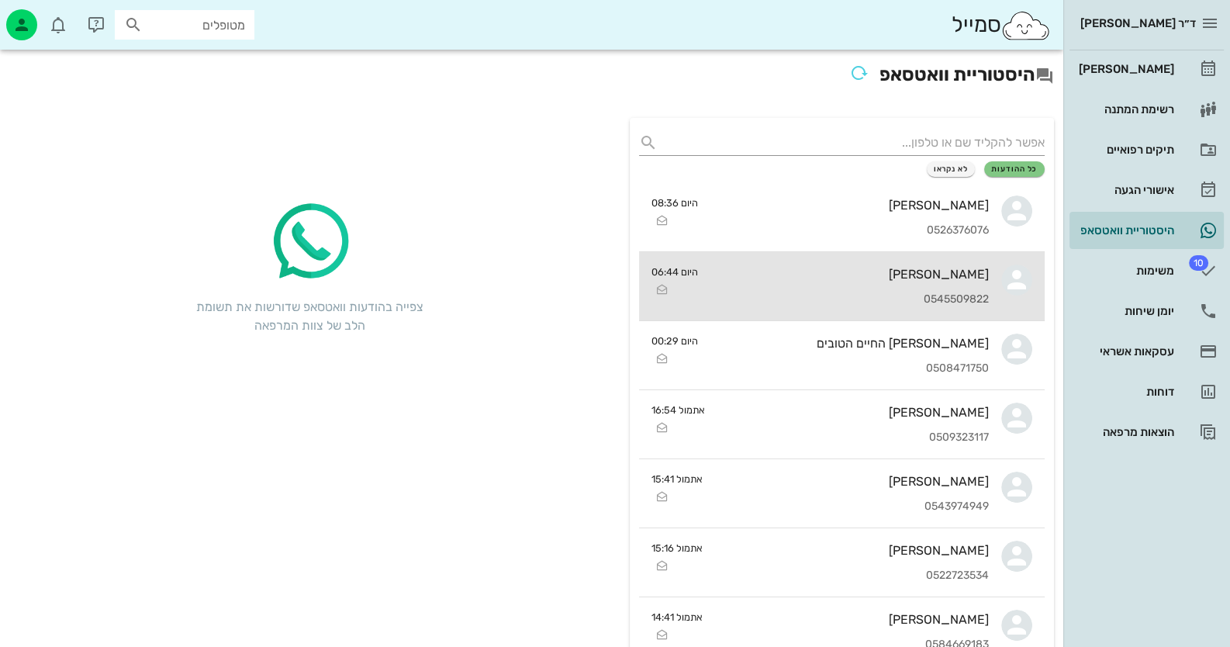
click at [796, 282] on div "[PERSON_NAME] 0545509822" at bounding box center [849, 286] width 278 height 68
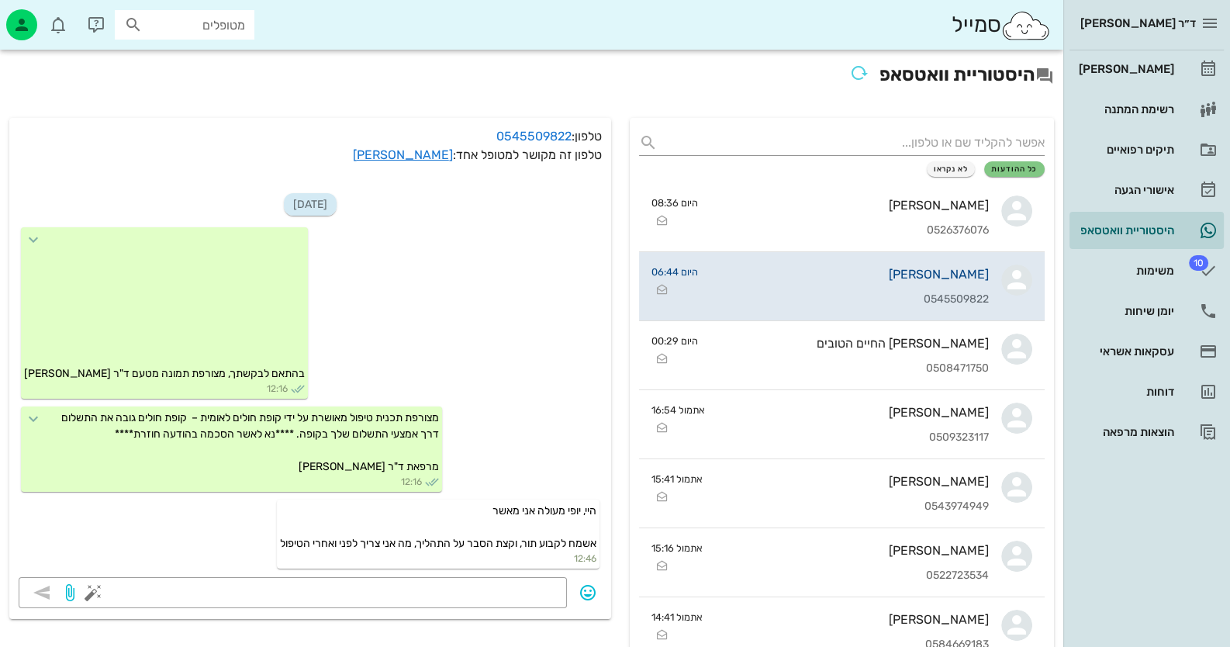
scroll to position [1152, 0]
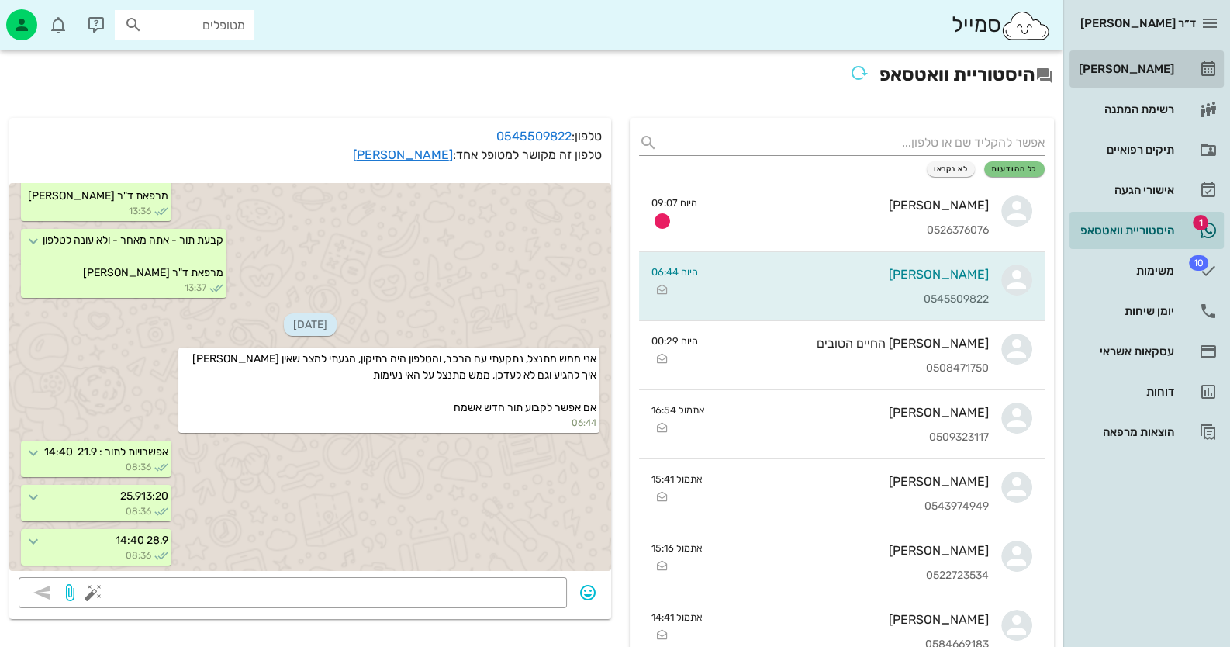
click at [796, 67] on div "[PERSON_NAME]" at bounding box center [1124, 69] width 98 height 12
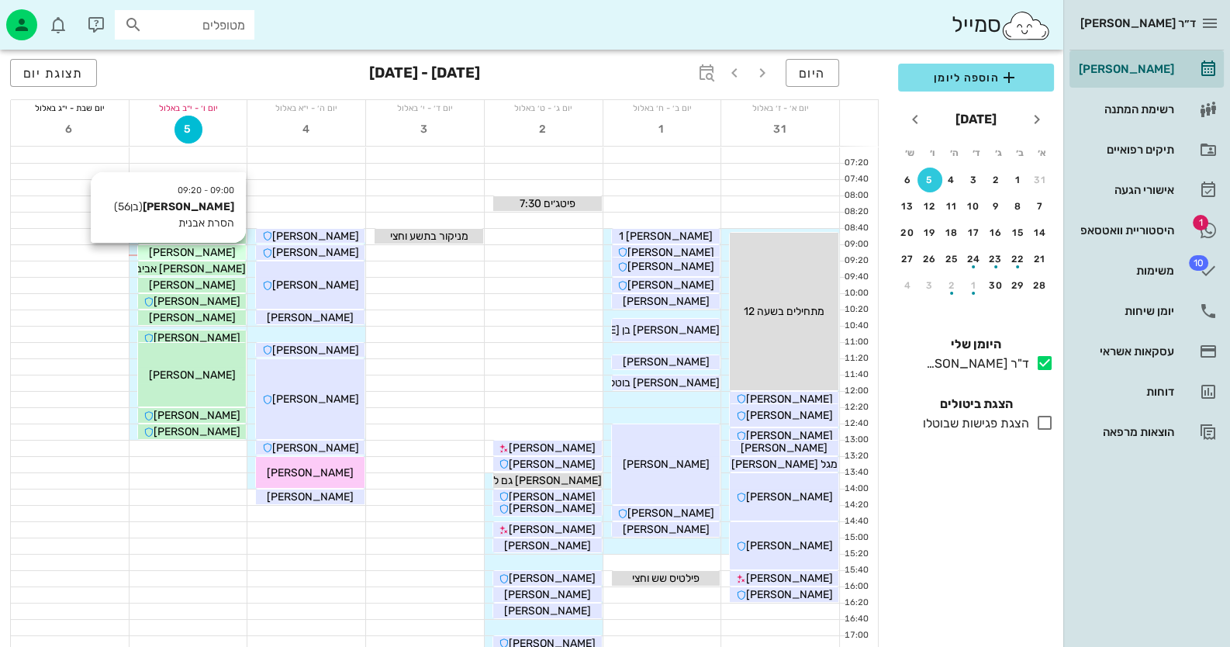
click at [212, 252] on span "[PERSON_NAME]" at bounding box center [192, 252] width 87 height 13
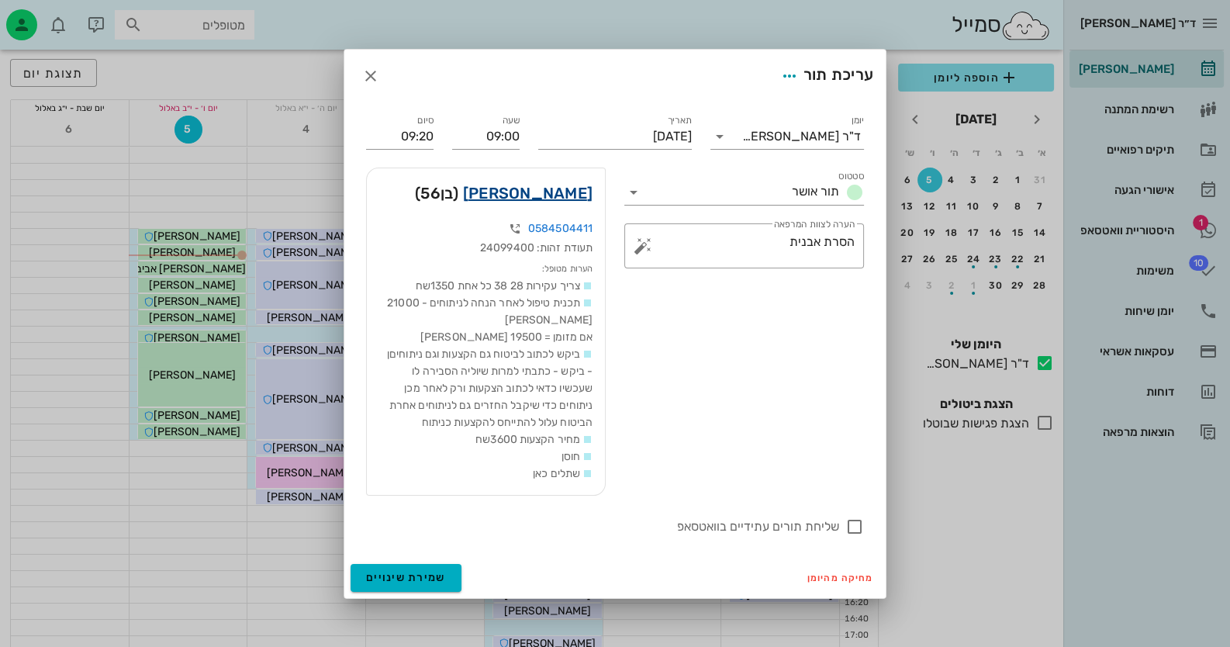
click at [555, 192] on link "יוסי יעקובי" at bounding box center [527, 193] width 129 height 25
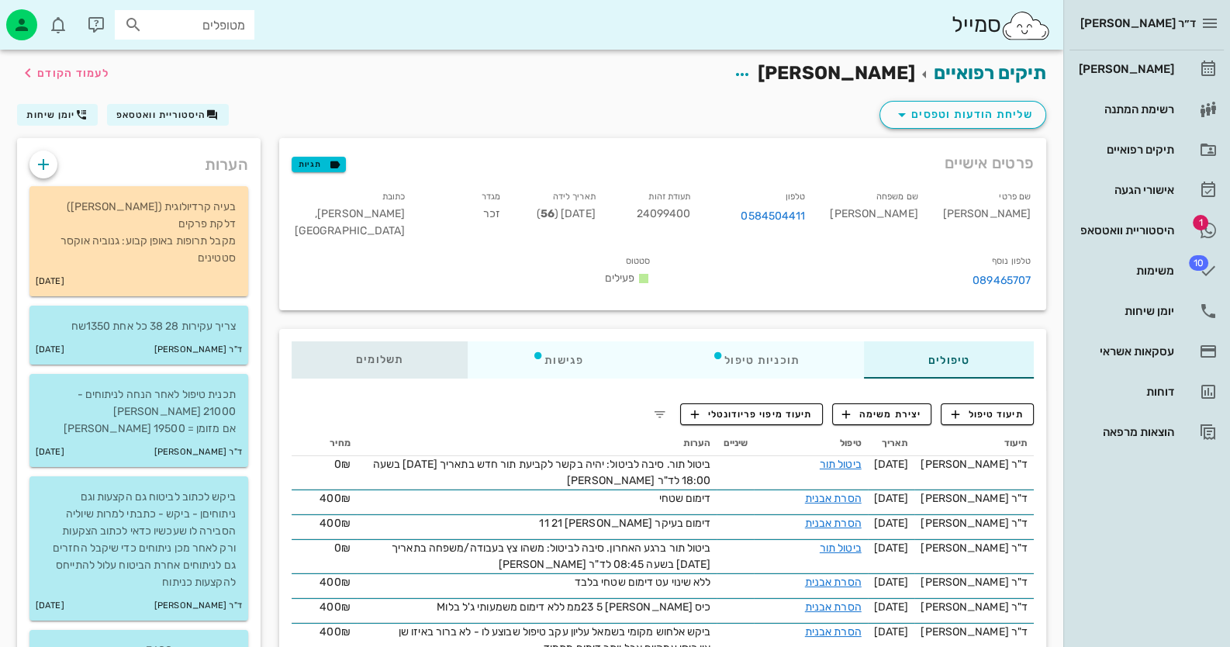
click at [415, 343] on div "תשלומים 0₪" at bounding box center [380, 359] width 176 height 37
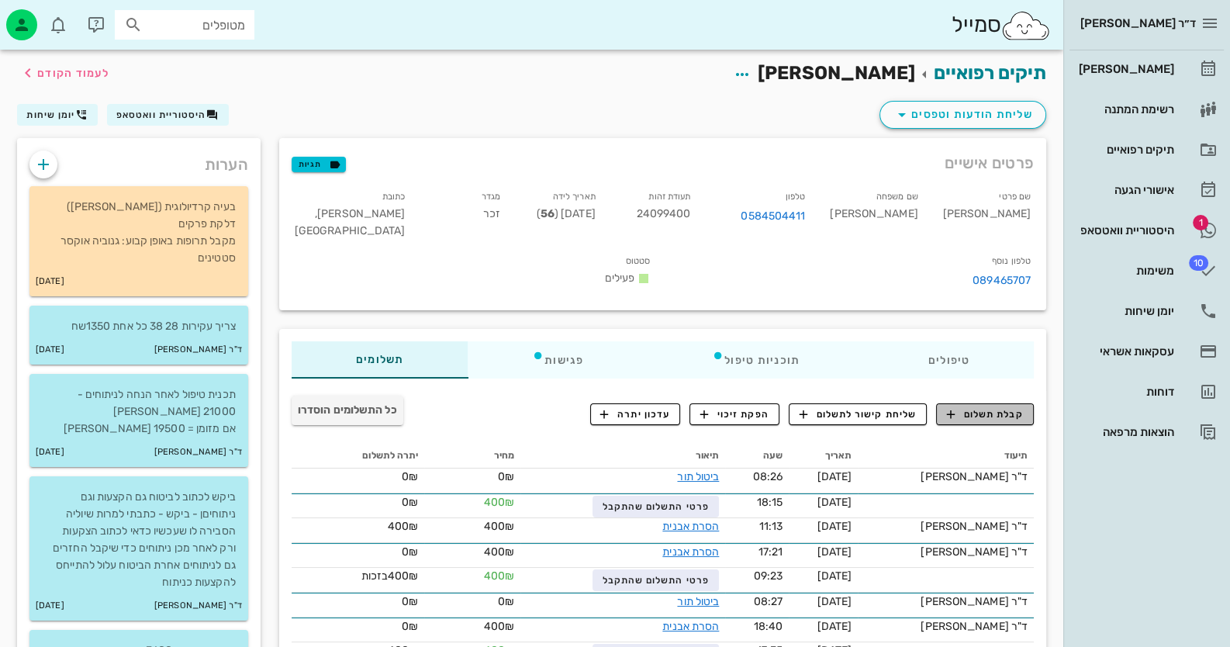
click at [796, 407] on span "קבלת תשלום" at bounding box center [985, 414] width 77 height 14
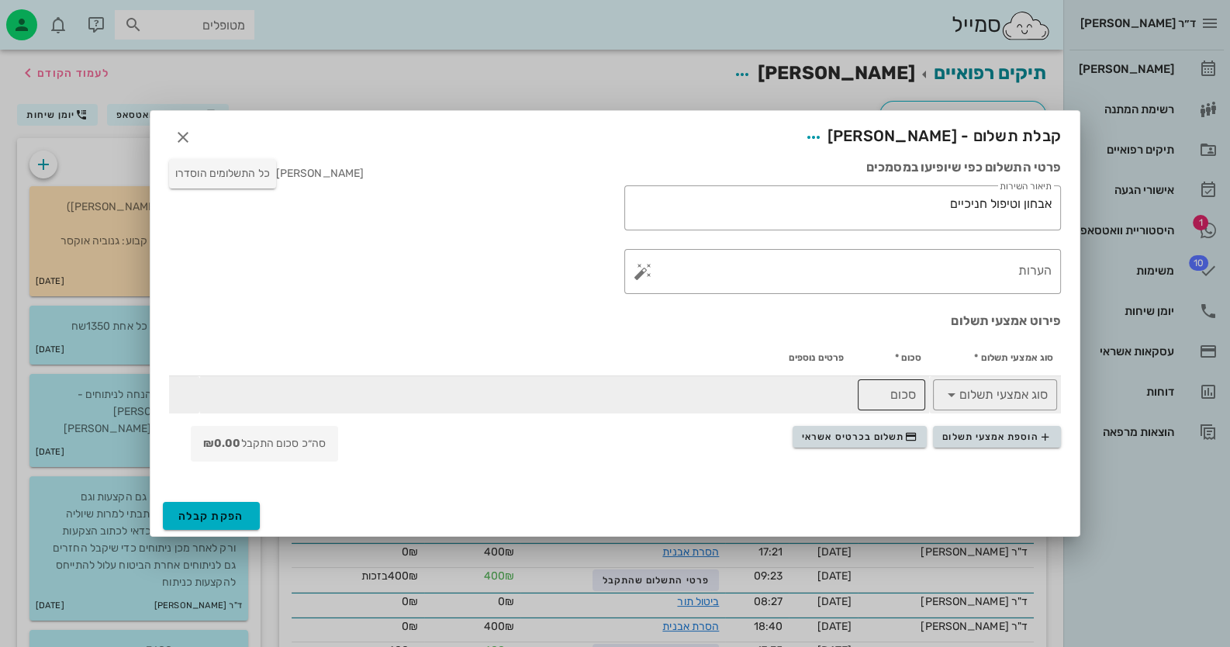
click at [796, 392] on input "סכום" at bounding box center [891, 394] width 49 height 25
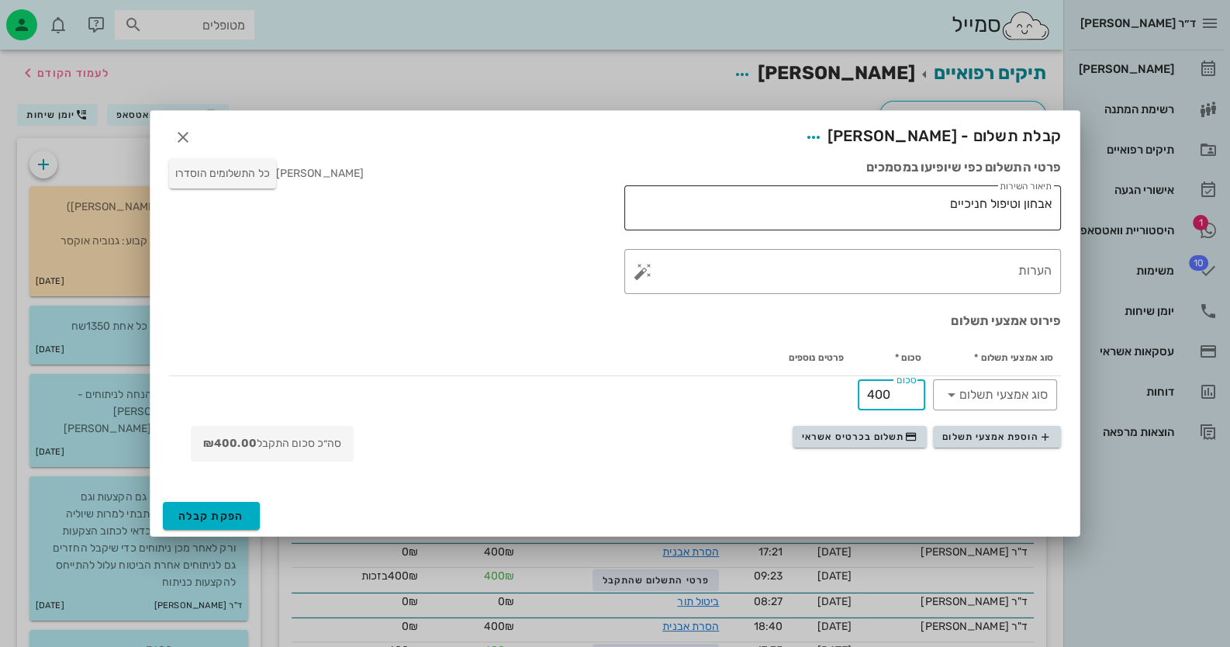
type input "400"
click at [796, 210] on textarea "אבחון וטיפול חניכיים" at bounding box center [839, 211] width 424 height 37
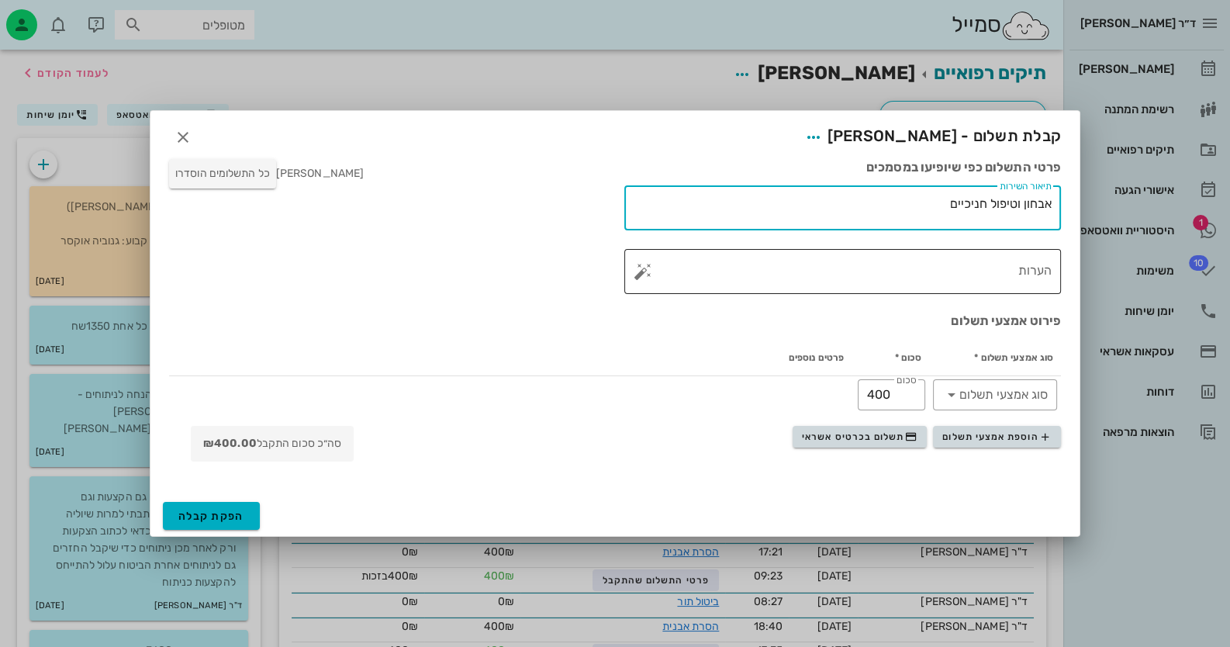
click at [643, 269] on button "button" at bounding box center [642, 271] width 19 height 19
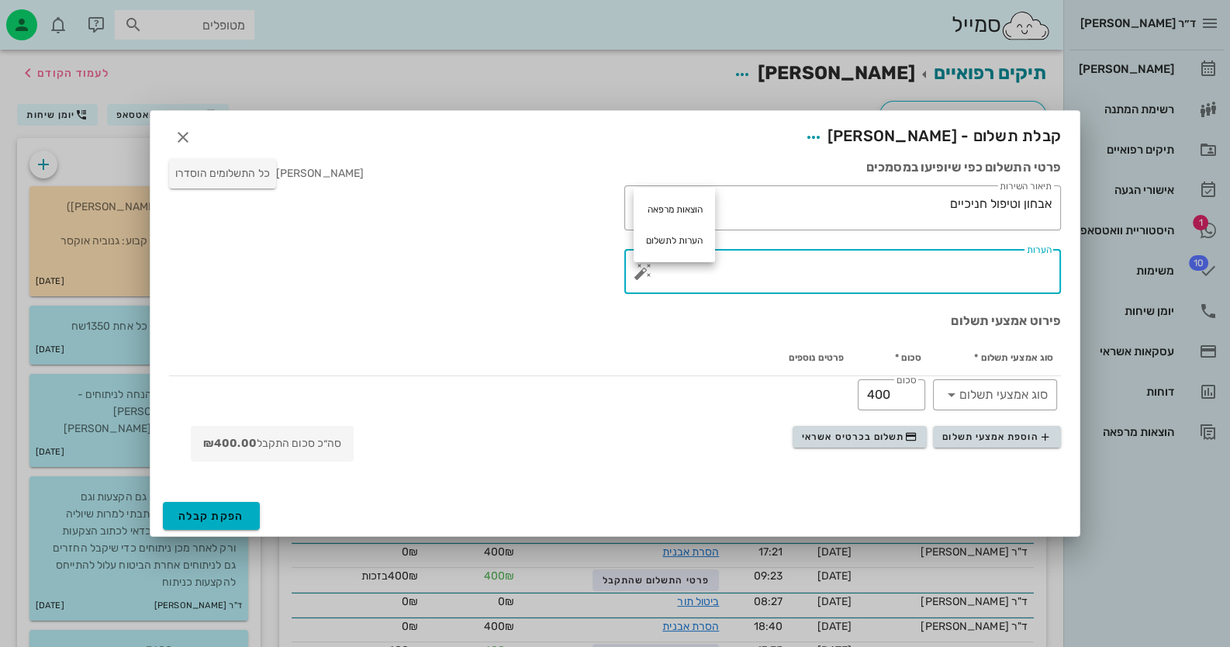
click at [796, 266] on textarea "הערות" at bounding box center [849, 275] width 406 height 37
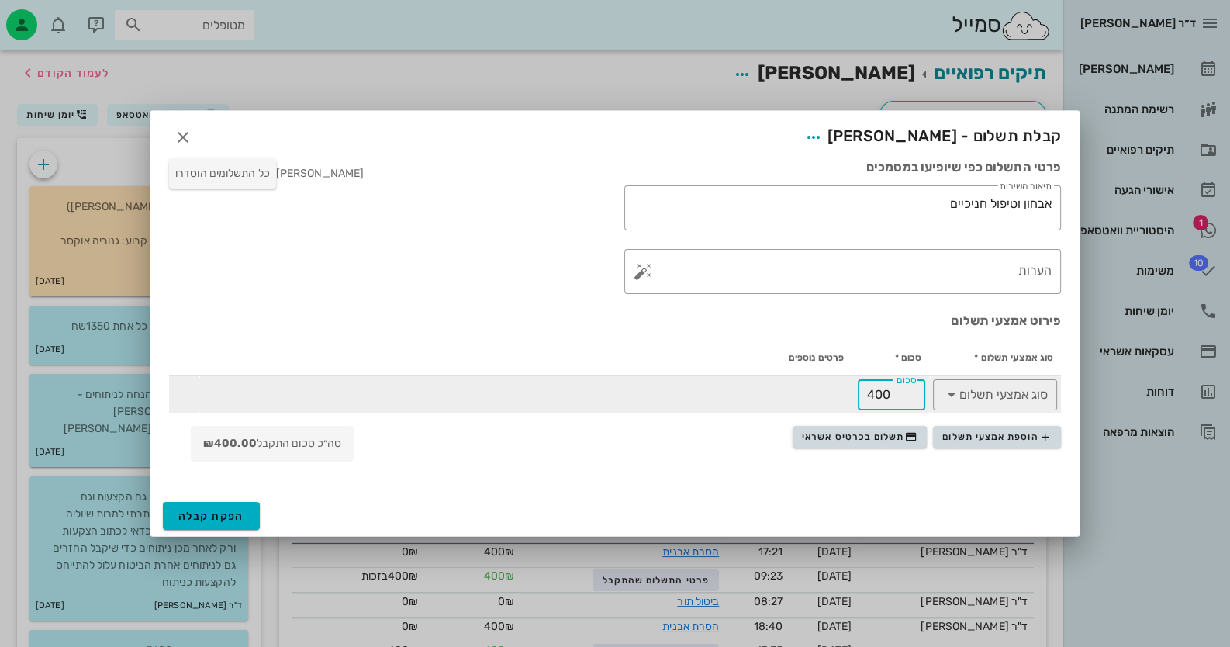
drag, startPoint x: 892, startPoint y: 395, endPoint x: 865, endPoint y: 395, distance: 27.9
click at [796, 395] on div "​ סכום 400" at bounding box center [891, 394] width 67 height 31
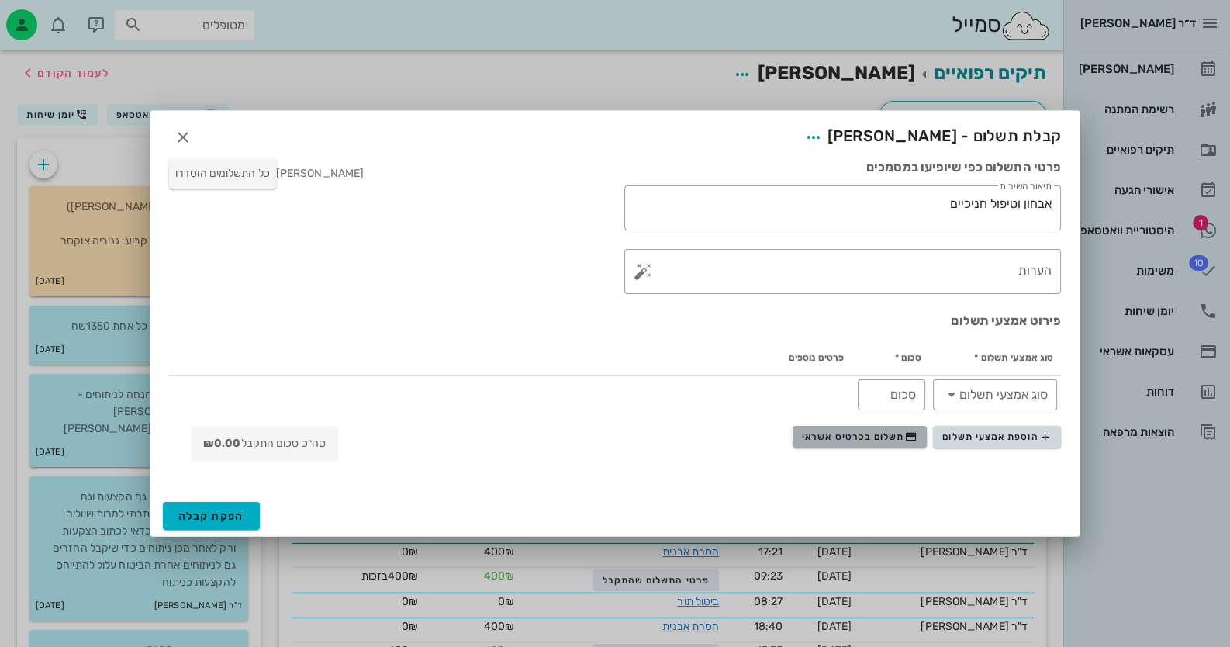
click at [796, 426] on button "תשלום בכרטיס אשראי" at bounding box center [859, 437] width 134 height 22
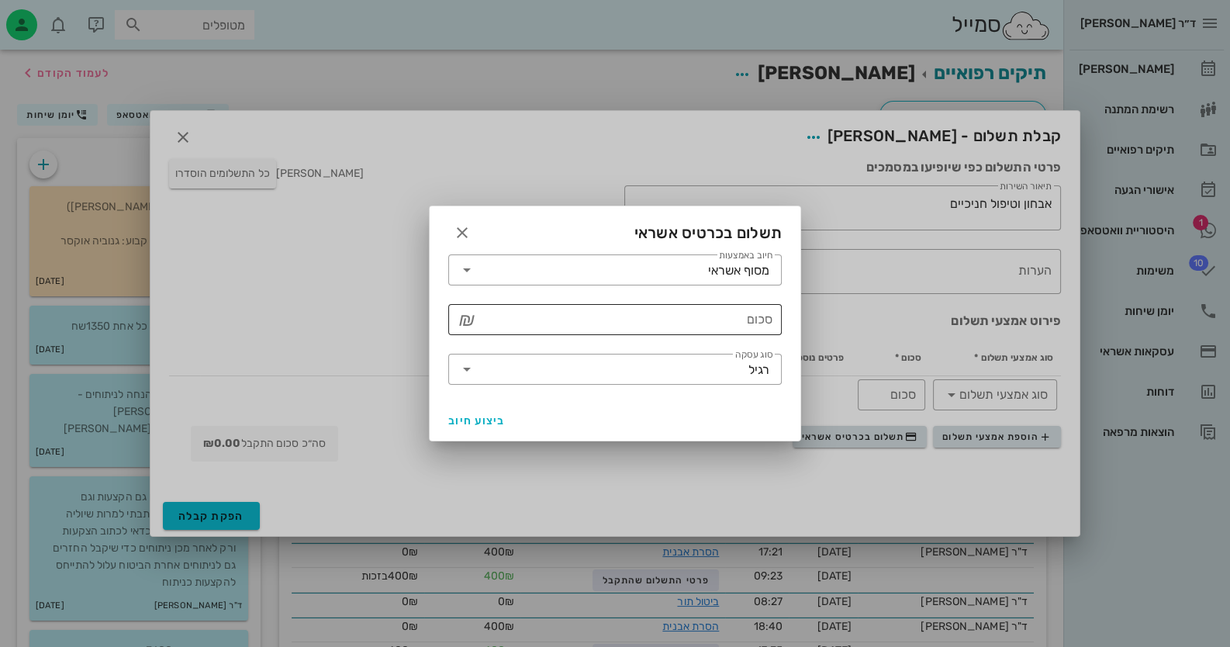
click at [763, 325] on input "סכום" at bounding box center [625, 319] width 293 height 25
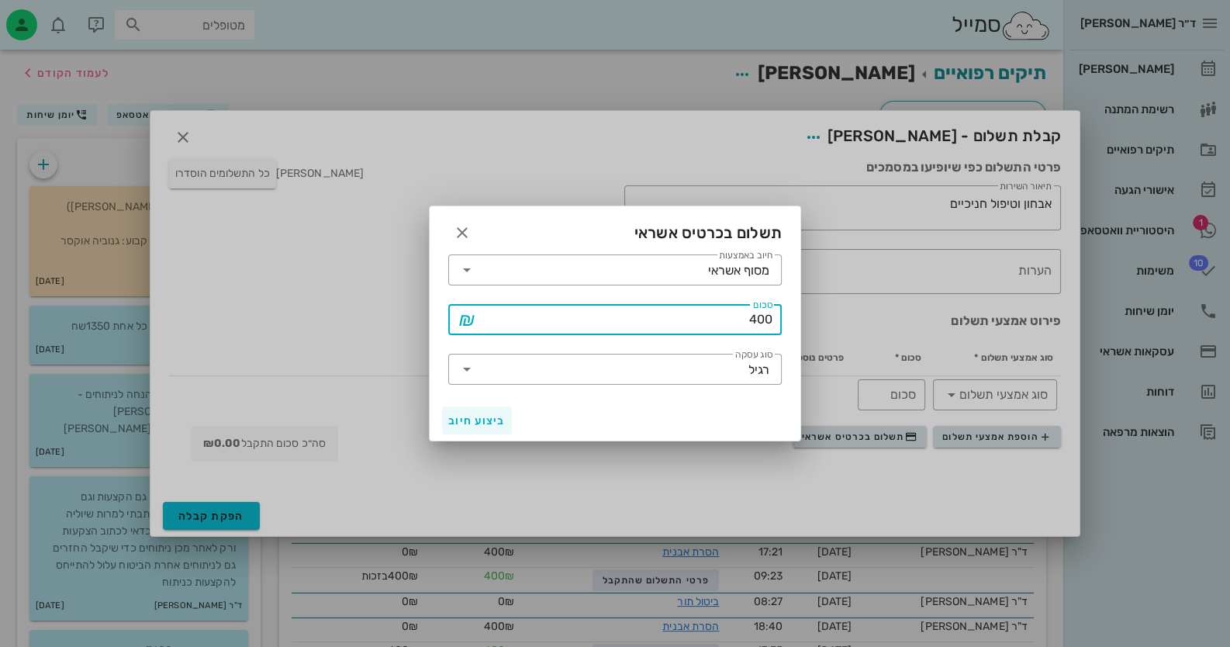
type input "400"
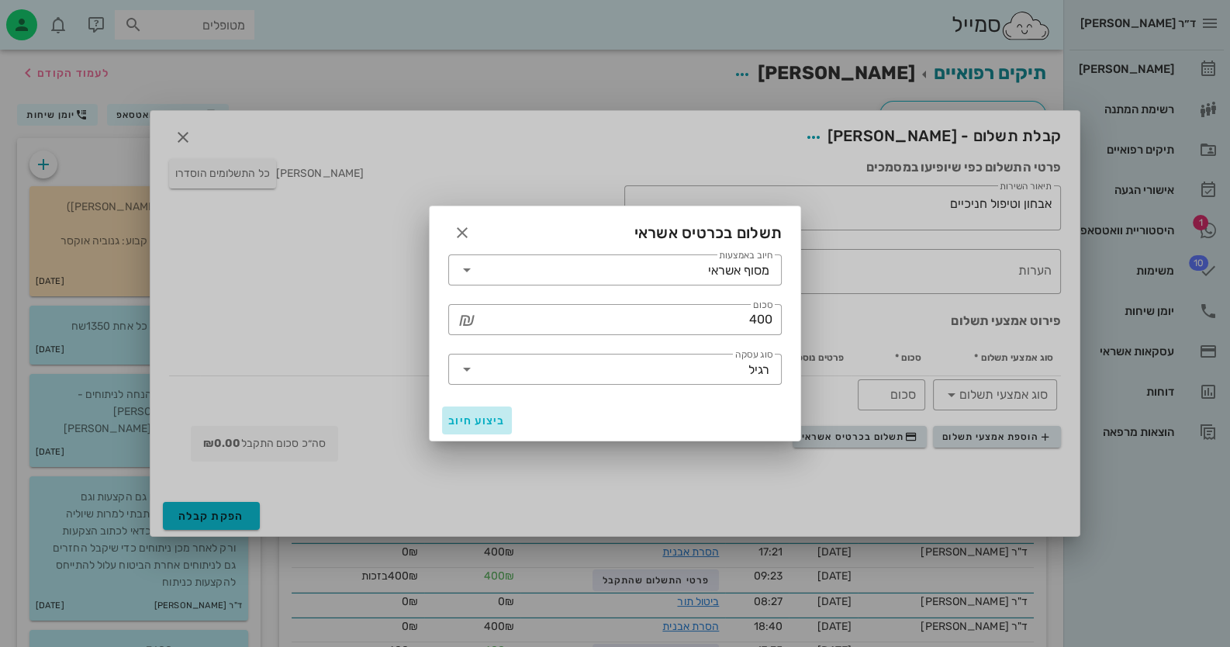
click at [485, 426] on button "ביצוע חיוב" at bounding box center [477, 420] width 70 height 28
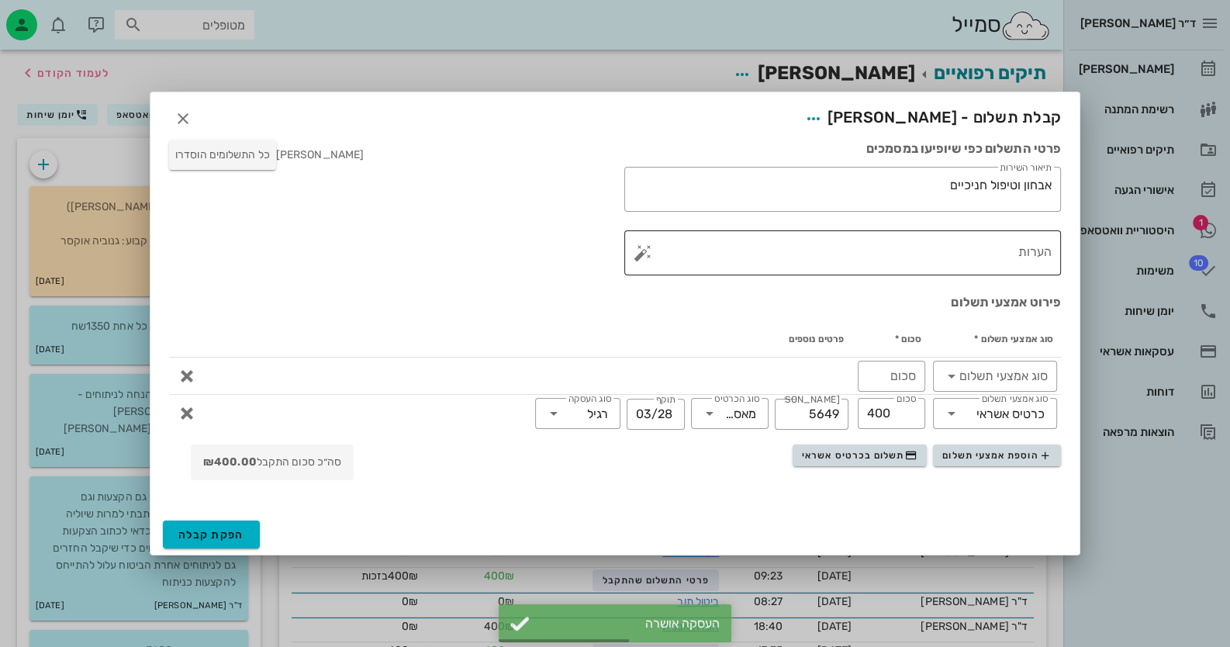
click at [639, 255] on button "button" at bounding box center [642, 252] width 19 height 19
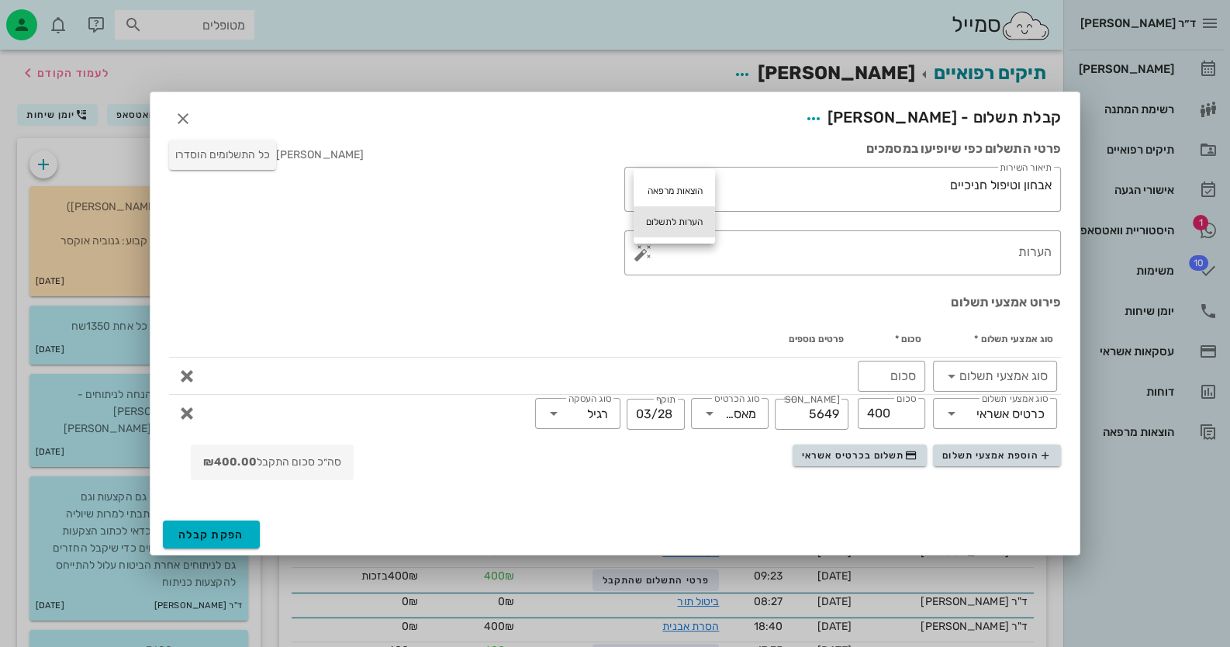
click at [671, 217] on div "הערות לתשלום" at bounding box center [673, 221] width 81 height 31
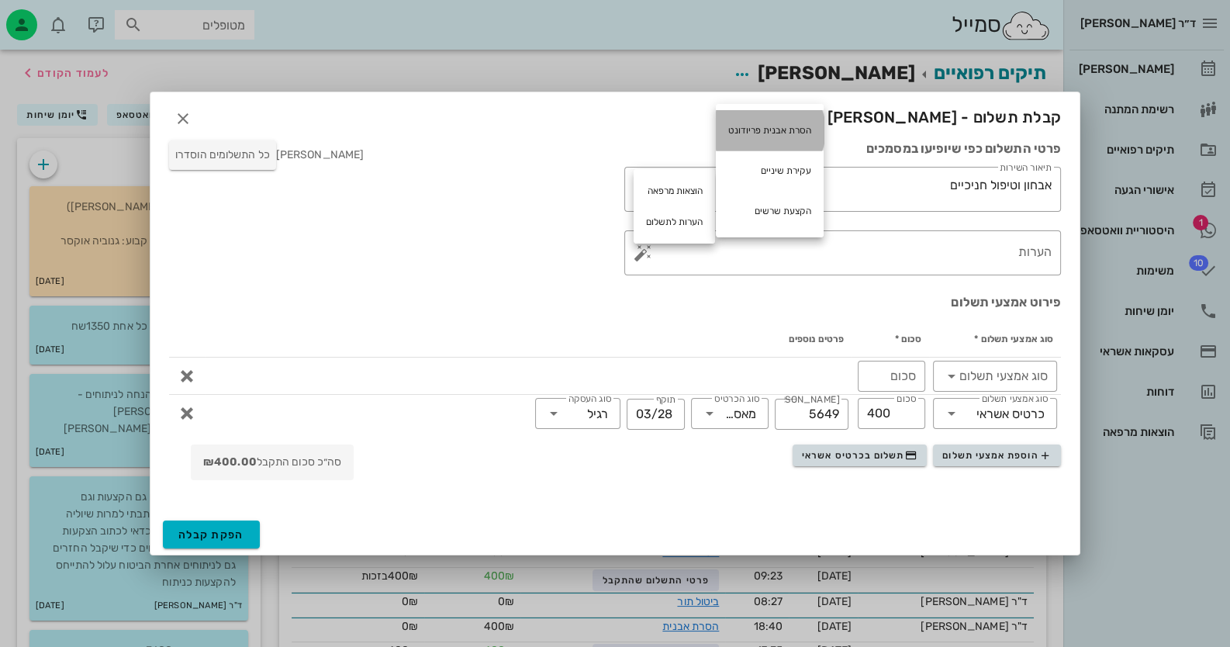
click at [793, 126] on div "הסרת אבנית פריודונט" at bounding box center [770, 130] width 108 height 40
type textarea "הסרת אבנית פריודונט"
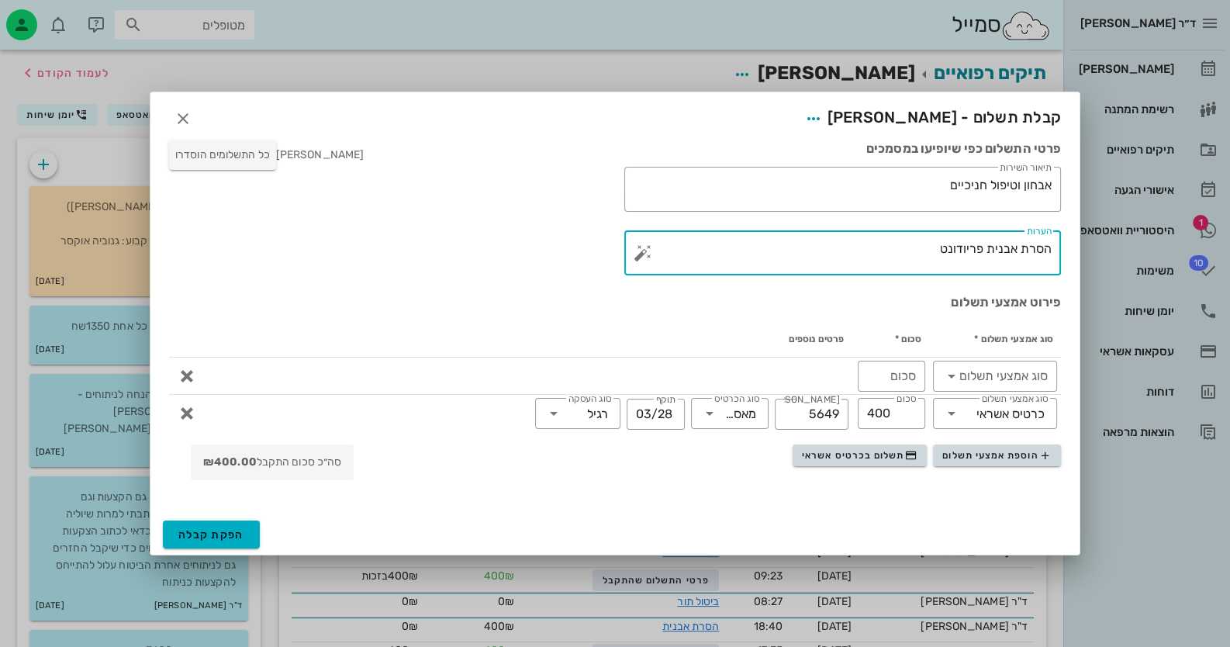
drag, startPoint x: 896, startPoint y: 247, endPoint x: 1092, endPoint y: 236, distance: 195.7
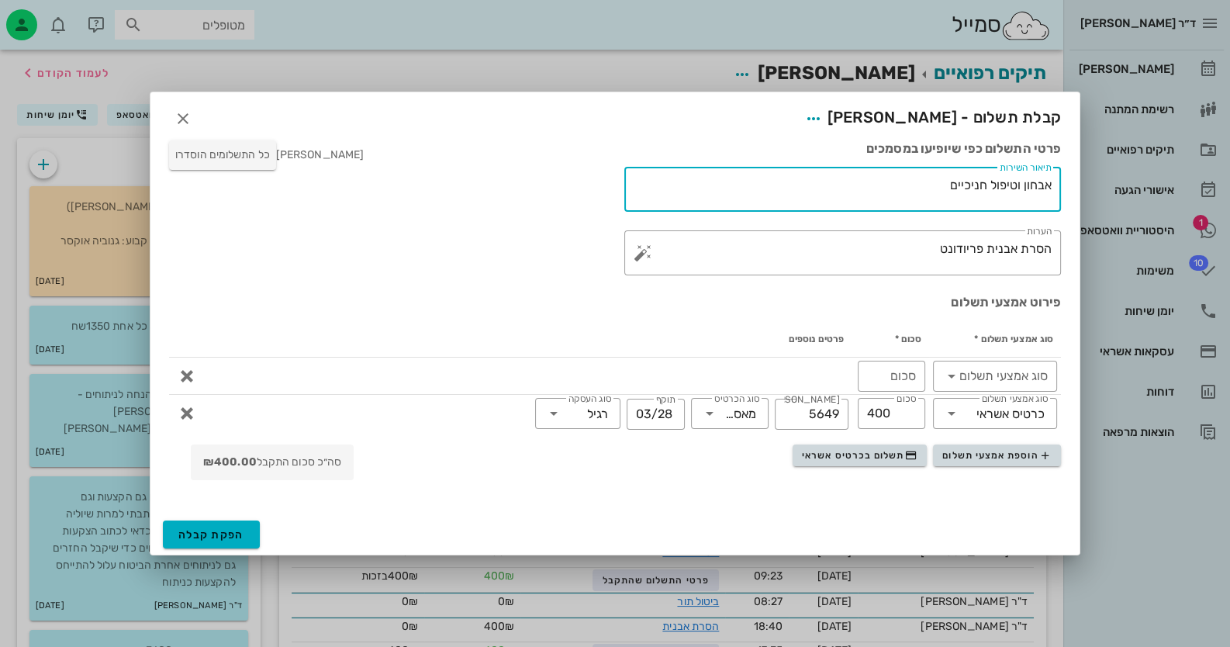
drag, startPoint x: 930, startPoint y: 177, endPoint x: 1097, endPoint y: 181, distance: 166.8
paste textarea "סרת אבנית פריודונט"
type textarea "הסרת אבנית פריודונט"
click at [205, 520] on button "הפקת קבלה" at bounding box center [211, 534] width 97 height 28
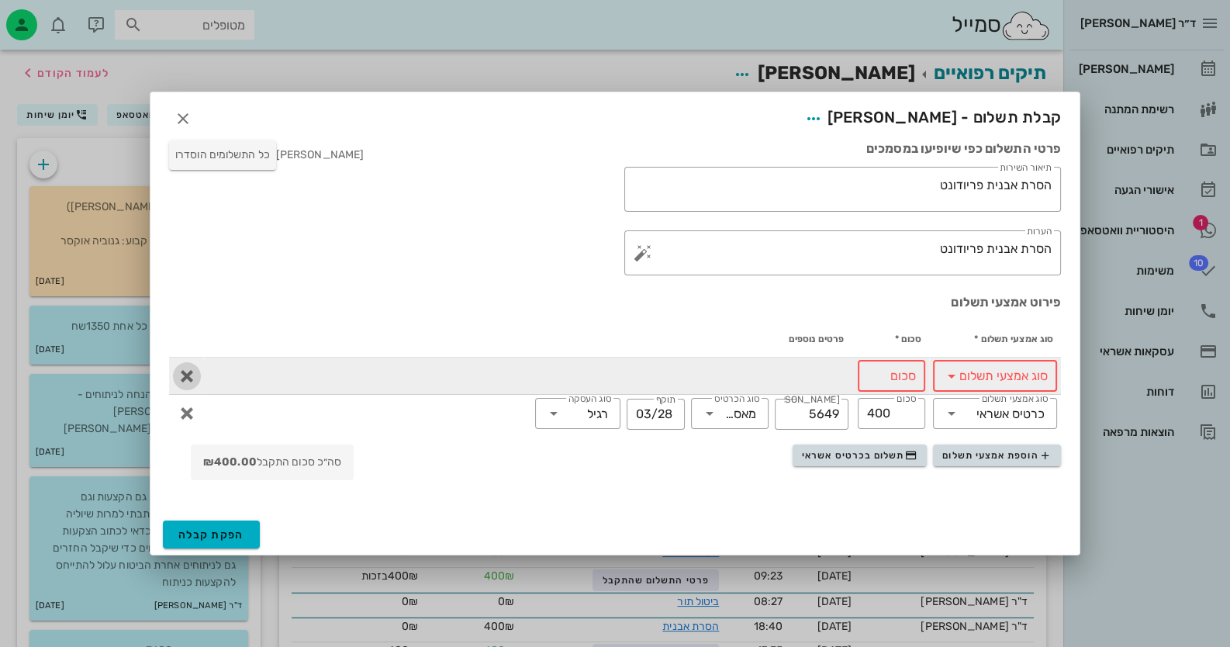
click at [178, 375] on icon "button" at bounding box center [187, 376] width 19 height 19
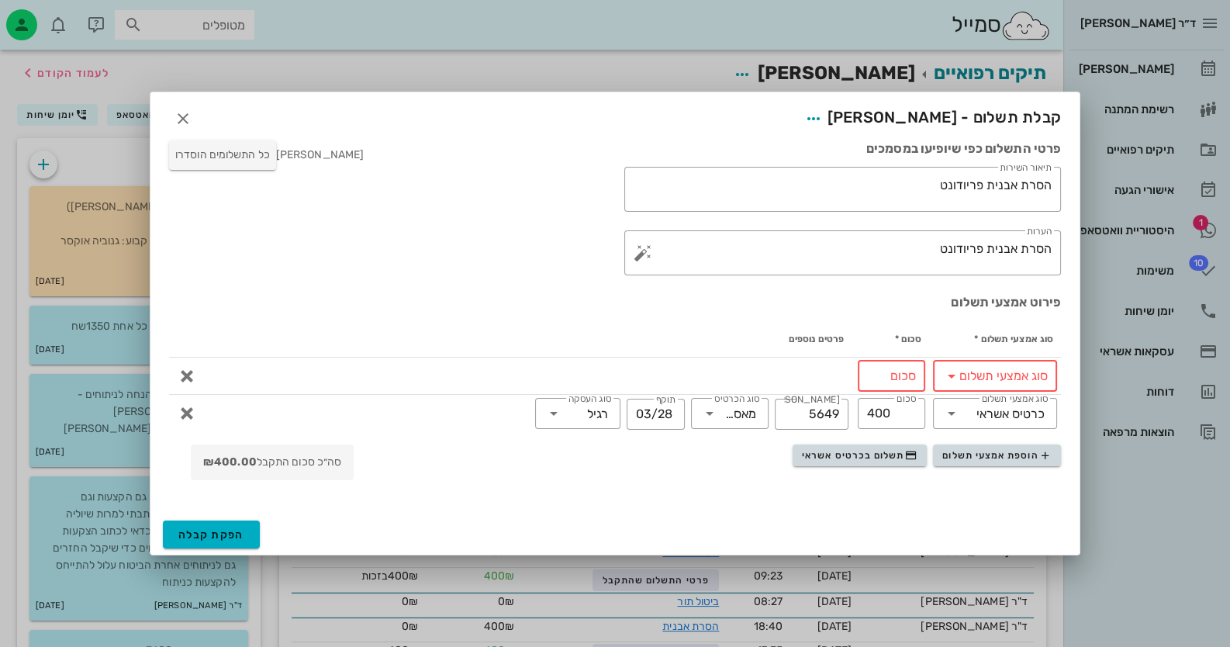
type input "400"
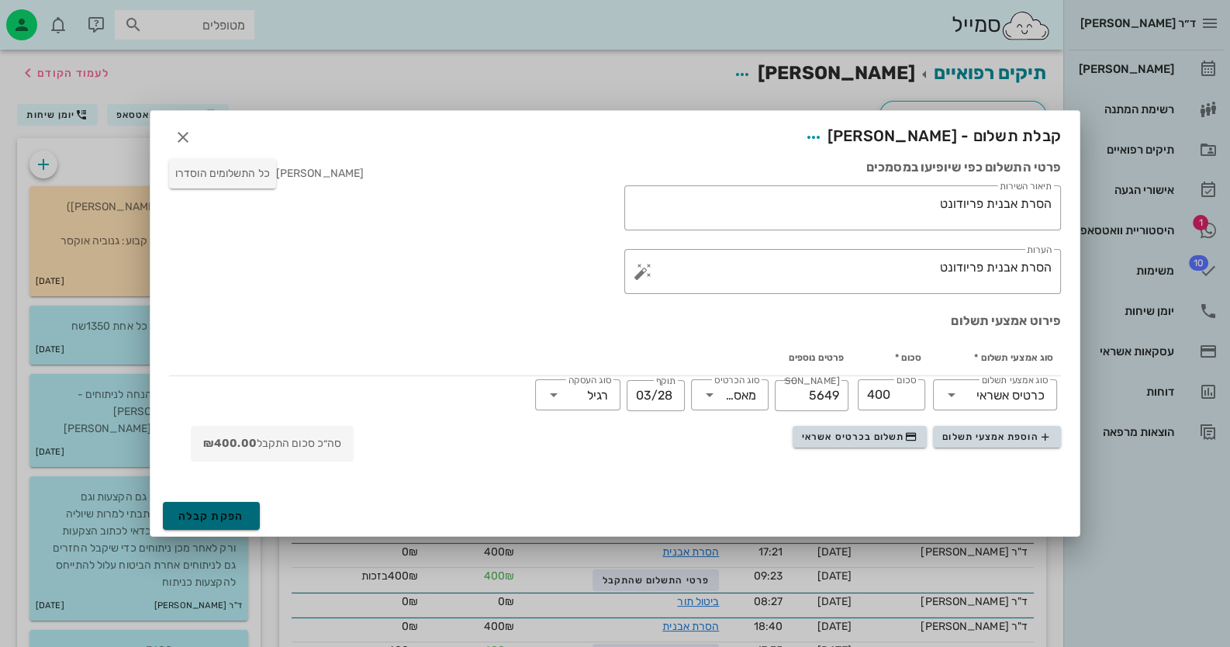
click at [237, 513] on span "הפקת קבלה" at bounding box center [211, 515] width 66 height 13
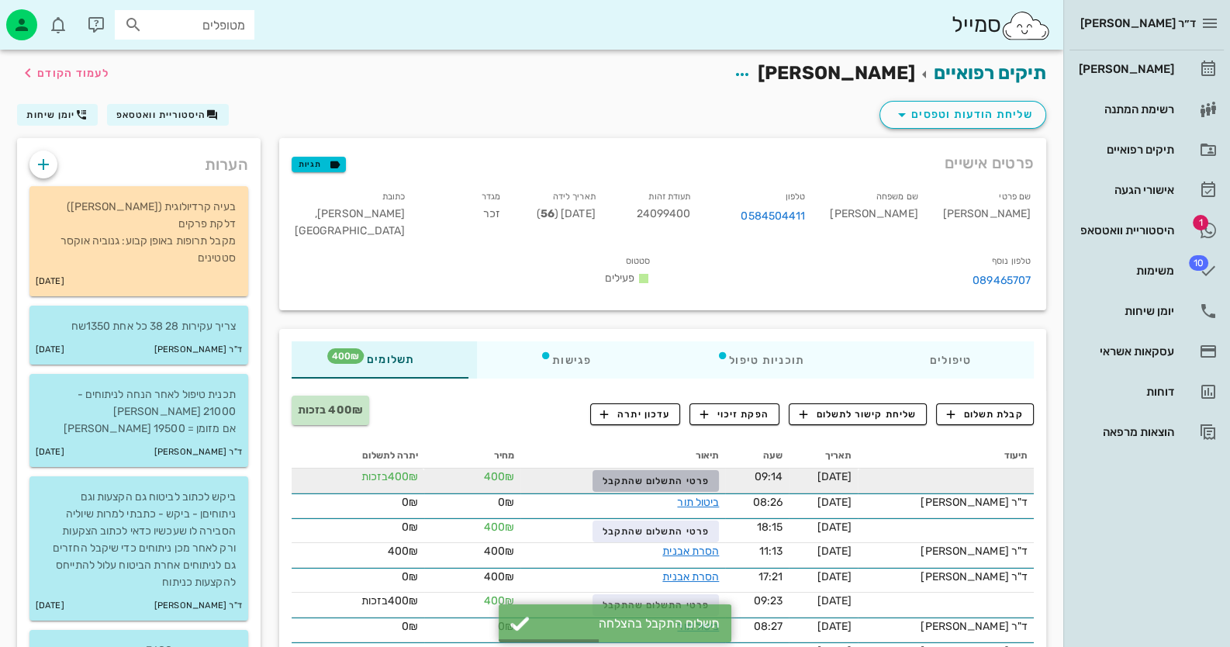
click at [652, 475] on span "פרטי התשלום שהתקבל" at bounding box center [655, 480] width 107 height 11
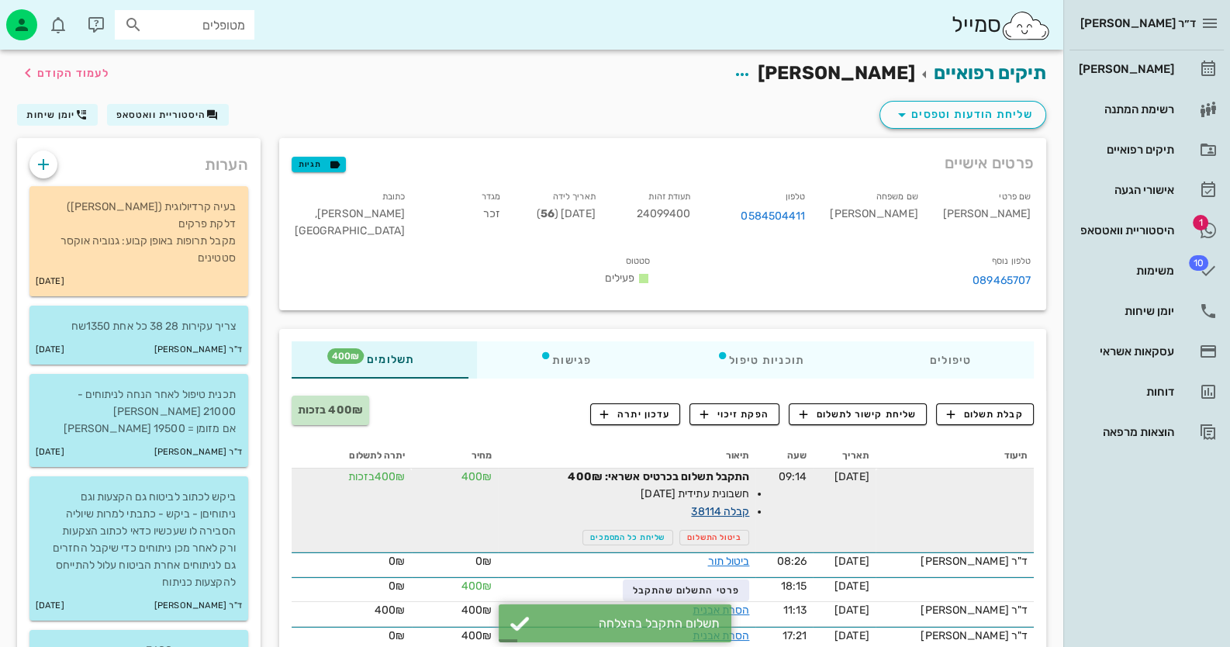
click at [734, 505] on link "קבלה 38114" at bounding box center [720, 511] width 58 height 13
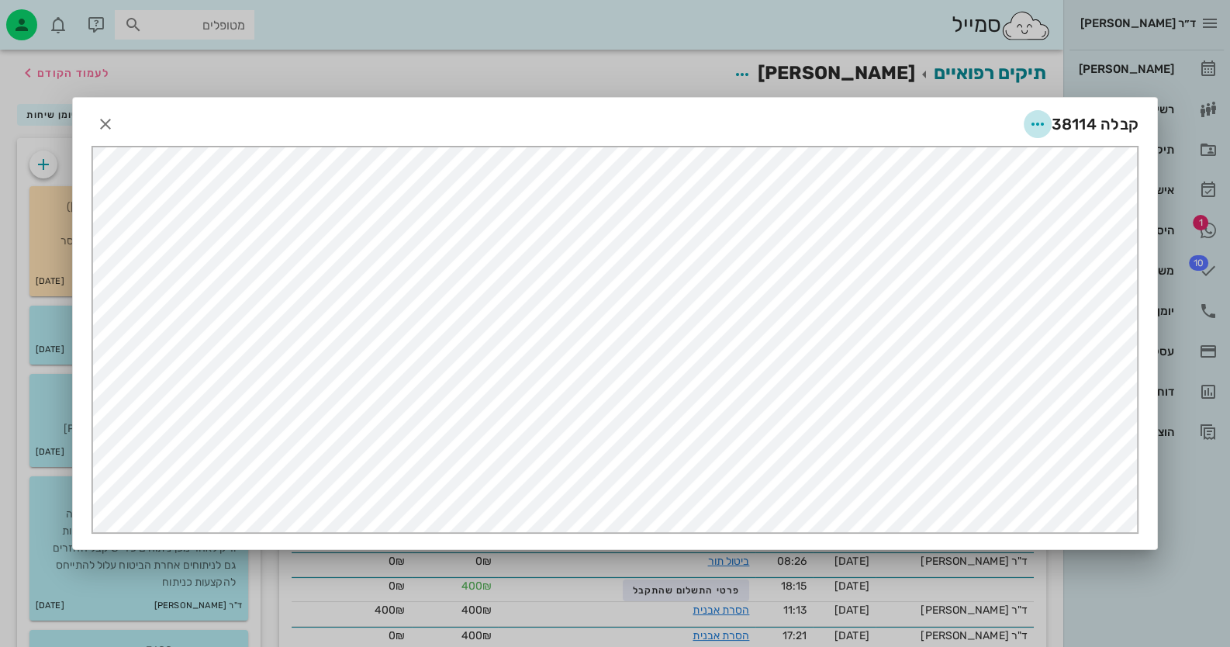
click at [796, 119] on icon "button" at bounding box center [1037, 124] width 19 height 19
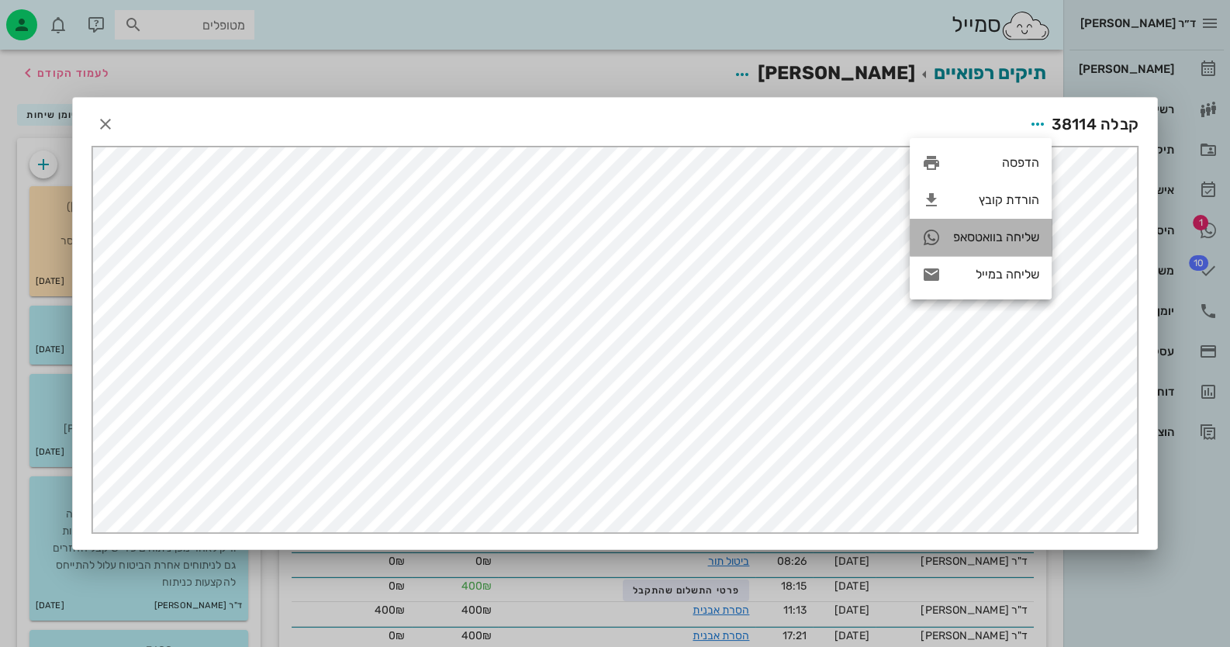
click at [796, 221] on div "שליחה בוואטסאפ" at bounding box center [980, 237] width 142 height 37
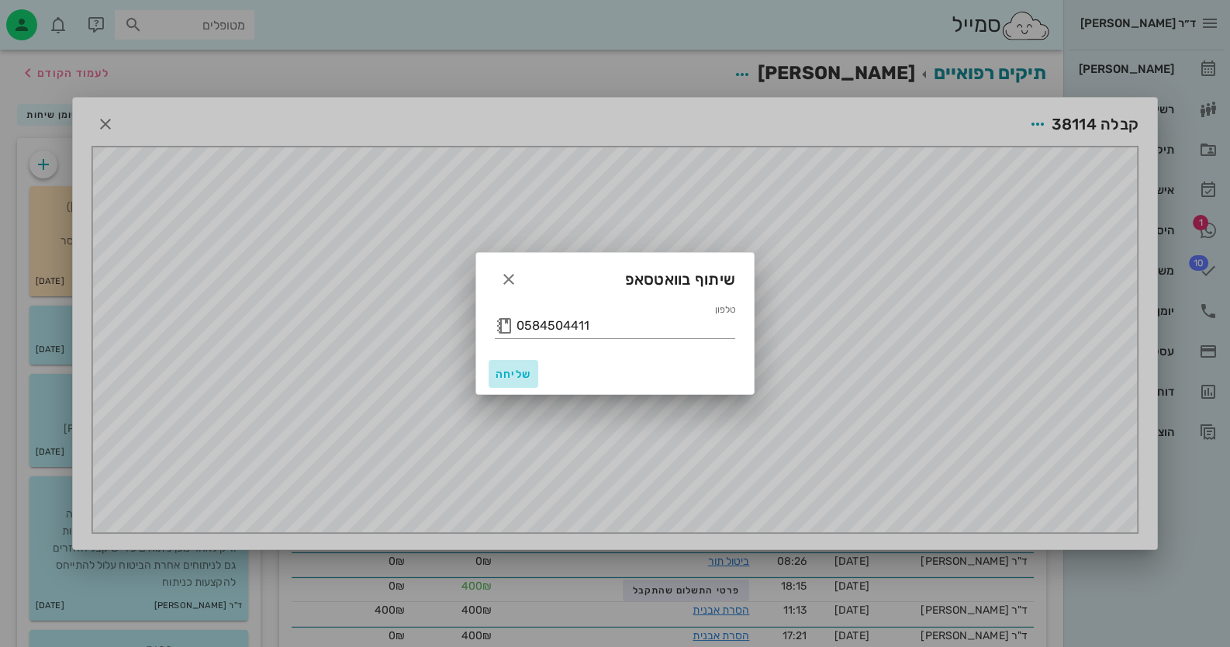
click at [516, 374] on span "שליחה" at bounding box center [513, 374] width 37 height 13
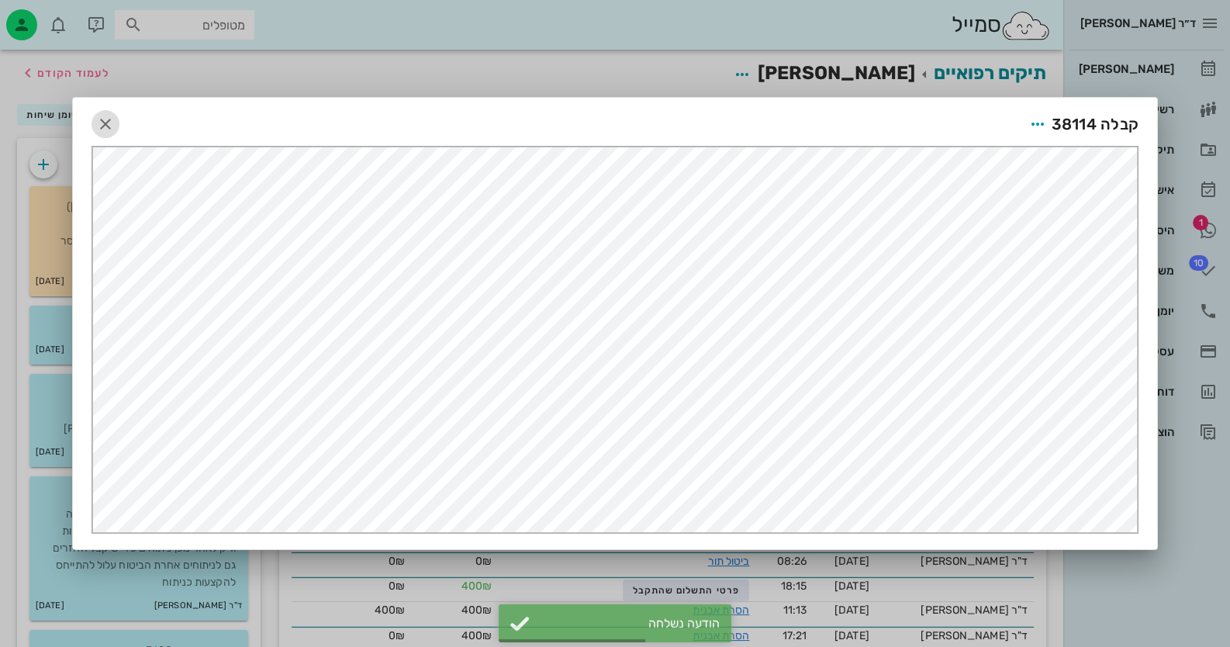
click at [98, 126] on icon "button" at bounding box center [105, 124] width 19 height 19
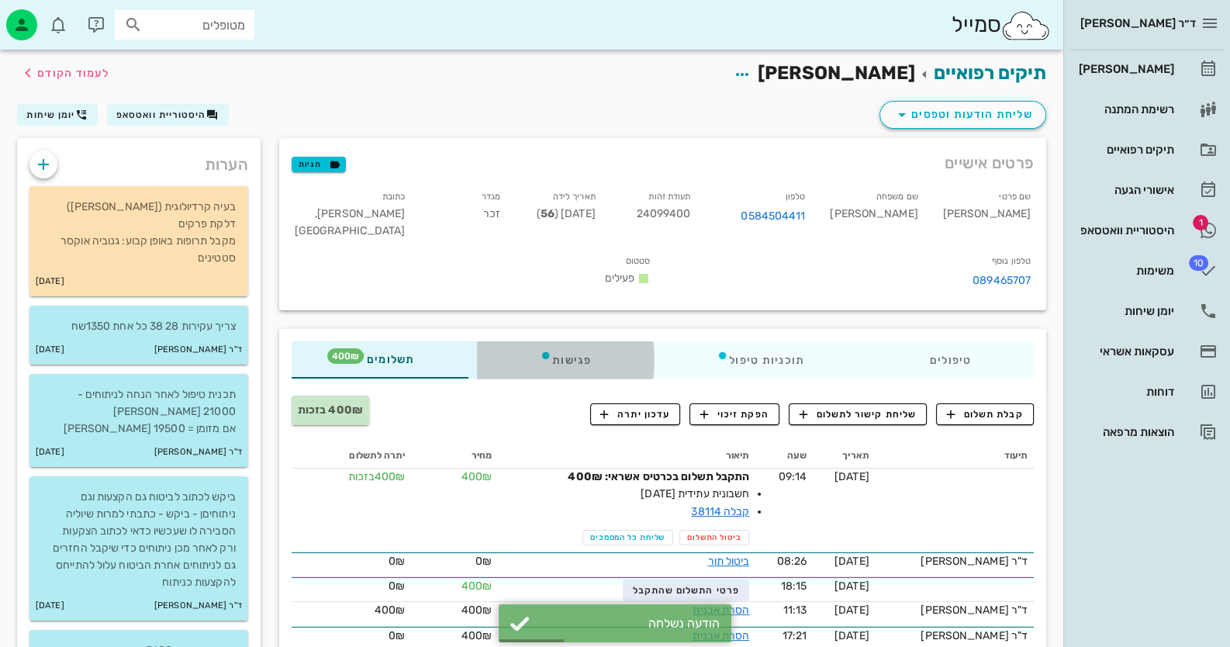
click at [599, 352] on div "פגישות" at bounding box center [565, 359] width 177 height 37
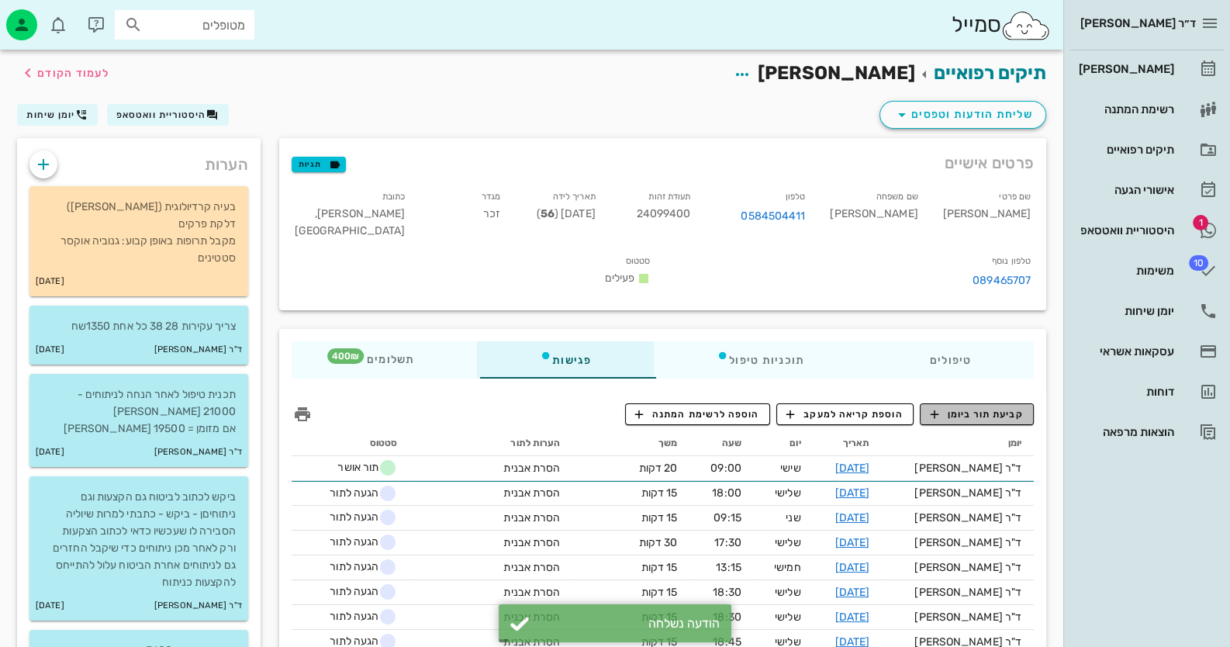
click at [796, 407] on span "קביעת תור ביומן" at bounding box center [976, 414] width 93 height 14
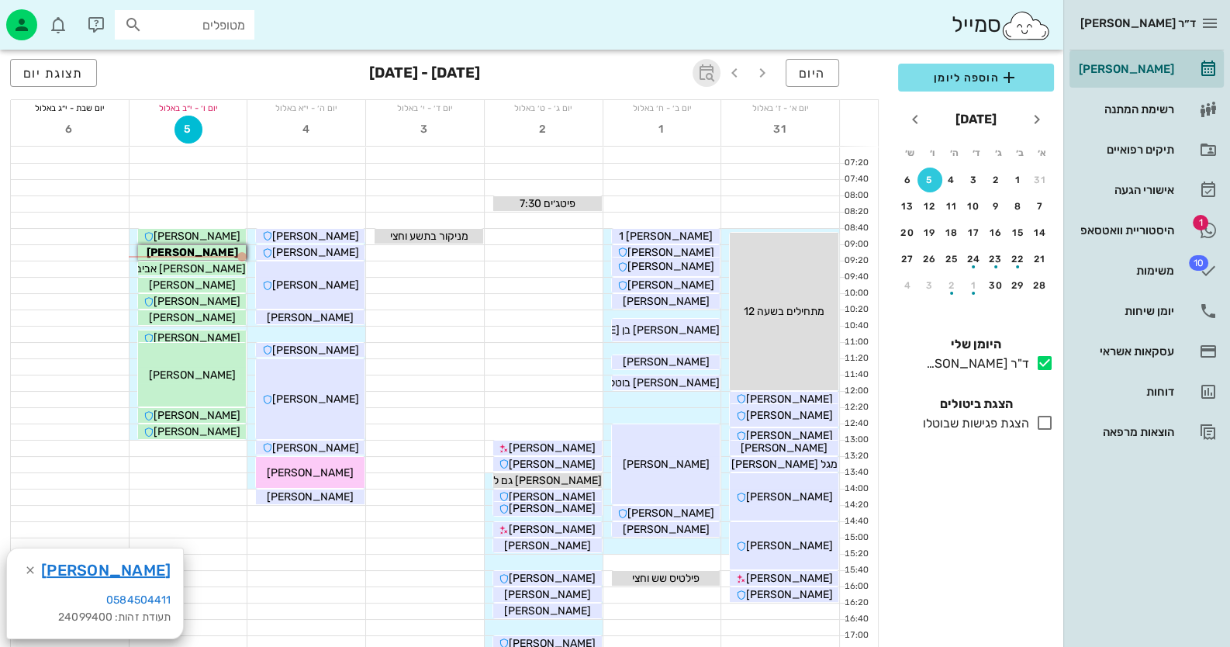
click at [716, 69] on icon "button" at bounding box center [706, 73] width 19 height 19
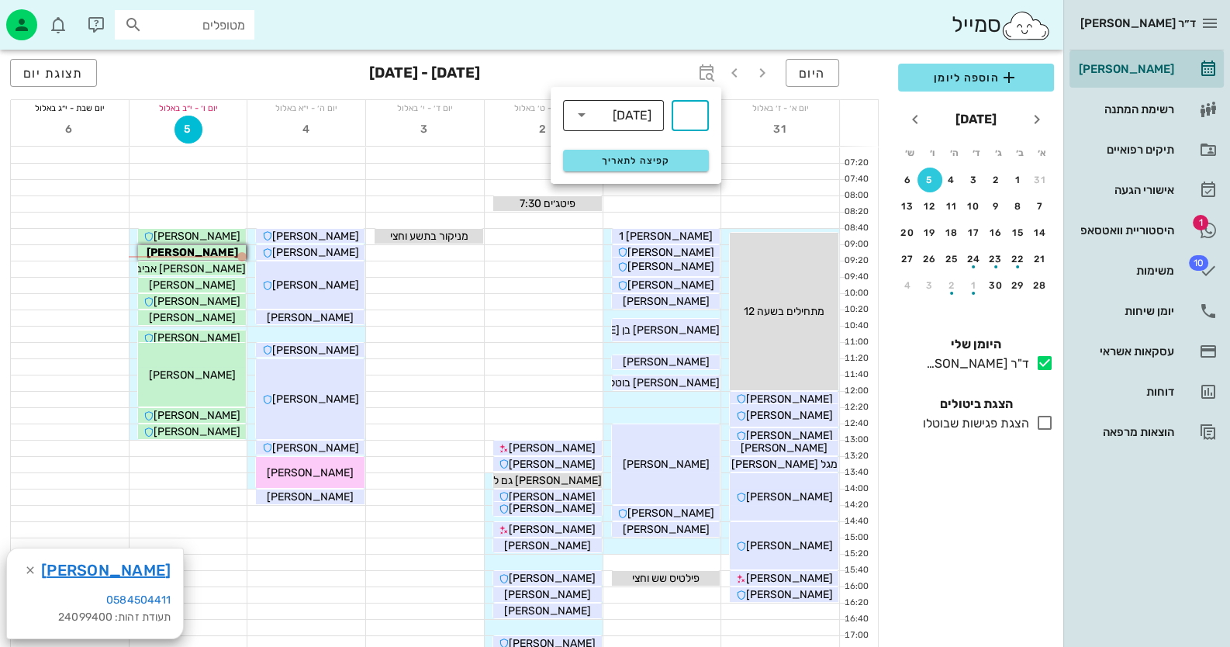
click at [615, 119] on div "שבועות" at bounding box center [632, 116] width 39 height 14
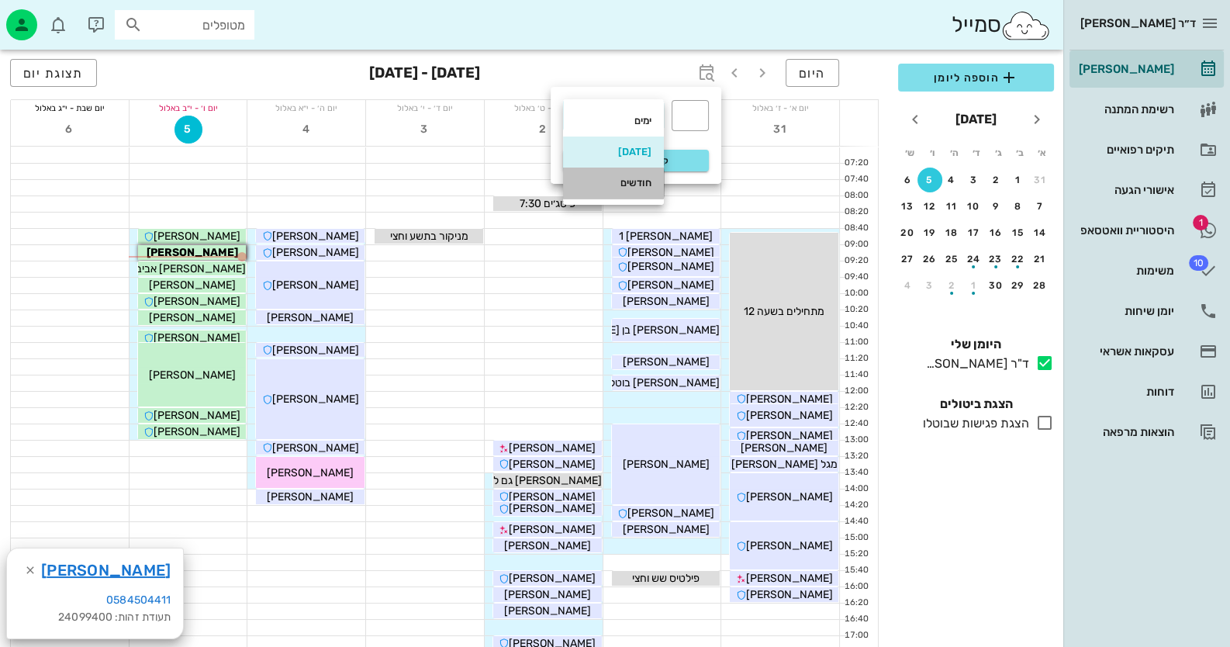
click at [630, 181] on div "חודשים" at bounding box center [613, 183] width 76 height 12
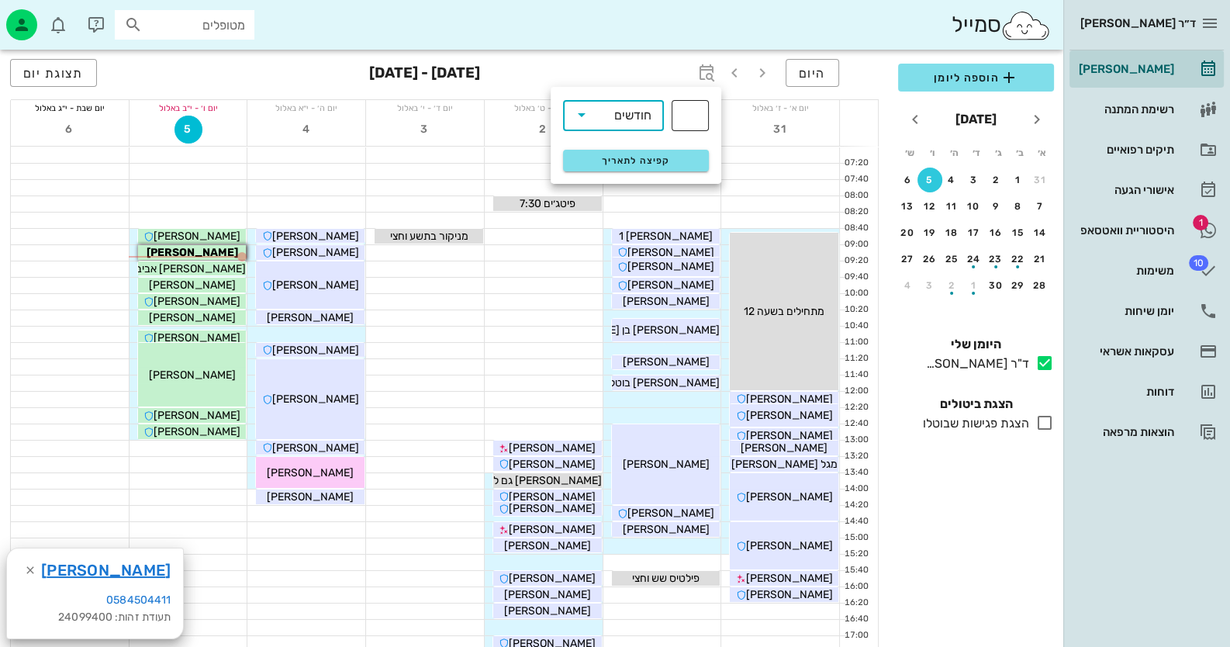
click at [690, 112] on input "text" at bounding box center [690, 115] width 19 height 25
click at [690, 116] on input "3" at bounding box center [690, 115] width 19 height 25
type input "4"
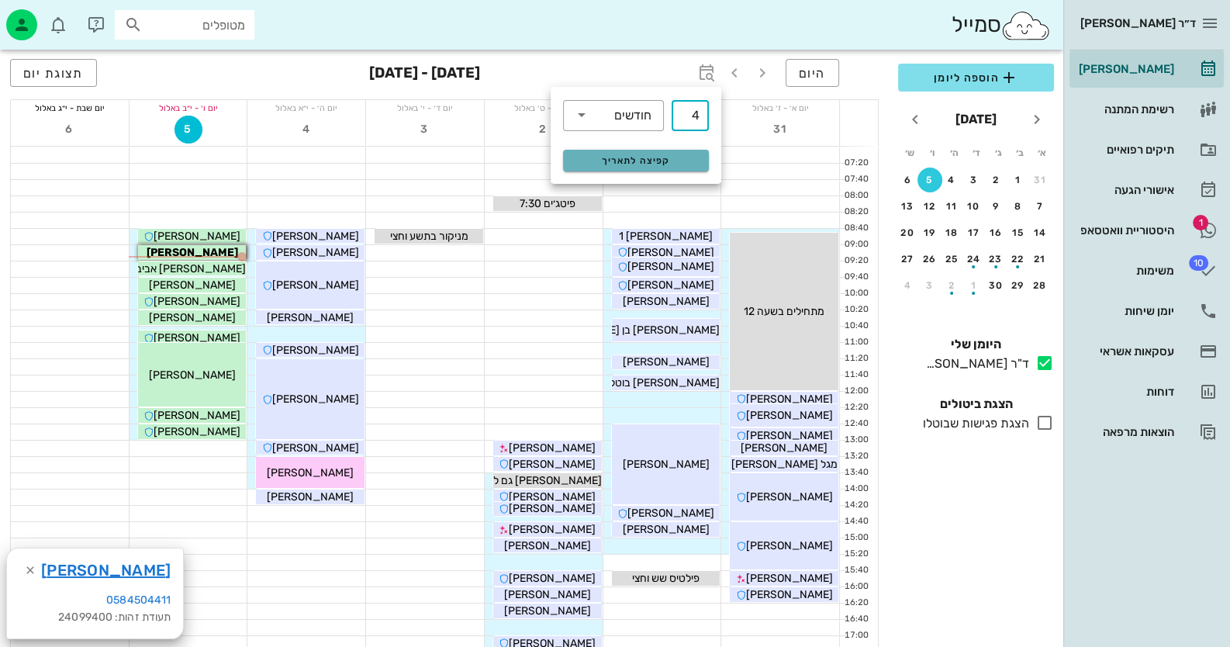
click at [685, 160] on span "קפיצה לתאריך" at bounding box center [635, 160] width 126 height 11
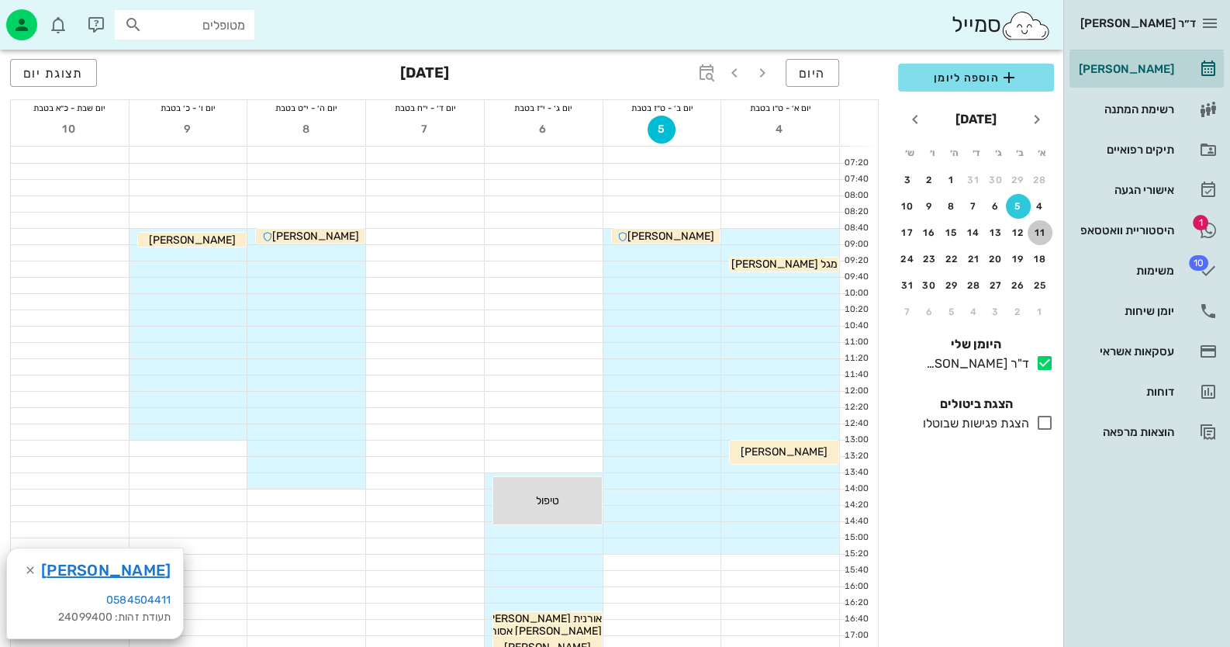
click at [796, 229] on div "11" at bounding box center [1039, 232] width 25 height 11
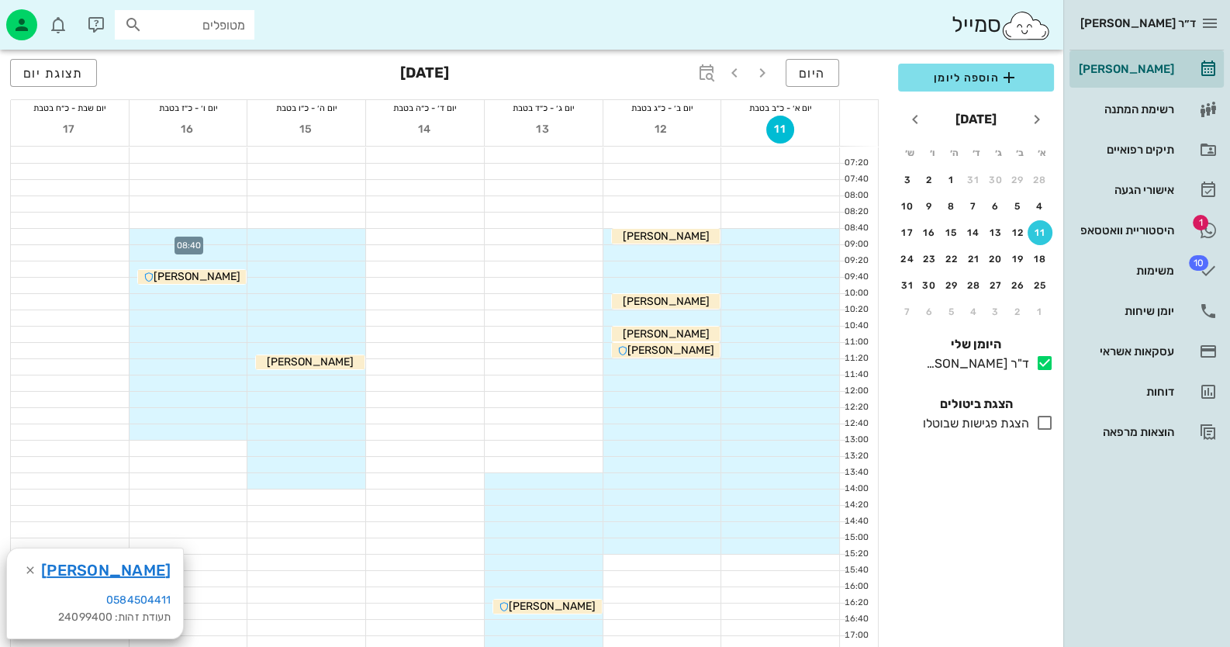
click at [219, 239] on div at bounding box center [188, 237] width 118 height 16
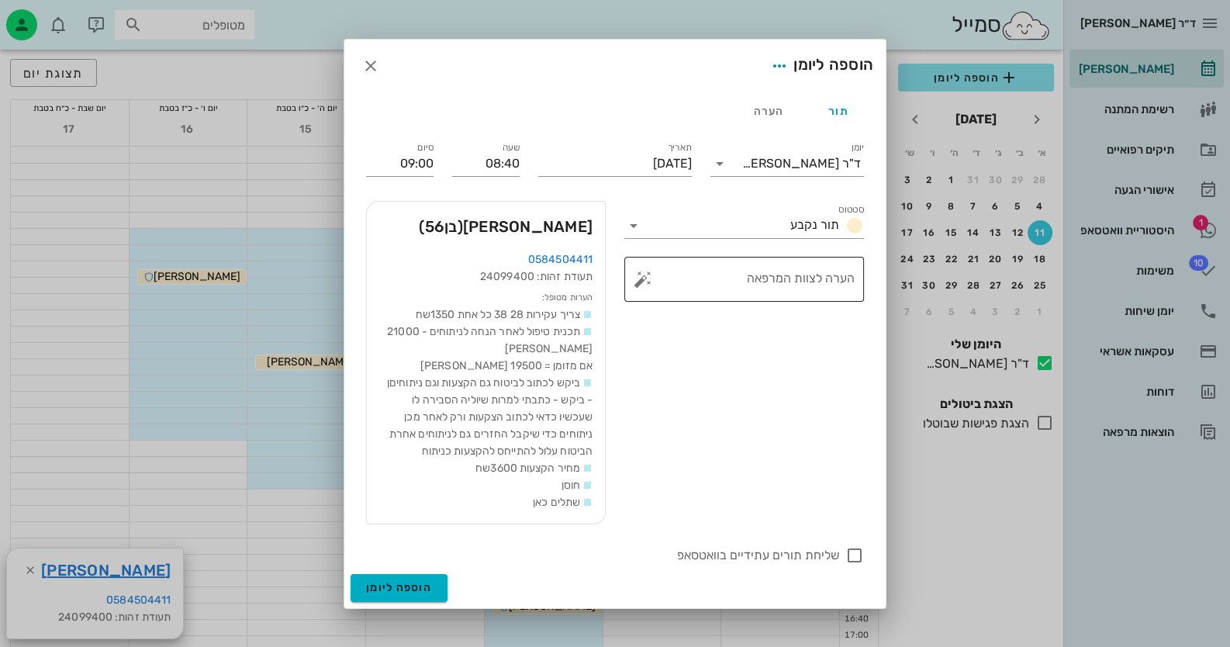
click at [651, 276] on button "button" at bounding box center [642, 279] width 19 height 19
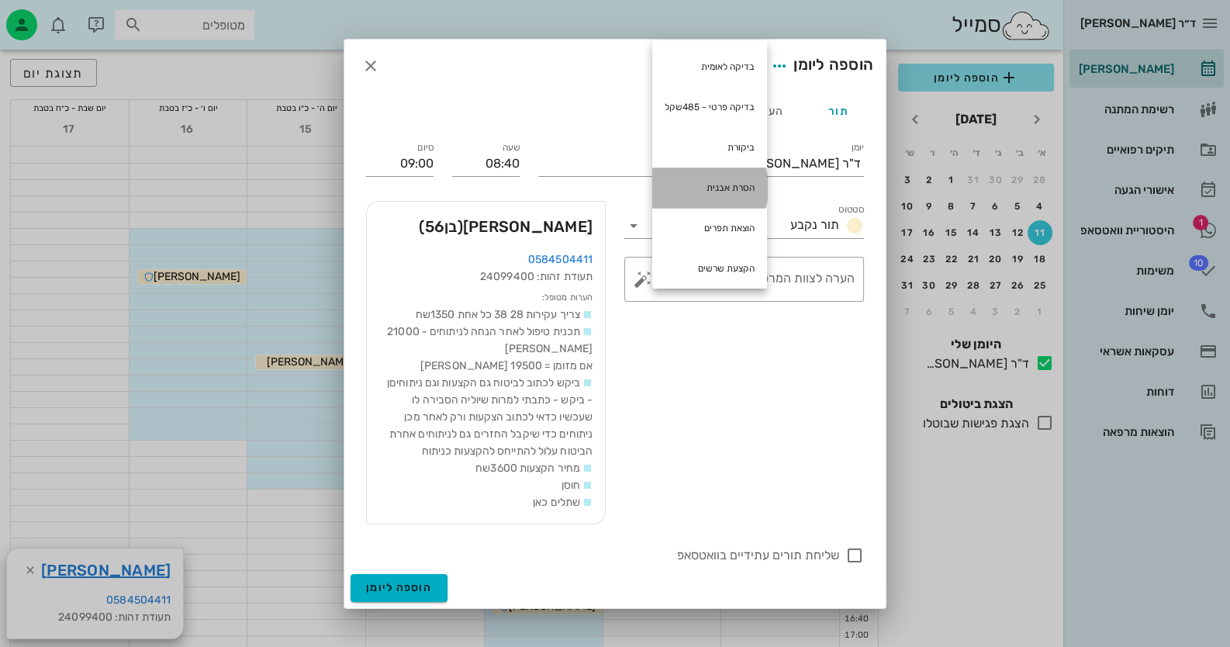
click at [702, 192] on div "הסרת אבנית" at bounding box center [709, 187] width 115 height 40
type textarea "הסרת אבנית"
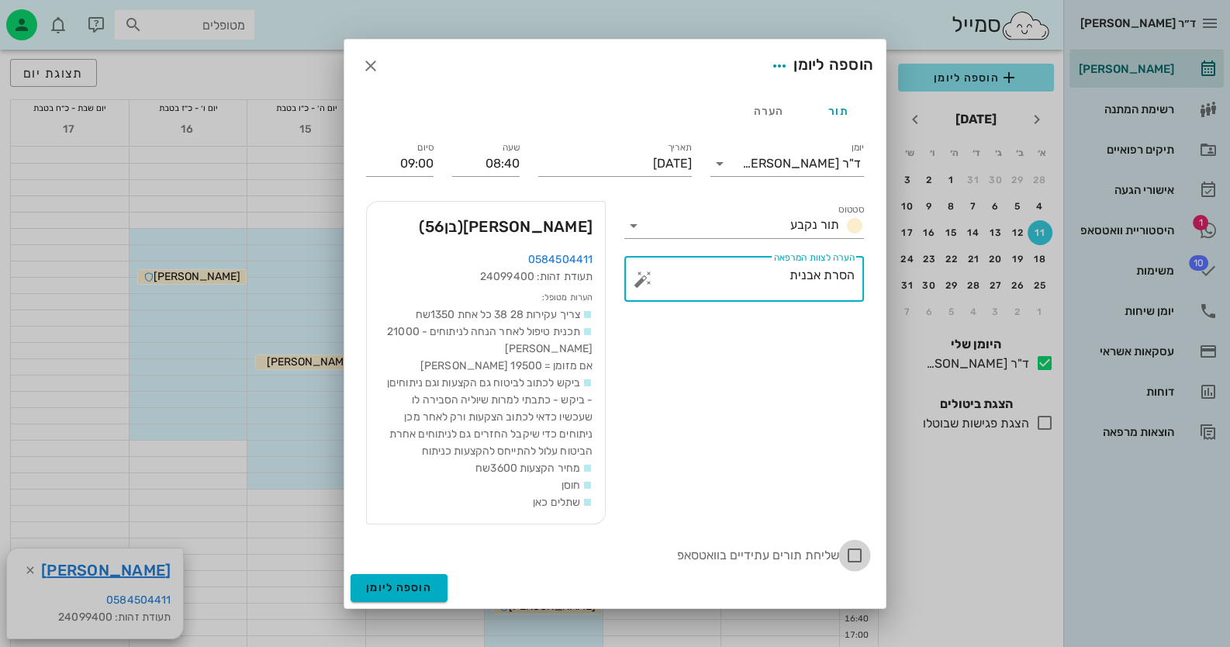
click at [796, 550] on div at bounding box center [854, 555] width 26 height 26
checkbox input "true"
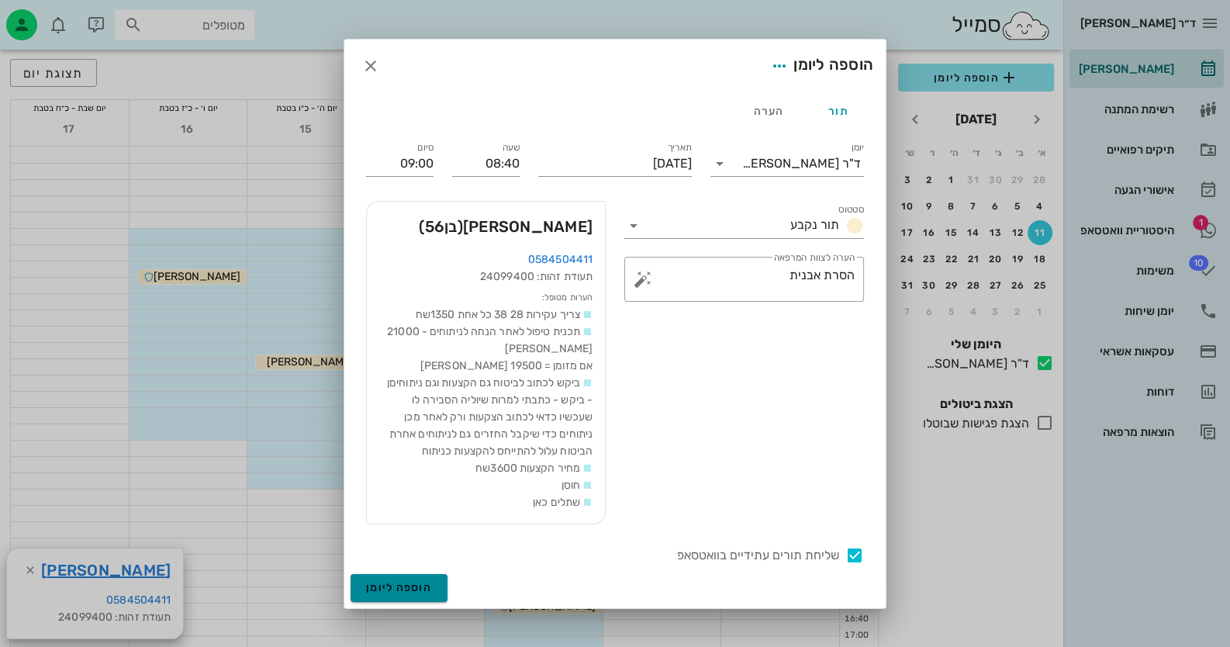
click at [384, 588] on span "הוספה ליומן" at bounding box center [399, 587] width 66 height 13
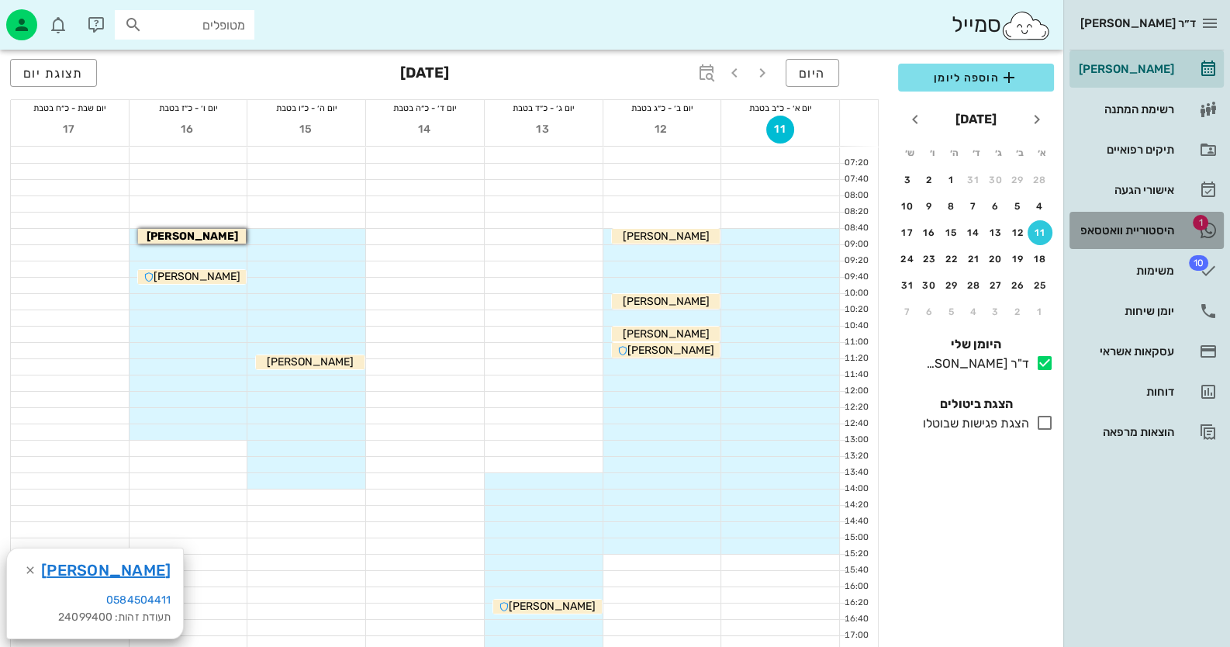
click at [796, 224] on div "היסטוריית וואטסאפ" at bounding box center [1124, 230] width 98 height 12
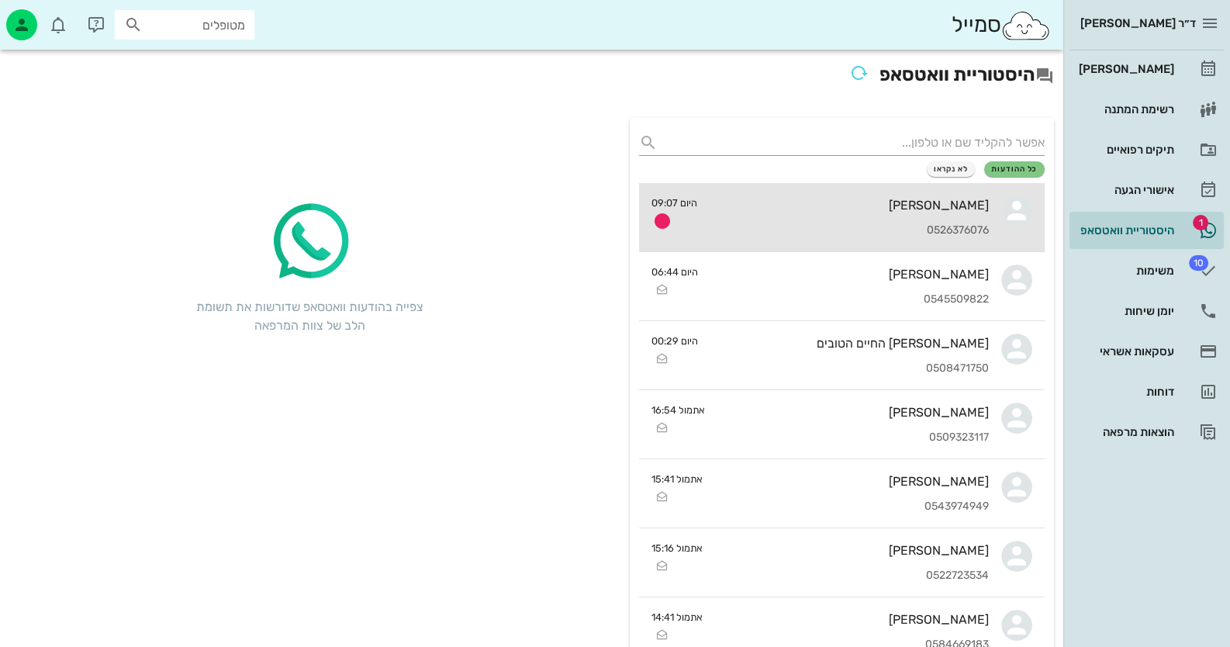
click at [796, 223] on div "אביבה זמיר 0526376076" at bounding box center [848, 217] width 279 height 68
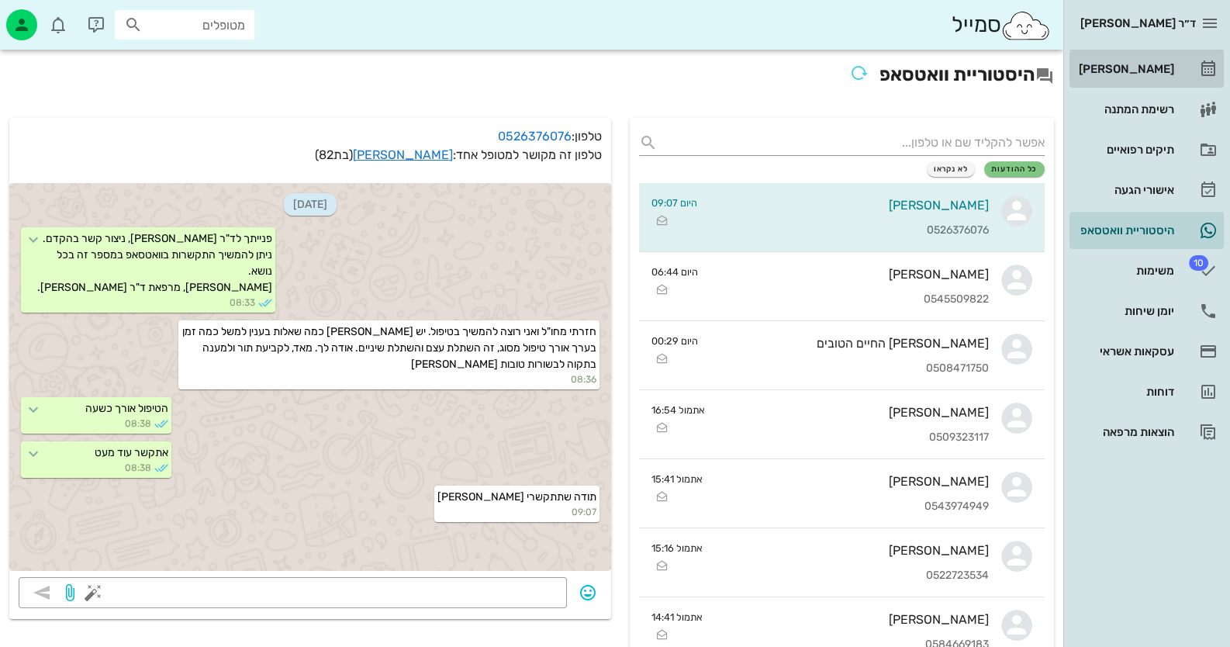
click at [796, 65] on div "[PERSON_NAME]" at bounding box center [1124, 69] width 98 height 12
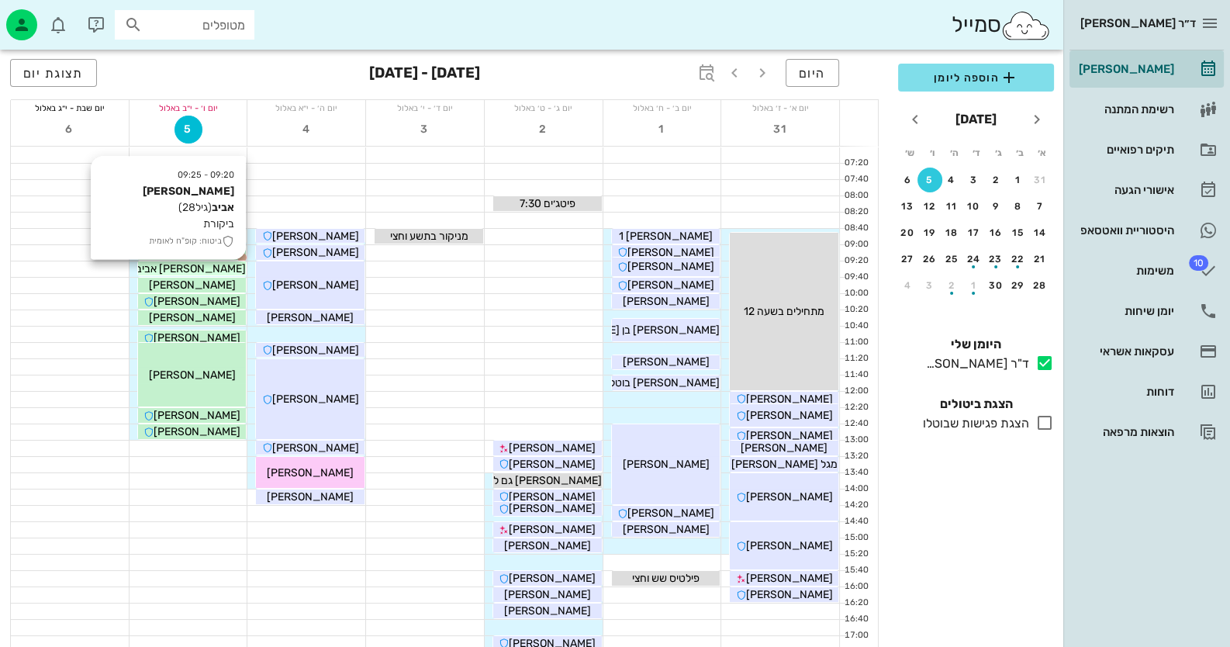
click at [190, 264] on span "[PERSON_NAME] אביב" at bounding box center [191, 268] width 110 height 13
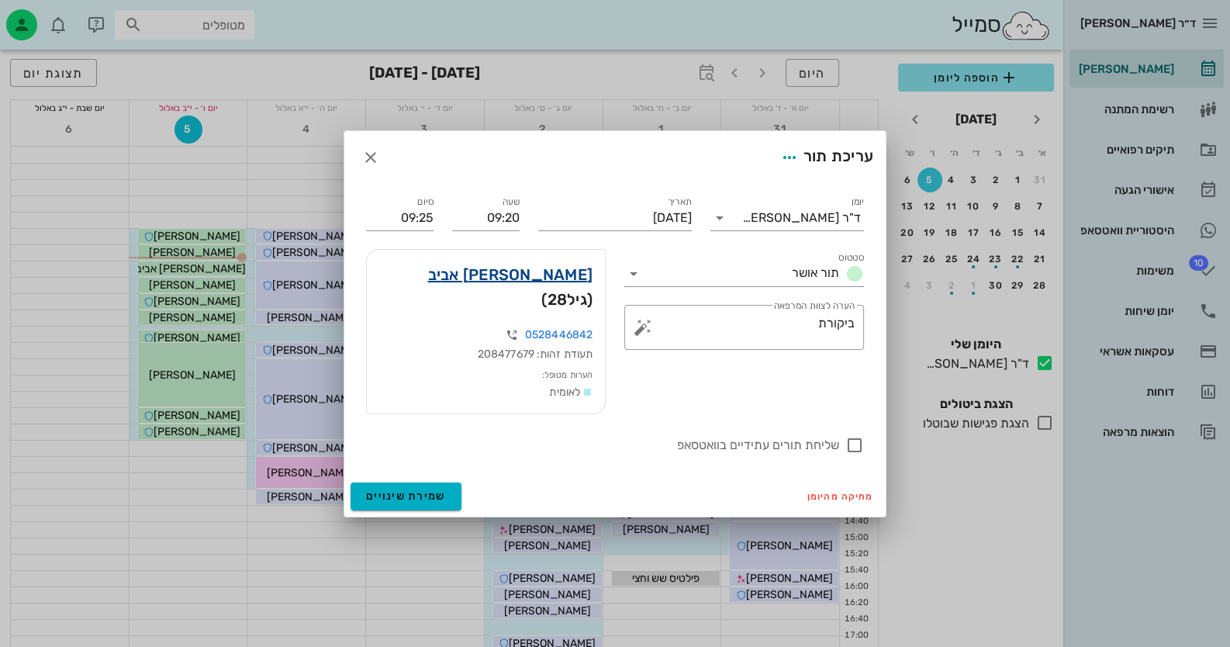
click at [572, 287] on link "הודיה אביב" at bounding box center [510, 274] width 165 height 25
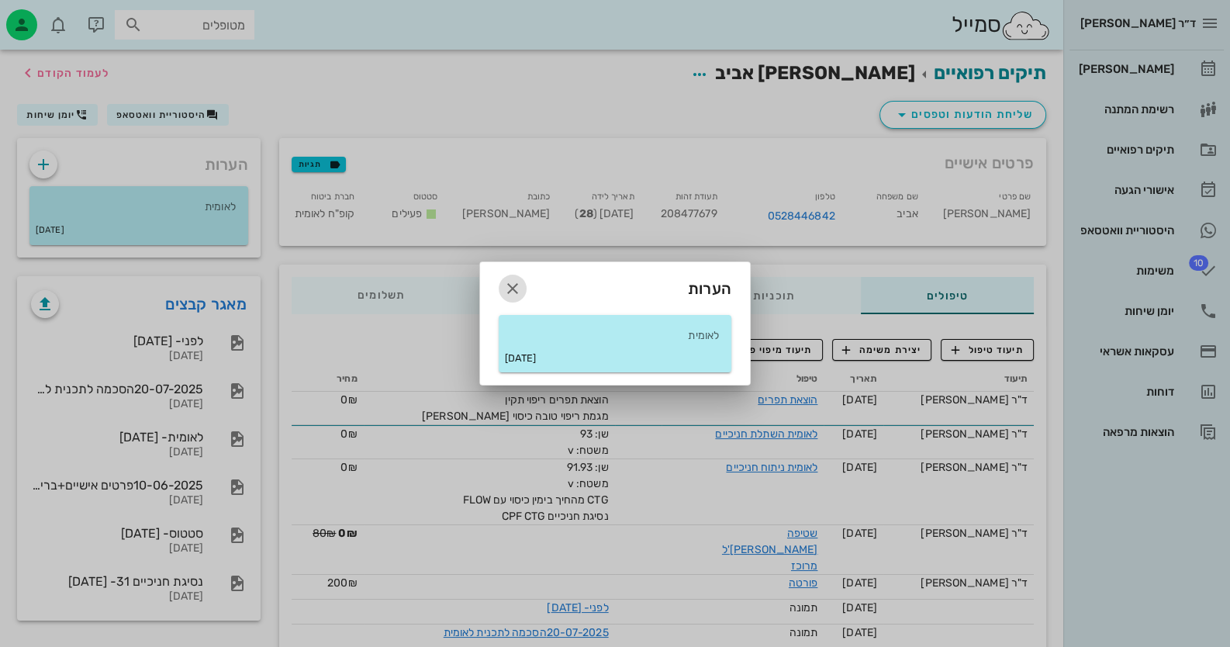
click at [513, 285] on icon "button" at bounding box center [512, 288] width 19 height 19
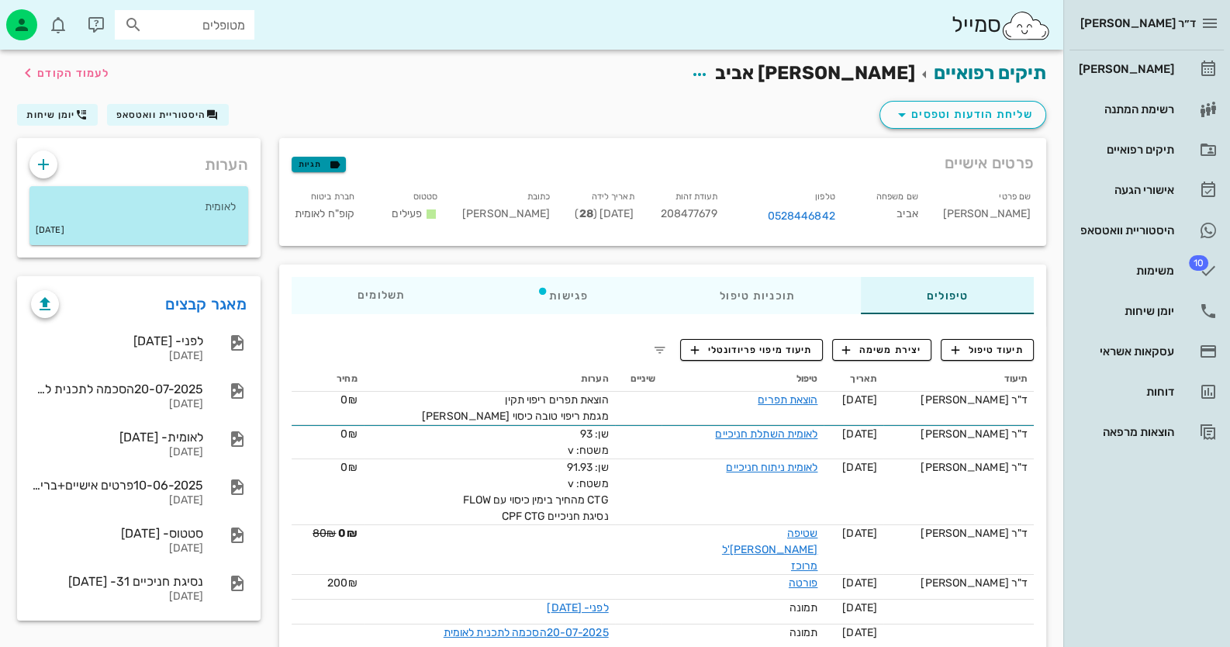
click at [313, 163] on span "תגיות" at bounding box center [319, 164] width 40 height 14
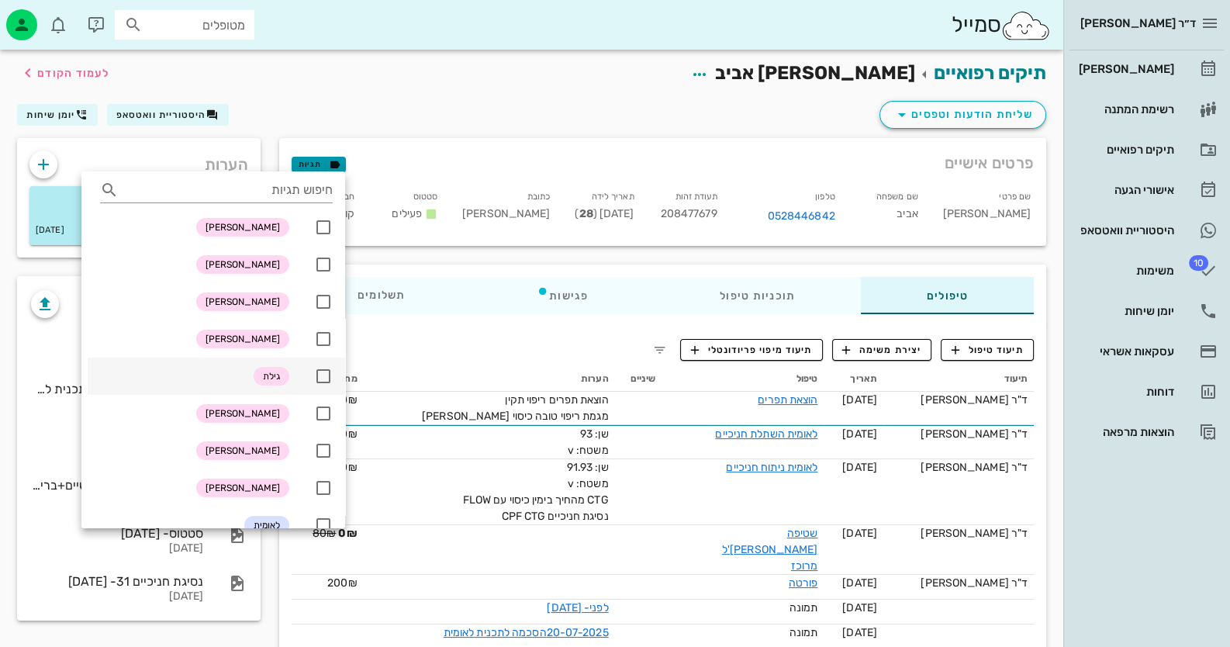
scroll to position [77, 0]
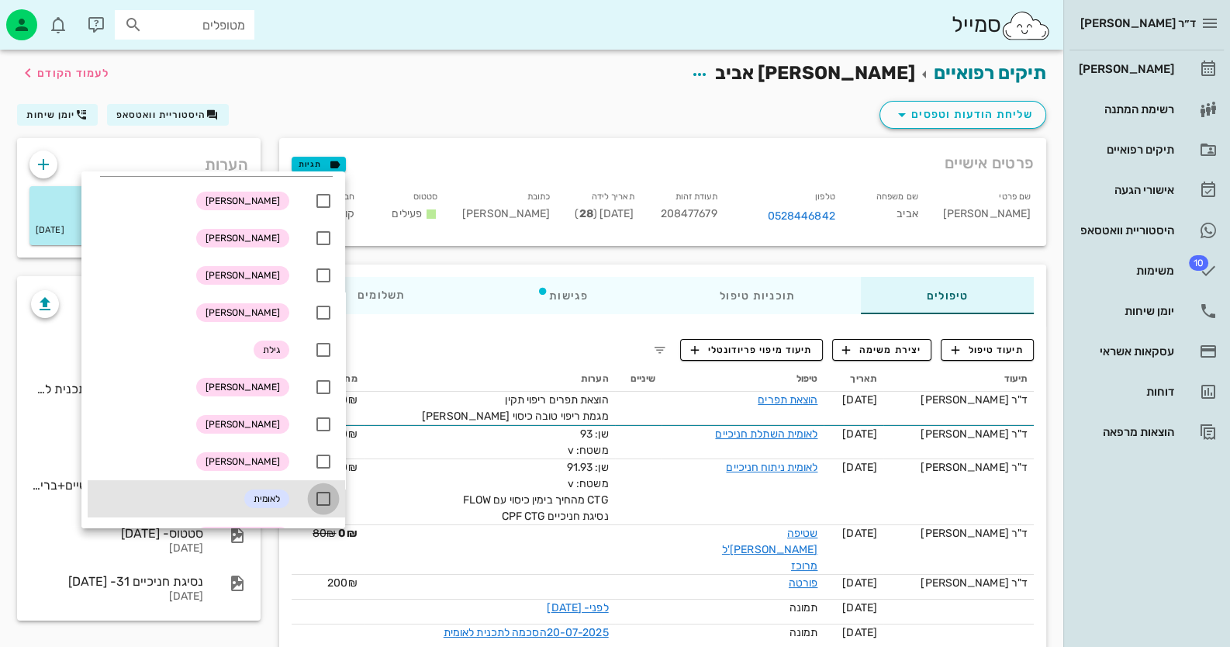
click at [326, 485] on div at bounding box center [323, 498] width 26 height 26
checkbox input "true"
click at [403, 70] on div "תיקים רפואיים הודיה אביב לעמוד הקודם" at bounding box center [531, 74] width 1047 height 48
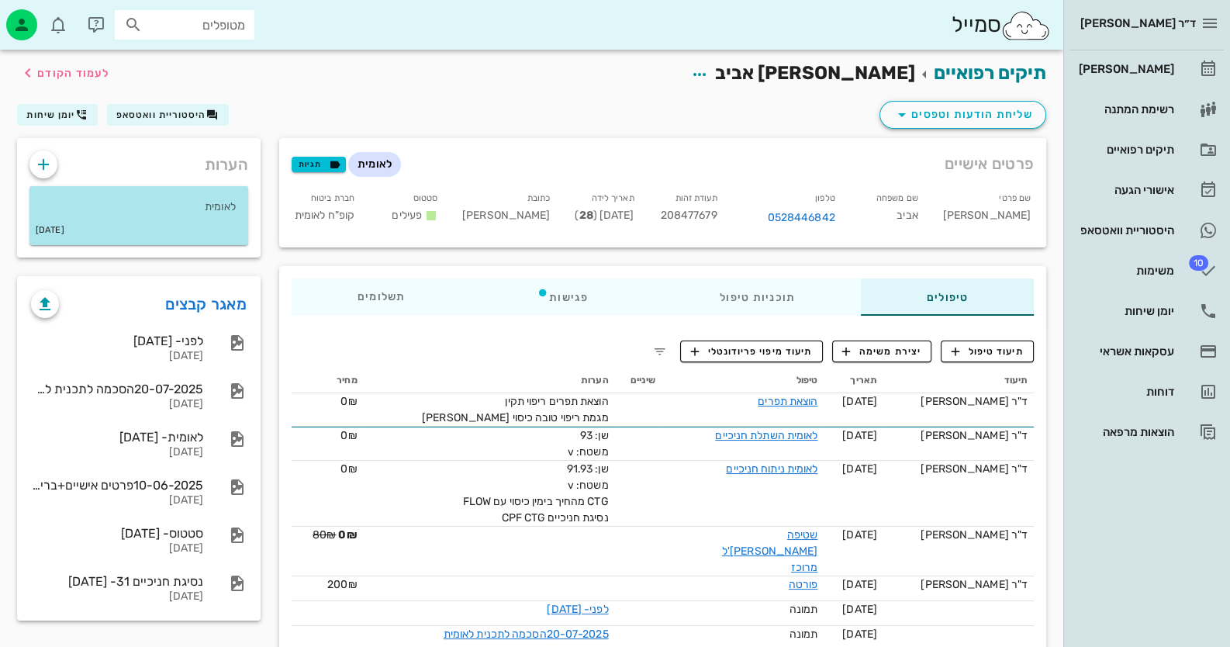
click at [147, 205] on p "לאומית" at bounding box center [139, 206] width 194 height 17
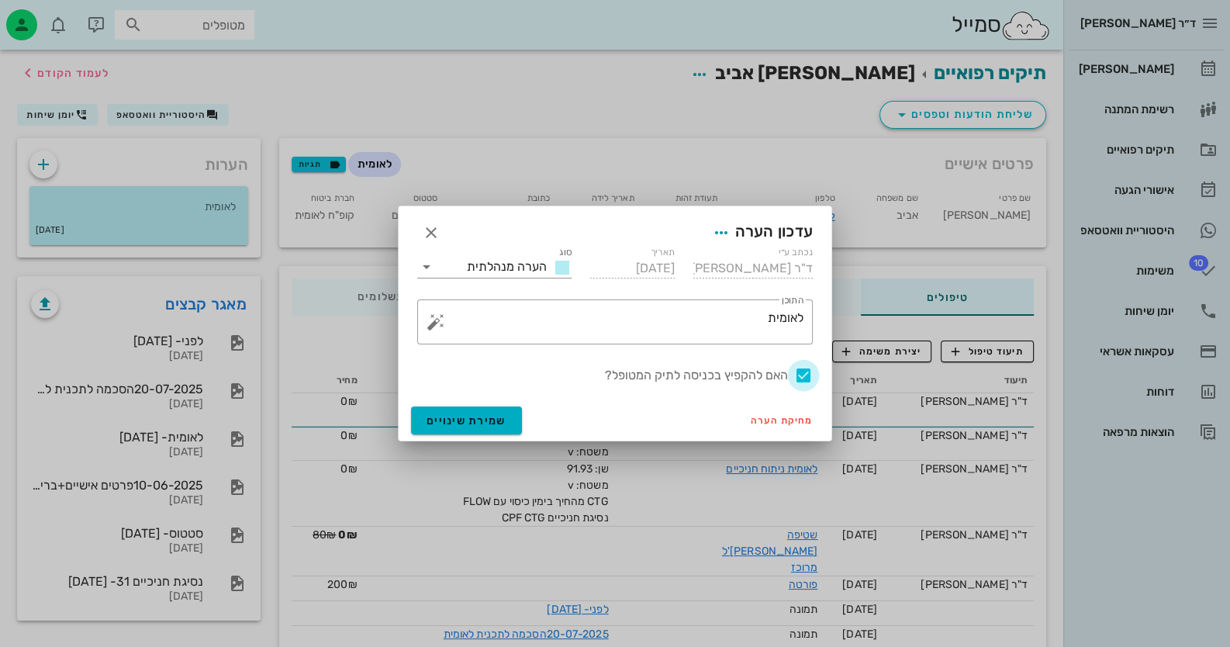
click at [796, 378] on div at bounding box center [803, 375] width 26 height 26
checkbox input "false"
click at [458, 412] on button "שמירת שינויים" at bounding box center [466, 420] width 111 height 28
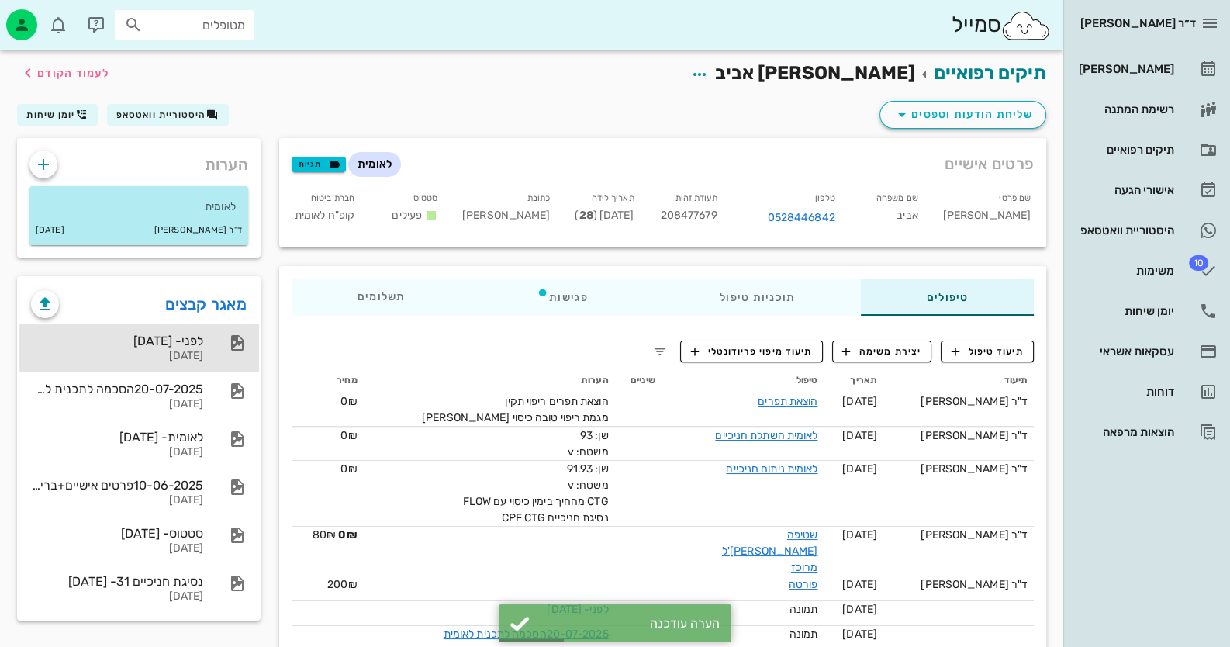
click at [110, 354] on div "20-07-2025" at bounding box center [117, 356] width 172 height 13
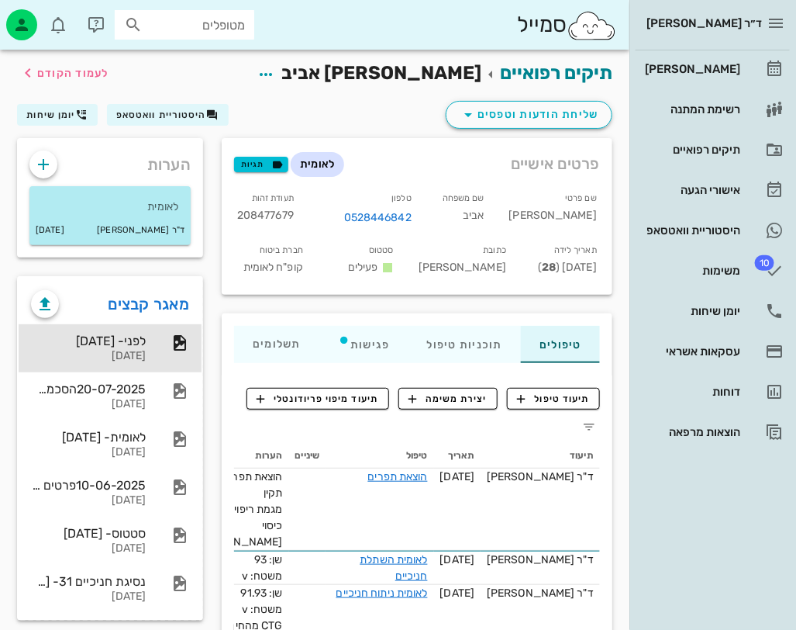
click at [198, 88] on div "תיקים רפואיים הודיה אביב לעמוד הקודם" at bounding box center [315, 74] width 614 height 48
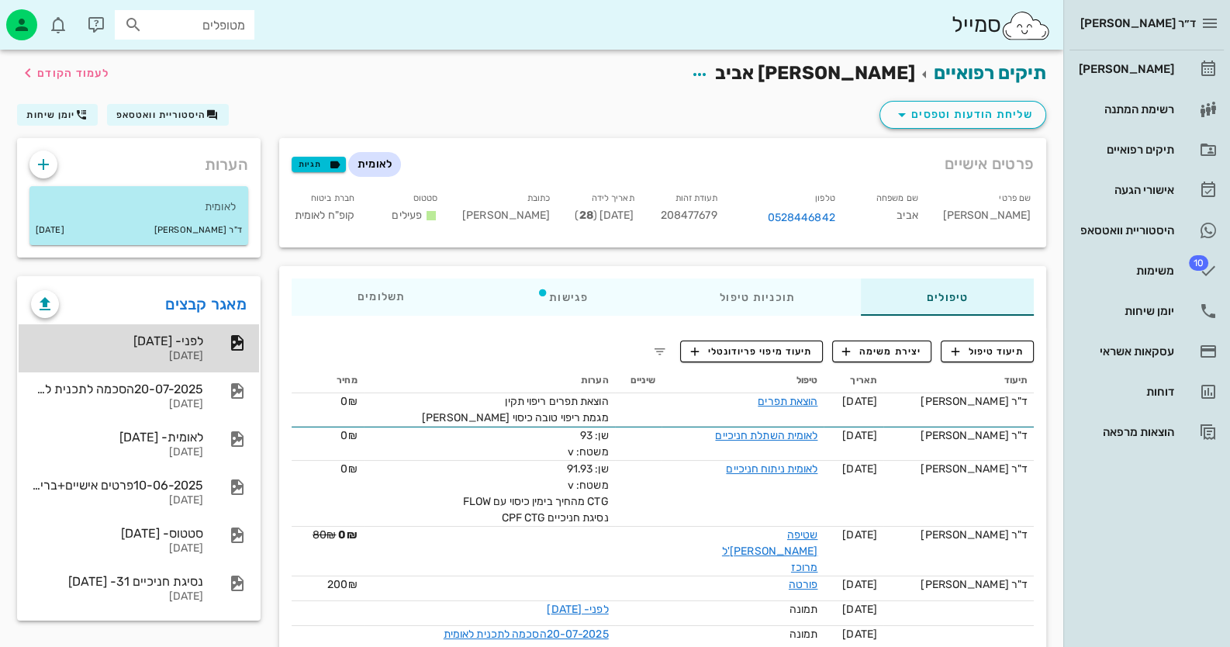
click at [223, 339] on div at bounding box center [229, 342] width 34 height 19
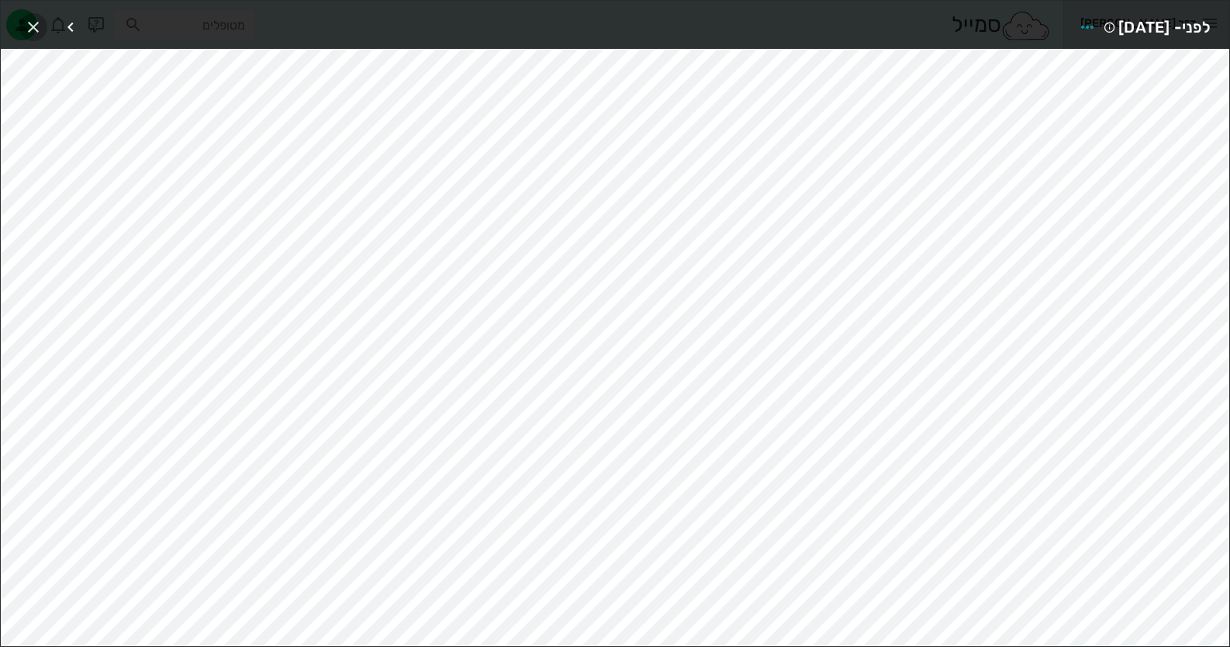
click at [31, 27] on icon "button" at bounding box center [33, 27] width 19 height 19
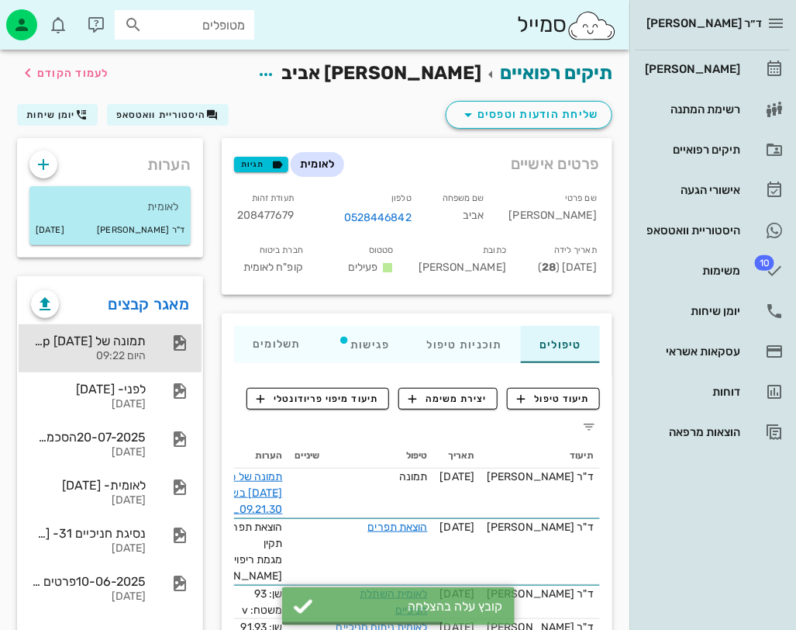
click at [91, 364] on div "תמונה של WhatsApp 2025-09-05 בשעה 09.21.30_8276963a היום 09:22" at bounding box center [88, 348] width 115 height 48
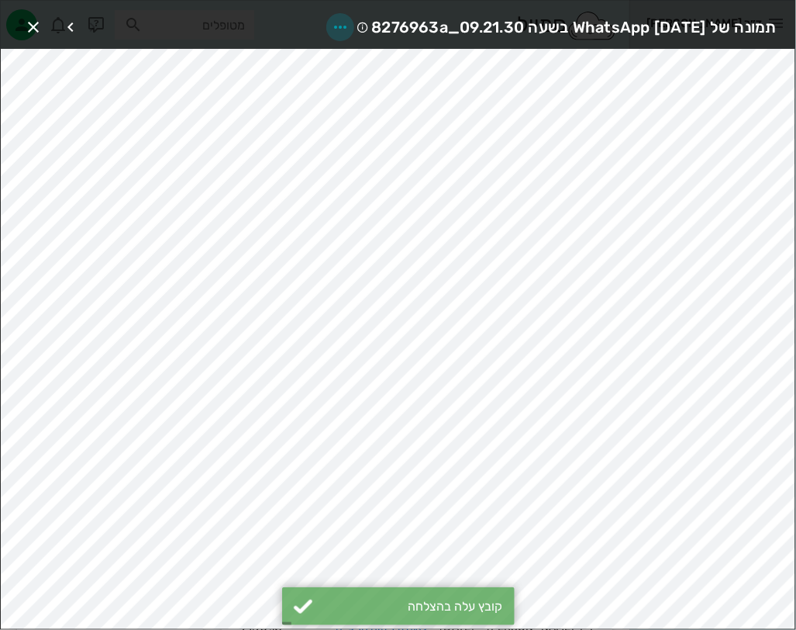
click at [331, 22] on icon "button" at bounding box center [340, 27] width 19 height 19
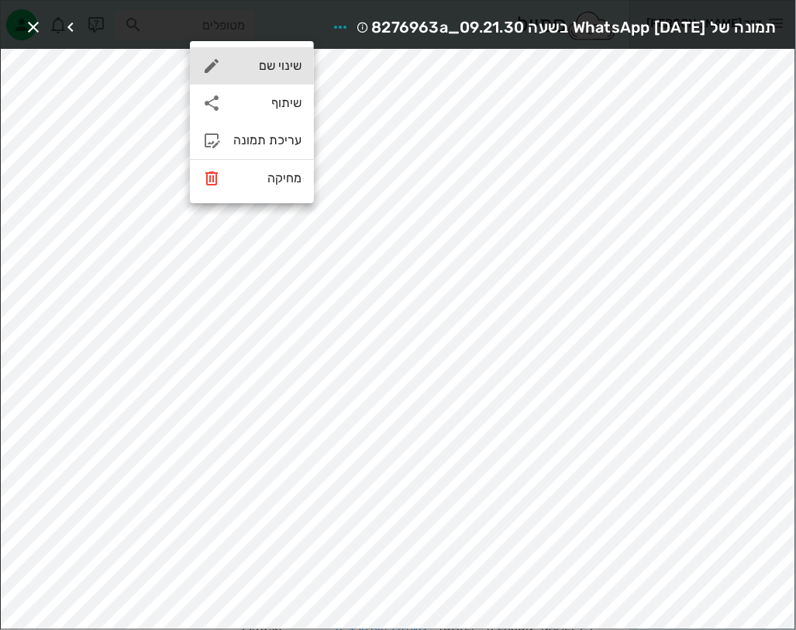
click at [297, 50] on div "שינוי שם" at bounding box center [252, 65] width 124 height 37
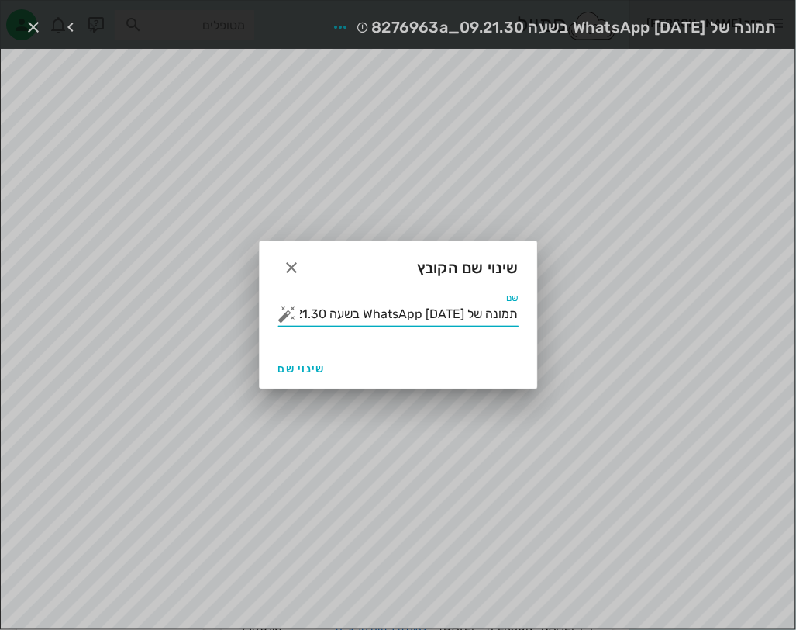
click at [388, 310] on input "תמונה של WhatsApp 2025-09-05 בשעה 09.21.30_8276963a" at bounding box center [409, 314] width 219 height 25
type input "חודשיים"
click at [322, 365] on span "שינוי שם" at bounding box center [301, 368] width 47 height 13
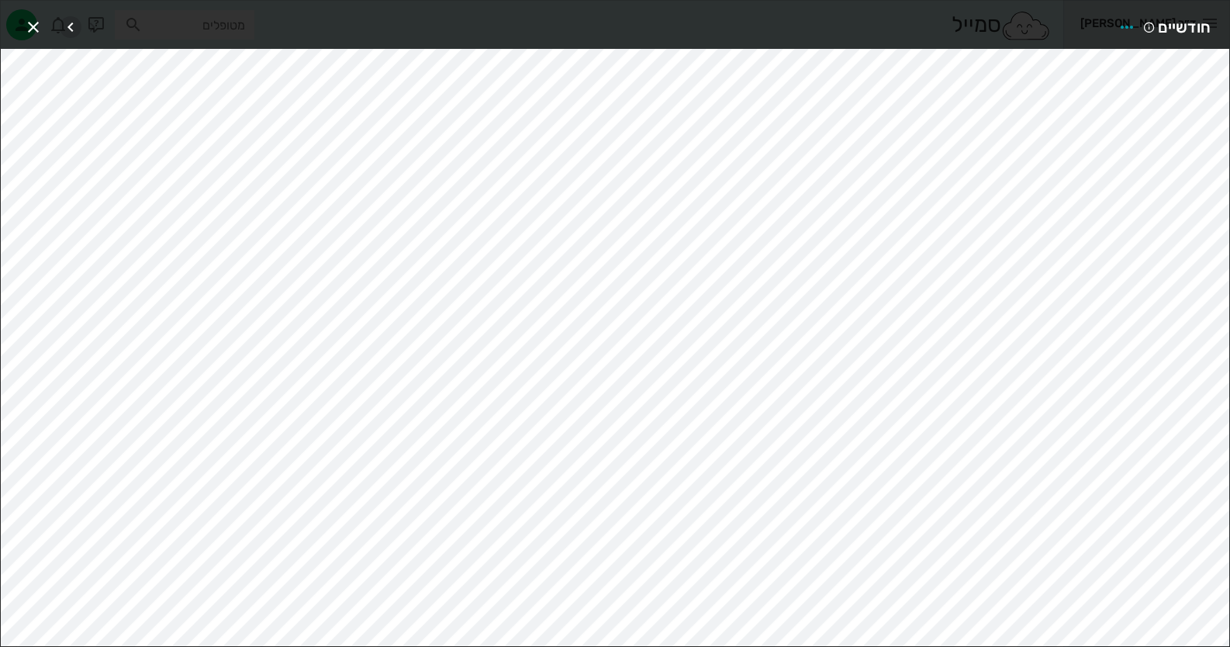
click at [77, 26] on icon "button" at bounding box center [70, 27] width 19 height 19
click at [85, 22] on icon "button" at bounding box center [92, 27] width 19 height 19
click at [70, 19] on icon "button" at bounding box center [70, 27] width 19 height 19
click at [29, 30] on icon "button" at bounding box center [33, 27] width 19 height 19
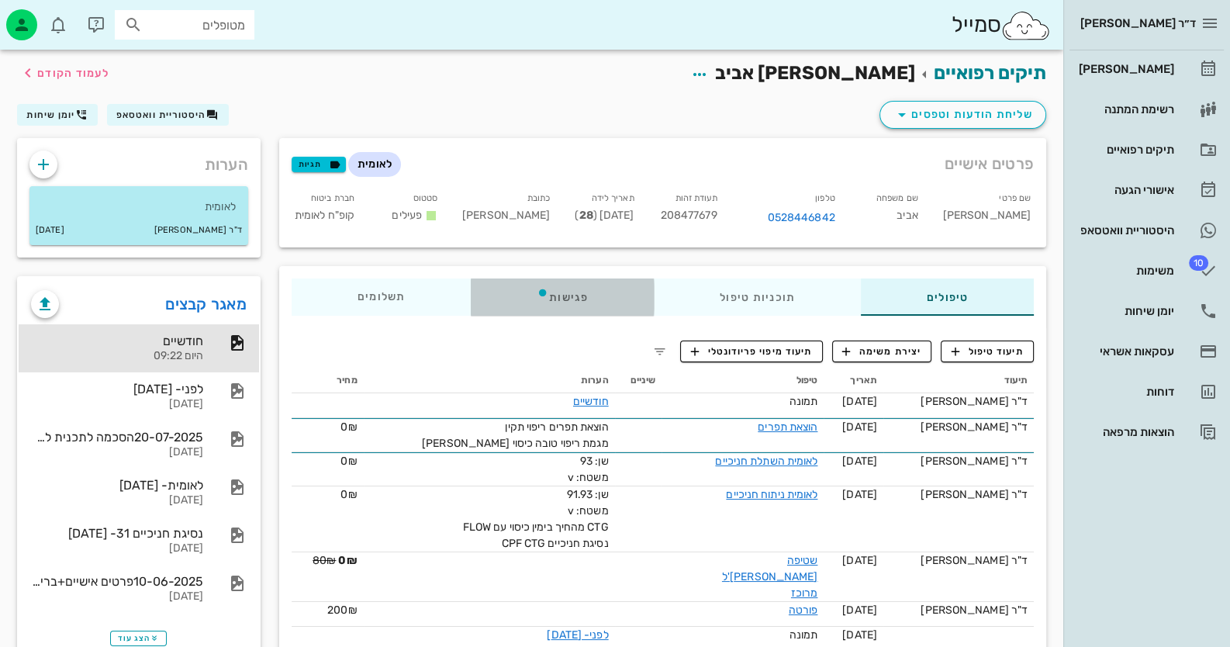
click at [574, 297] on div "פגישות" at bounding box center [562, 296] width 183 height 37
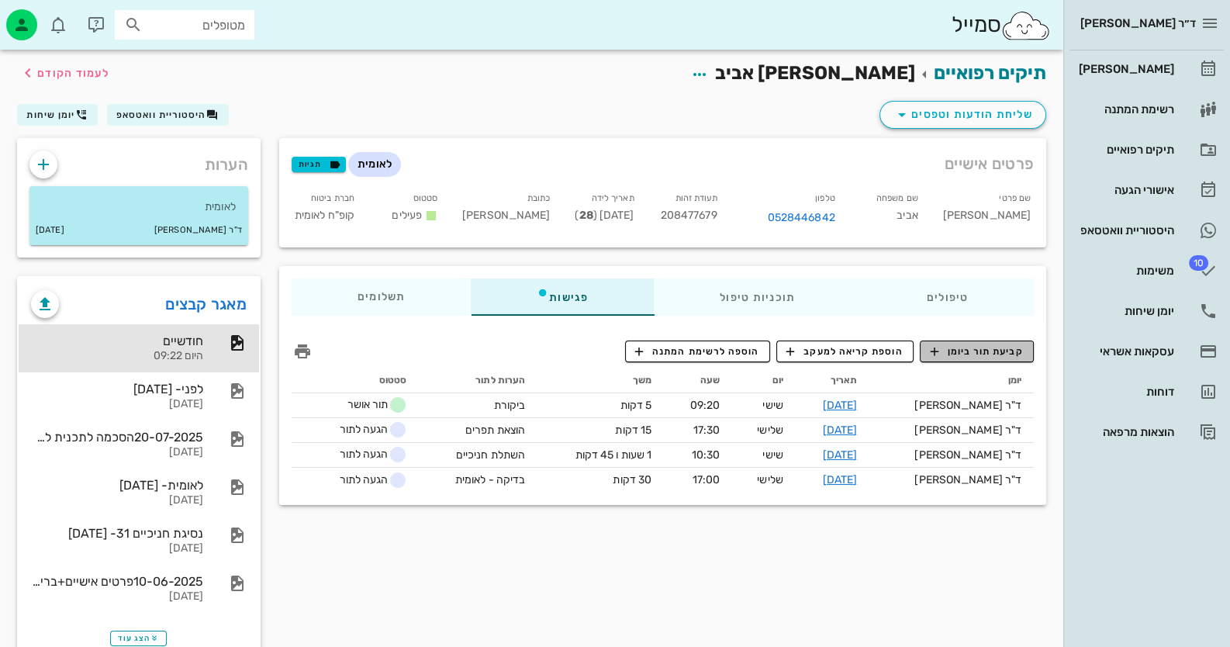
click at [796, 352] on button "קביעת תור ביומן" at bounding box center [977, 351] width 114 height 22
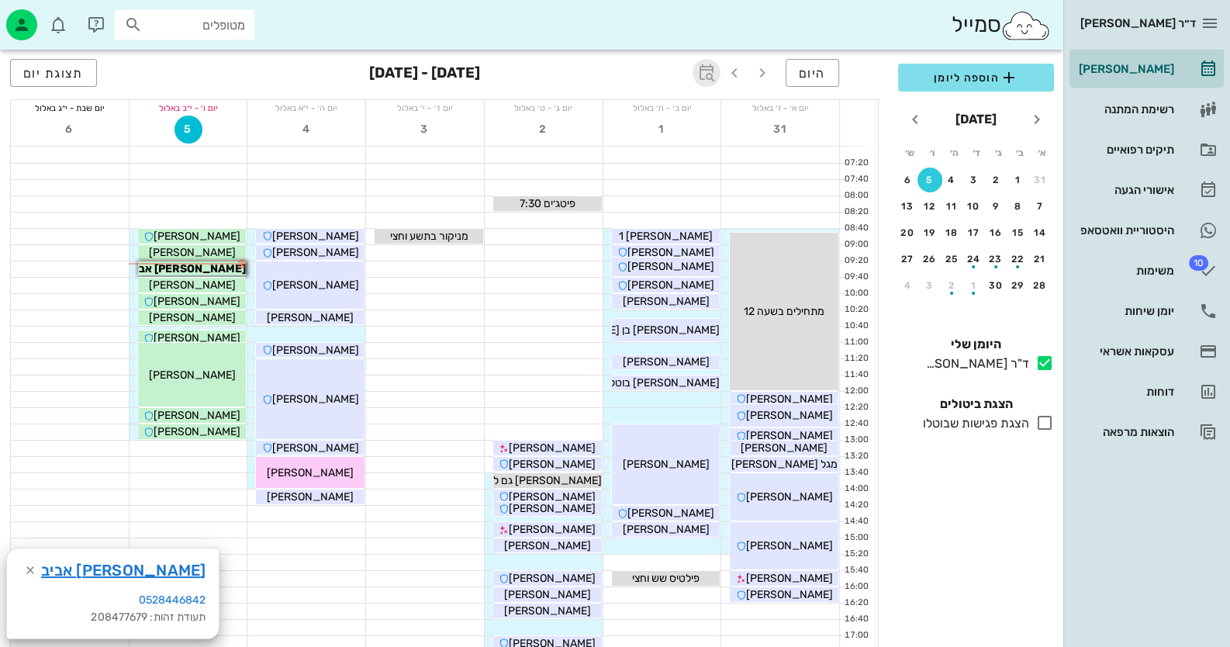
click at [705, 78] on icon "button" at bounding box center [706, 73] width 19 height 19
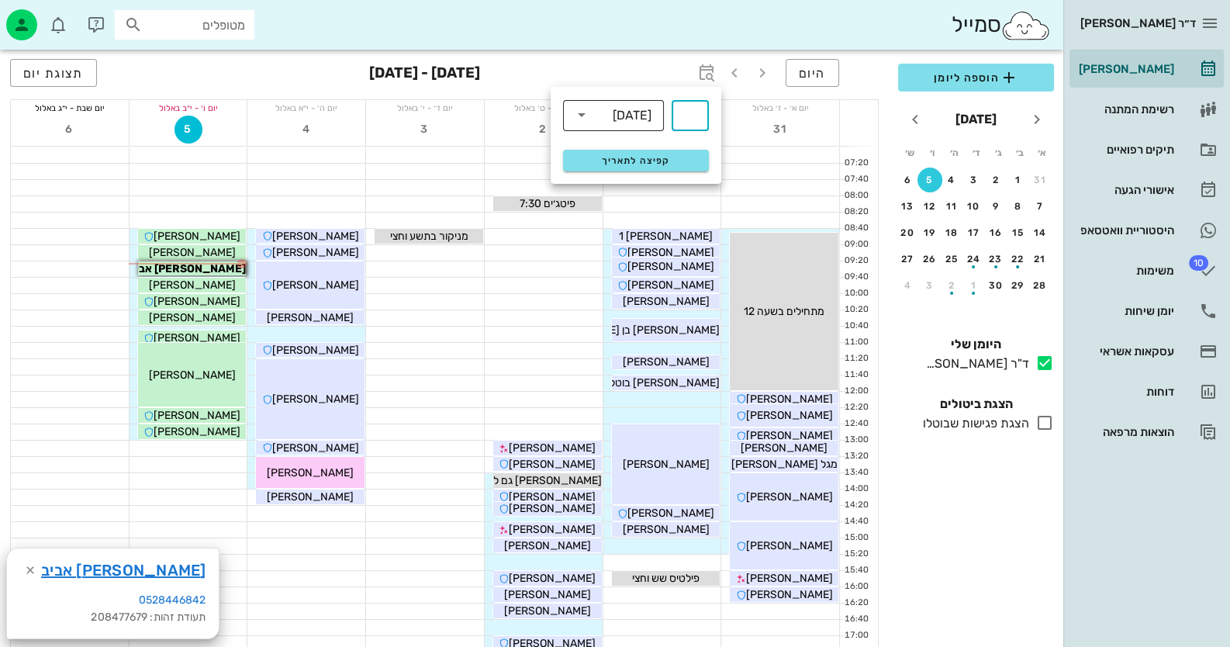
click at [626, 113] on div "שבועות" at bounding box center [632, 116] width 39 height 14
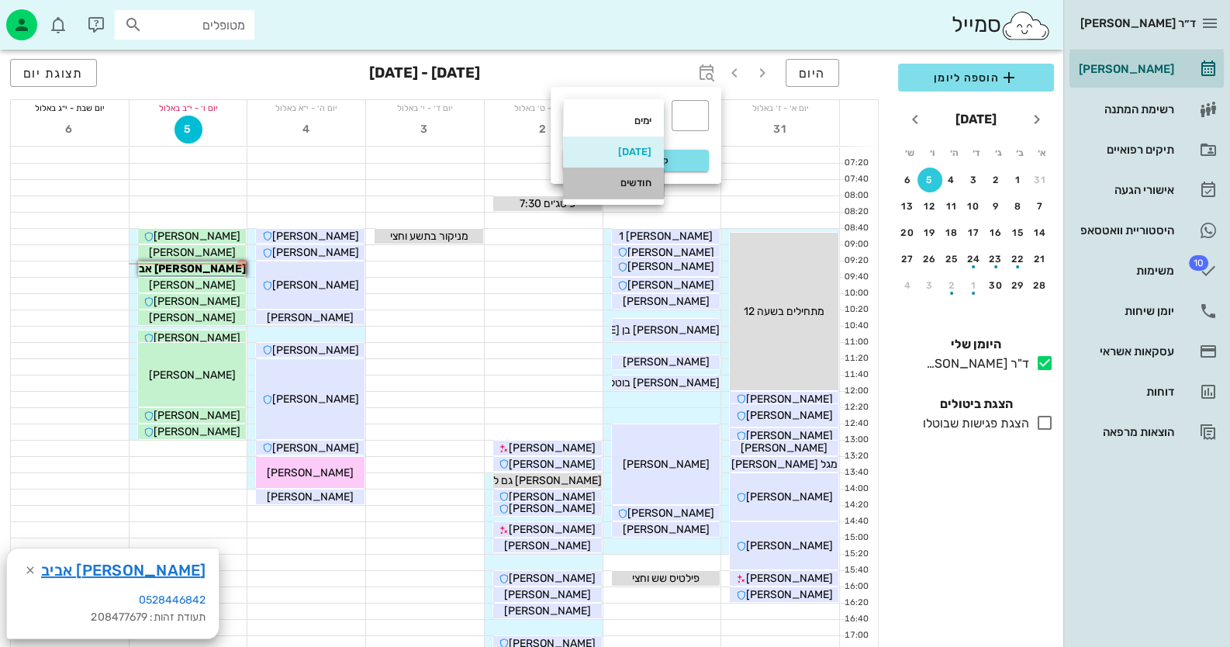
click at [641, 185] on div "חודשים" at bounding box center [613, 183] width 76 height 12
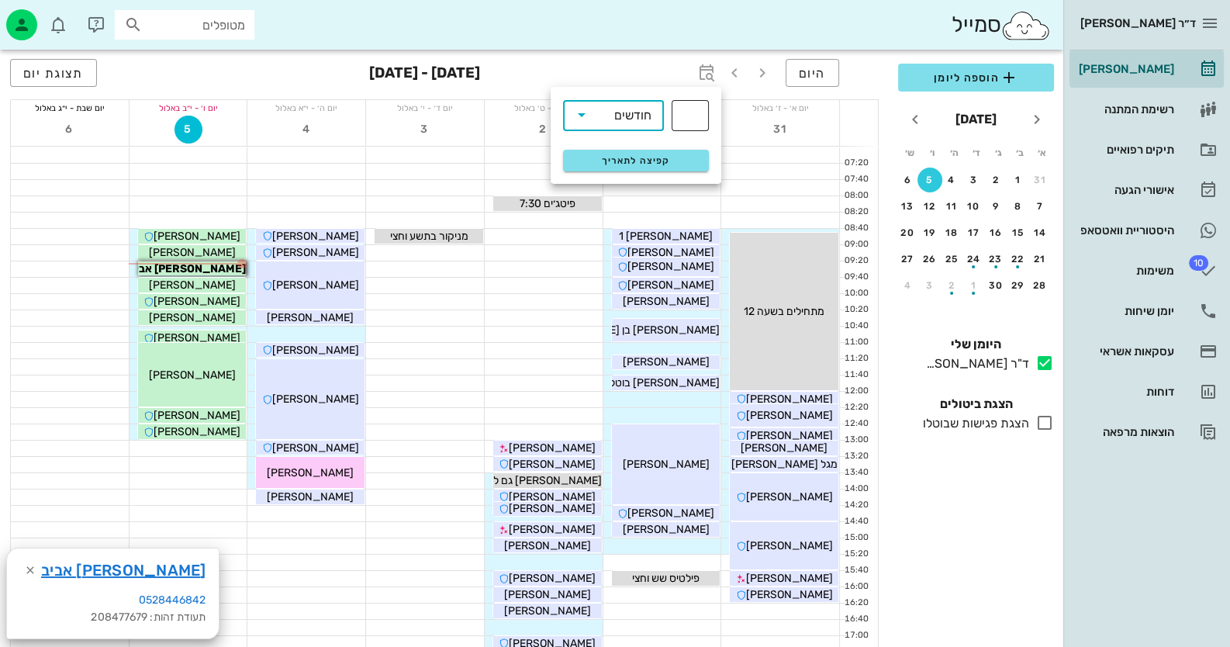
click at [702, 109] on div "​" at bounding box center [689, 115] width 37 height 31
type input "6"
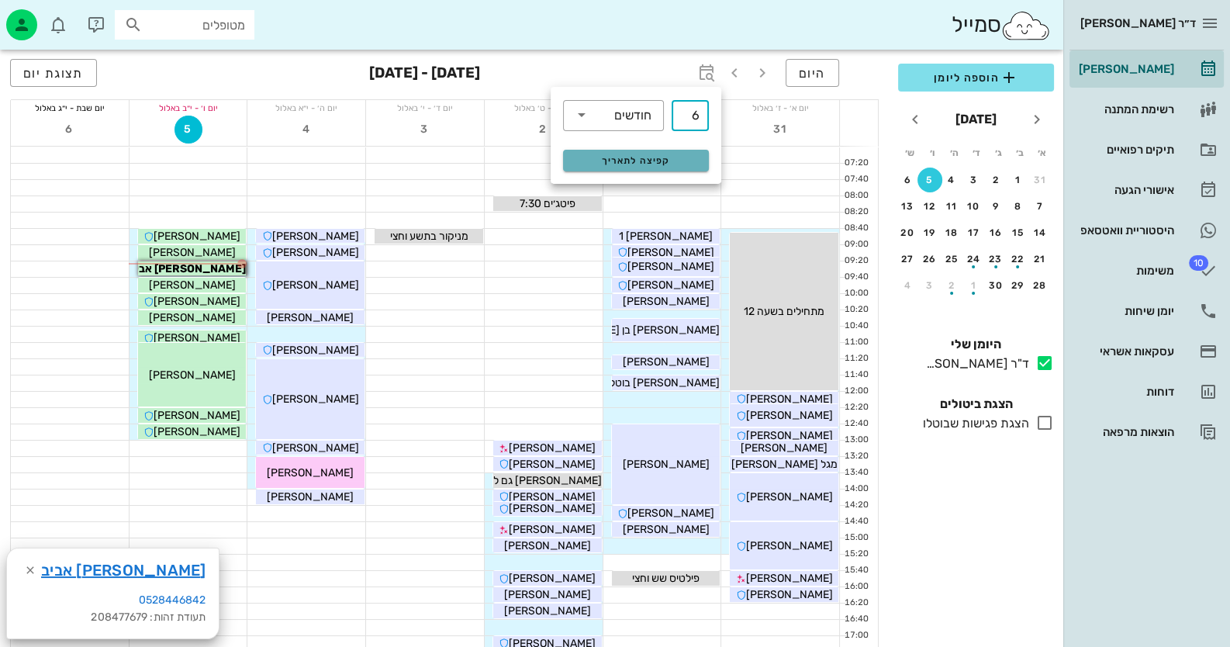
click at [637, 158] on span "קפיצה לתאריך" at bounding box center [635, 160] width 126 height 11
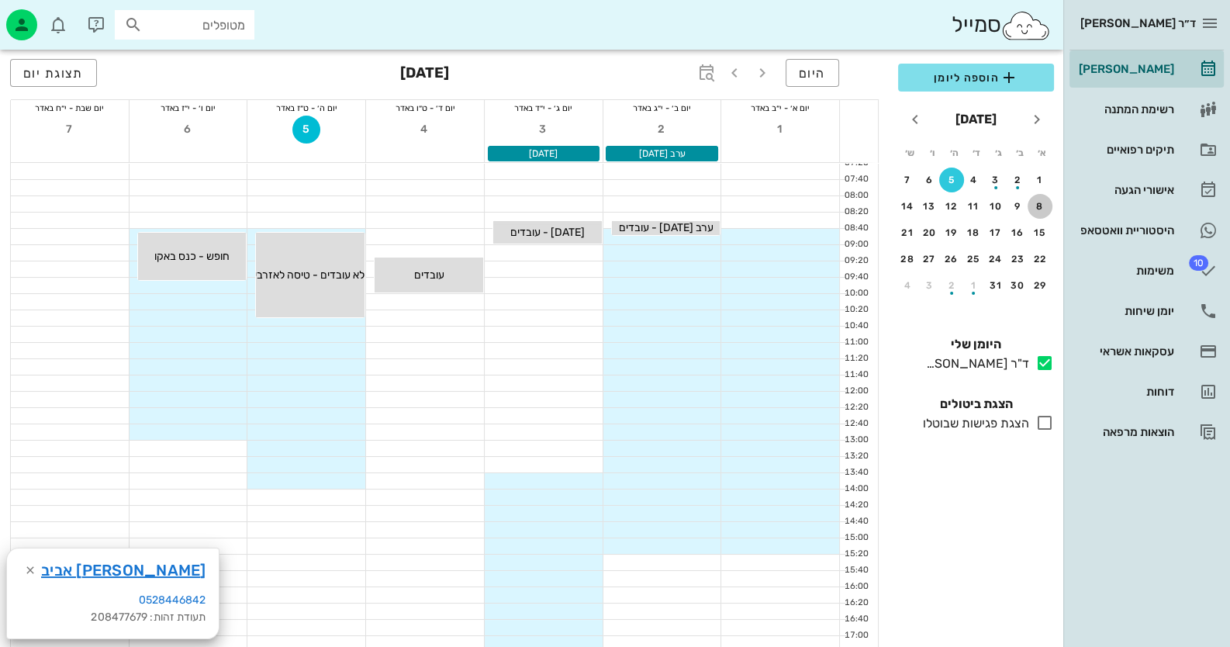
click at [796, 212] on button "8" at bounding box center [1039, 206] width 25 height 25
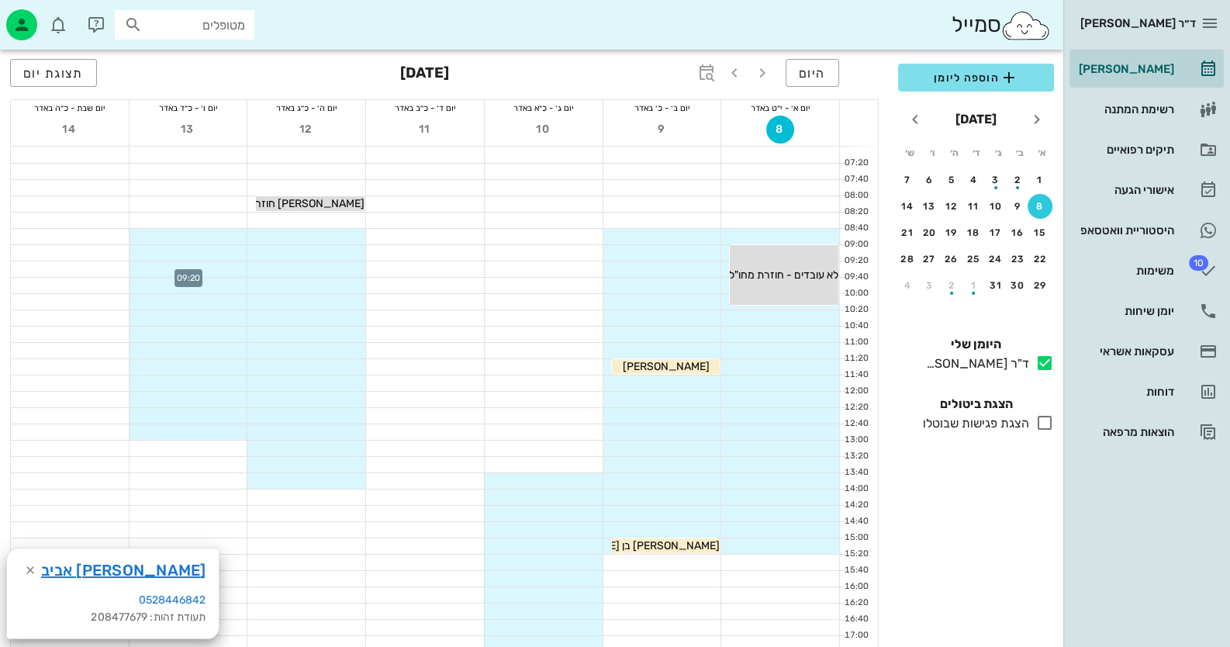
click at [227, 267] on div at bounding box center [188, 269] width 118 height 16
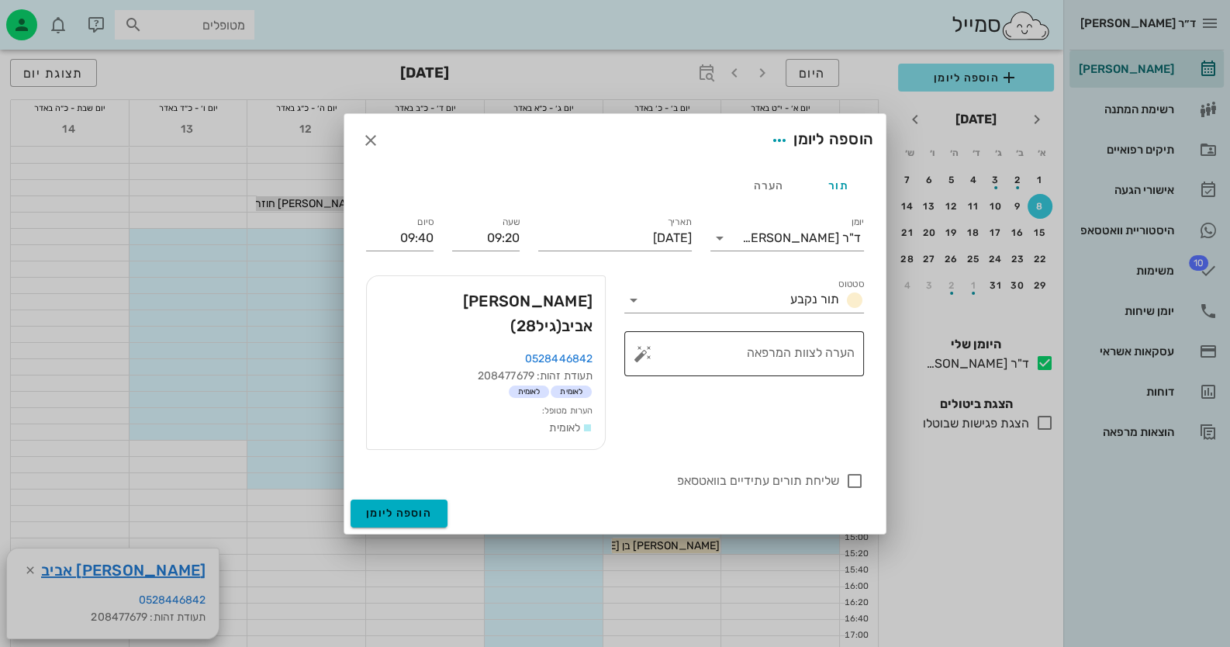
click at [644, 357] on button "button" at bounding box center [642, 353] width 19 height 19
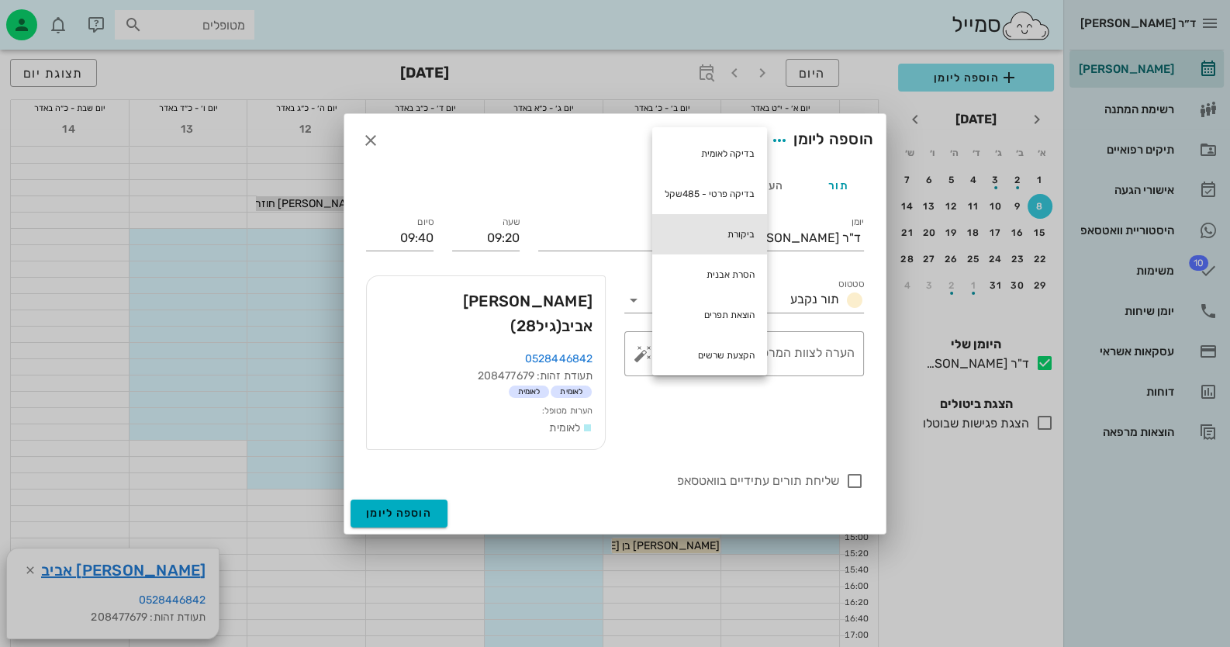
click at [717, 227] on div "ביקורת" at bounding box center [709, 234] width 115 height 40
type textarea "ביקורת"
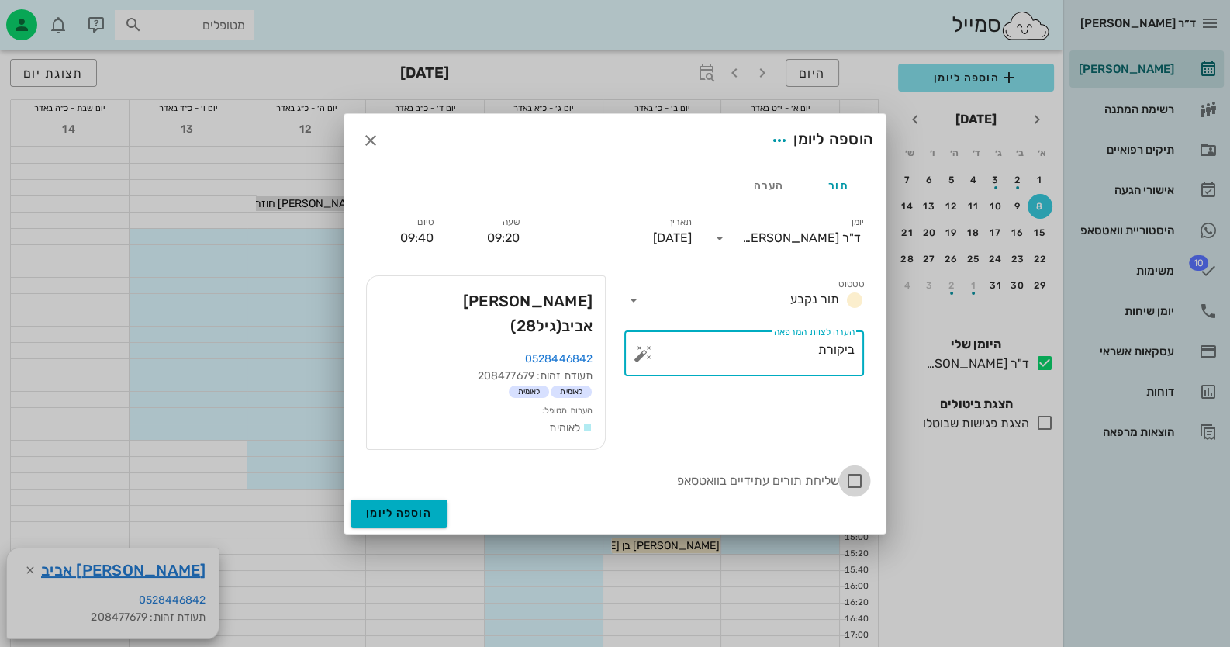
click at [796, 468] on div at bounding box center [854, 481] width 26 height 26
checkbox input "true"
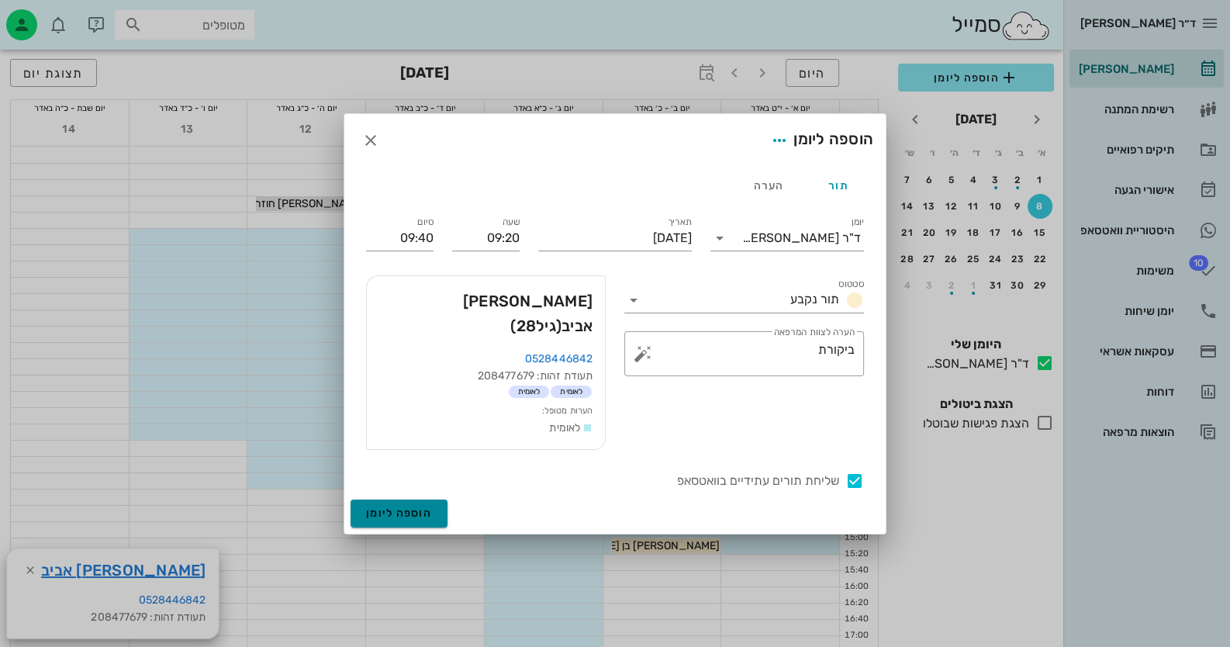
click at [416, 499] on button "הוספה ליומן" at bounding box center [398, 513] width 97 height 28
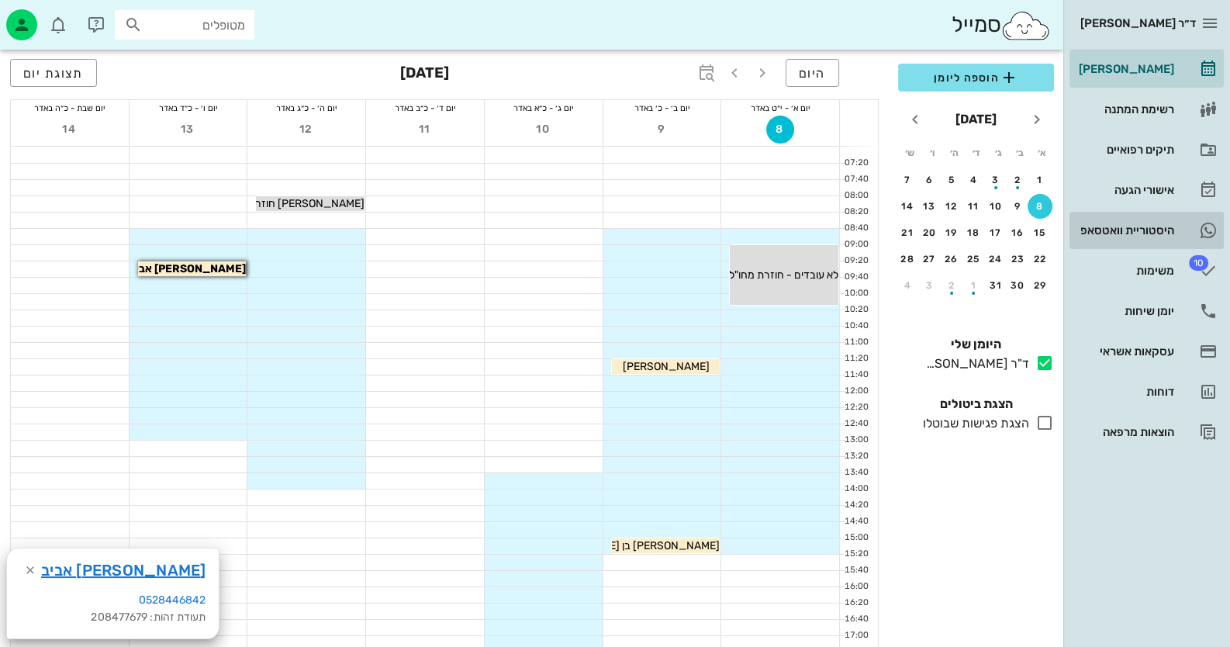
click at [796, 219] on div "היסטוריית וואטסאפ" at bounding box center [1124, 230] width 98 height 25
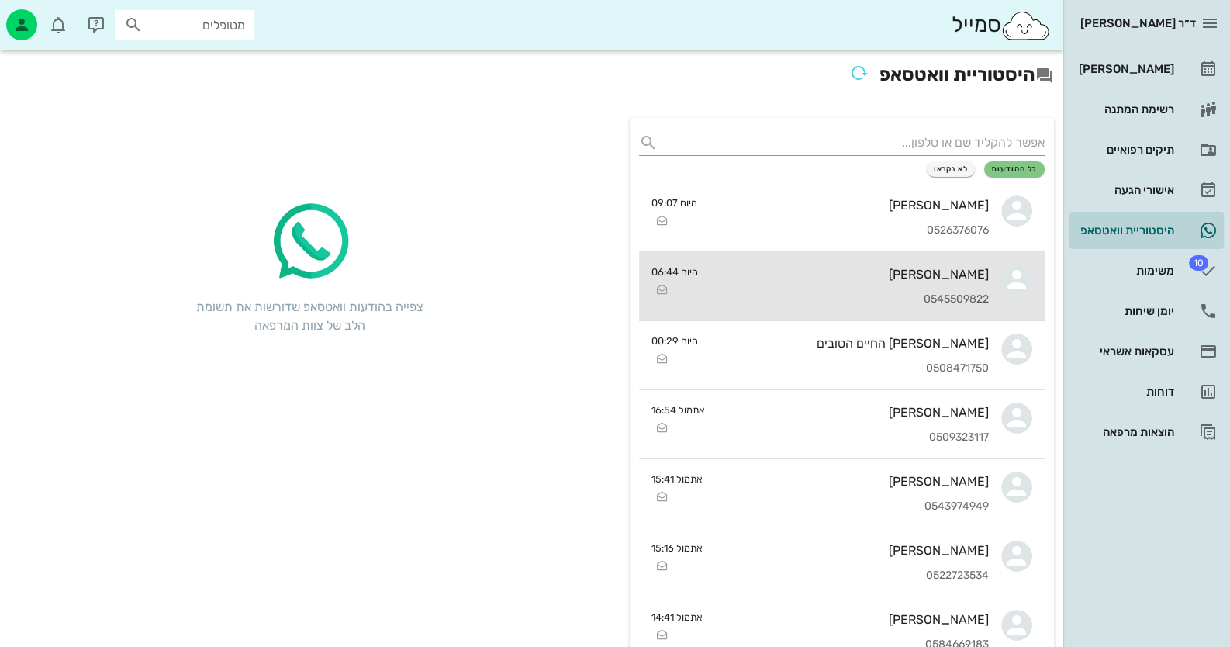
click at [796, 274] on div "[PERSON_NAME]" at bounding box center [849, 274] width 278 height 15
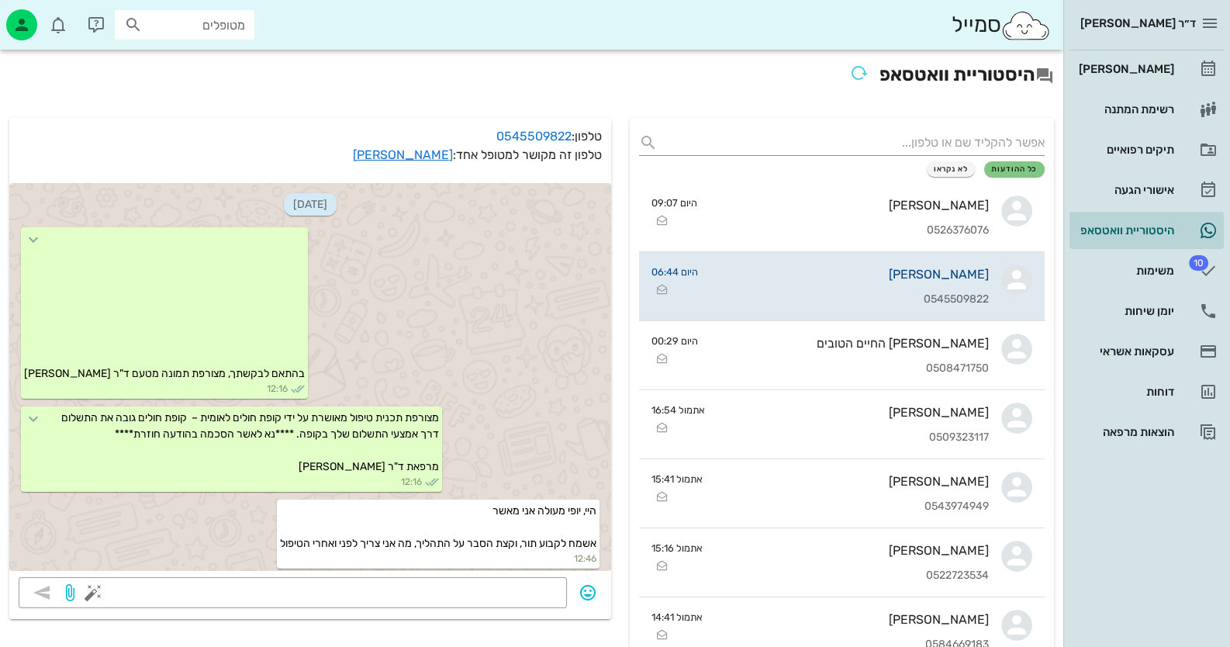
scroll to position [1152, 0]
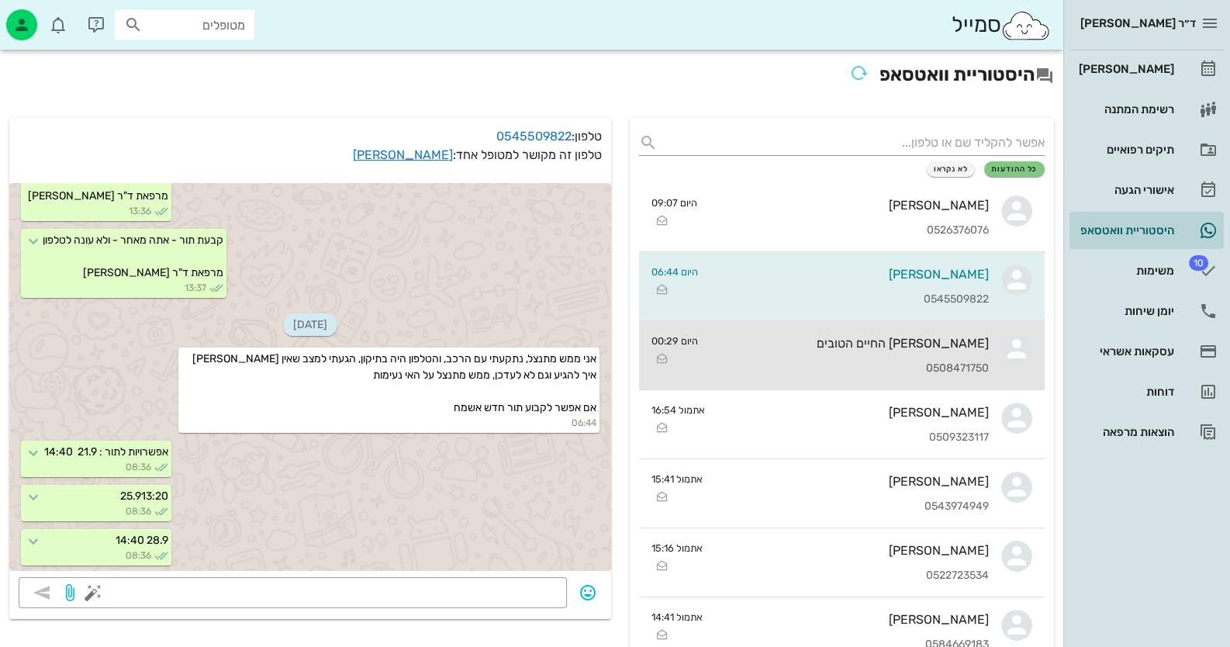
click at [796, 362] on div "0508471750" at bounding box center [849, 368] width 278 height 13
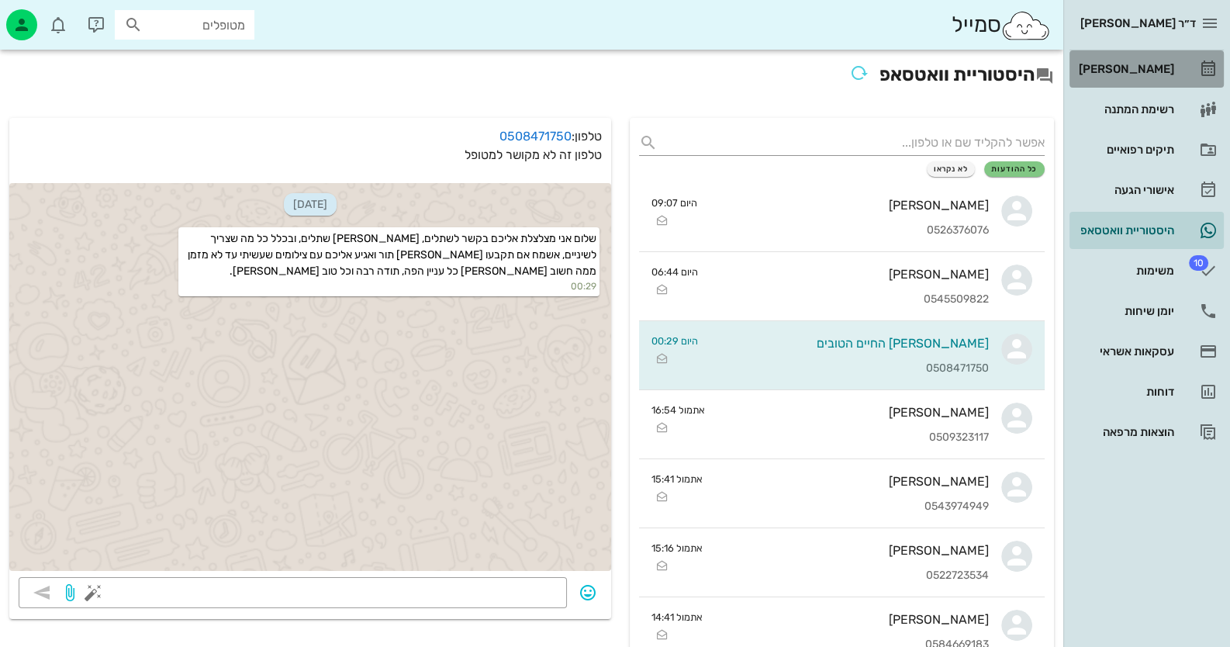
click at [796, 78] on div "[PERSON_NAME]" at bounding box center [1124, 69] width 98 height 25
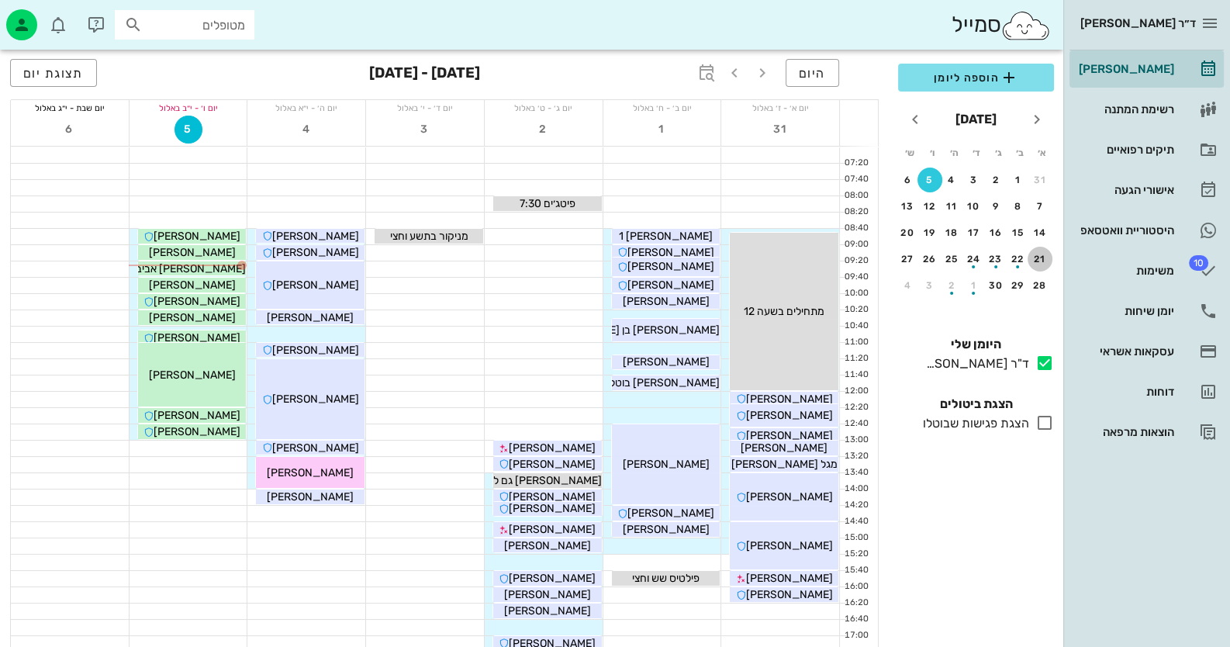
click at [796, 259] on div "21" at bounding box center [1039, 259] width 25 height 11
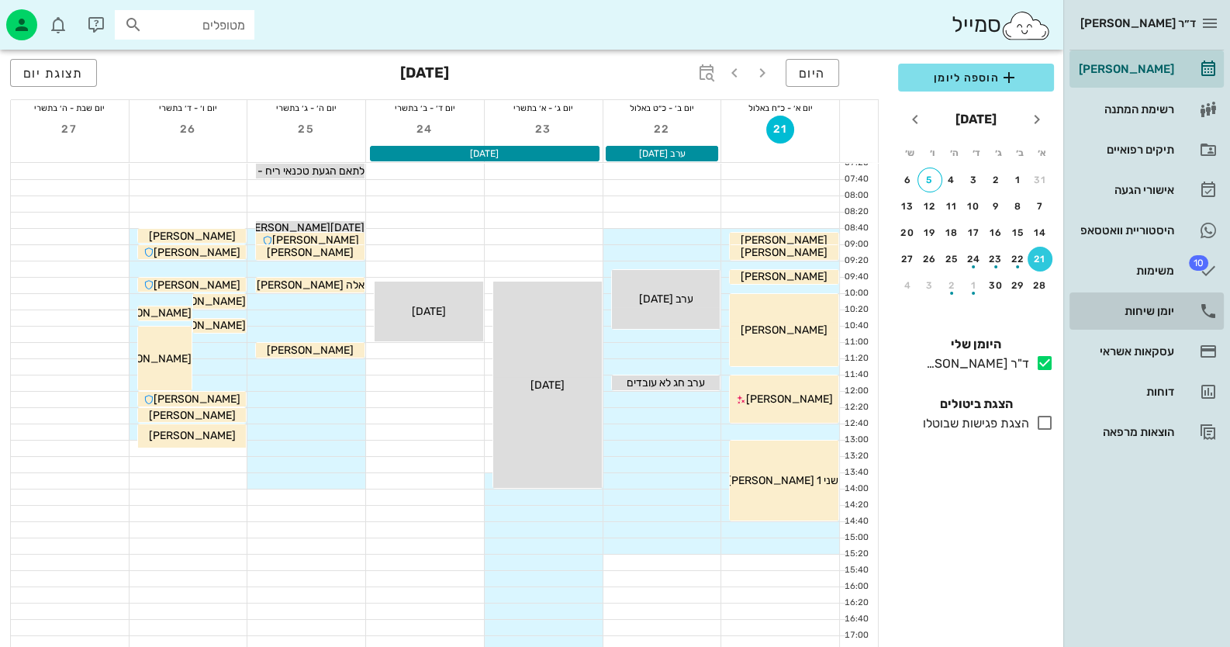
click at [796, 318] on link "יומן שיחות" at bounding box center [1146, 310] width 154 height 37
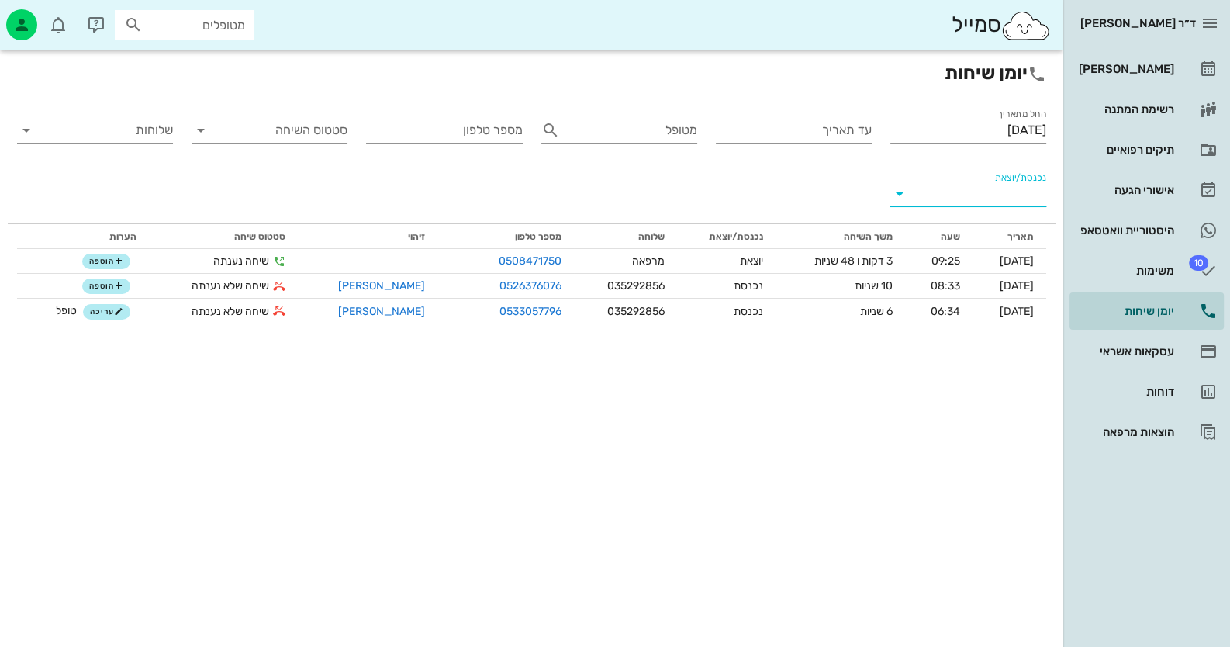
click at [796, 192] on input "נכנסת/יוצאת" at bounding box center [980, 193] width 131 height 25
click at [796, 193] on div "נכנסת" at bounding box center [996, 206] width 34 height 37
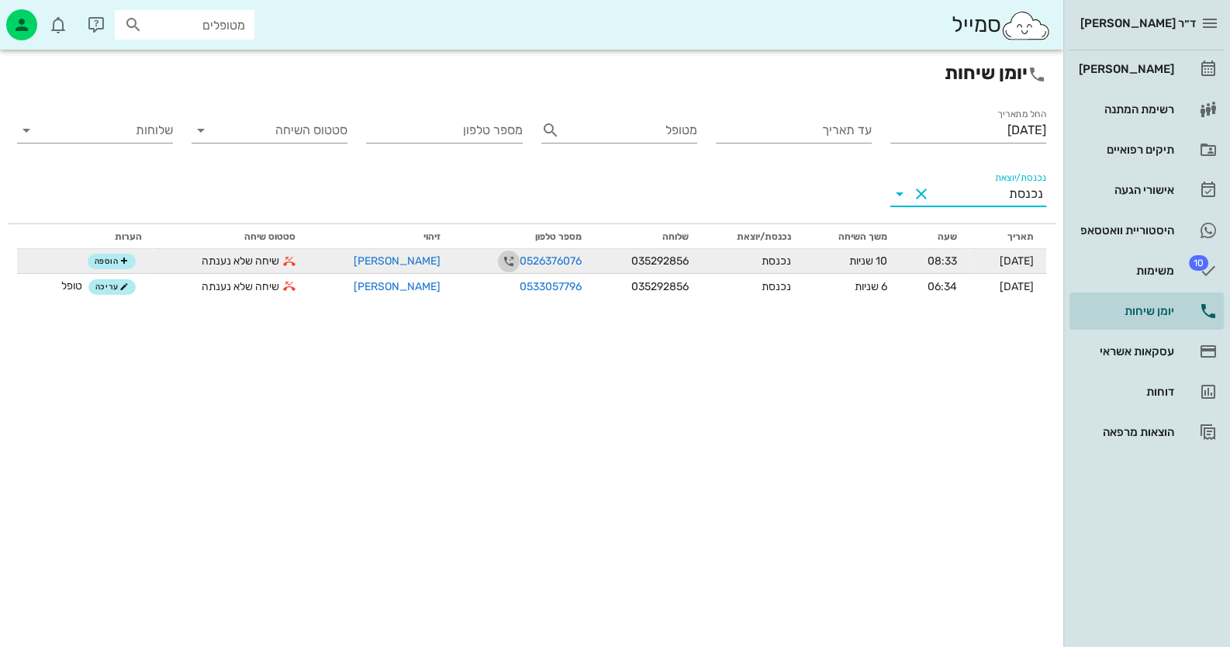
click at [499, 261] on icon "button" at bounding box center [508, 261] width 19 height 19
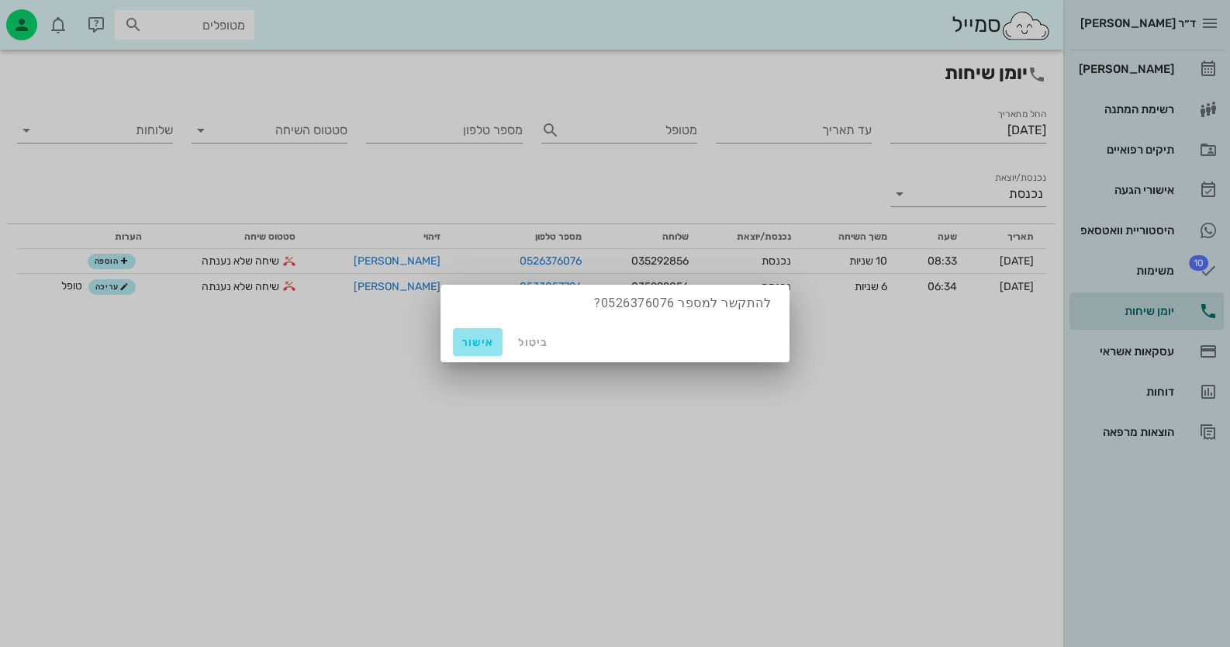
click at [471, 351] on button "אישור" at bounding box center [478, 342] width 50 height 28
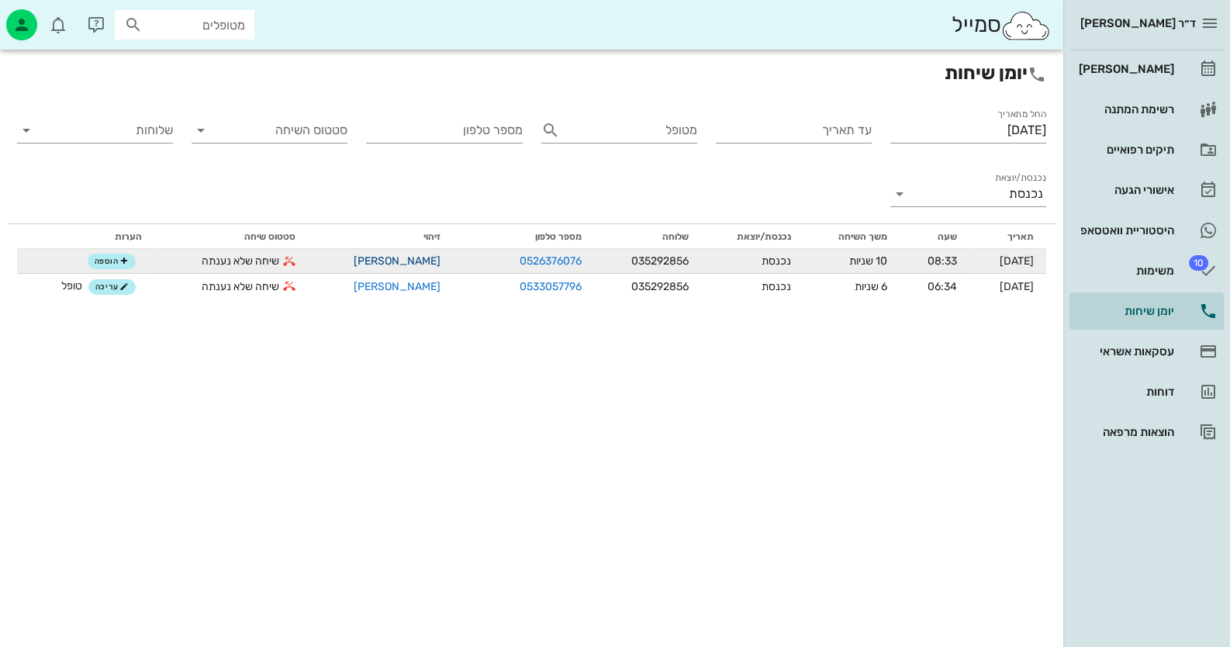
click at [388, 265] on link "[PERSON_NAME]" at bounding box center [397, 260] width 87 height 13
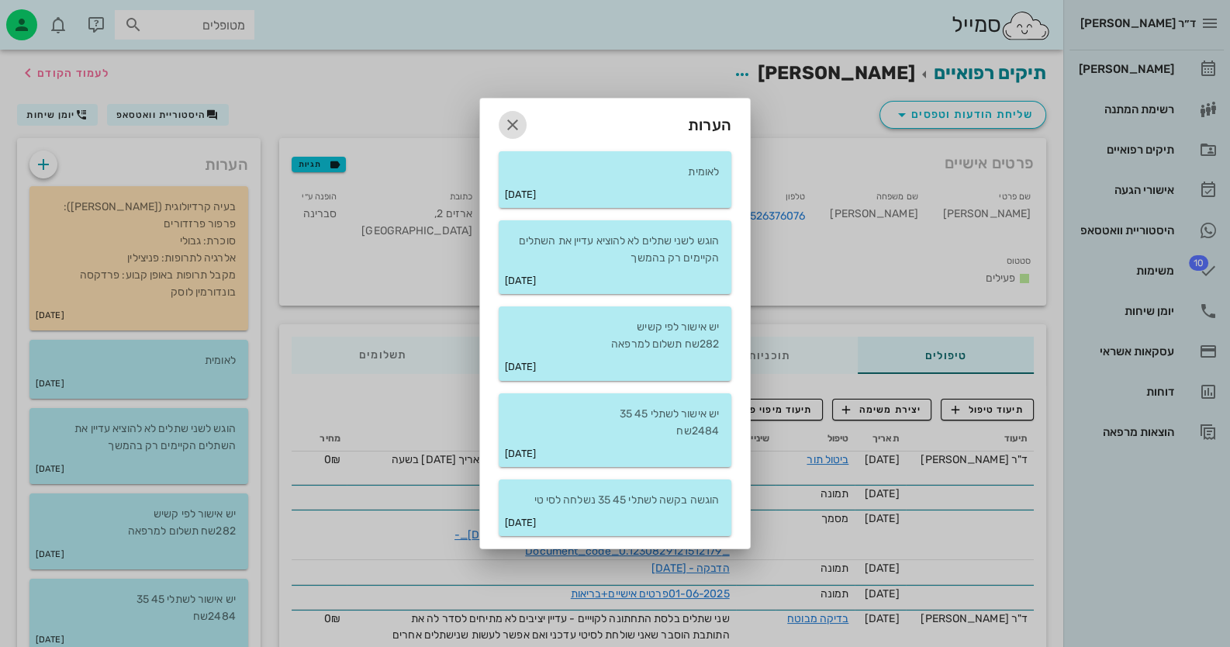
click at [504, 119] on icon "button" at bounding box center [512, 125] width 19 height 19
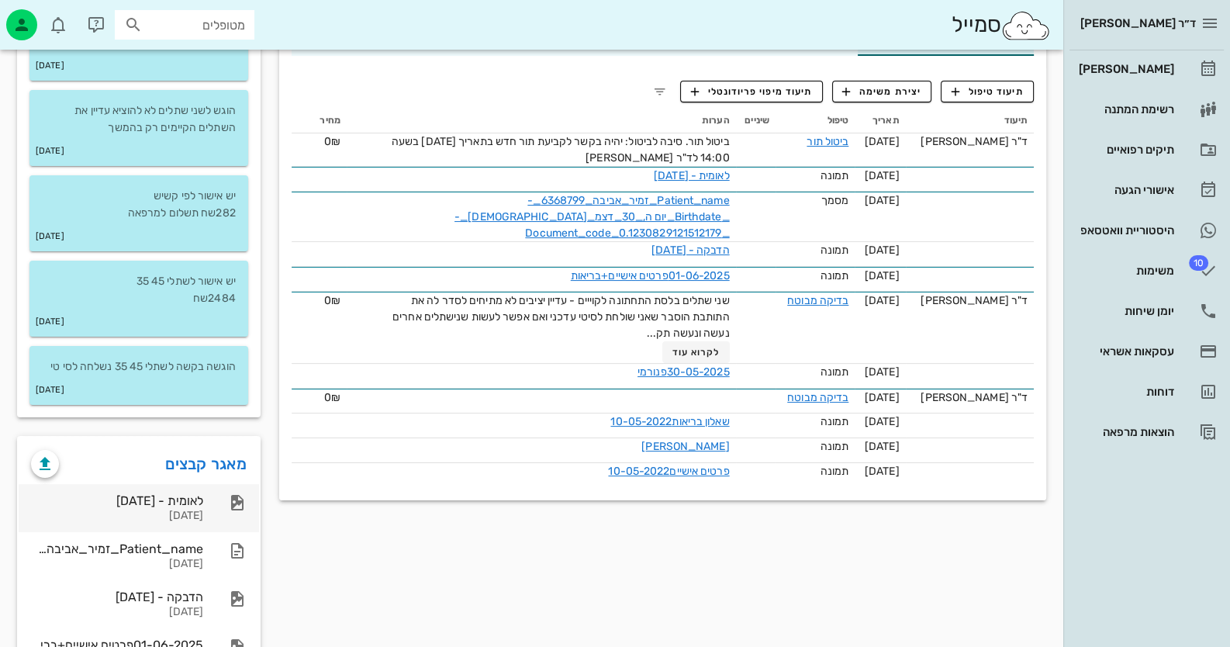
scroll to position [495, 0]
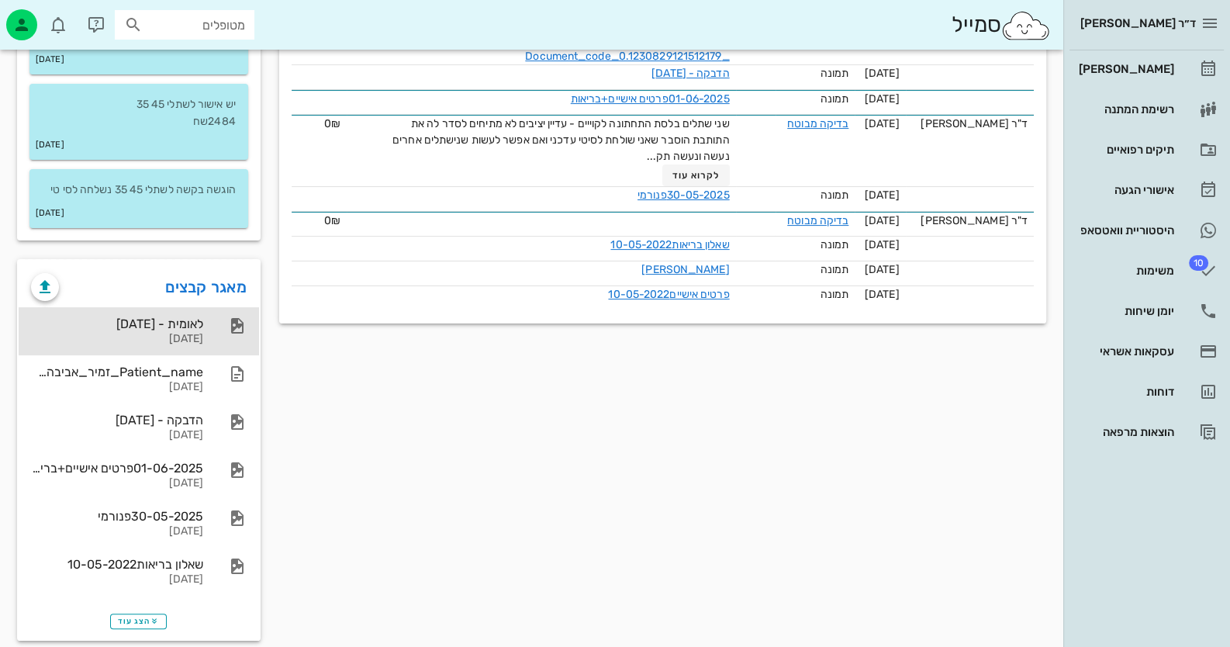
click at [206, 308] on div "לאומית - 24-06-2025 24-06-2025" at bounding box center [139, 331] width 240 height 48
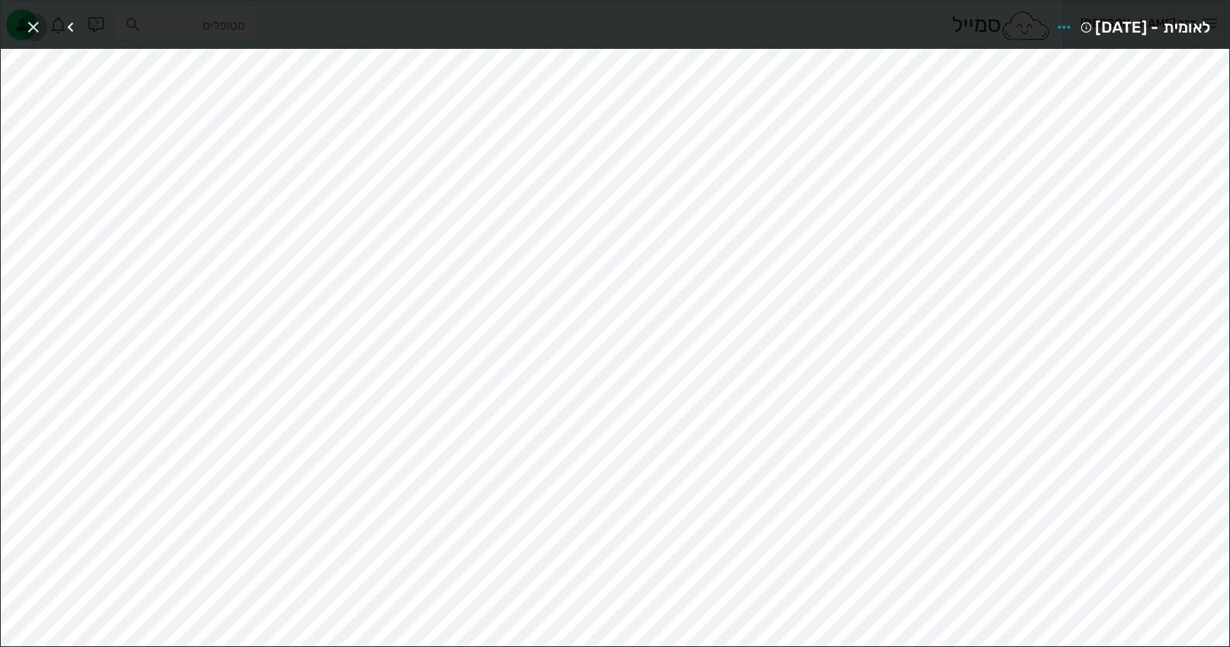
click at [41, 28] on icon "button" at bounding box center [33, 27] width 19 height 19
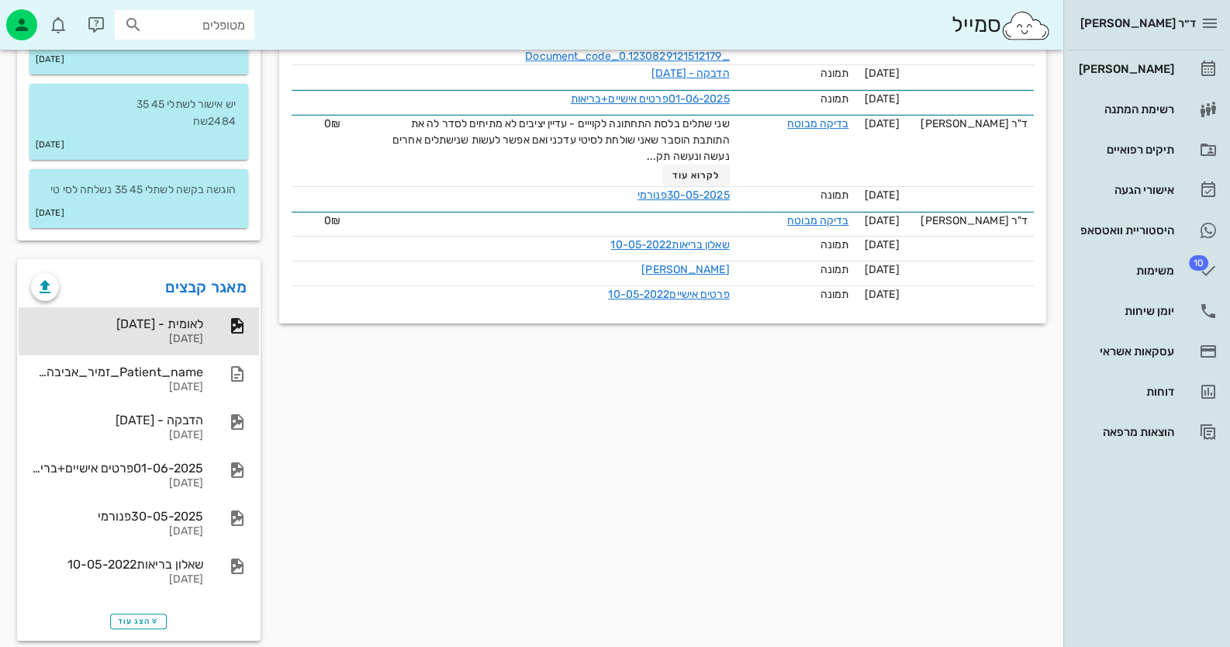
click at [796, 496] on div "פרטים אישיים תגיות שם פרטי אביבה שם משפחה זמיר טלפון 0526376076 תעודת זהות 6368…" at bounding box center [662, 146] width 785 height 1006
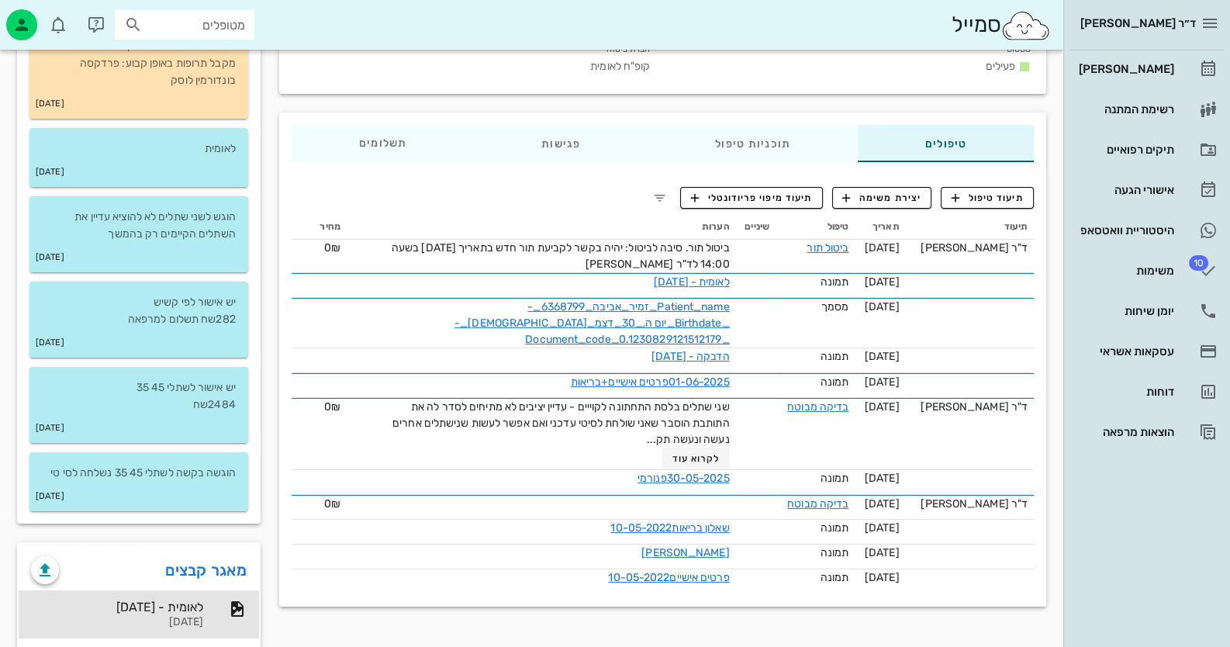
scroll to position [185, 0]
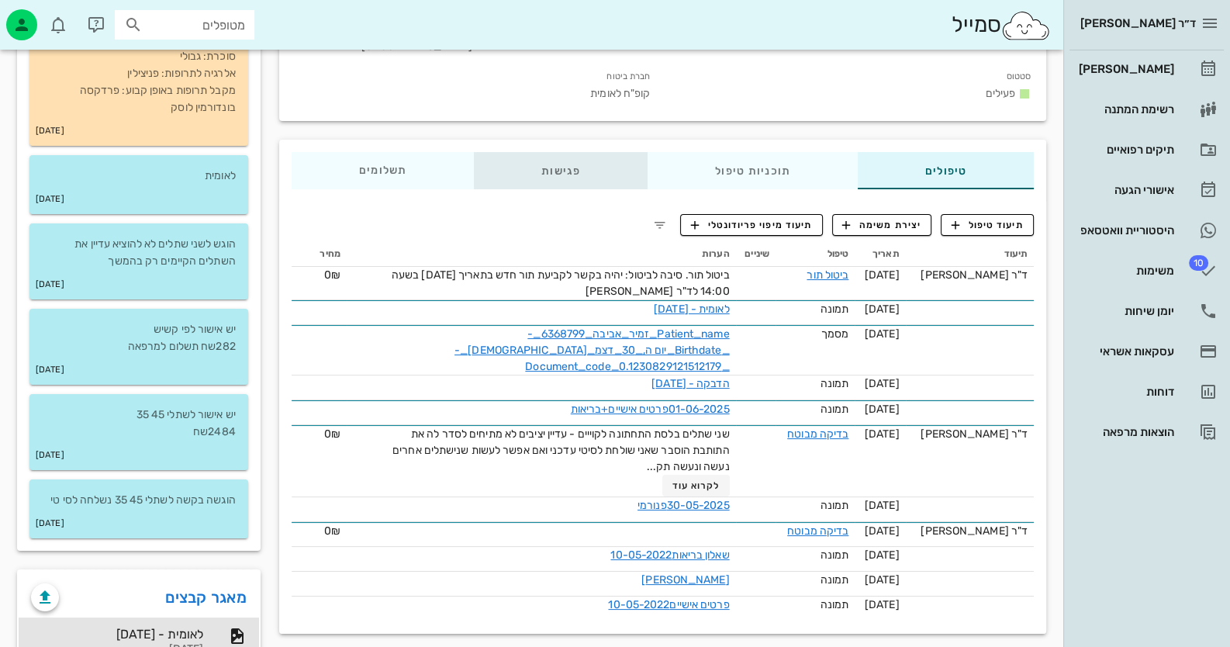
click at [556, 152] on div "פגישות" at bounding box center [561, 170] width 174 height 37
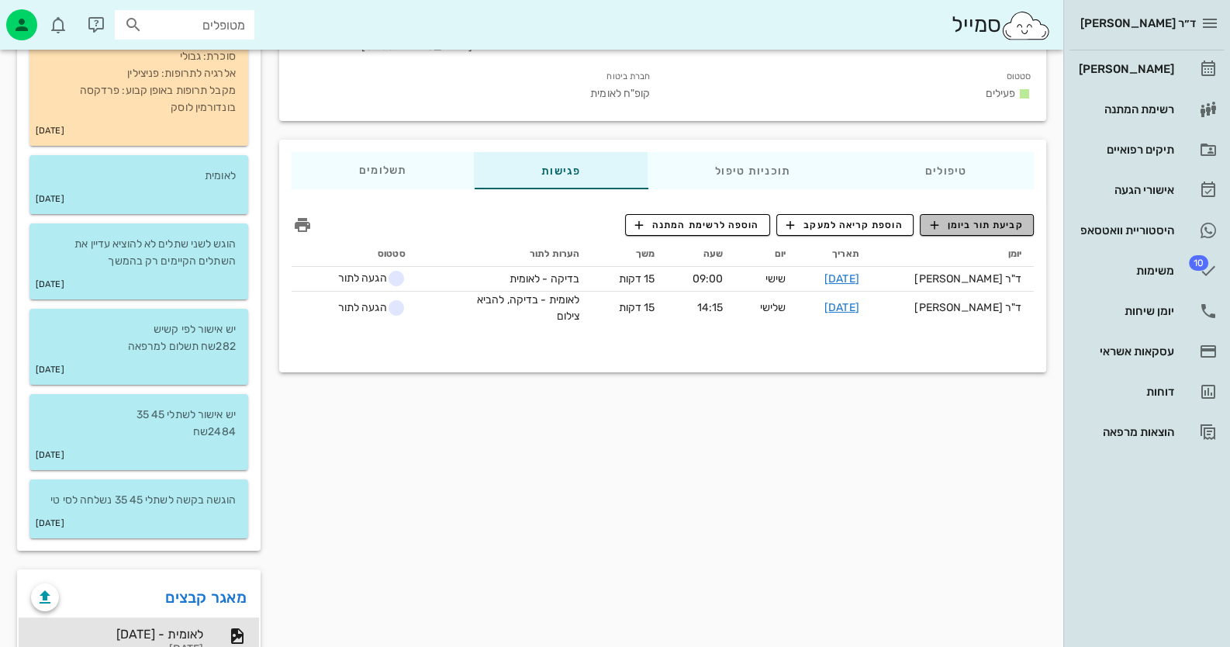
click at [796, 214] on button "קביעת תור ביומן" at bounding box center [977, 225] width 114 height 22
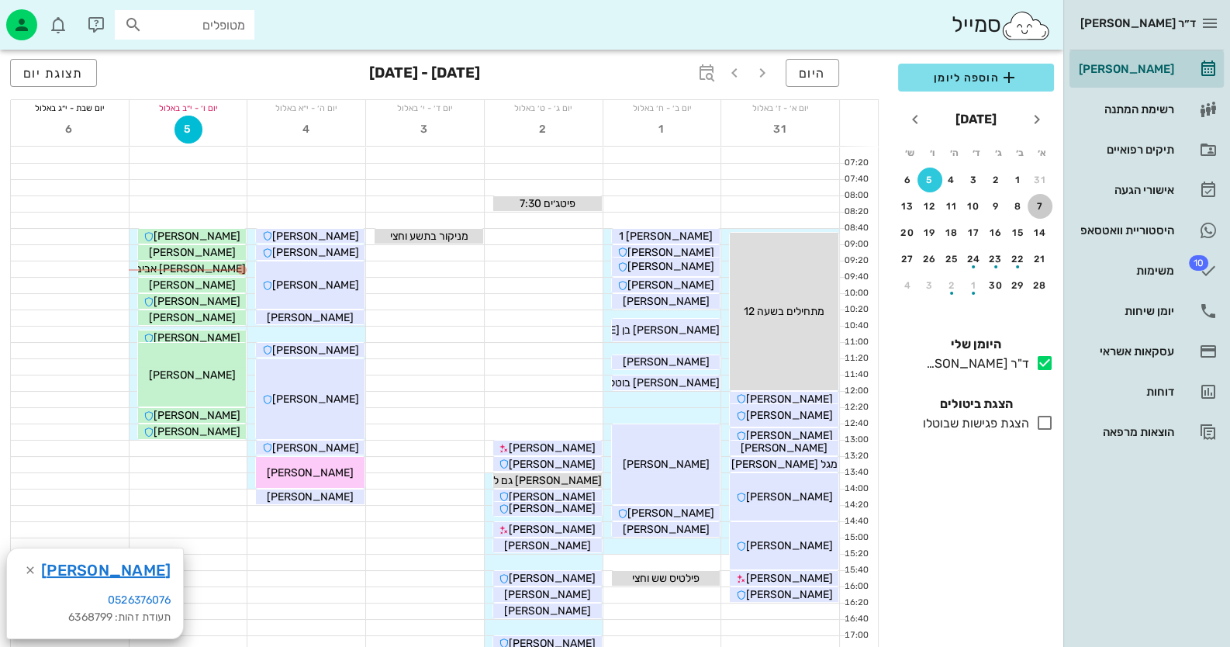
click at [796, 212] on button "7" at bounding box center [1039, 206] width 25 height 25
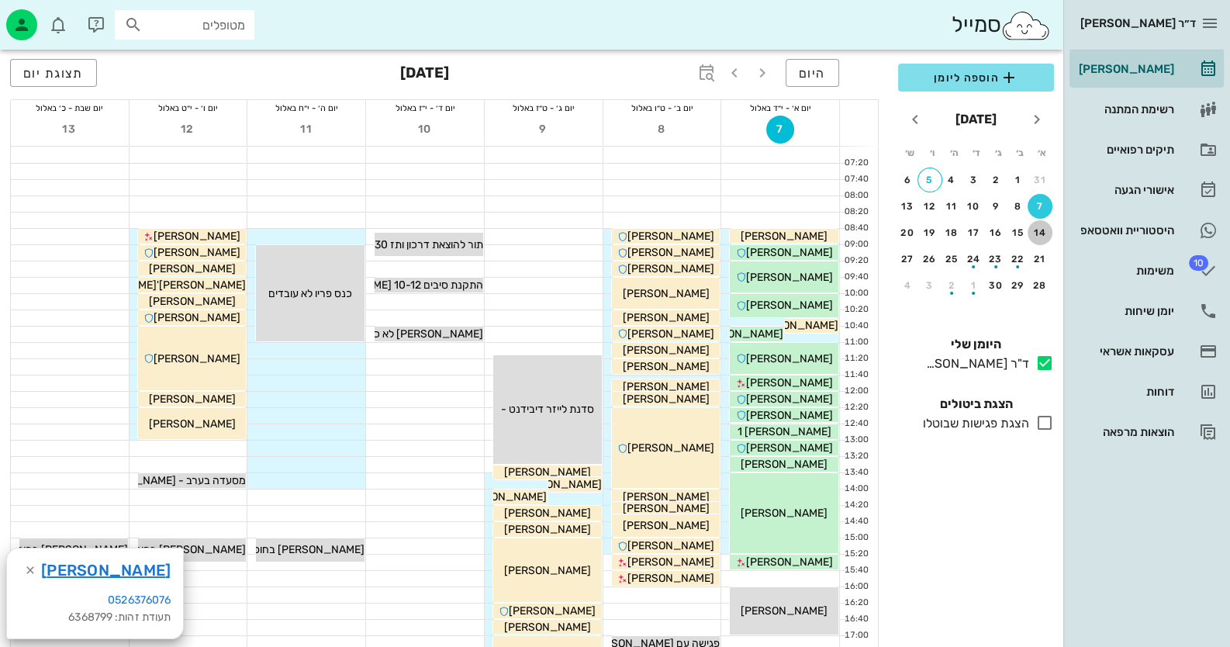
click at [796, 233] on div "14" at bounding box center [1039, 232] width 25 height 11
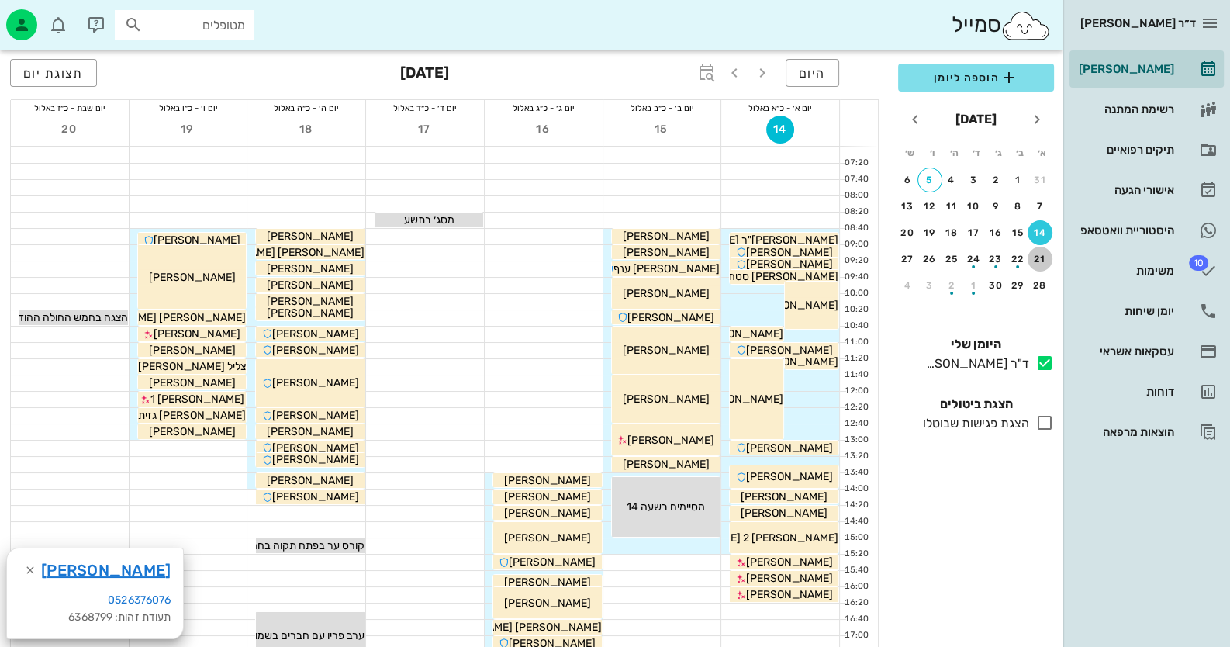
click at [796, 258] on div "21" at bounding box center [1039, 259] width 25 height 11
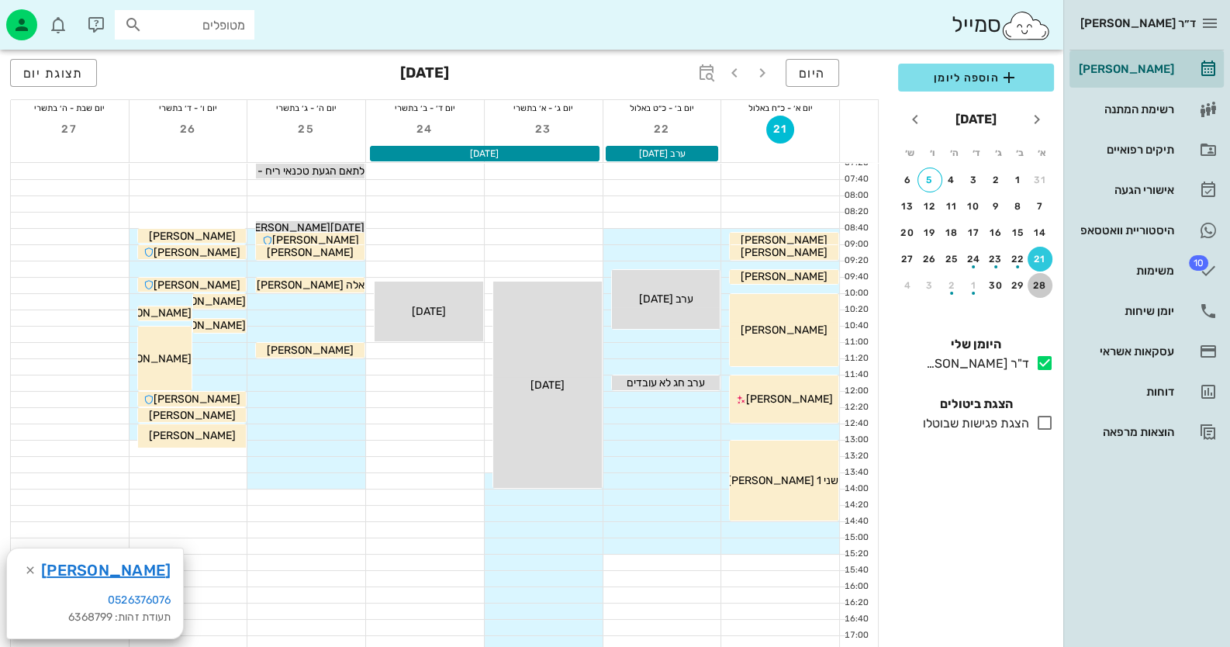
click at [796, 280] on div "28" at bounding box center [1039, 285] width 25 height 11
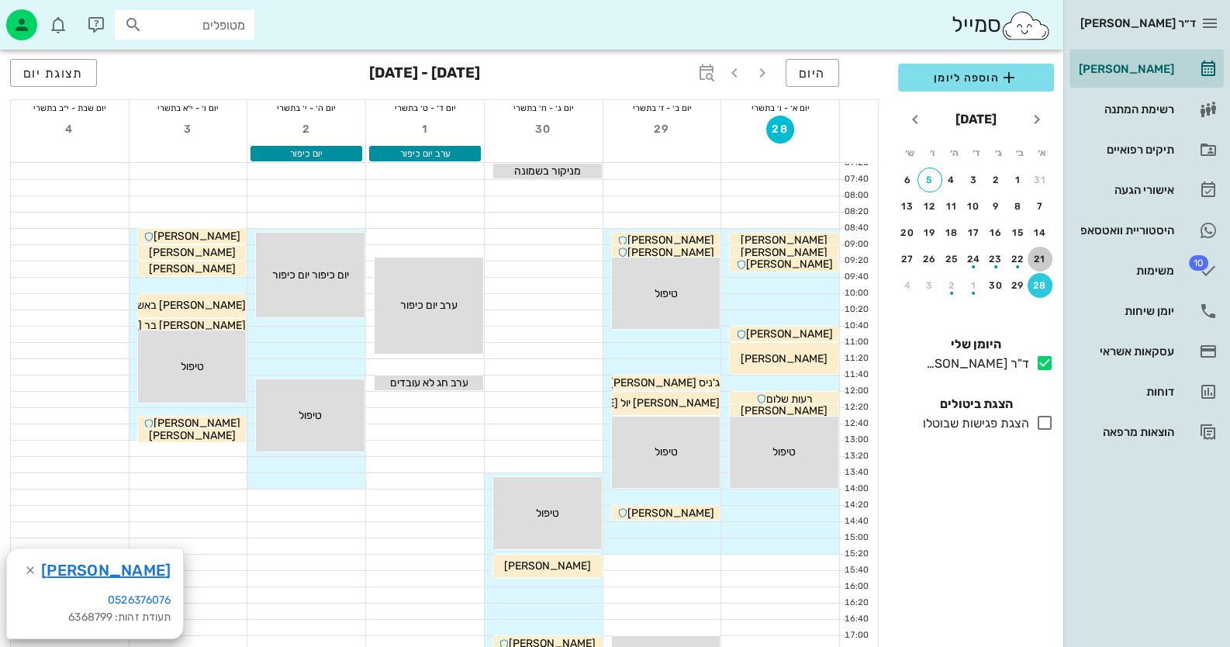
click at [796, 261] on div "21" at bounding box center [1039, 259] width 25 height 11
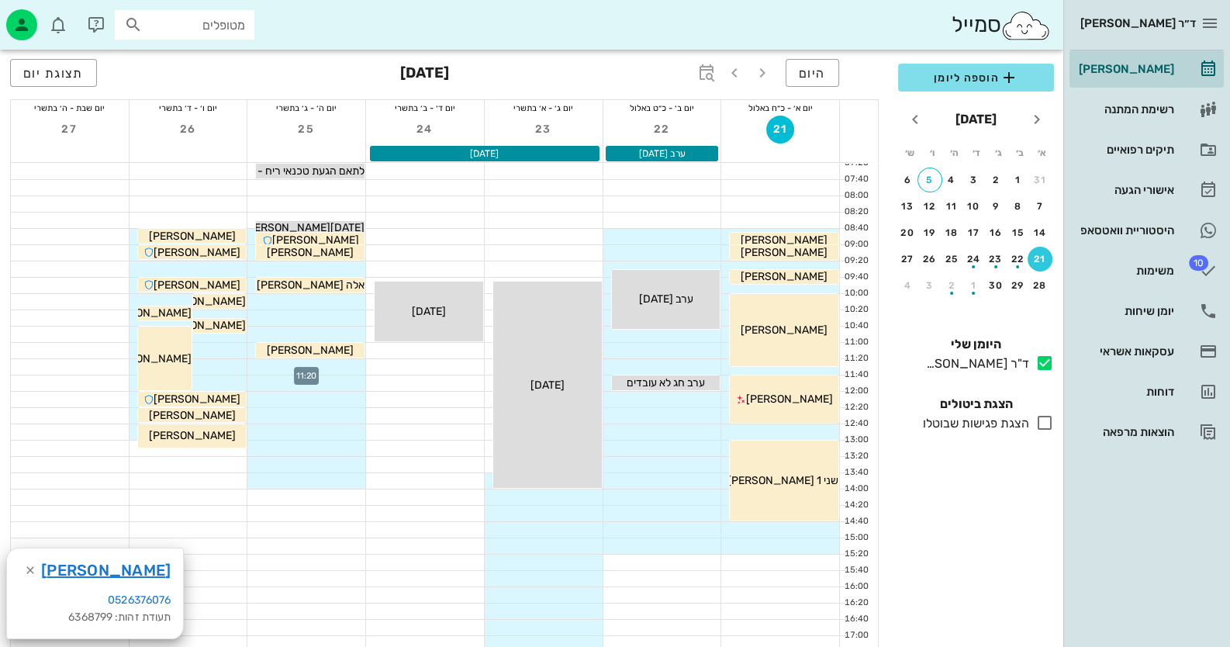
click at [334, 364] on div at bounding box center [306, 367] width 118 height 16
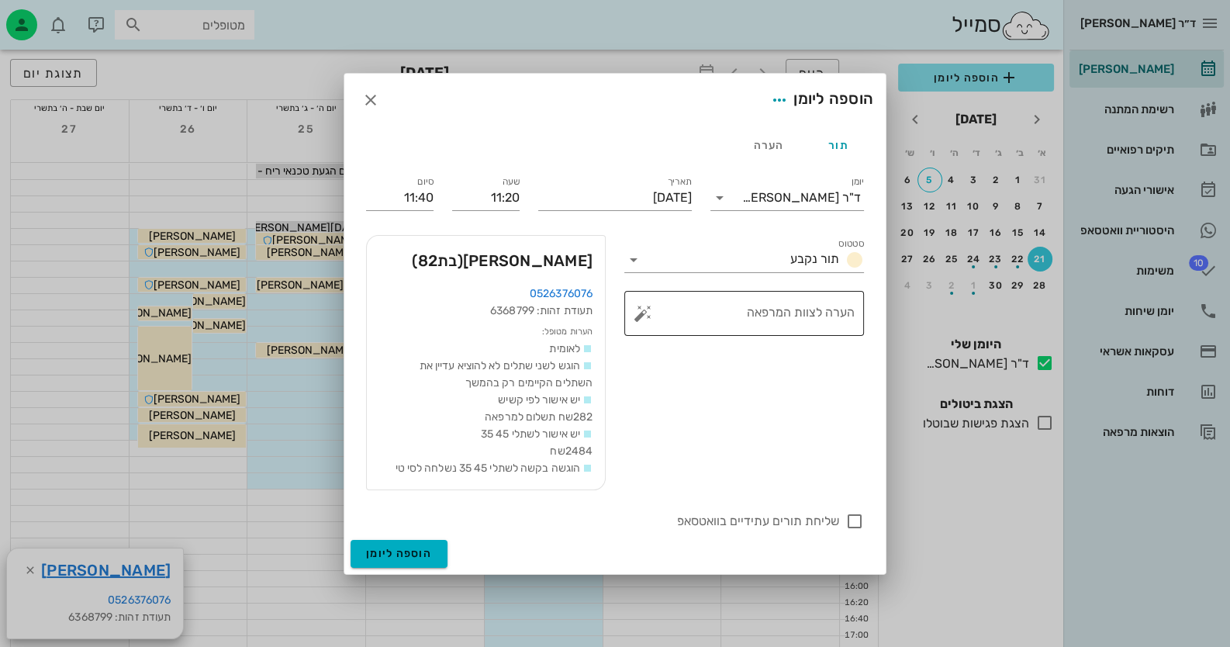
click at [637, 316] on button "button" at bounding box center [642, 313] width 19 height 19
click at [738, 200] on div "שתל" at bounding box center [709, 191] width 115 height 40
type textarea "שתלים 42.32"
click at [426, 197] on input "11:40" at bounding box center [399, 197] width 67 height 25
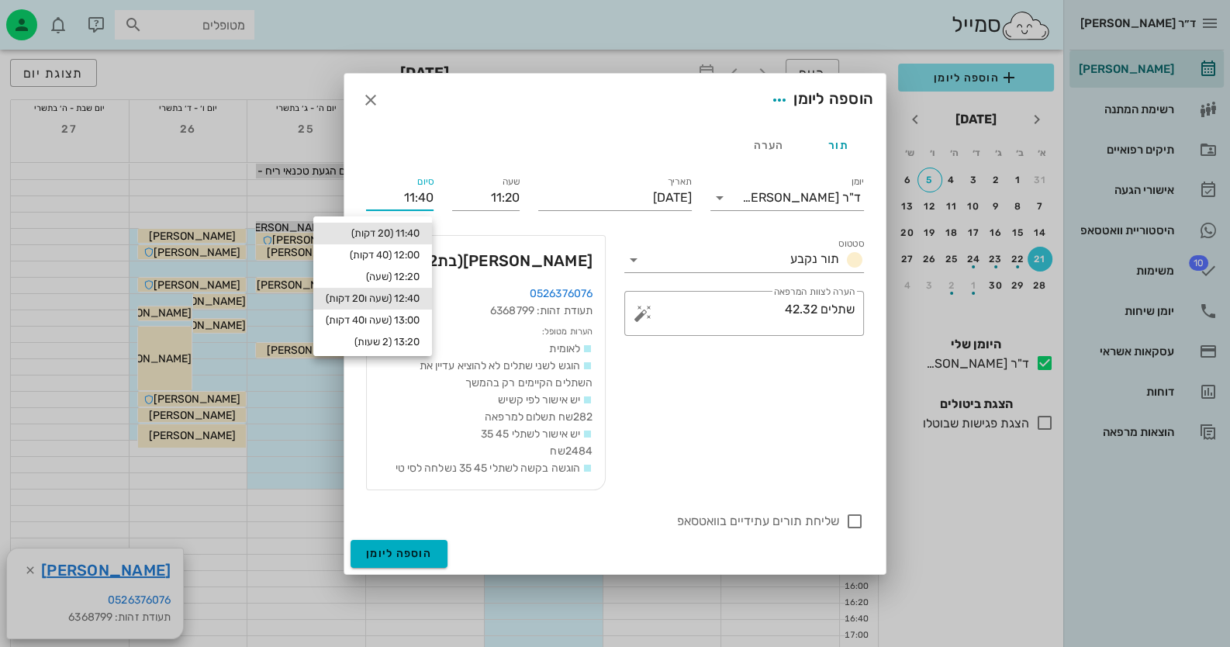
click at [412, 303] on div "12:40 (שעה ו20 דקות)" at bounding box center [373, 298] width 94 height 12
type input "12:40"
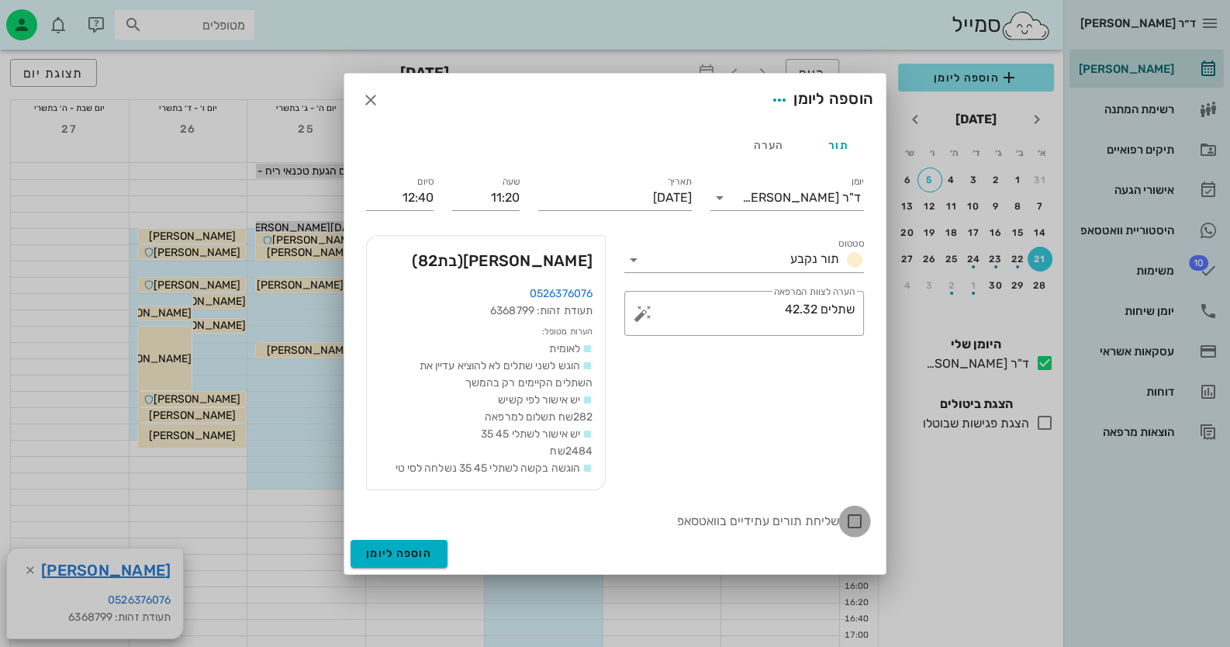
click at [796, 521] on div at bounding box center [854, 521] width 26 height 26
checkbox input "true"
click at [418, 551] on span "הוספה ליומן" at bounding box center [399, 553] width 66 height 13
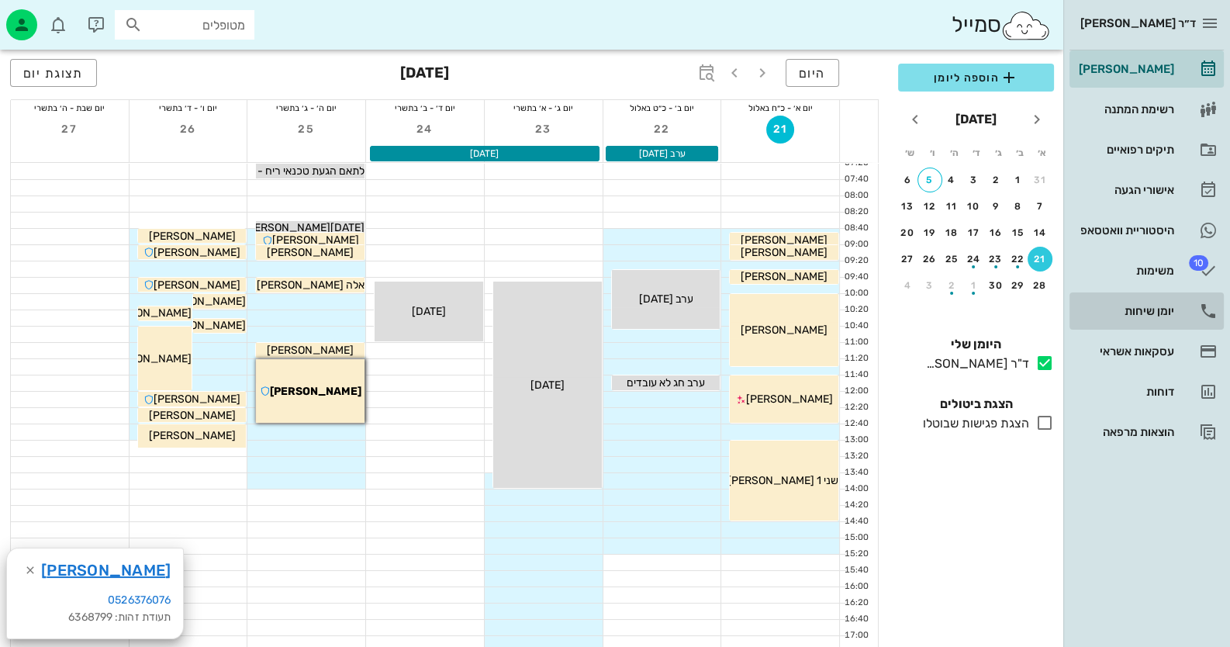
click at [796, 308] on link "יומן שיחות" at bounding box center [1146, 310] width 154 height 37
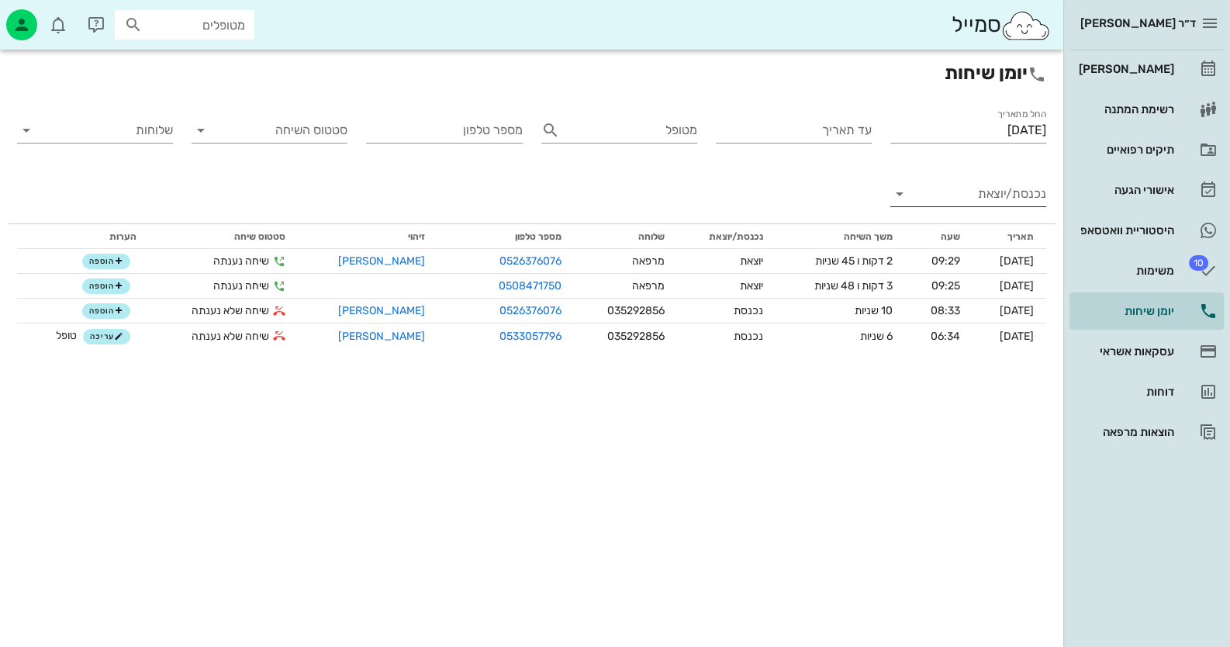
click at [796, 200] on input "נכנסת/יוצאת" at bounding box center [980, 193] width 131 height 25
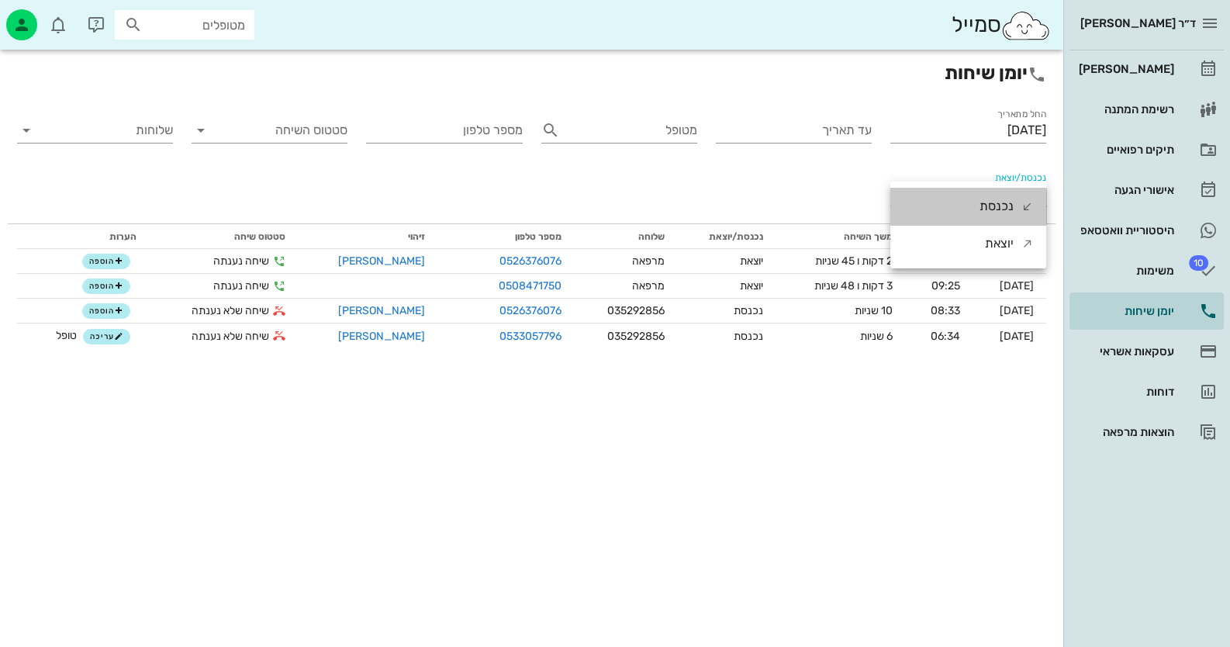
click at [796, 200] on div "נכנסת" at bounding box center [968, 206] width 156 height 37
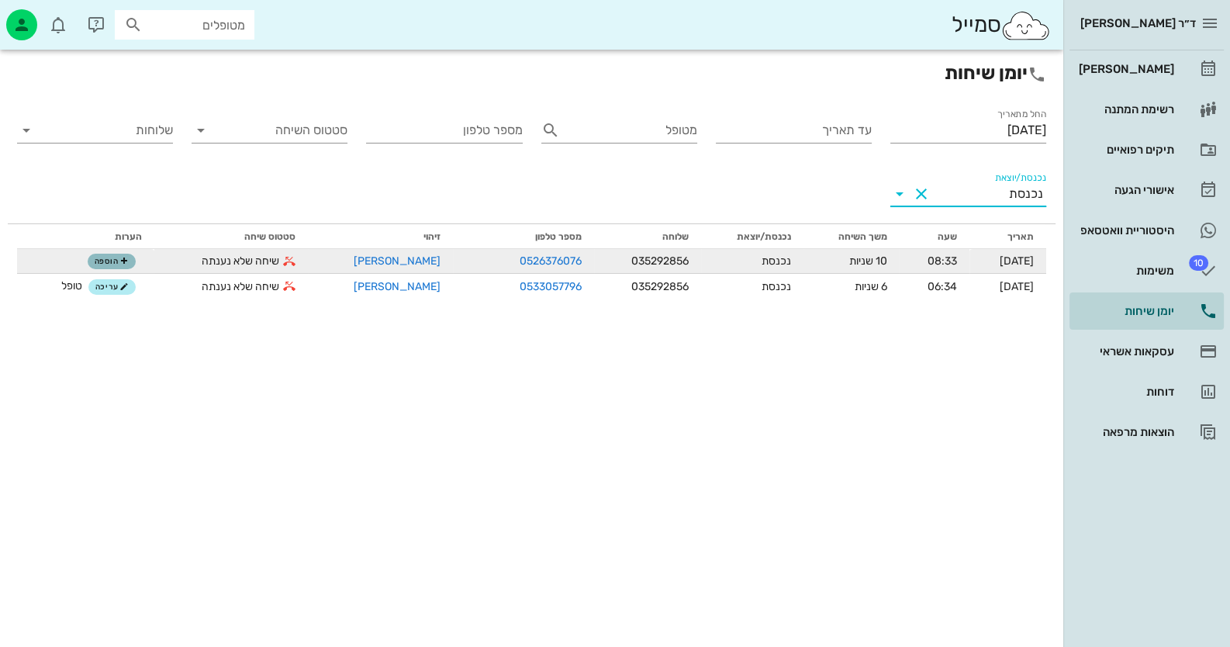
click at [131, 265] on button "הוספה" at bounding box center [112, 262] width 48 height 16
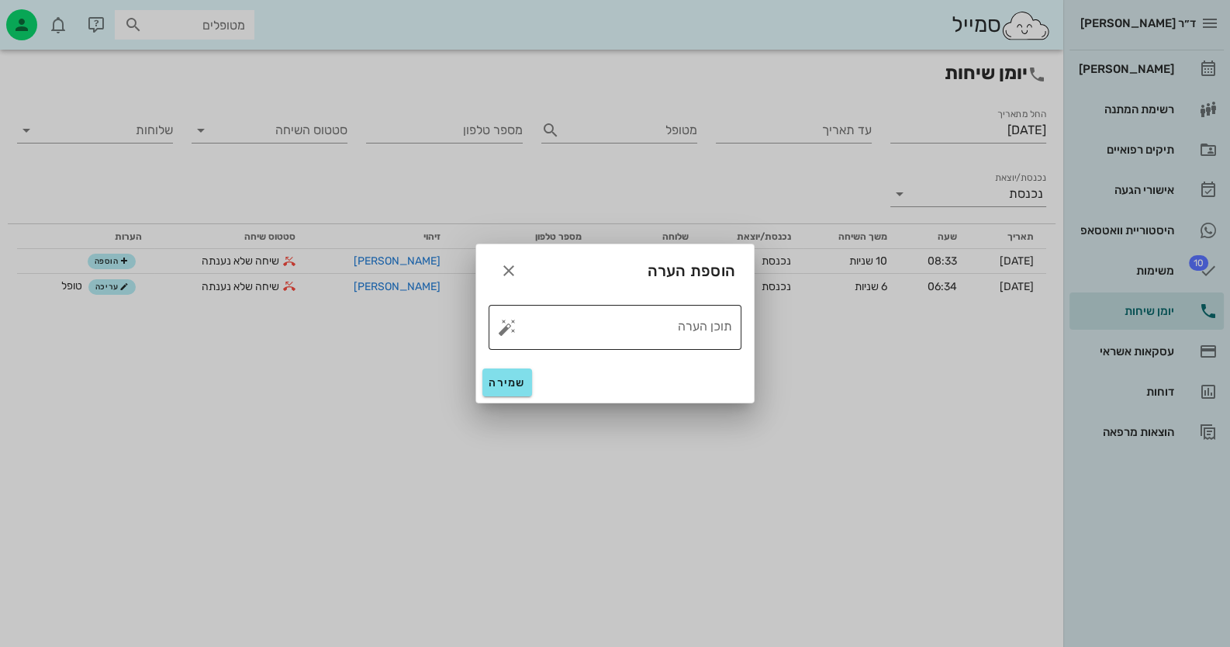
click at [503, 323] on button "button" at bounding box center [507, 327] width 19 height 19
click at [598, 321] on div "טופל" at bounding box center [574, 310] width 116 height 40
type textarea "טופל"
click at [516, 387] on span "שמירה" at bounding box center [506, 382] width 37 height 13
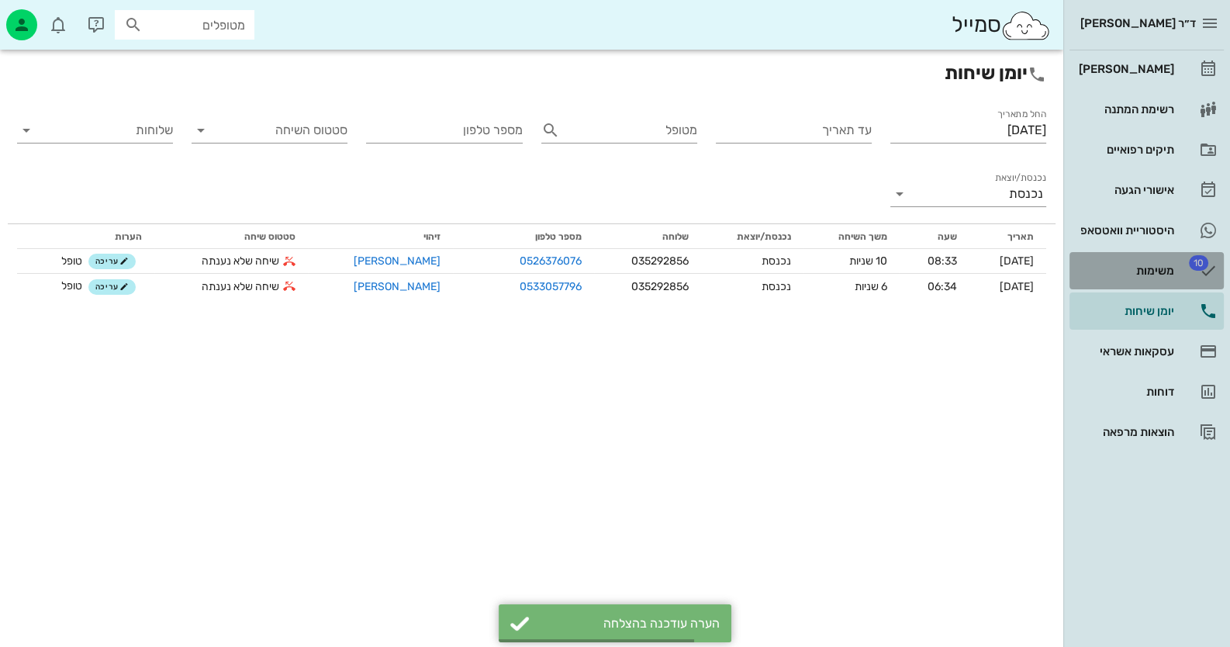
click at [796, 275] on div "משימות" at bounding box center [1124, 270] width 98 height 12
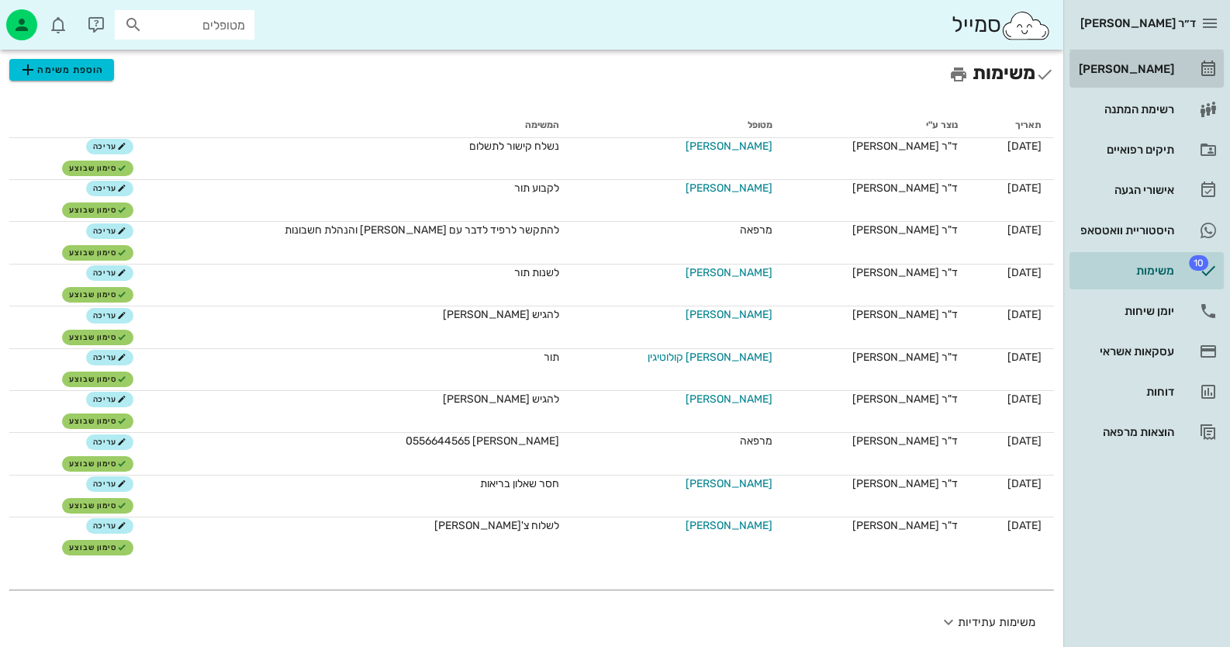
click at [796, 82] on link "[PERSON_NAME]" at bounding box center [1146, 68] width 154 height 37
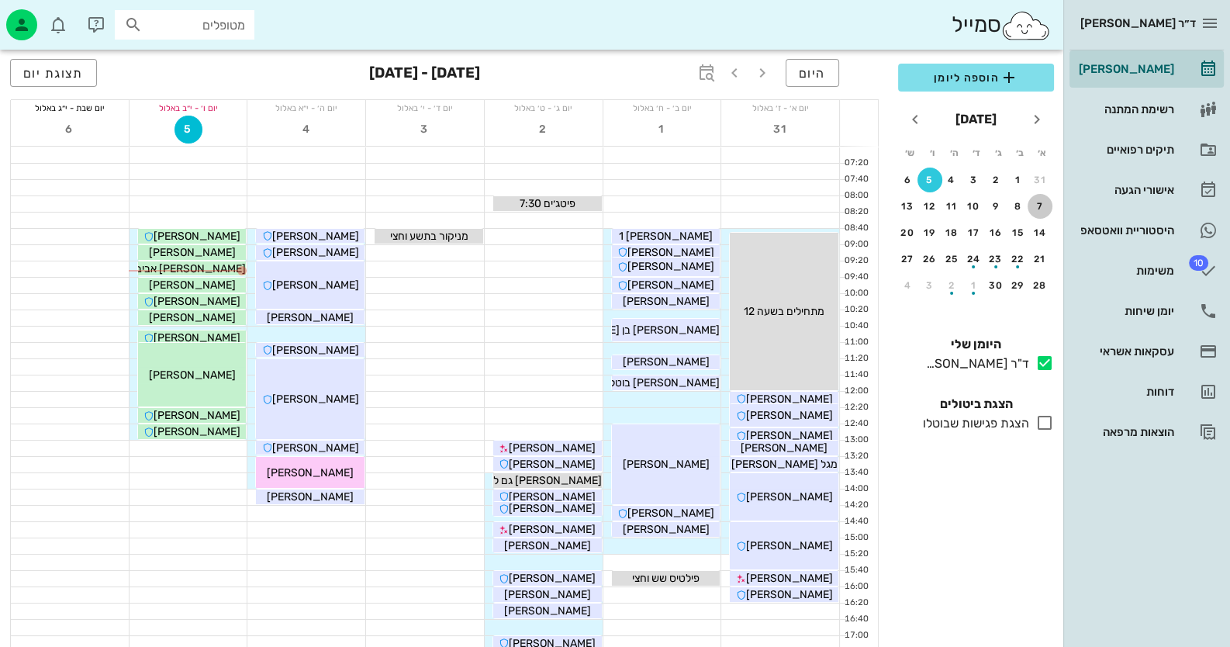
click at [796, 202] on div "7" at bounding box center [1039, 206] width 25 height 11
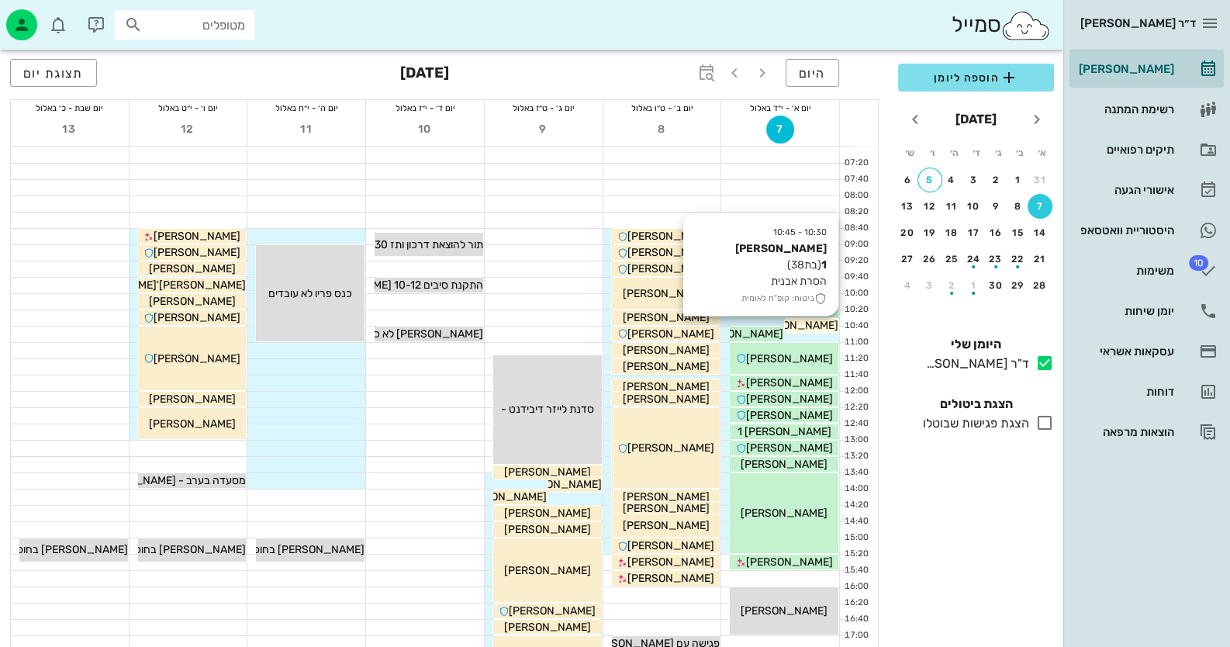
click at [796, 326] on span "[PERSON_NAME] 1" at bounding box center [791, 325] width 94 height 13
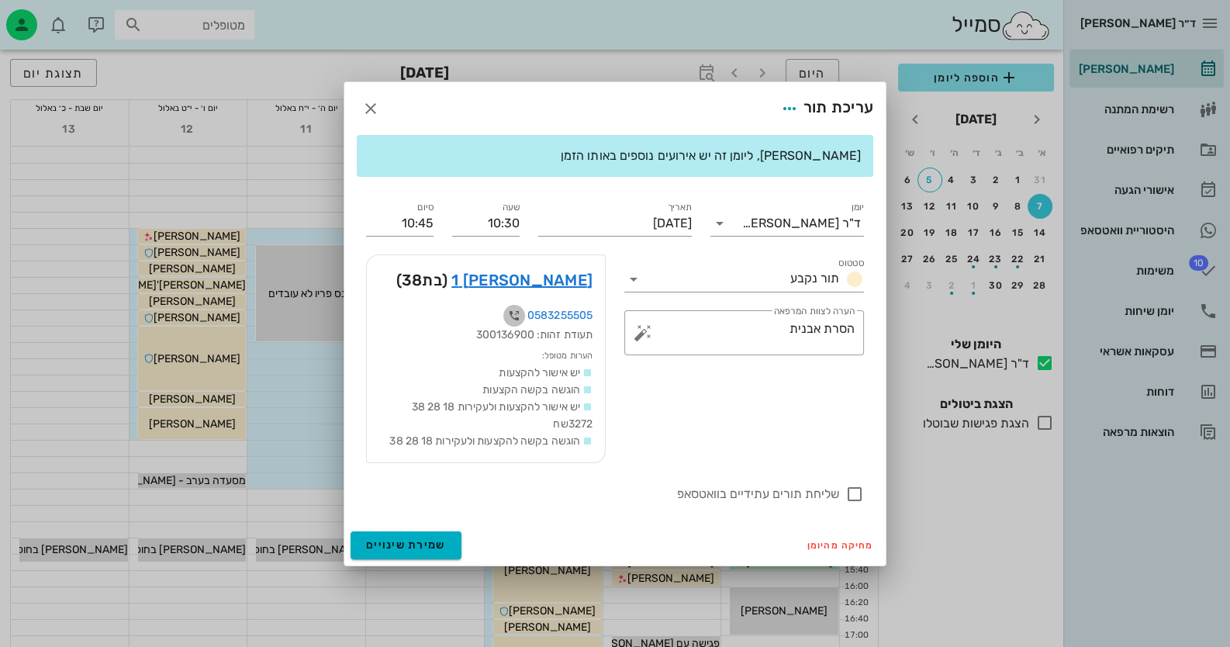
click at [512, 311] on icon "button" at bounding box center [514, 315] width 19 height 19
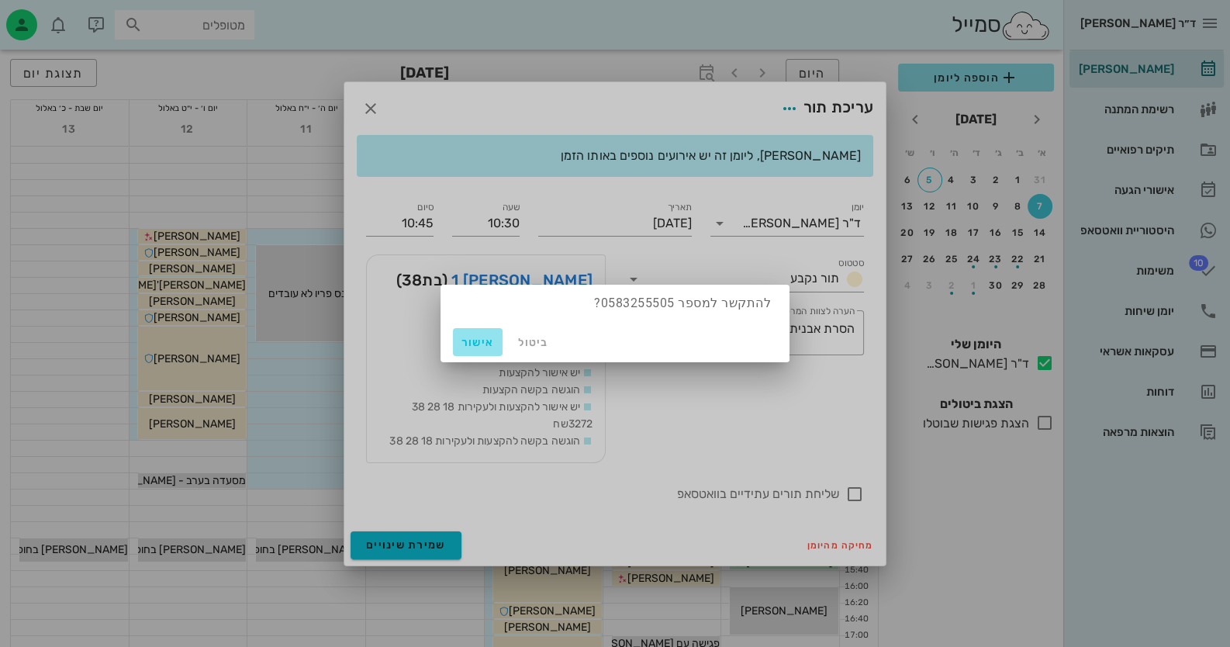
click at [467, 350] on button "אישור" at bounding box center [478, 342] width 50 height 28
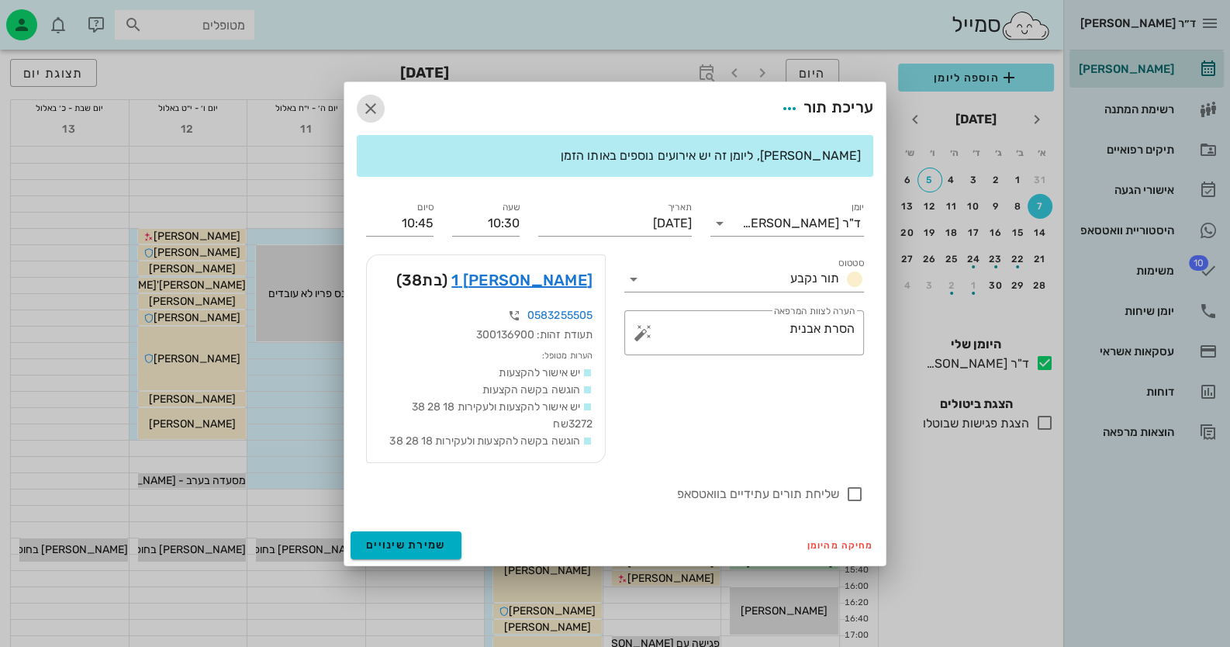
click at [374, 105] on icon "button" at bounding box center [370, 108] width 19 height 19
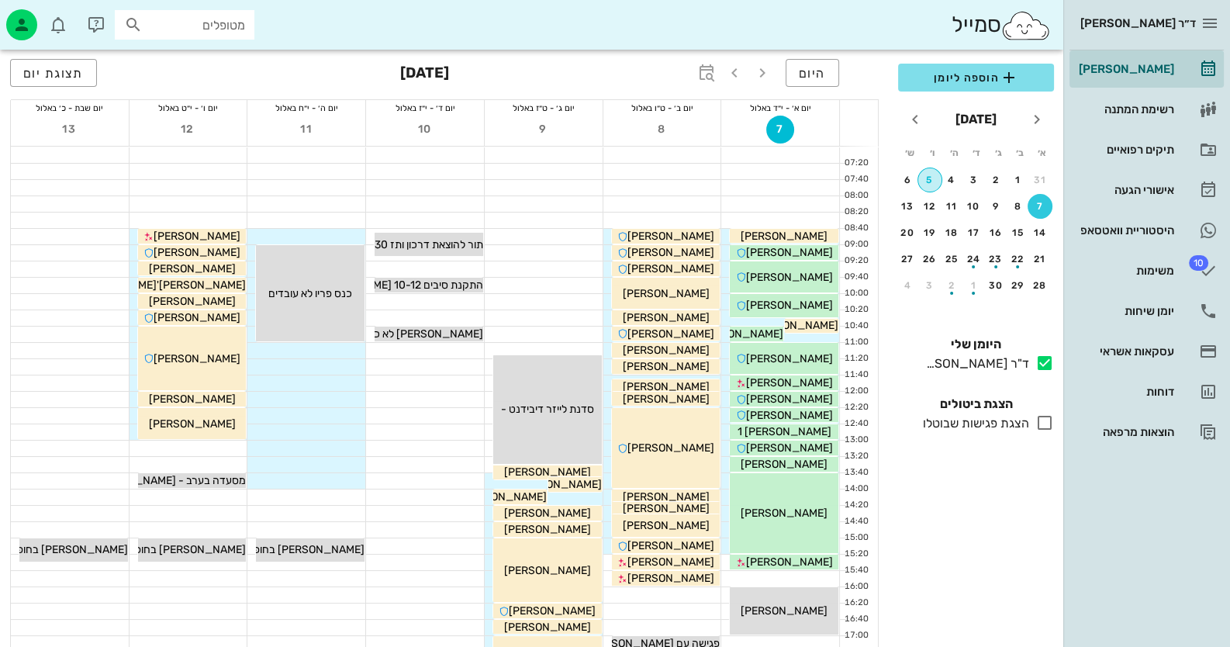
click at [796, 178] on div "5" at bounding box center [929, 179] width 23 height 11
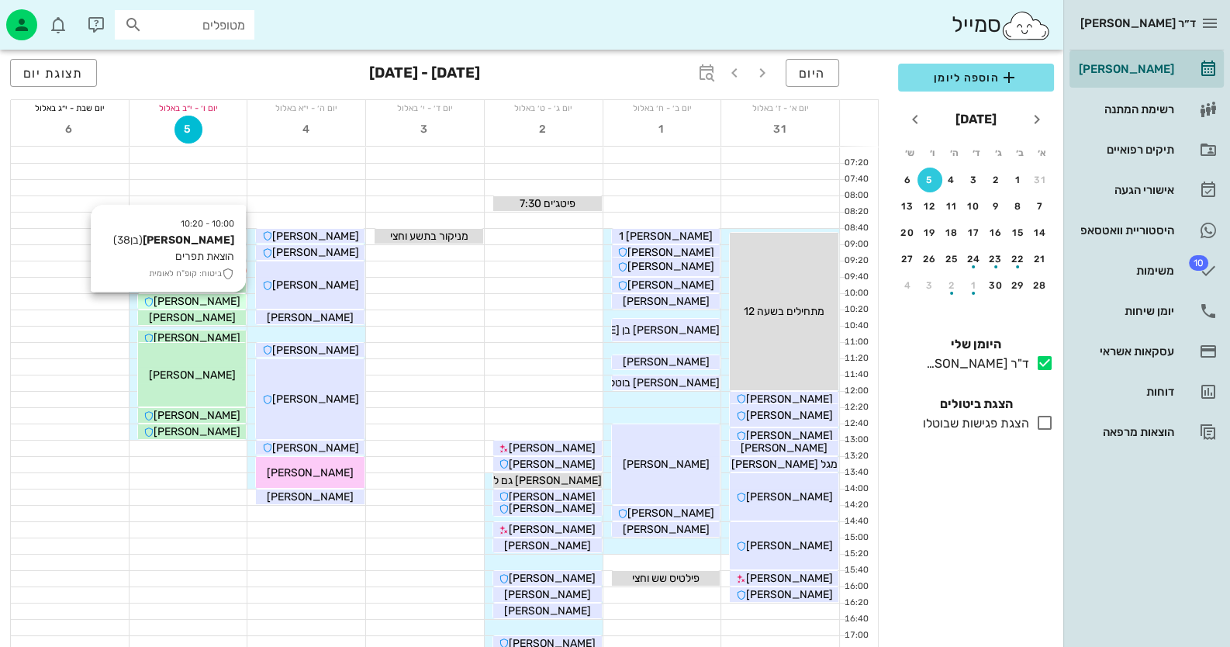
click at [221, 298] on span "[PERSON_NAME]" at bounding box center [197, 301] width 87 height 13
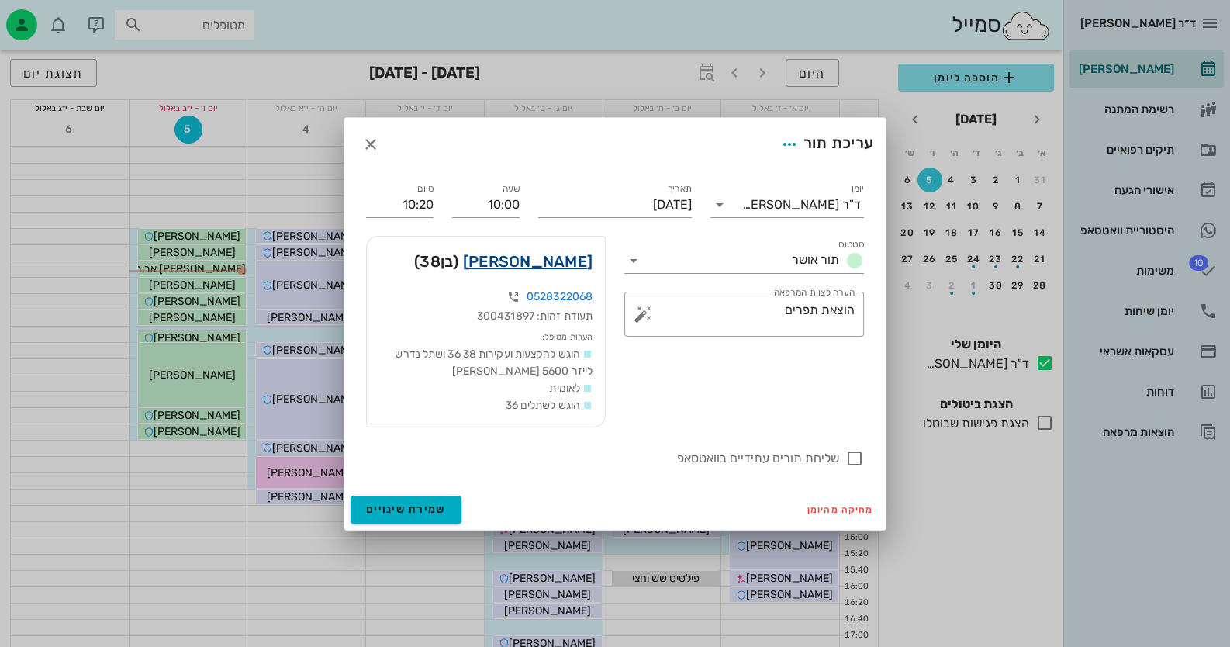
click at [562, 262] on link "עומרי רוזנצוייג" at bounding box center [527, 261] width 129 height 25
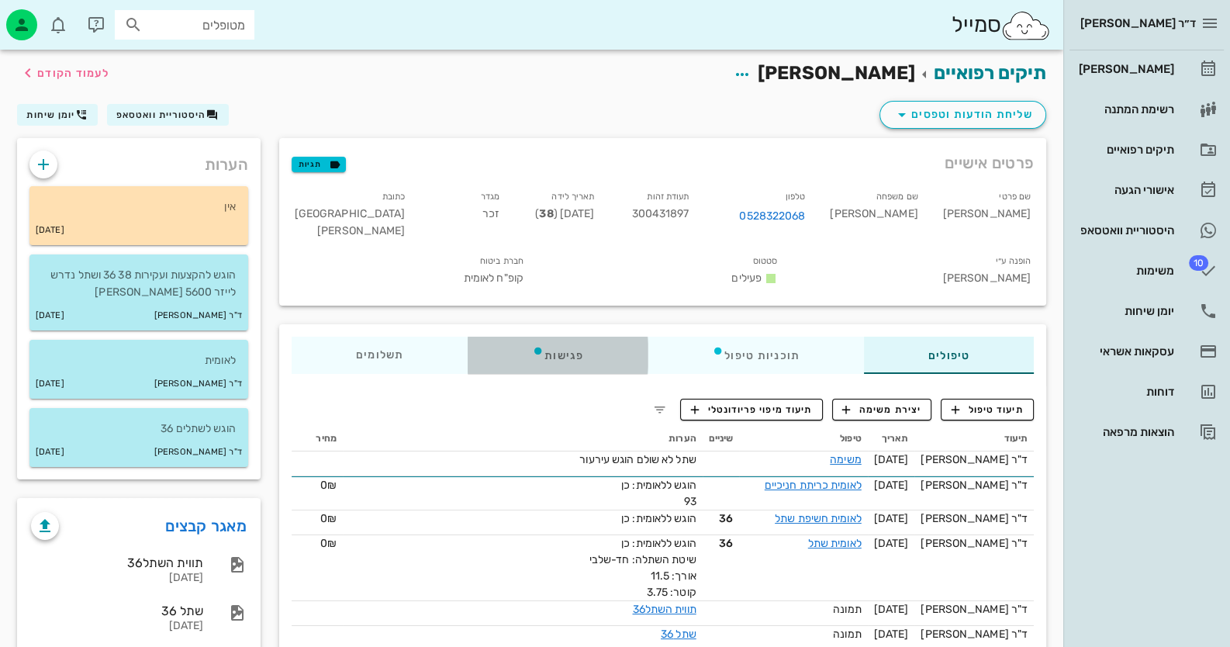
click at [543, 337] on div "פגישות" at bounding box center [558, 355] width 180 height 37
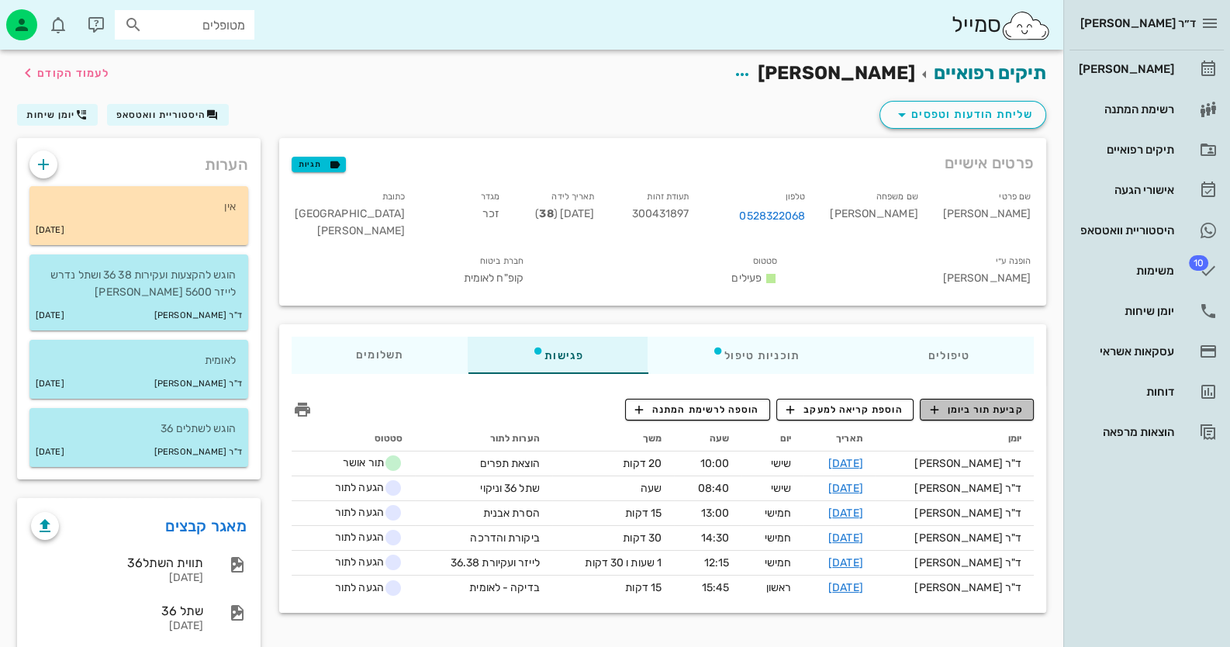
click at [796, 402] on span "קביעת תור ביומן" at bounding box center [976, 409] width 93 height 14
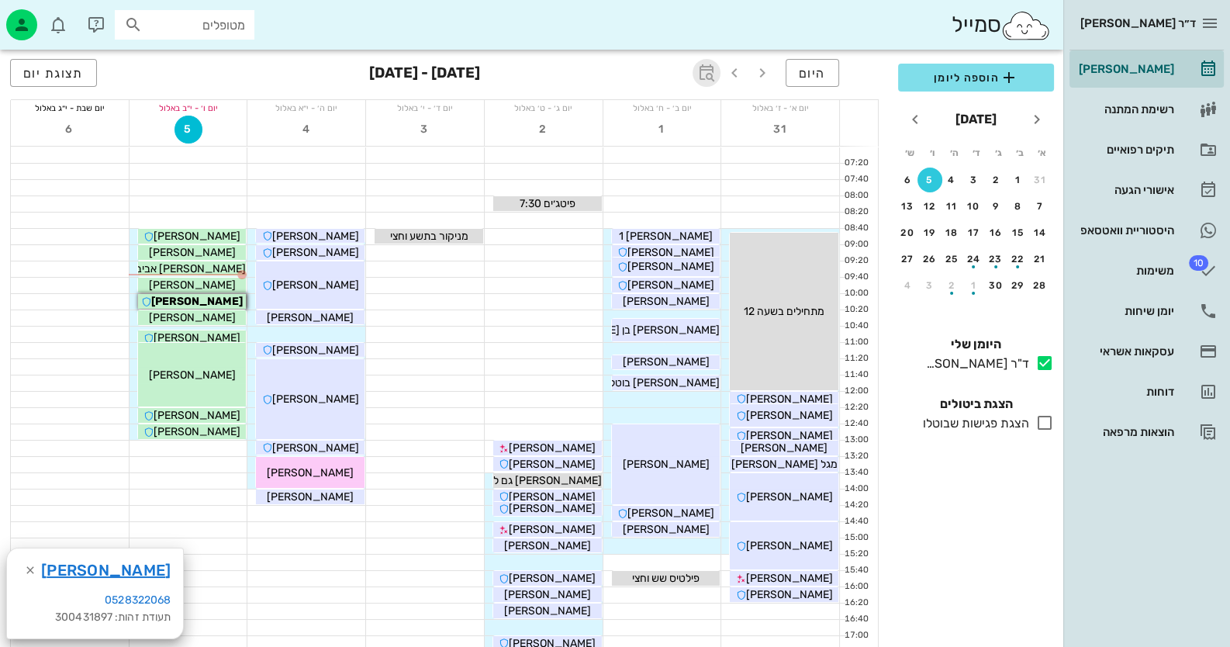
click at [703, 64] on icon "button" at bounding box center [706, 73] width 19 height 19
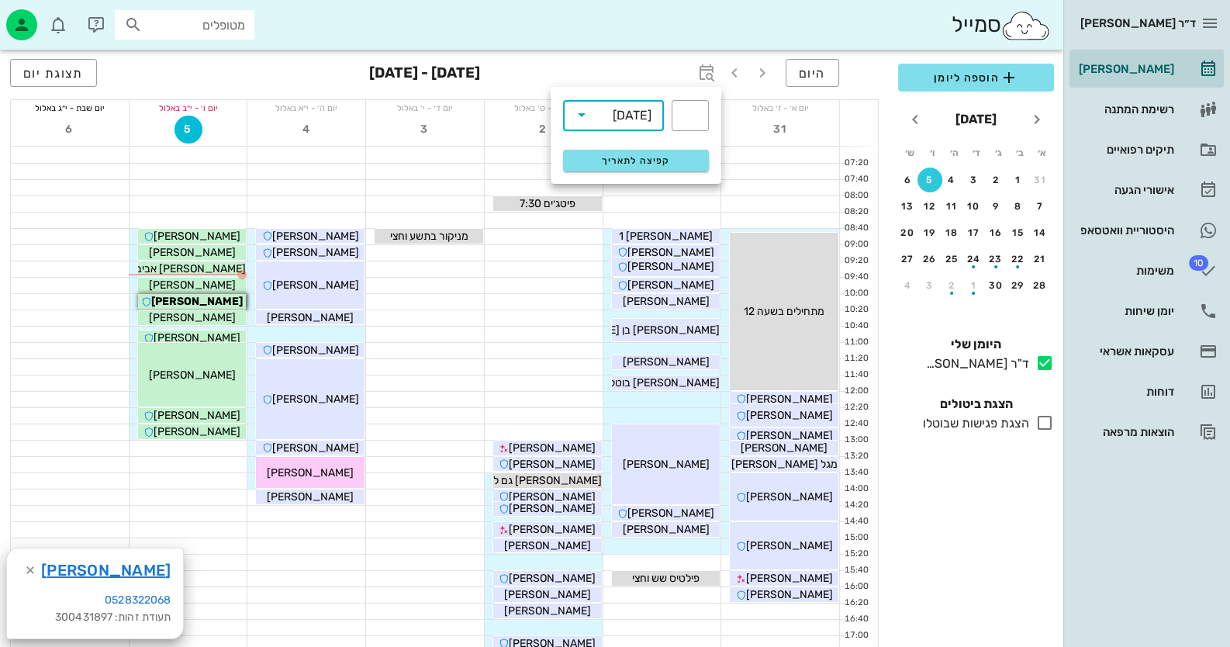
click at [594, 118] on input "text" at bounding box center [603, 114] width 19 height 25
click at [627, 178] on div "חודשים" at bounding box center [613, 183] width 76 height 12
click at [690, 110] on input "text" at bounding box center [690, 115] width 19 height 25
type input "3"
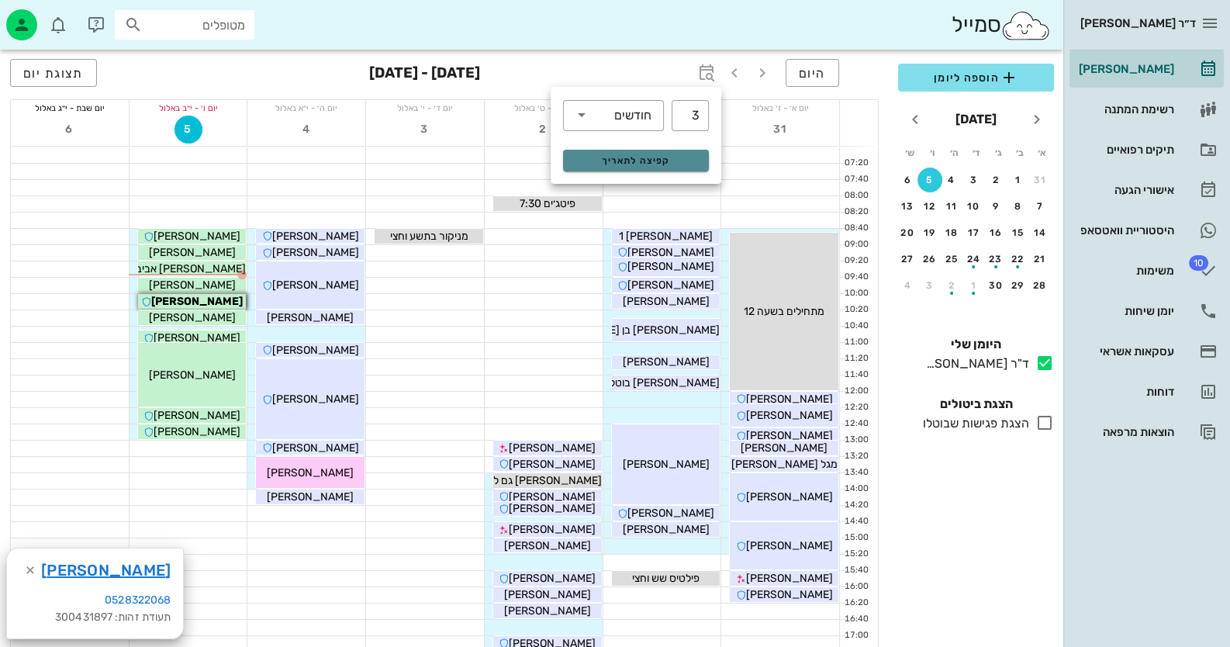
click at [686, 158] on span "קפיצה לתאריך" at bounding box center [635, 160] width 126 height 11
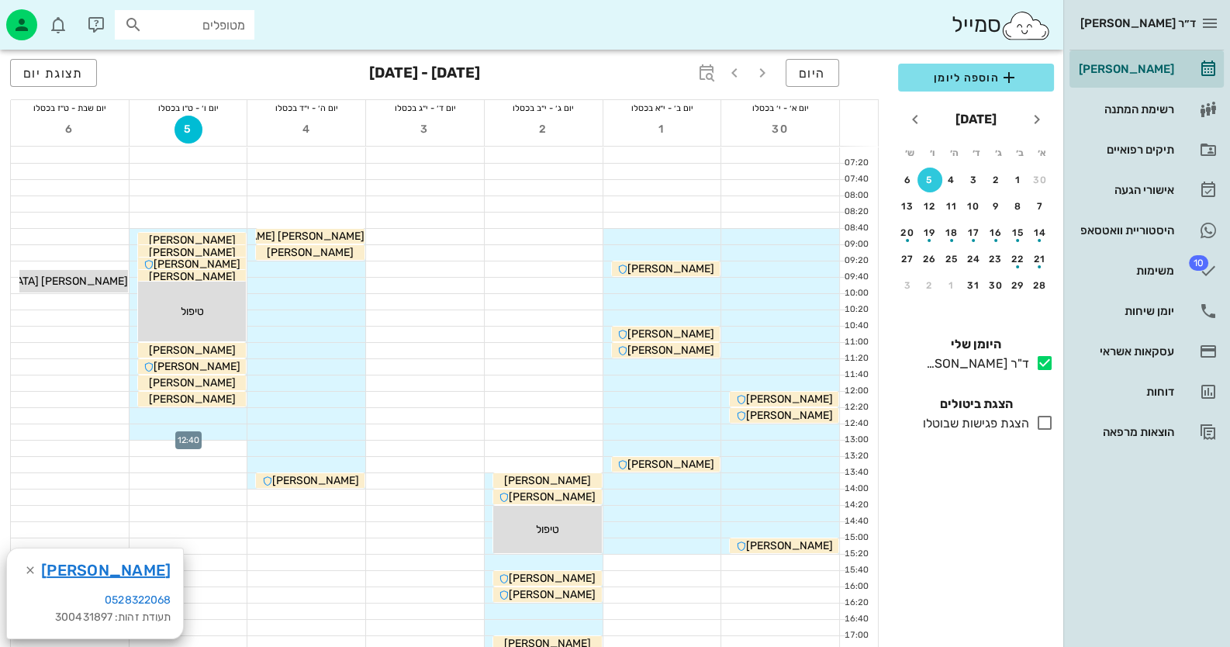
click at [230, 429] on div at bounding box center [188, 432] width 118 height 16
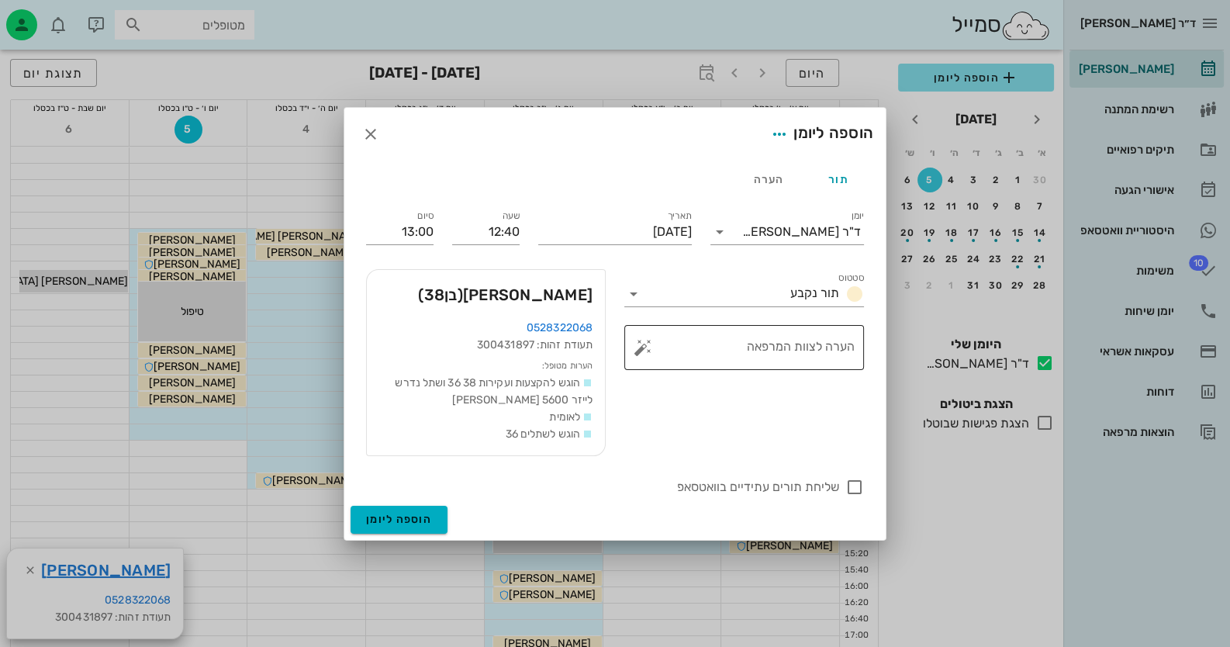
click at [643, 347] on button "button" at bounding box center [642, 347] width 19 height 19
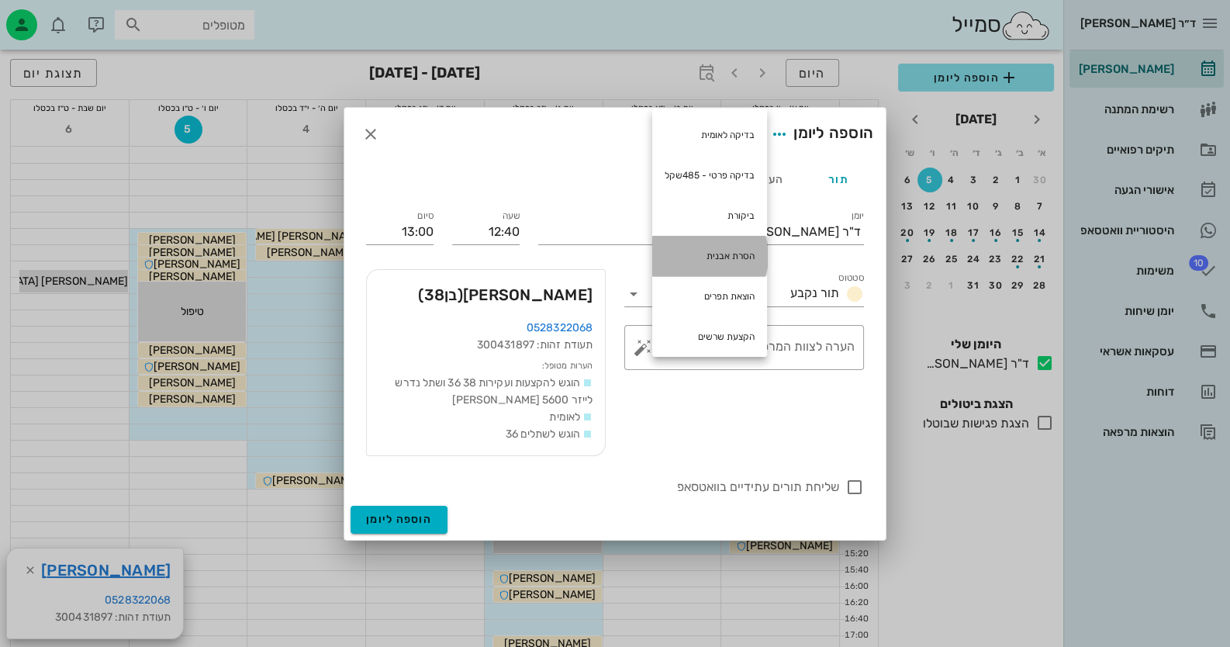
click at [740, 255] on div "הסרת אבנית" at bounding box center [709, 256] width 115 height 40
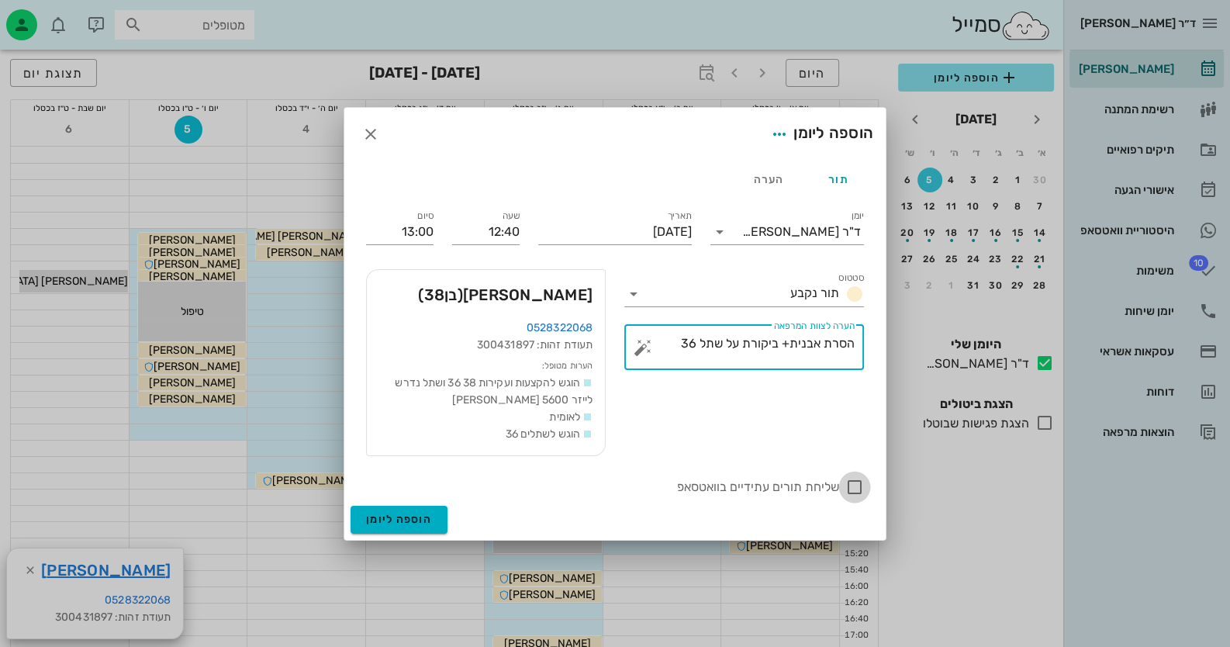
type textarea "הסרת אבנית+ ביקורת על שתל 36"
click at [796, 484] on div at bounding box center [854, 487] width 26 height 26
checkbox input "true"
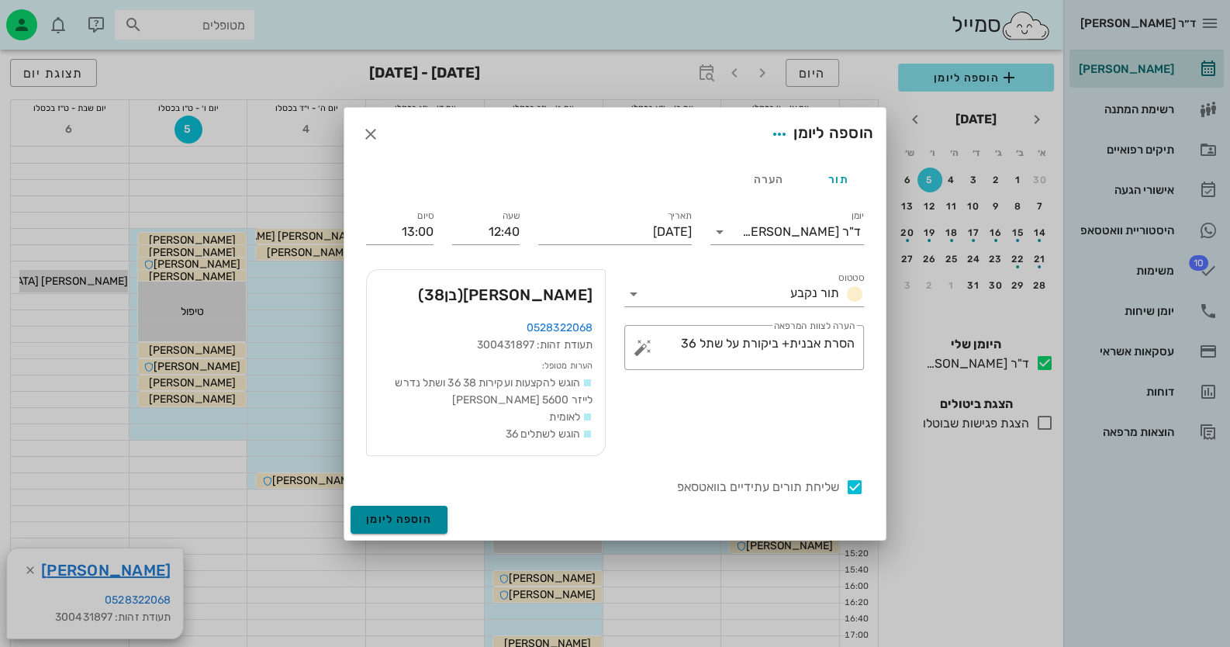
click at [393, 530] on button "הוספה ליומן" at bounding box center [398, 520] width 97 height 28
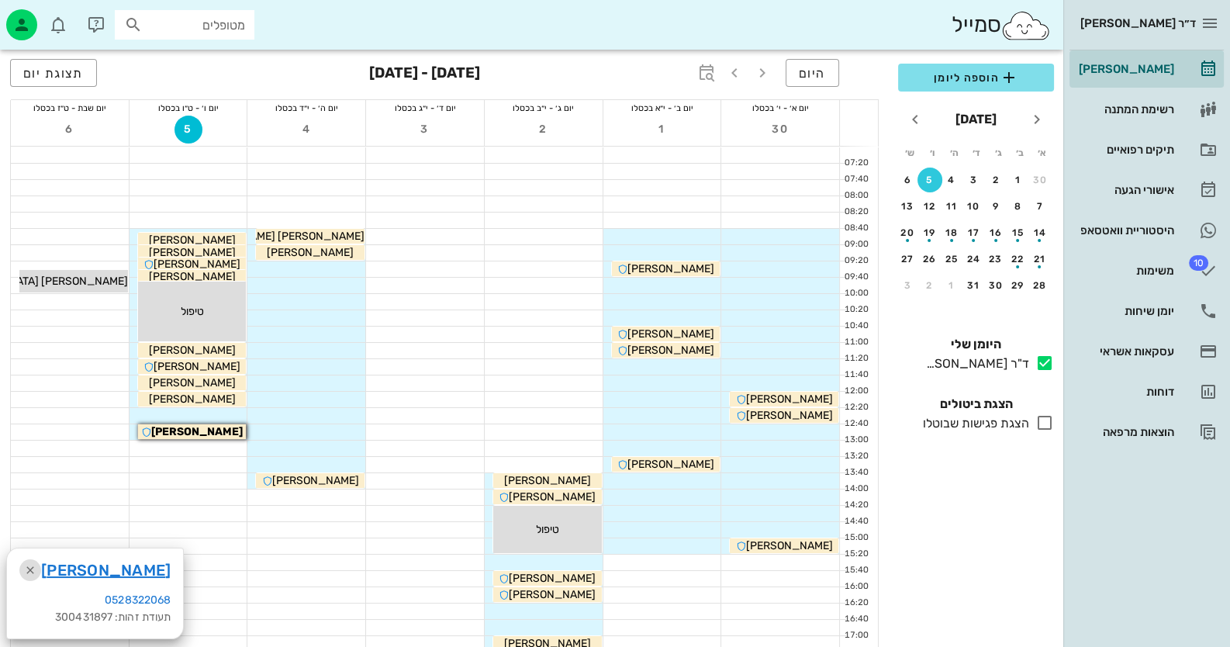
click at [30, 564] on icon "button" at bounding box center [30, 570] width 19 height 19
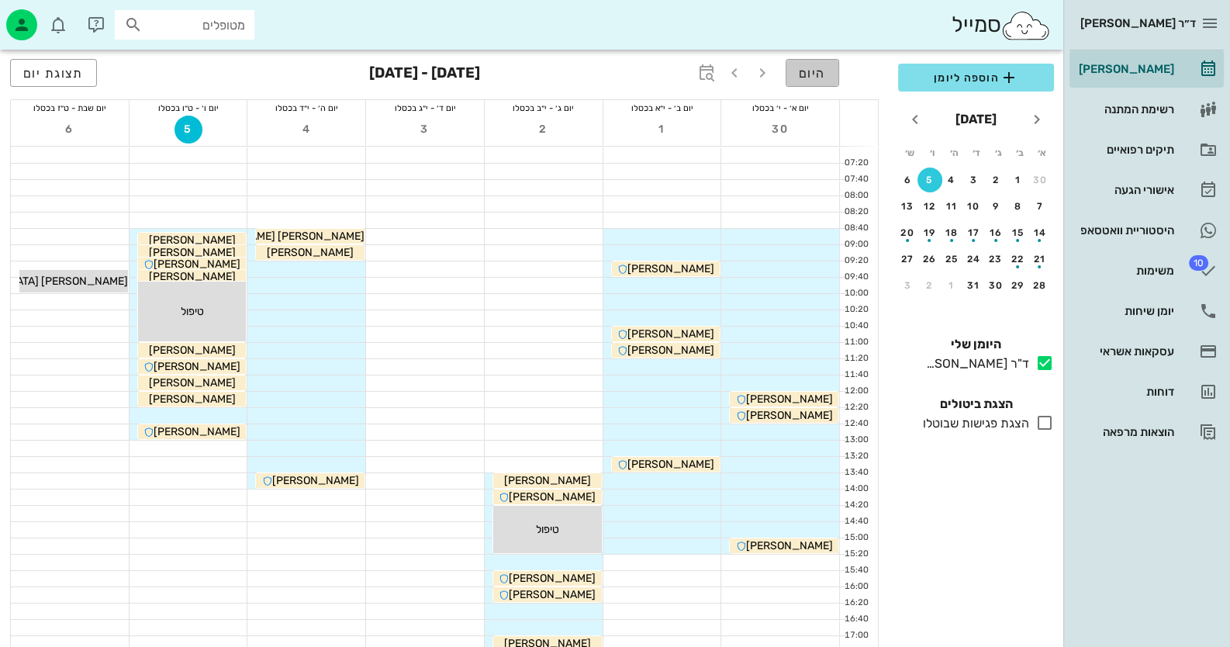
click at [796, 71] on span "היום" at bounding box center [812, 73] width 27 height 15
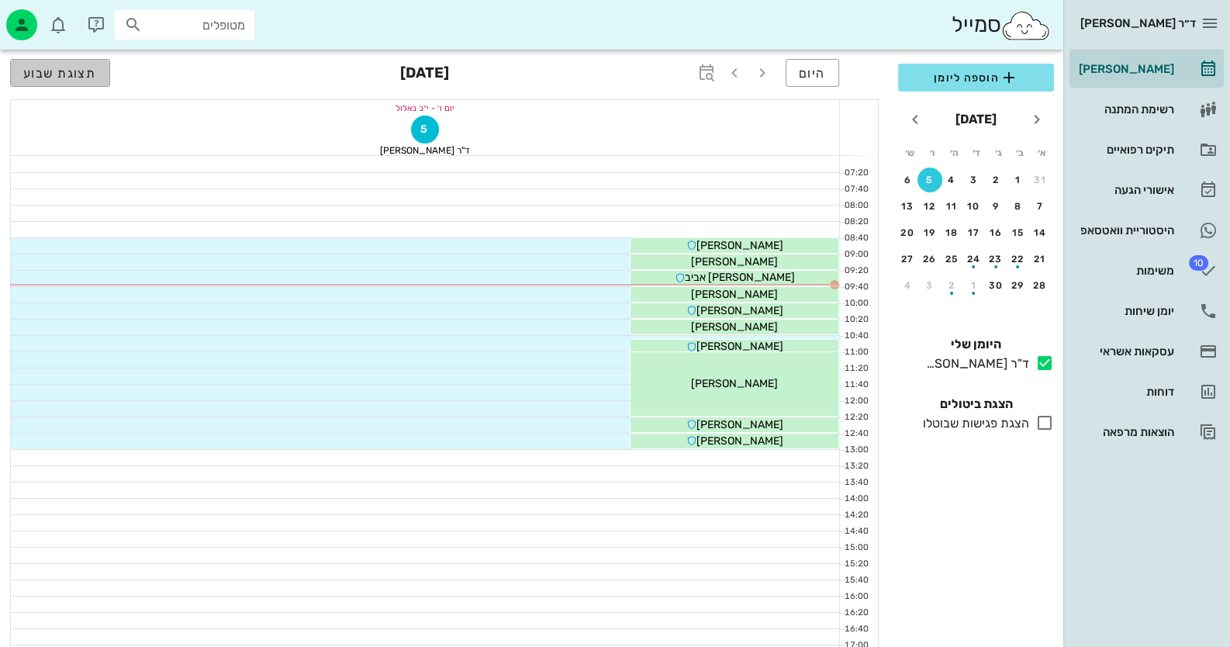
click at [85, 74] on span "תצוגת שבוע" at bounding box center [60, 73] width 74 height 15
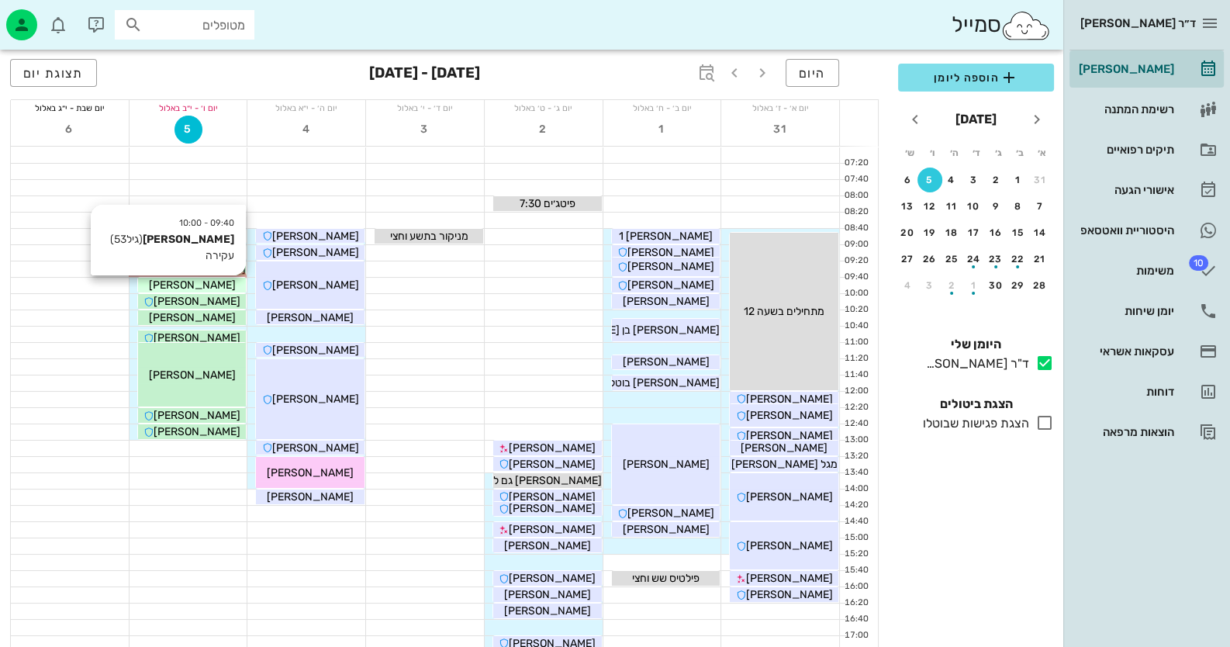
click at [227, 282] on div "[PERSON_NAME]" at bounding box center [192, 285] width 109 height 16
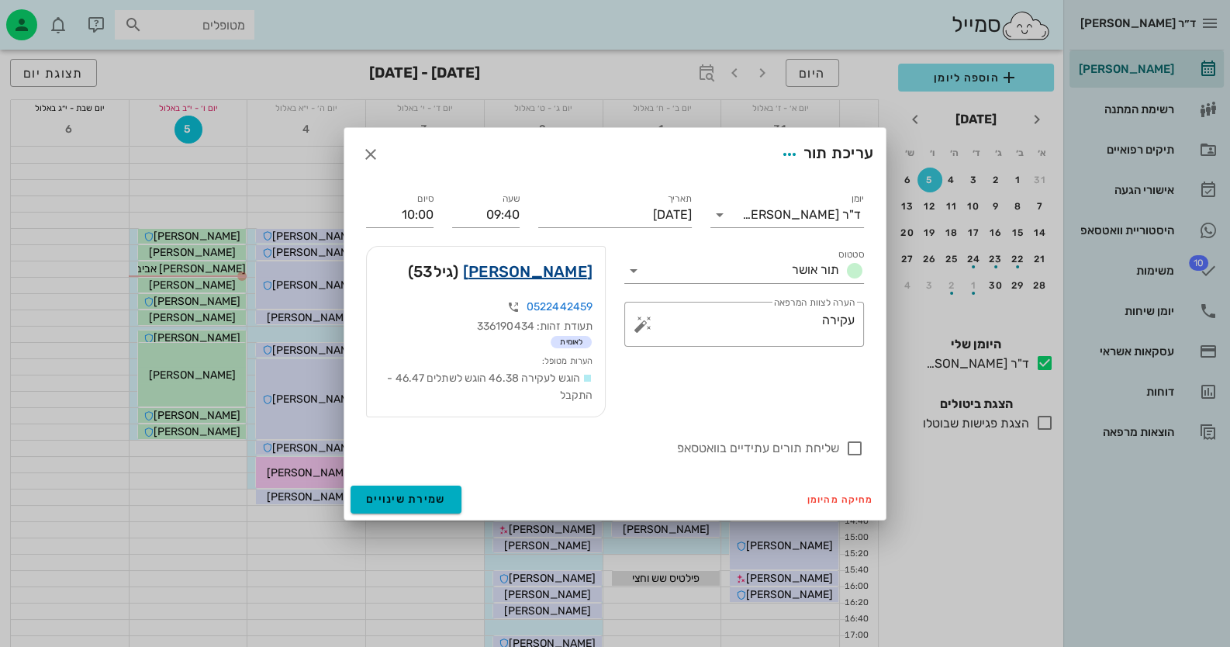
click at [536, 267] on link "סוסנה מאזי" at bounding box center [527, 271] width 129 height 25
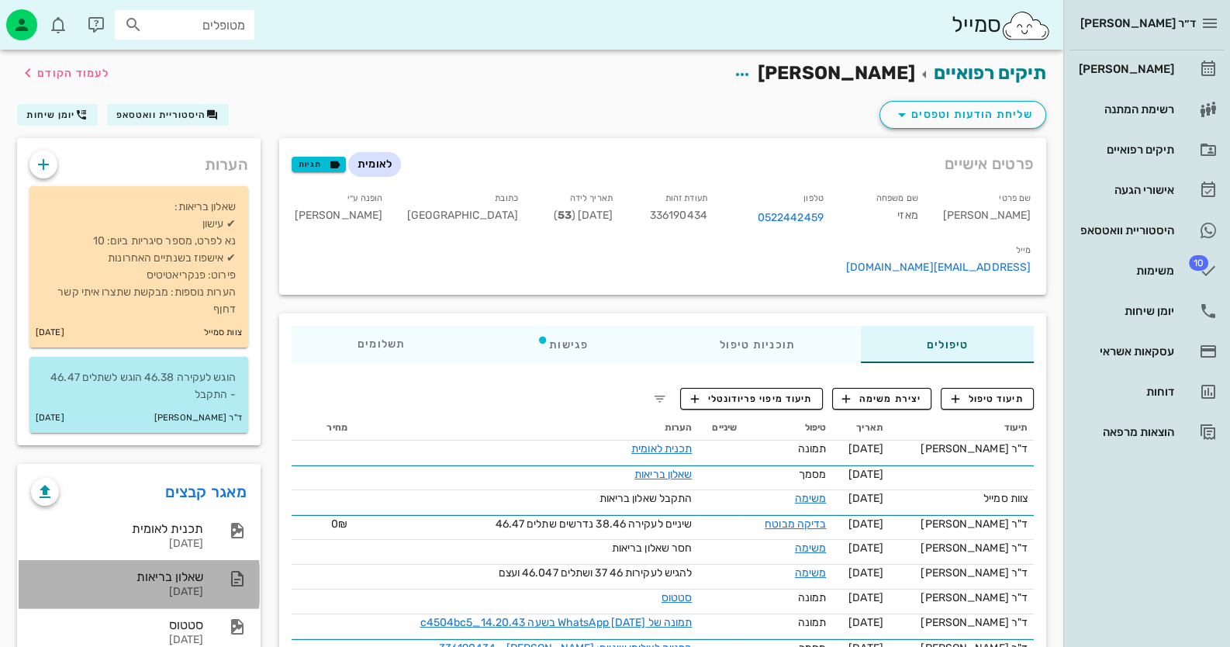
click at [161, 578] on div "שאלון בריאות" at bounding box center [117, 576] width 172 height 15
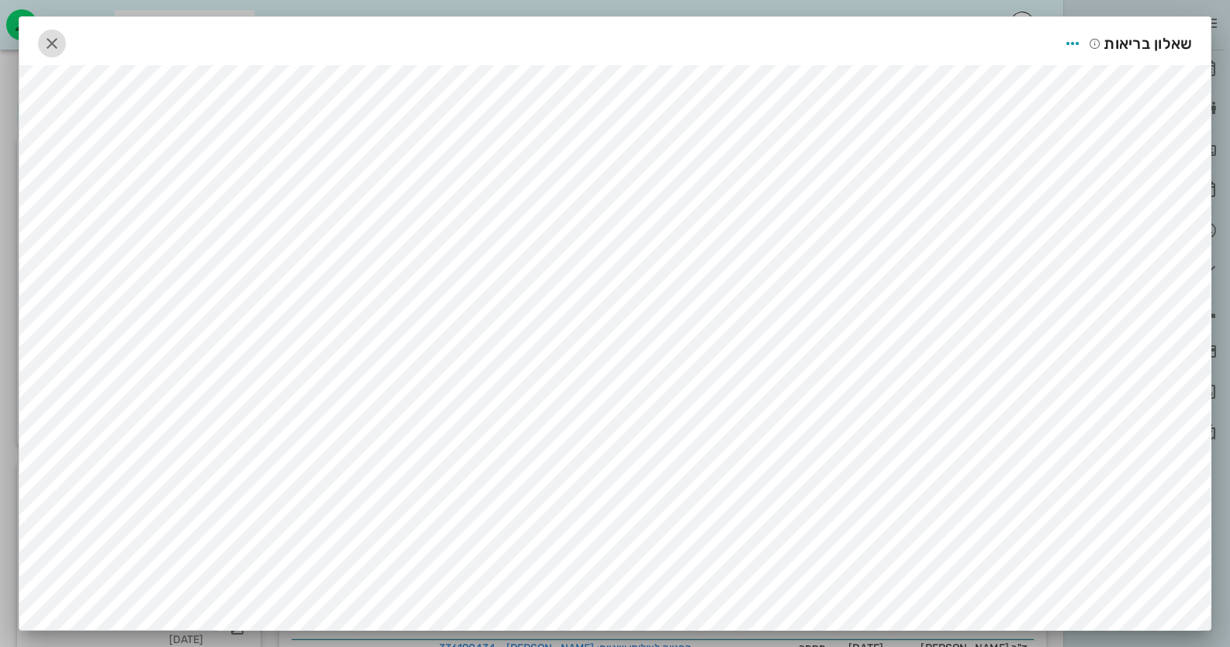
click at [57, 37] on icon "button" at bounding box center [52, 43] width 19 height 19
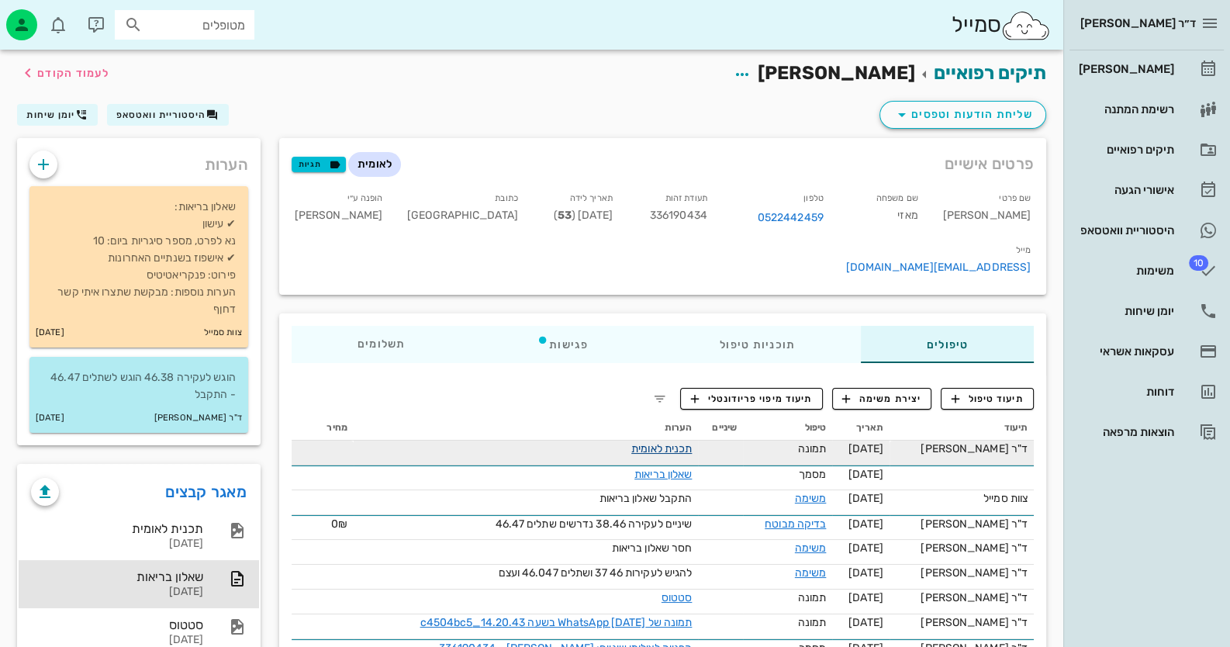
click at [674, 442] on link "תכנית לאומית" at bounding box center [661, 448] width 60 height 13
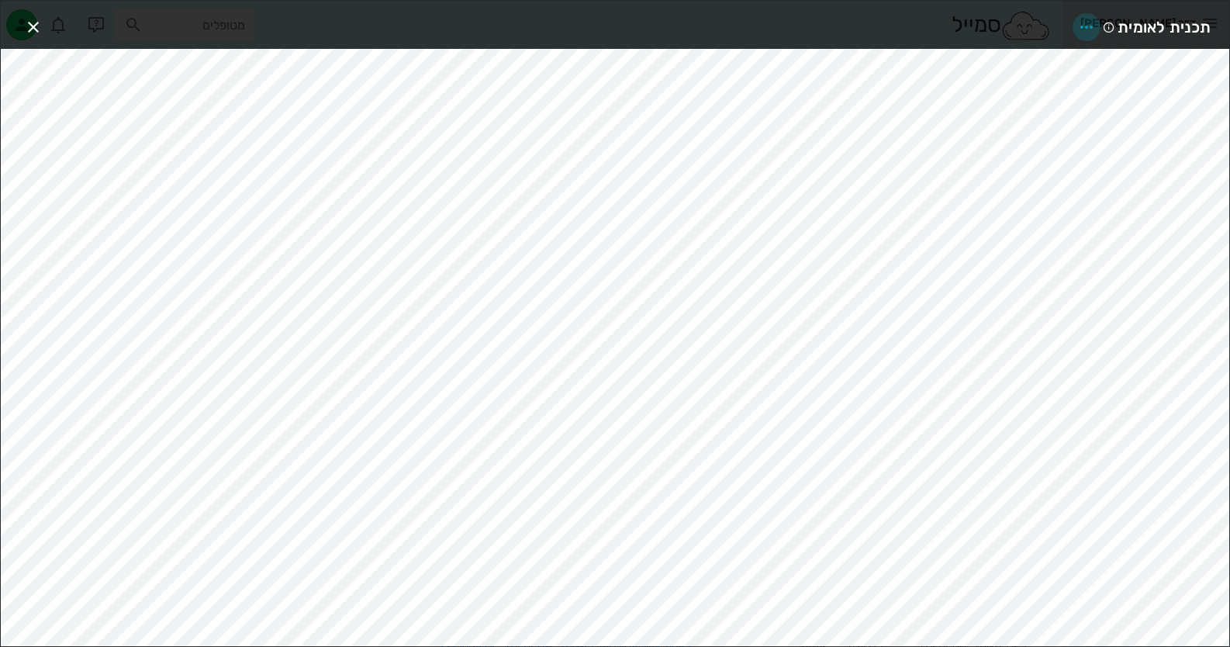
click at [796, 22] on icon "button" at bounding box center [1086, 27] width 19 height 19
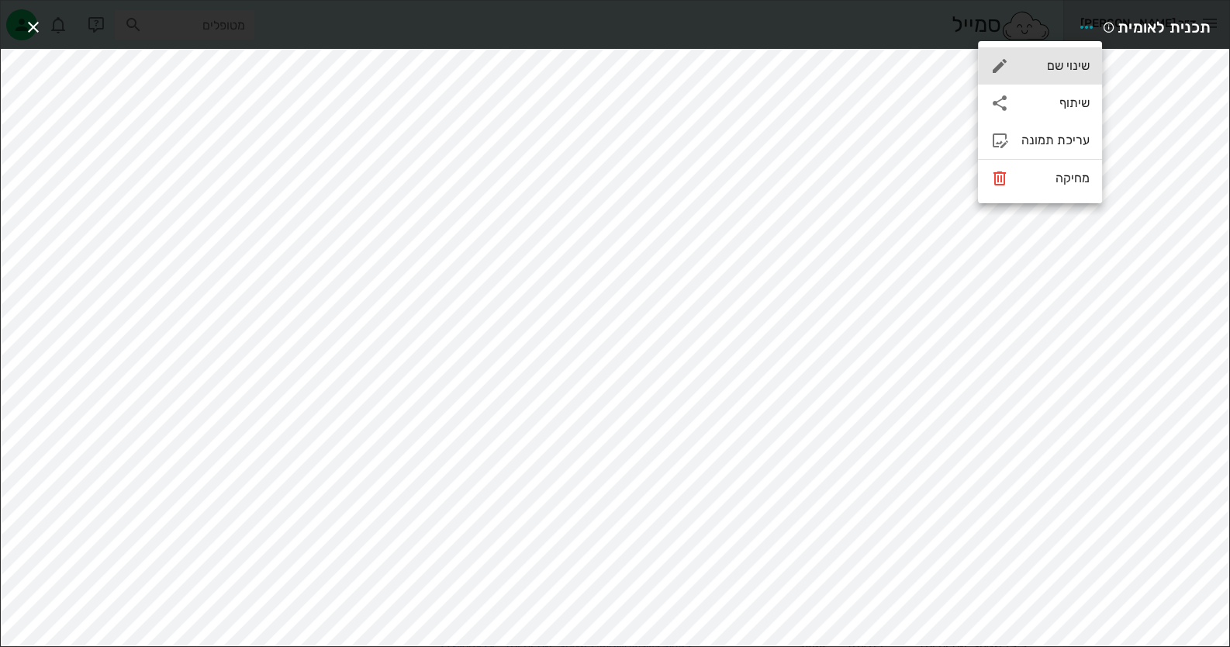
click at [796, 76] on div "שינוי שם" at bounding box center [1040, 65] width 124 height 37
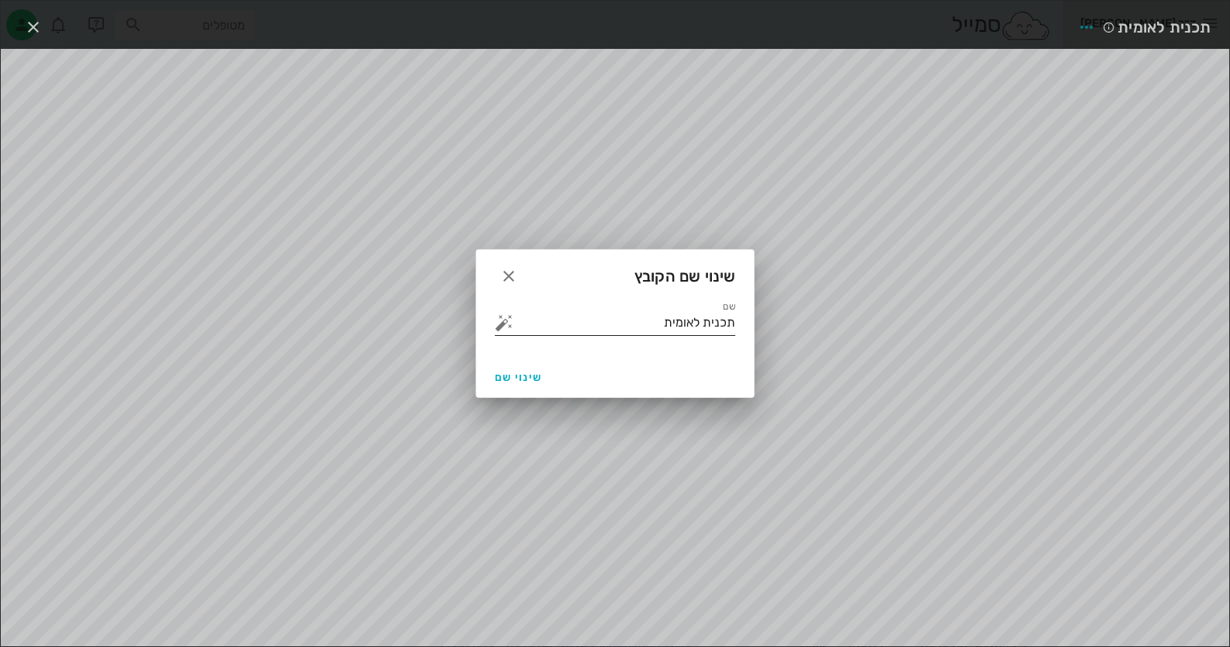
click at [506, 324] on button "button" at bounding box center [504, 322] width 19 height 19
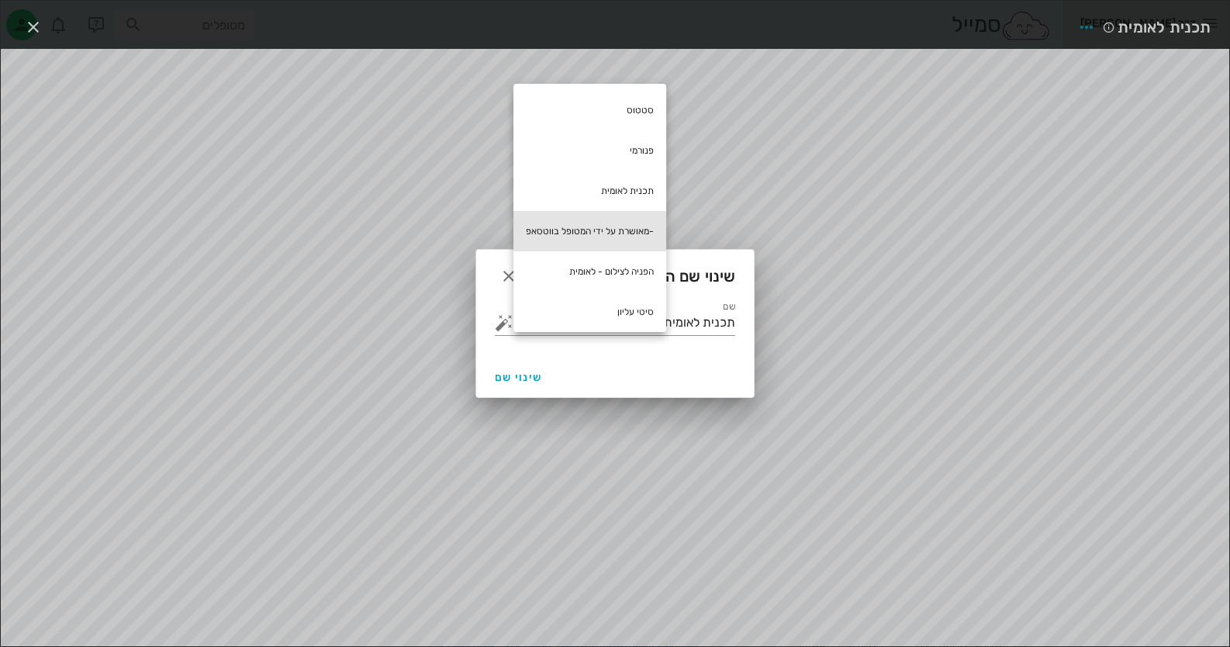
click at [619, 233] on div "-מאושרת על ידי המטופל בווטסאפ" at bounding box center [589, 231] width 153 height 40
type input "תכנית לאומית -מאושרת על ידי המטופל בווטסאפ"
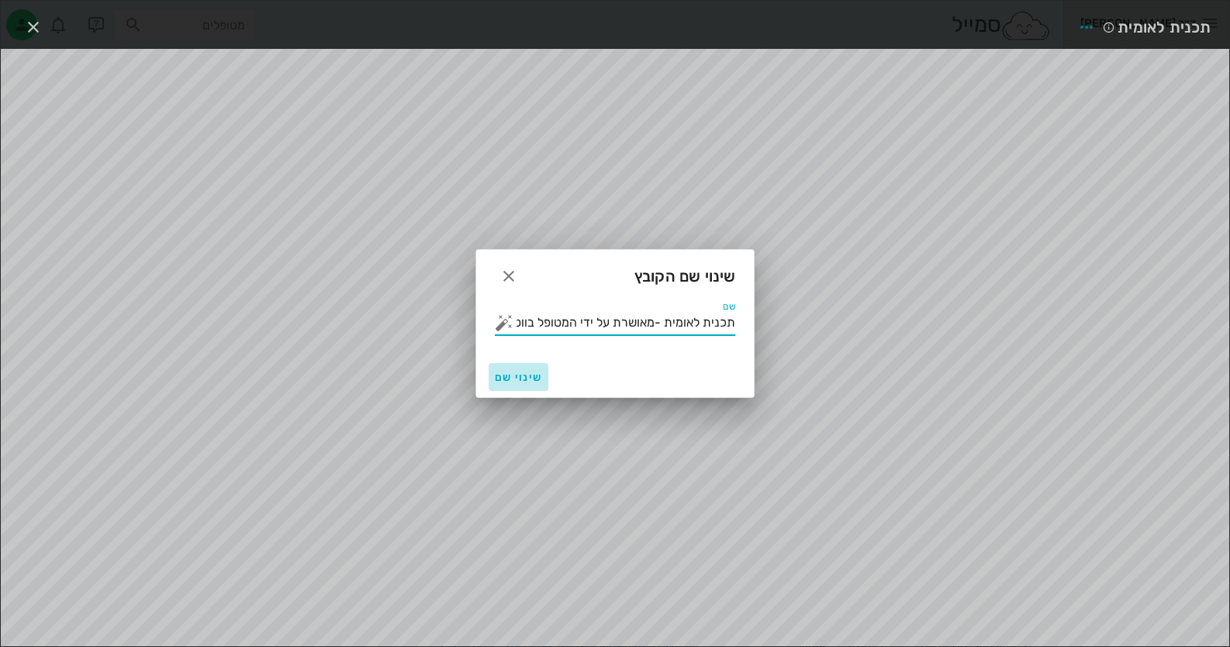
click at [502, 381] on span "שינוי שם" at bounding box center [518, 377] width 47 height 13
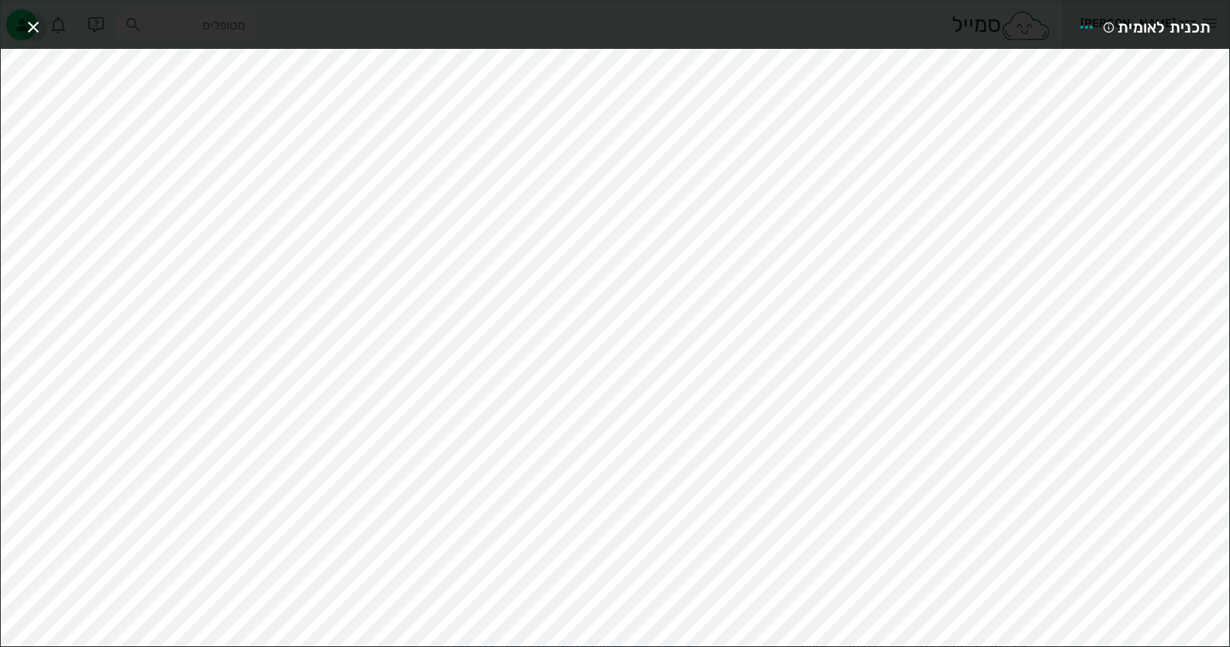
click at [26, 24] on icon "button" at bounding box center [33, 27] width 19 height 19
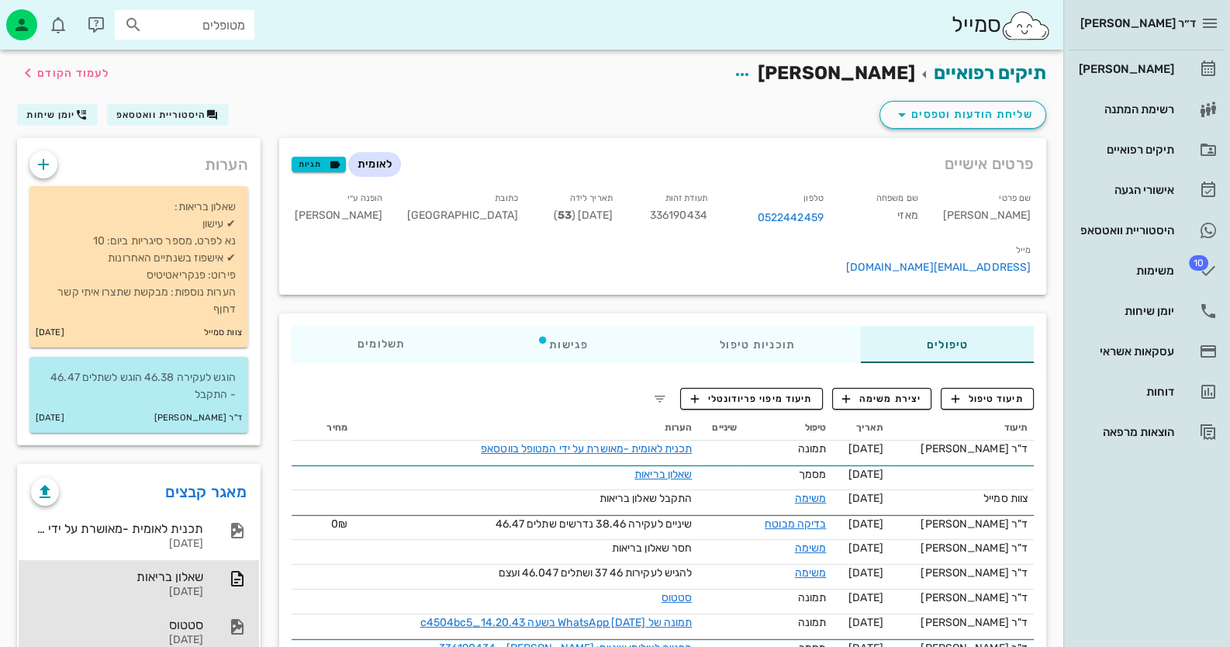
click at [187, 628] on div "סטטוס" at bounding box center [117, 624] width 172 height 15
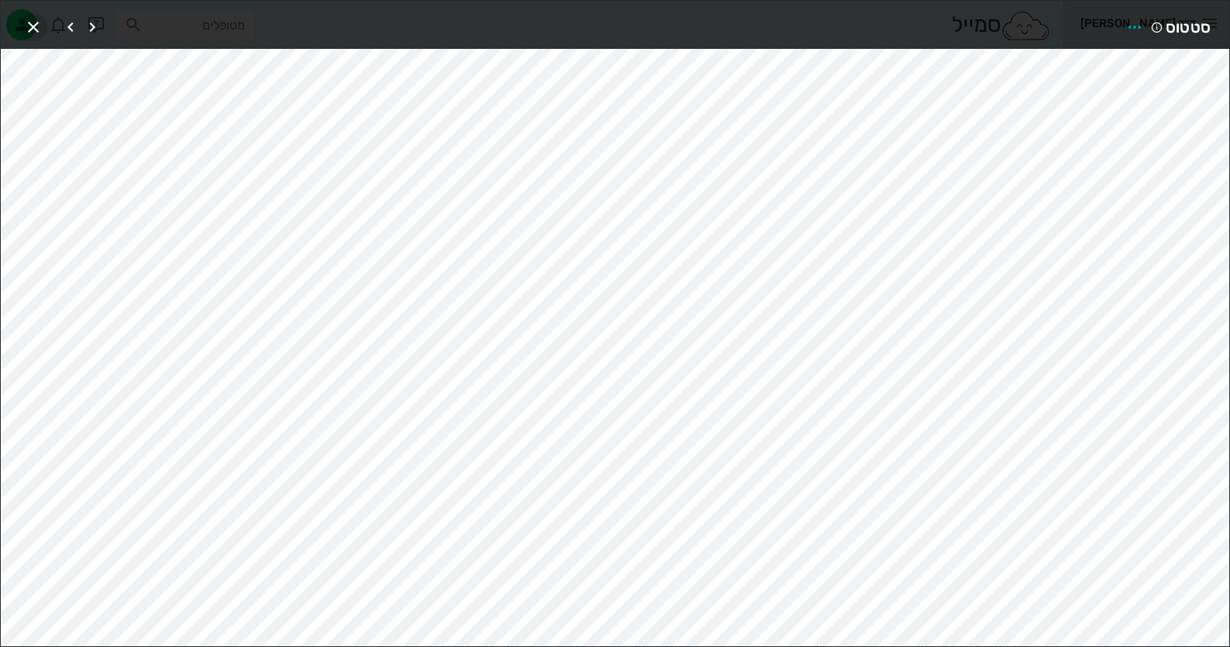
click at [34, 19] on icon "button" at bounding box center [33, 27] width 19 height 19
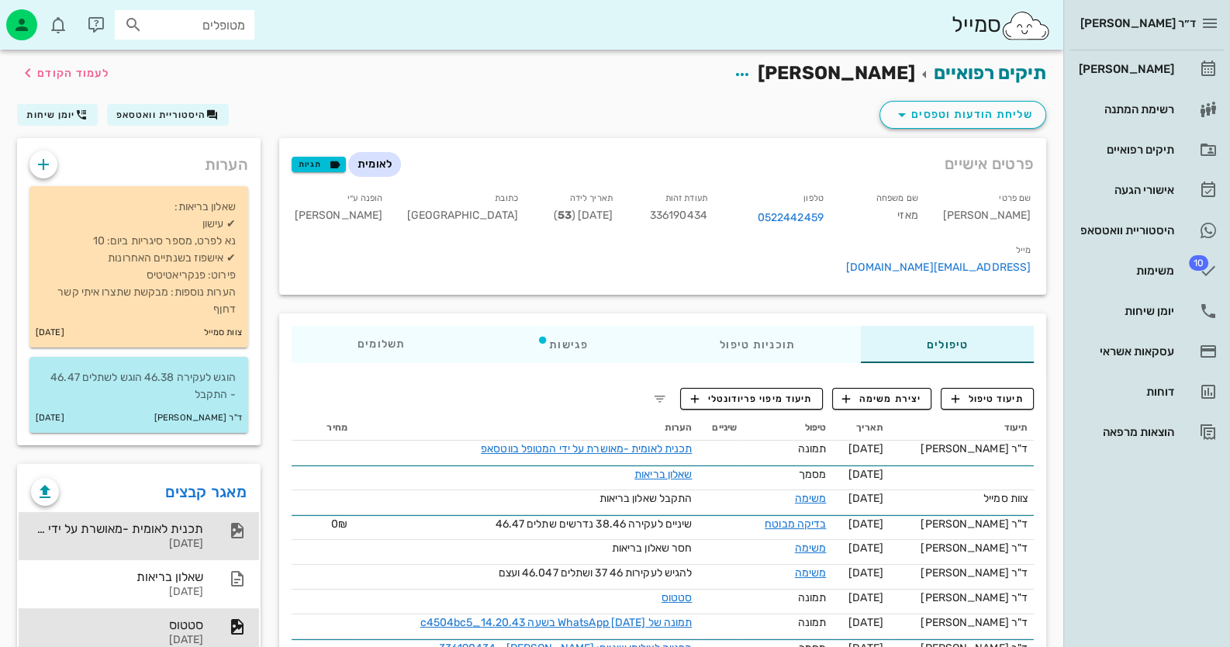
click at [193, 540] on div "15-08-2025" at bounding box center [117, 543] width 172 height 13
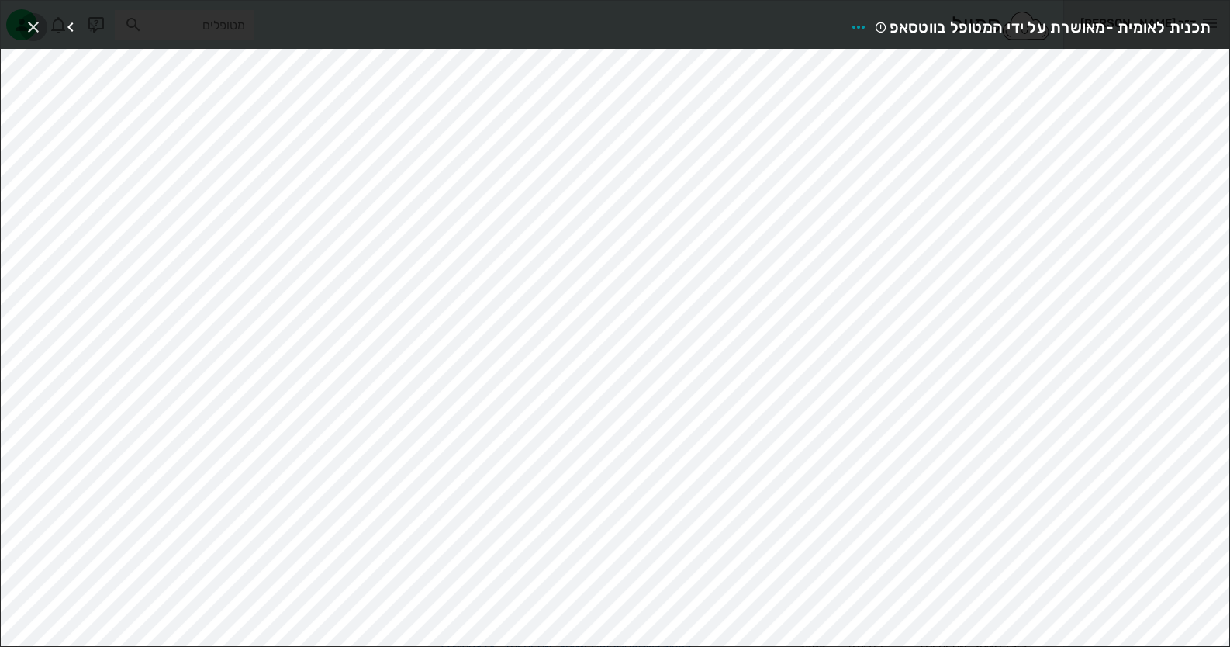
click at [43, 27] on span "button" at bounding box center [33, 27] width 28 height 19
